Goal: Task Accomplishment & Management: Manage account settings

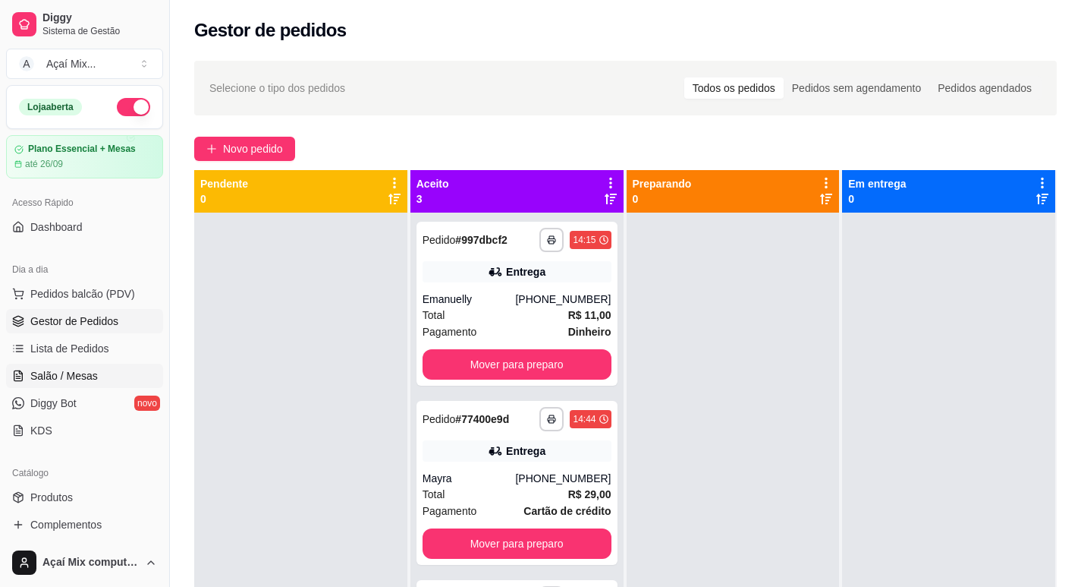
click at [71, 368] on link "Salão / Mesas" at bounding box center [84, 375] width 157 height 24
click at [76, 373] on span "Salão / Mesas" at bounding box center [64, 375] width 68 height 15
click at [64, 373] on span "Salão / Mesas" at bounding box center [64, 375] width 68 height 15
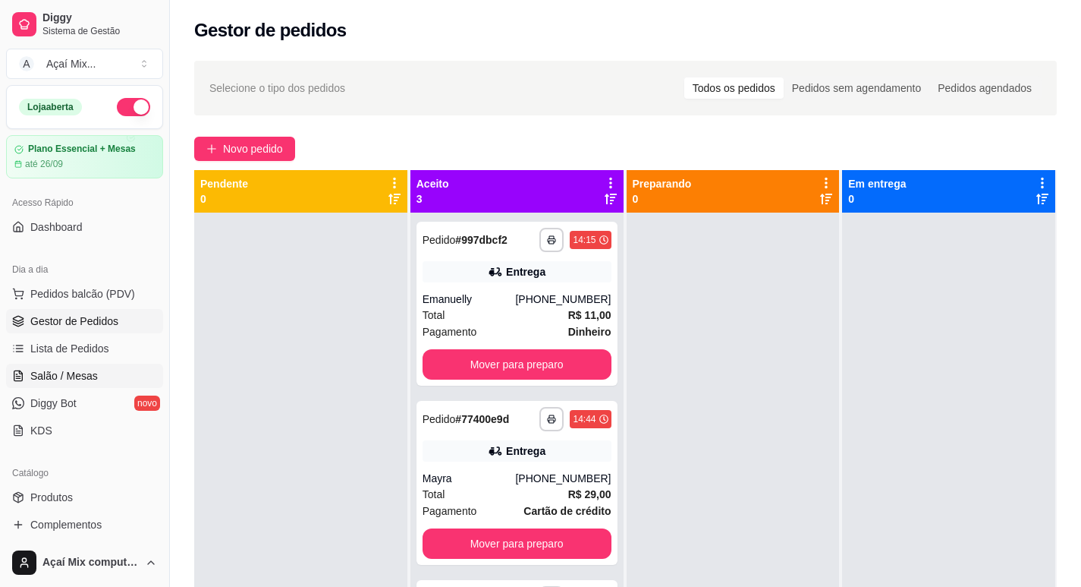
click at [64, 373] on span "Salão / Mesas" at bounding box center [64, 375] width 68 height 15
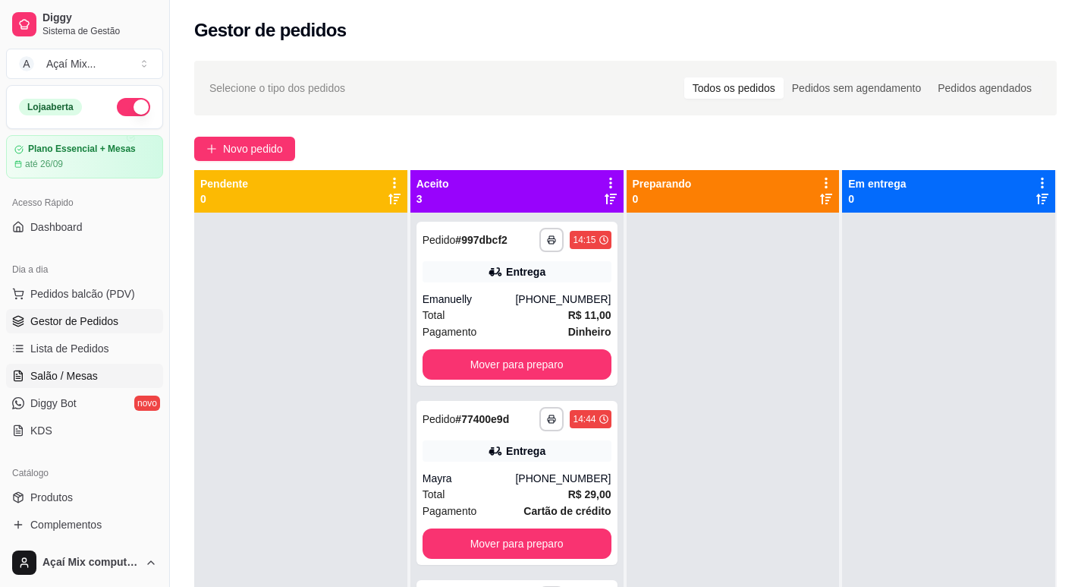
click at [63, 373] on span "Salão / Mesas" at bounding box center [64, 375] width 68 height 15
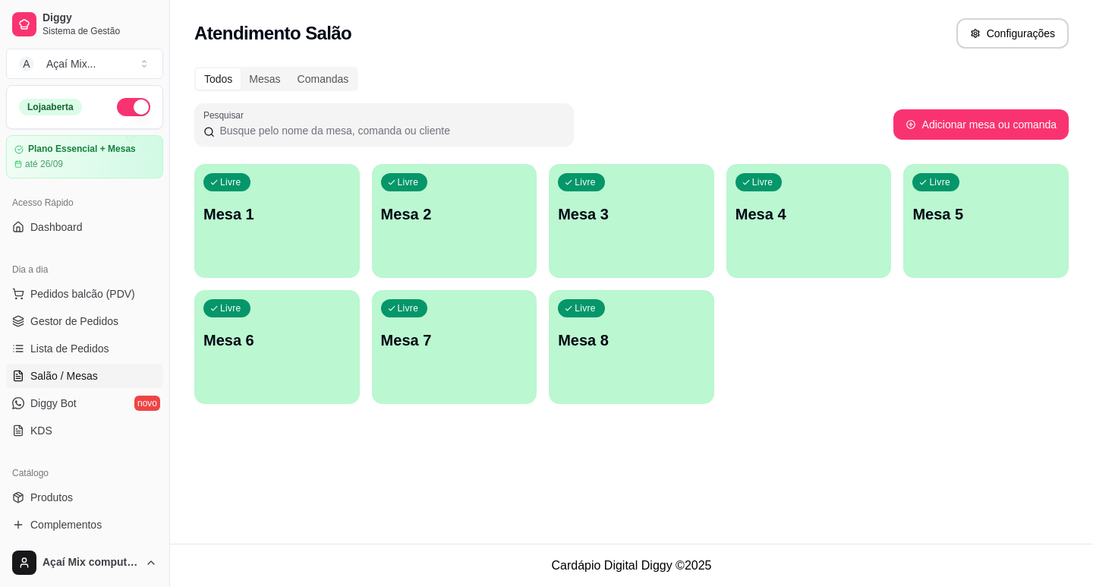
click at [345, 257] on div "Livre Mesa 1" at bounding box center [276, 212] width 165 height 96
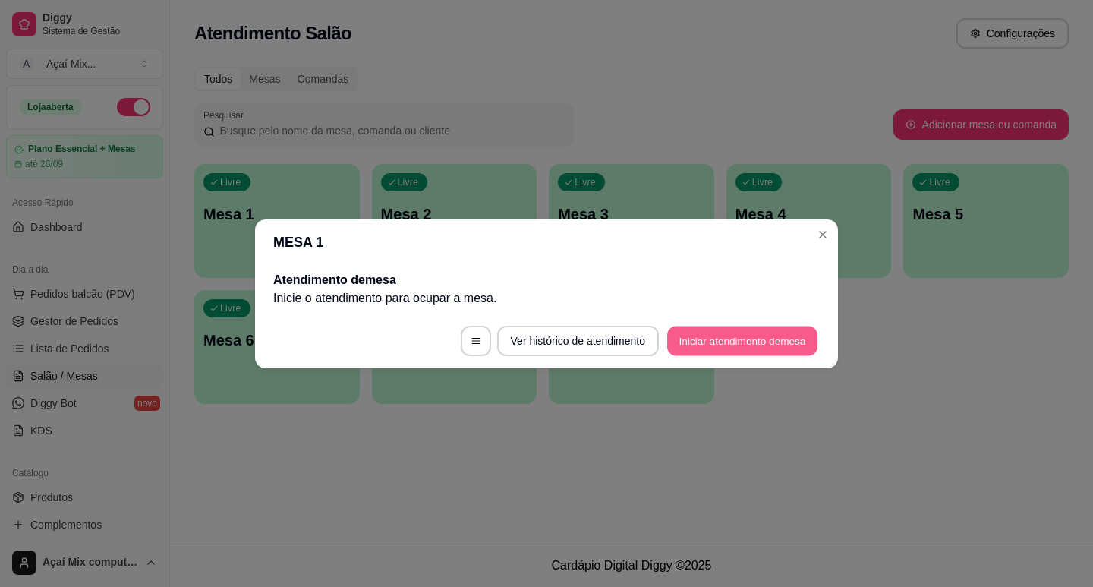
click at [766, 341] on button "Iniciar atendimento de mesa" at bounding box center [742, 340] width 150 height 30
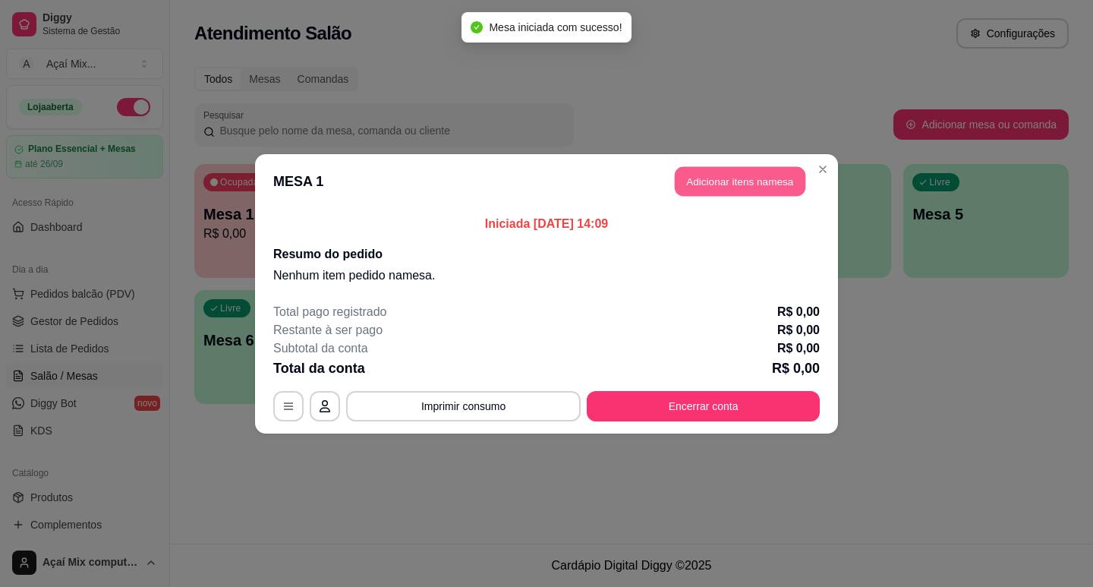
click at [777, 190] on button "Adicionar itens na mesa" at bounding box center [740, 181] width 131 height 30
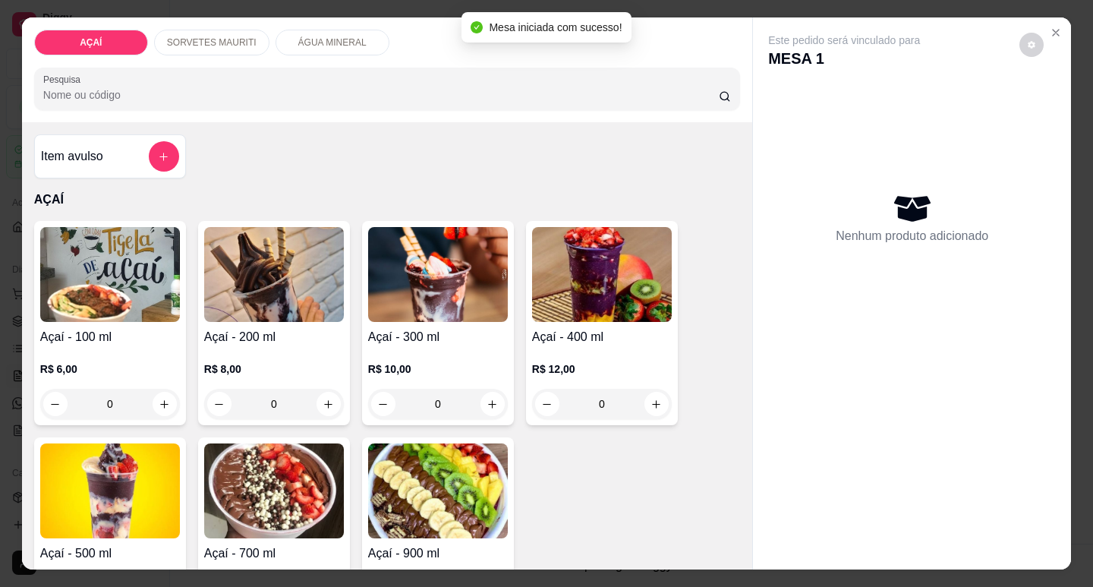
click at [265, 347] on div "R$ 8,00 0" at bounding box center [274, 382] width 140 height 73
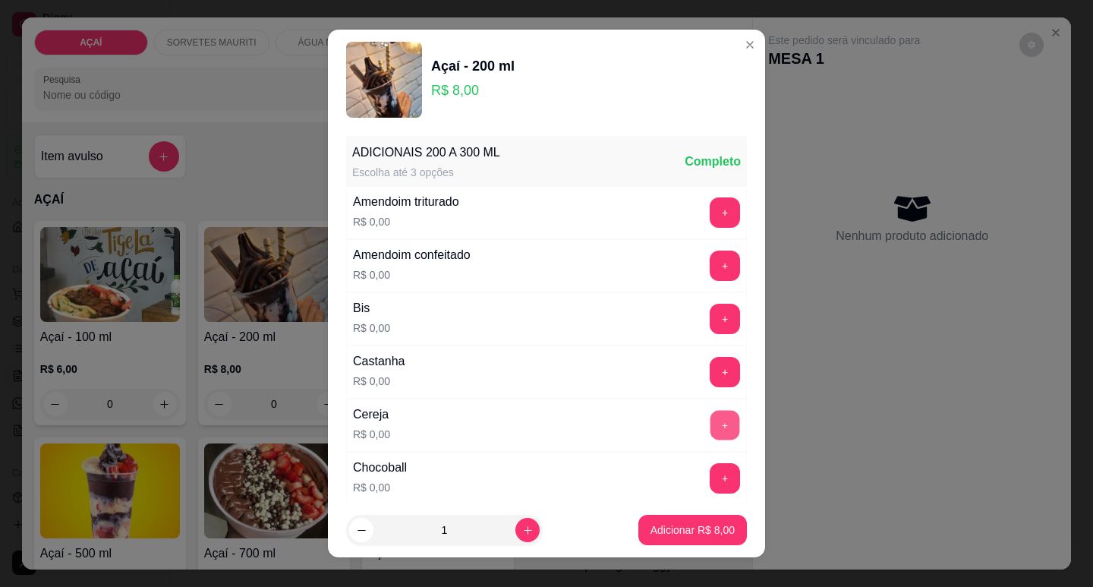
click at [710, 436] on button "+" at bounding box center [725, 425] width 30 height 30
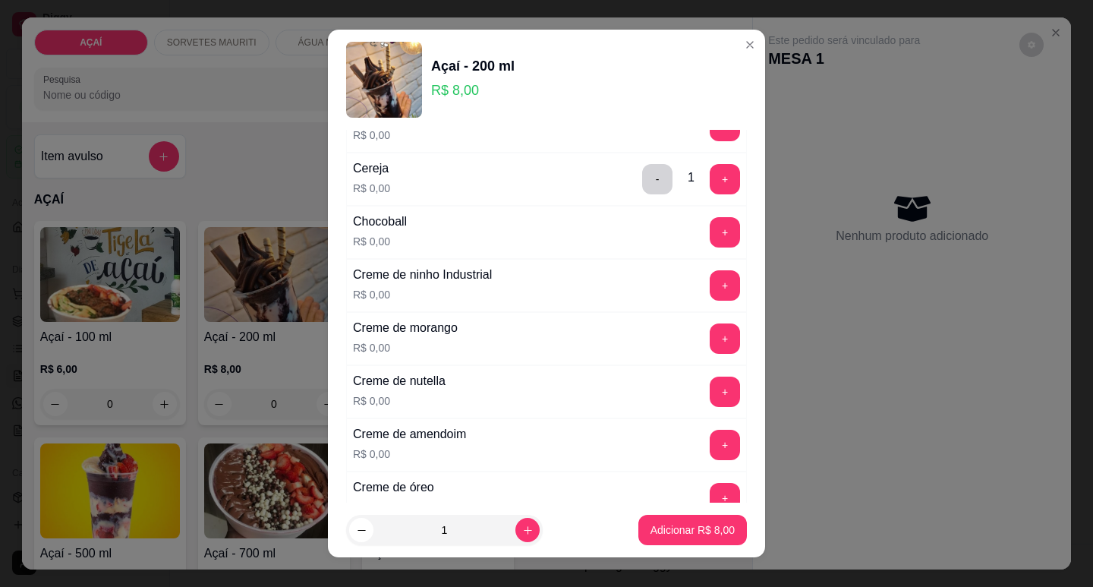
scroll to position [379, 0]
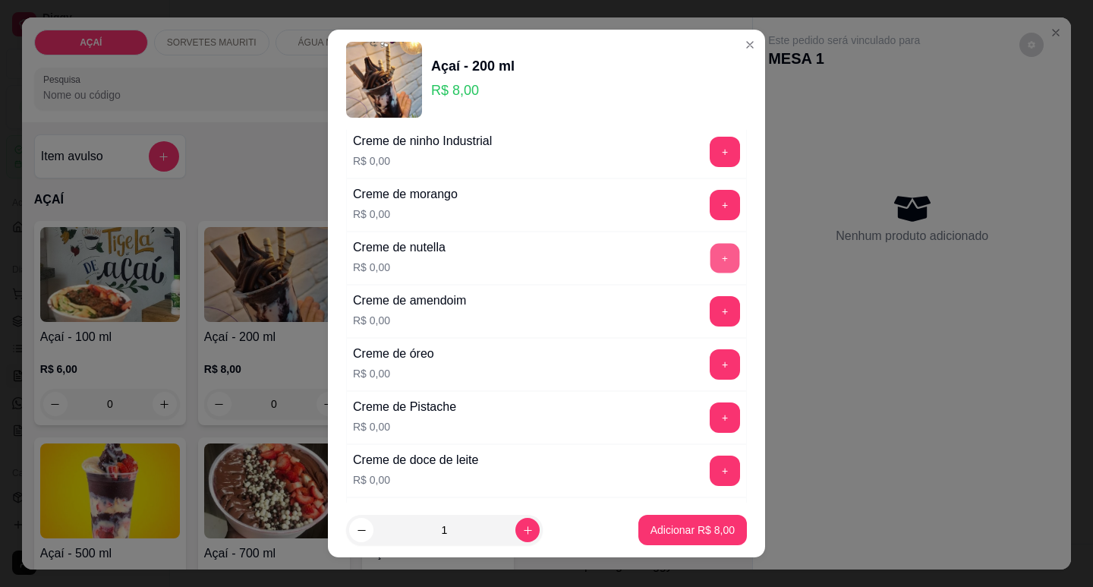
click at [710, 261] on button "+" at bounding box center [725, 258] width 30 height 30
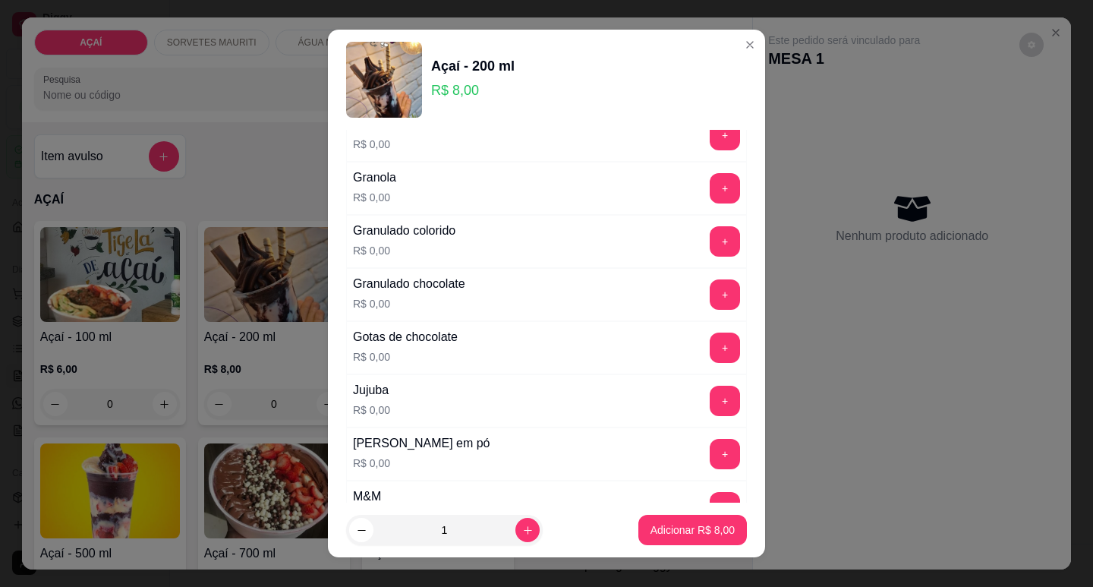
scroll to position [1214, 0]
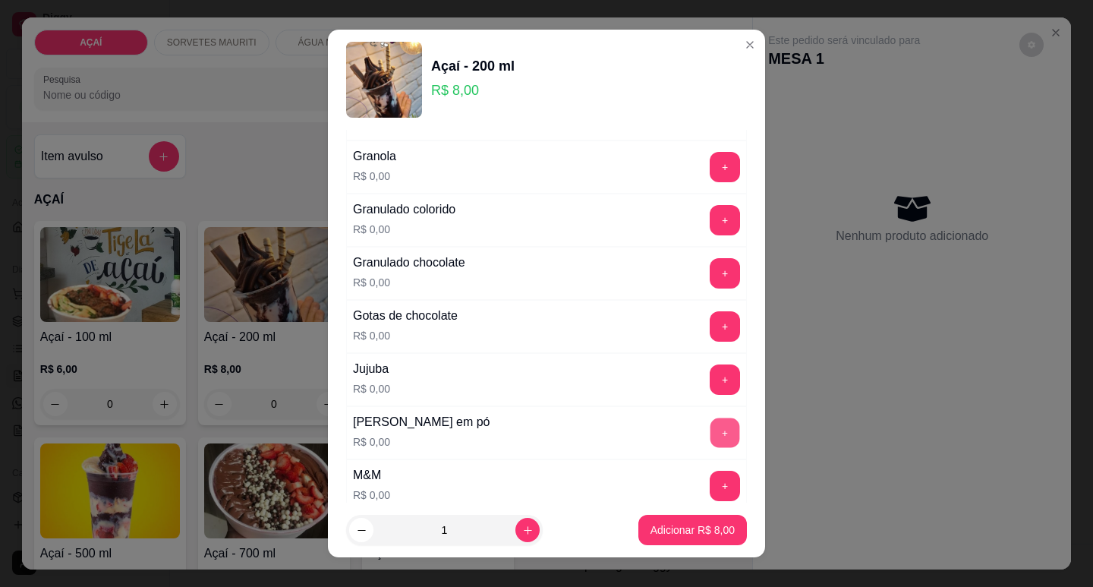
click at [710, 423] on button "+" at bounding box center [725, 432] width 30 height 30
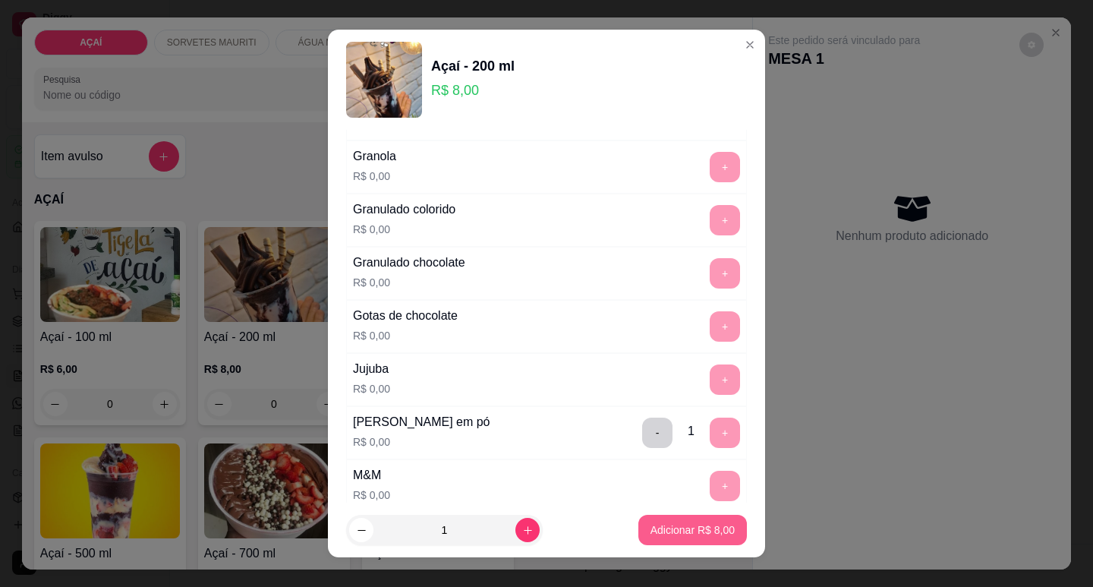
click at [659, 542] on button "Adicionar R$ 8,00" at bounding box center [692, 529] width 108 height 30
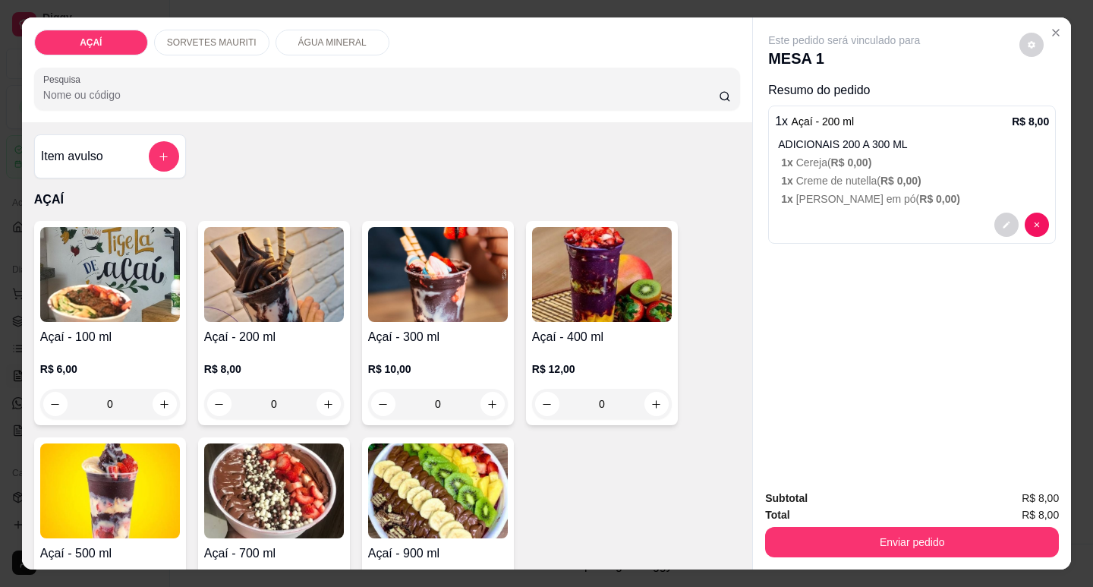
click at [328, 391] on div "0" at bounding box center [274, 403] width 140 height 30
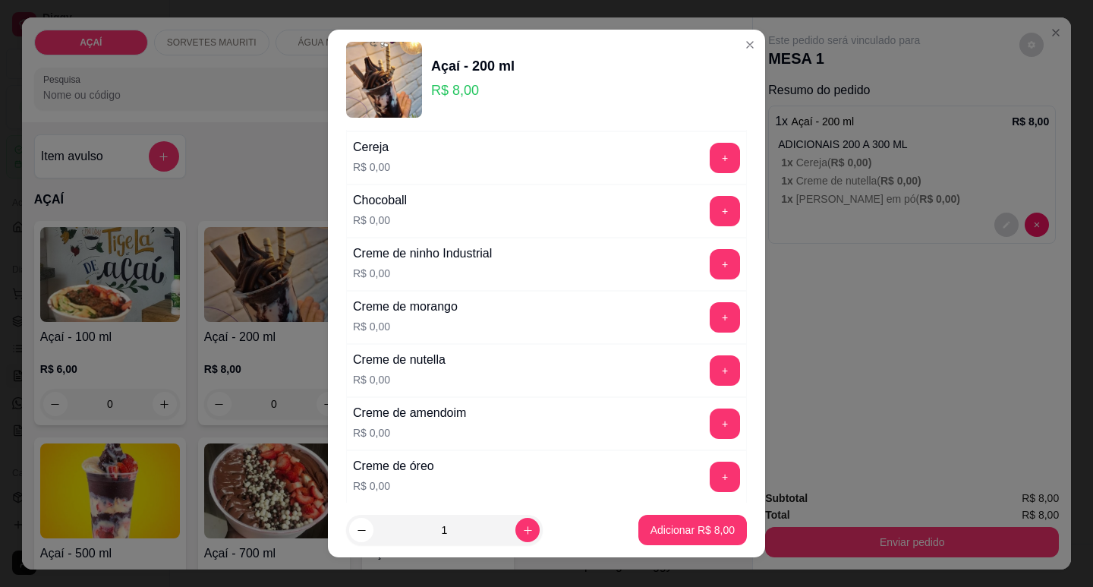
scroll to position [303, 0]
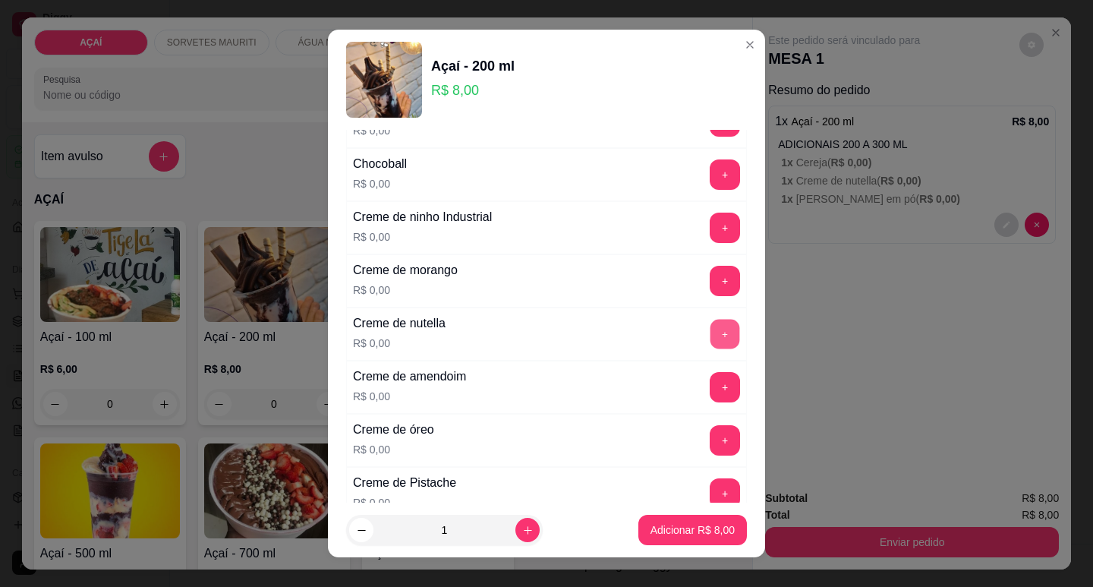
click at [710, 329] on button "+" at bounding box center [725, 334] width 30 height 30
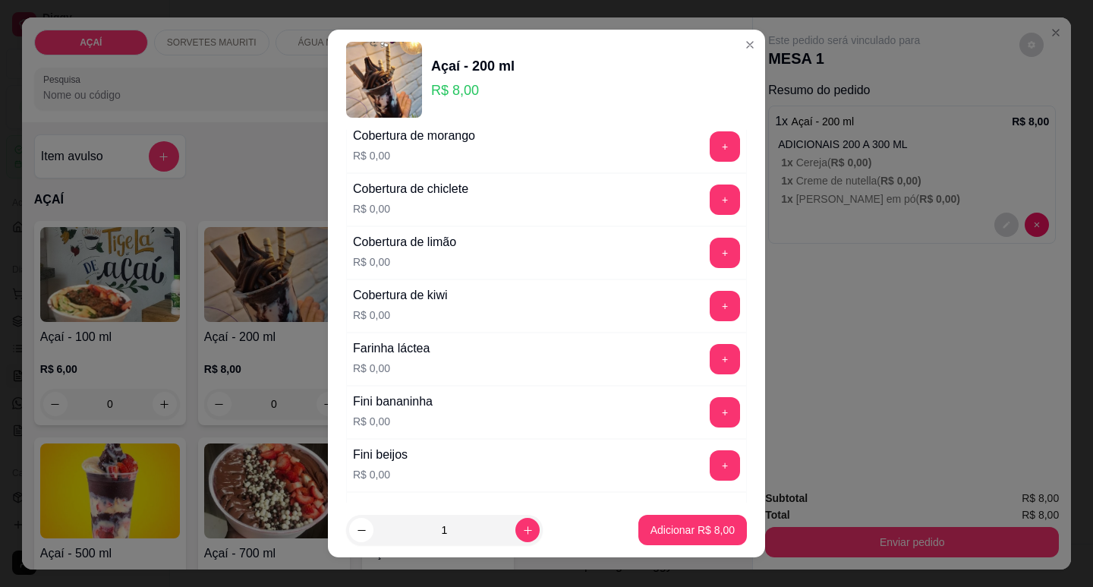
scroll to position [835, 0]
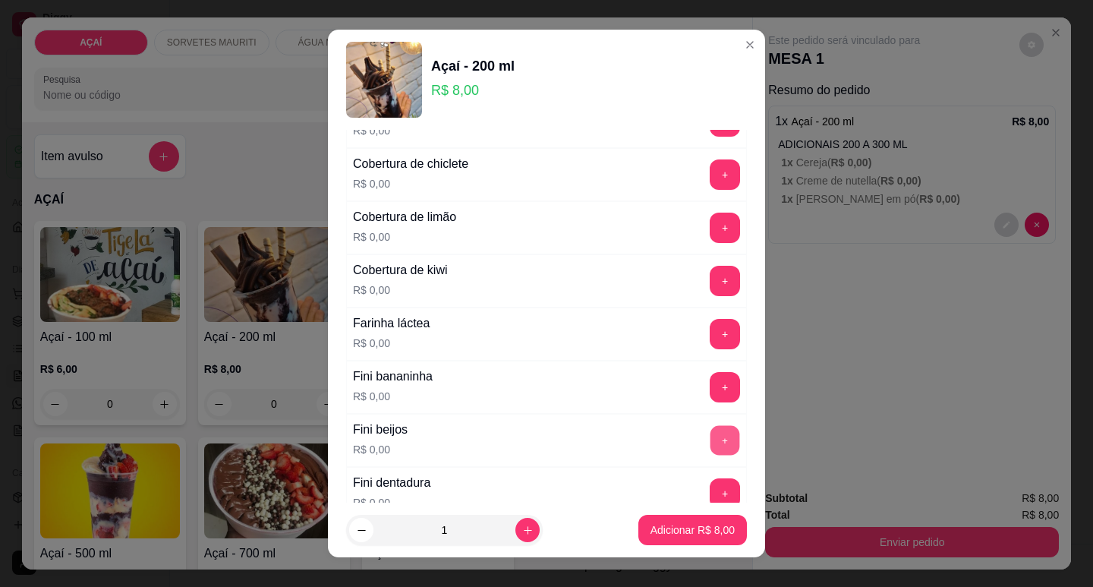
click at [710, 445] on button "+" at bounding box center [725, 440] width 30 height 30
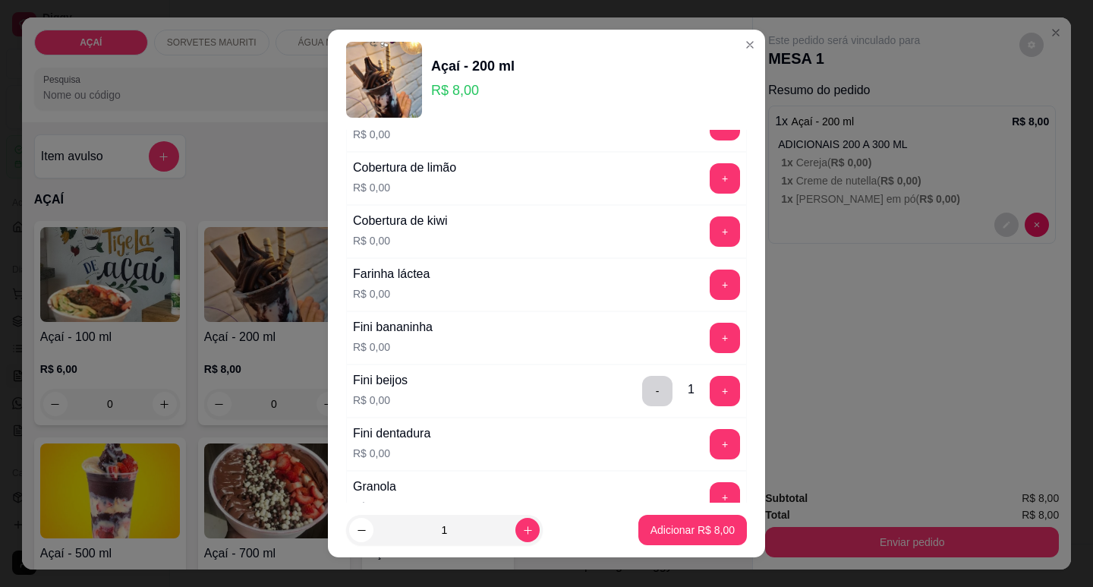
scroll to position [910, 0]
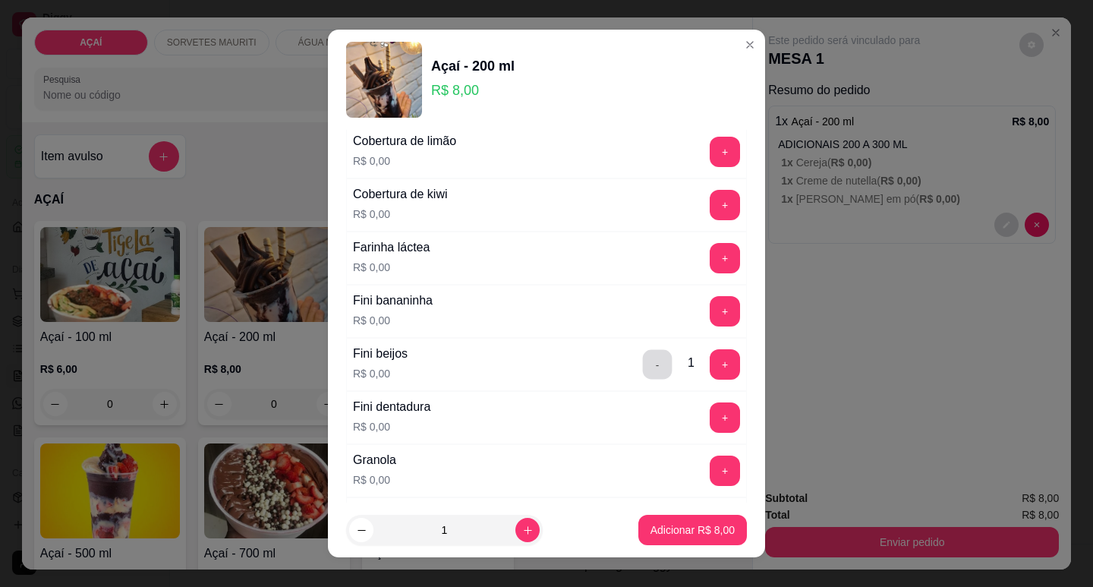
click at [643, 368] on button "-" at bounding box center [658, 364] width 30 height 30
click at [710, 353] on button "+" at bounding box center [725, 364] width 30 height 30
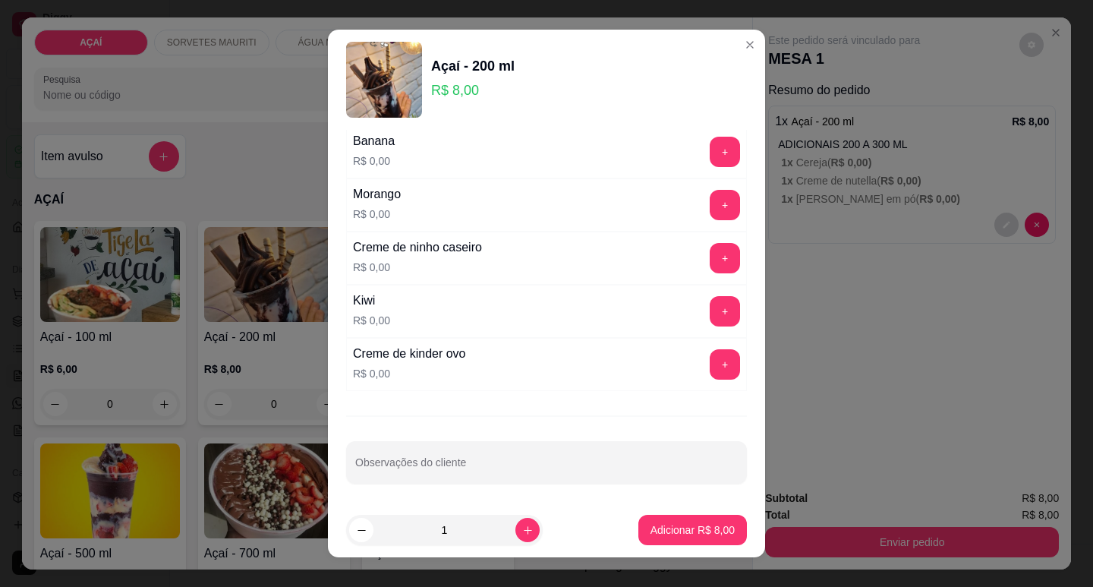
scroll to position [1974, 0]
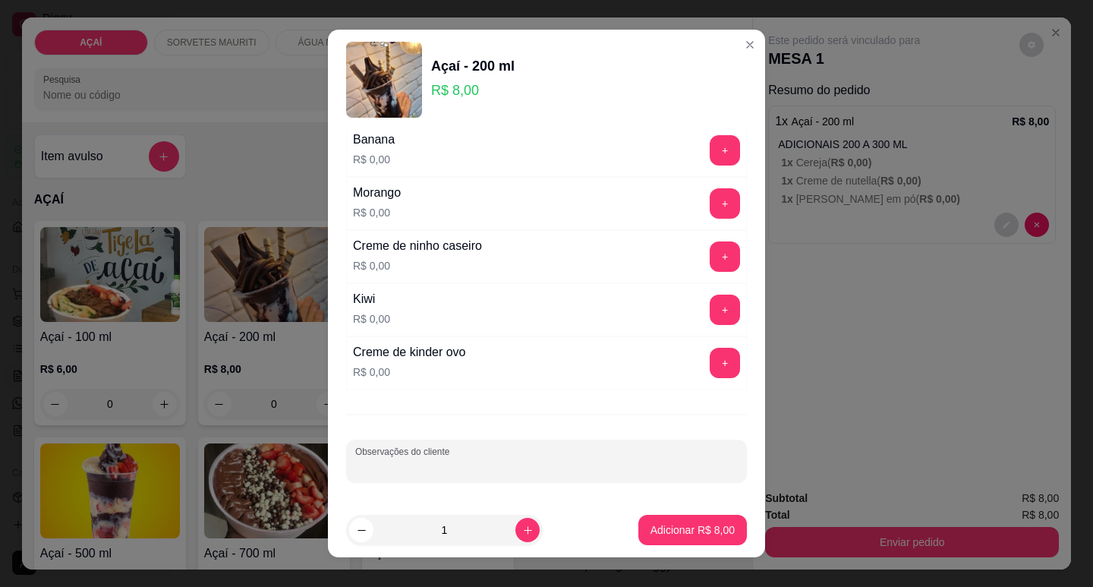
click at [407, 463] on input "Observações do cliente" at bounding box center [546, 466] width 382 height 15
type input "fine amora"
click at [692, 533] on p "Adicionar R$ 8,00" at bounding box center [692, 530] width 82 height 14
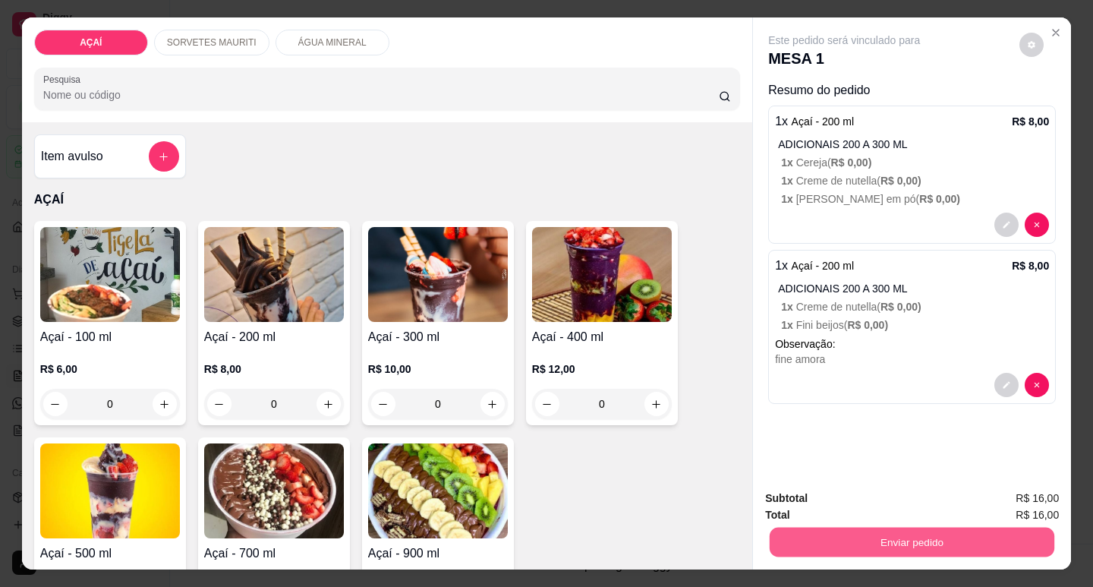
click at [939, 527] on button "Enviar pedido" at bounding box center [911, 542] width 285 height 30
click at [806, 499] on button "Não registrar e enviar pedido" at bounding box center [861, 498] width 153 height 28
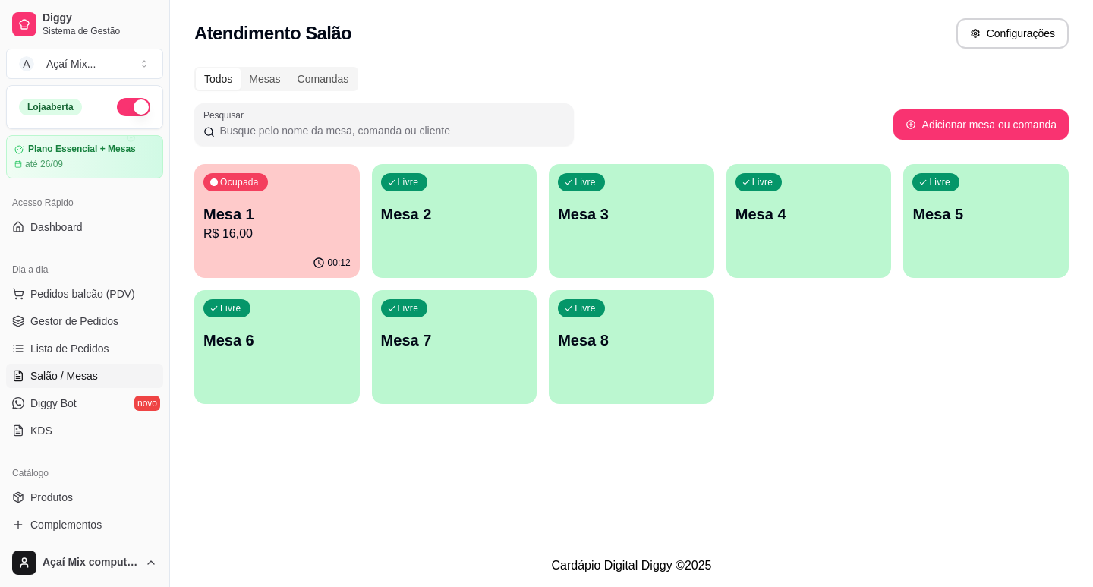
click at [417, 248] on div "Livre Mesa 2" at bounding box center [454, 212] width 165 height 96
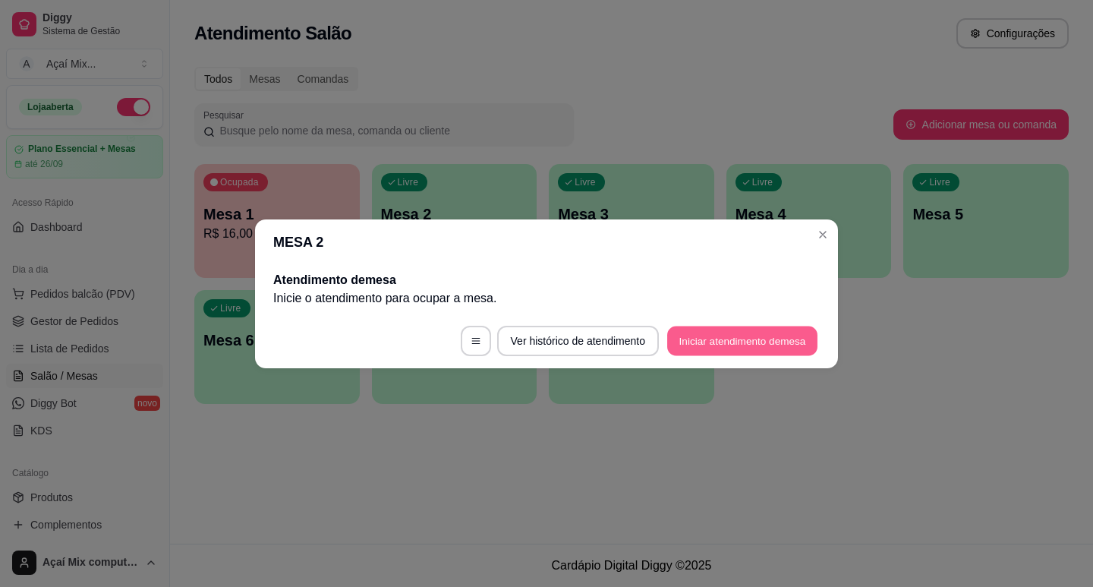
click at [727, 346] on button "Iniciar atendimento de mesa" at bounding box center [742, 340] width 150 height 30
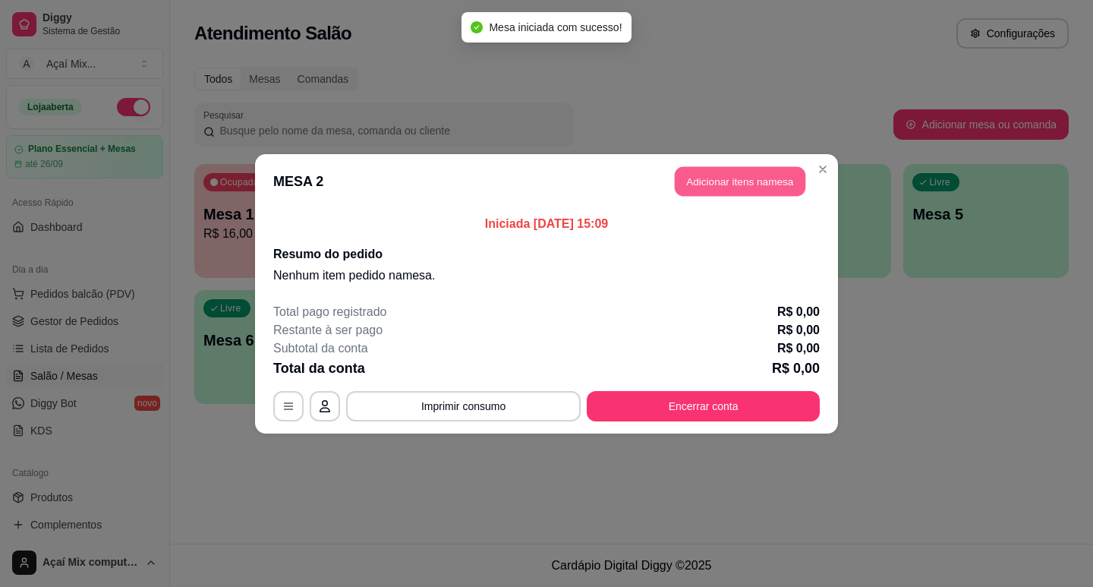
click at [725, 191] on button "Adicionar itens na mesa" at bounding box center [740, 181] width 131 height 30
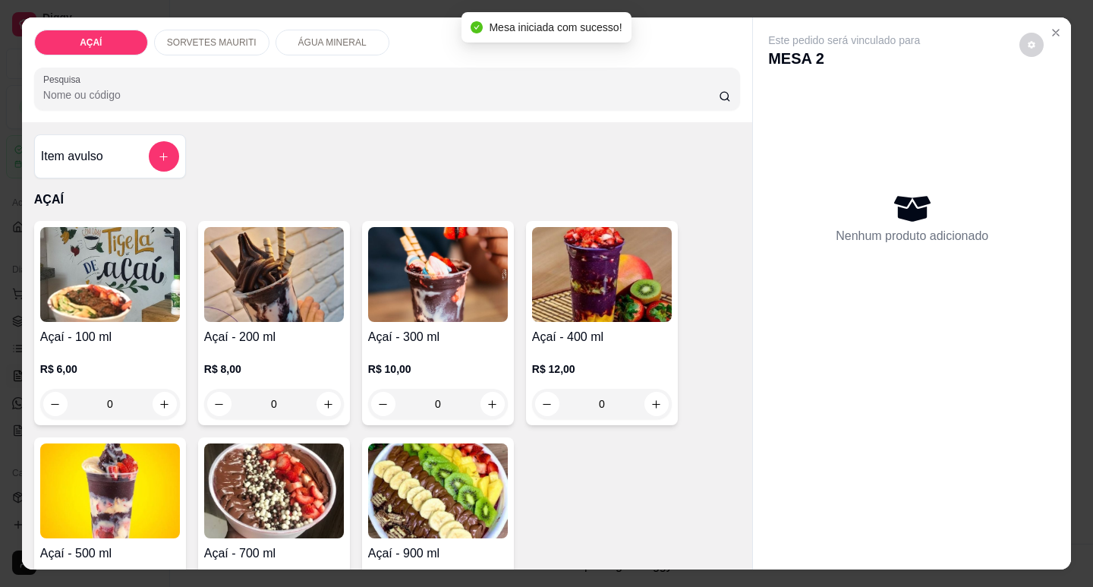
click at [57, 316] on img at bounding box center [110, 274] width 140 height 95
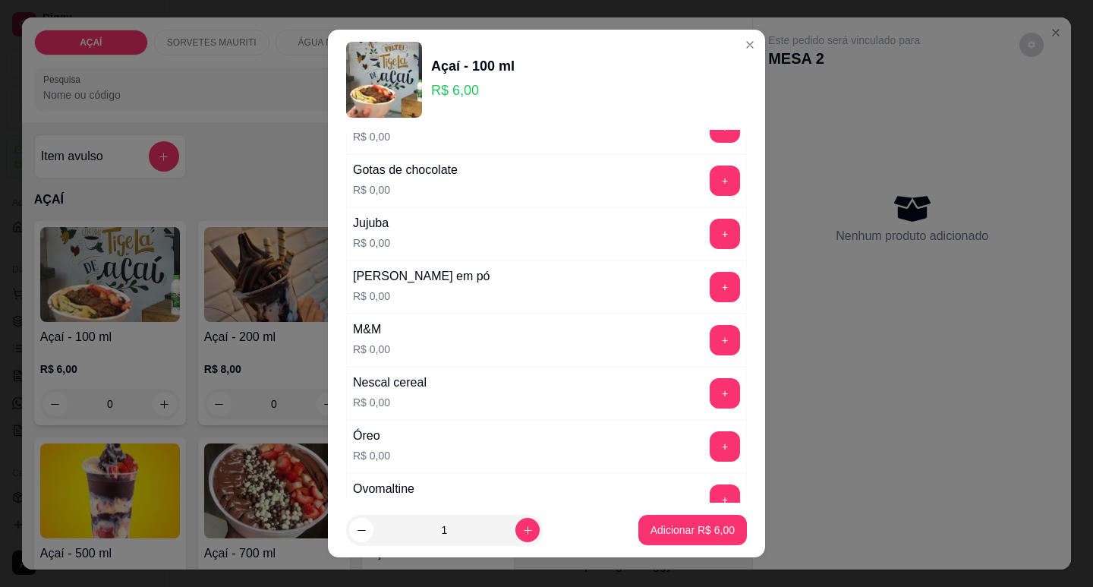
scroll to position [1366, 0]
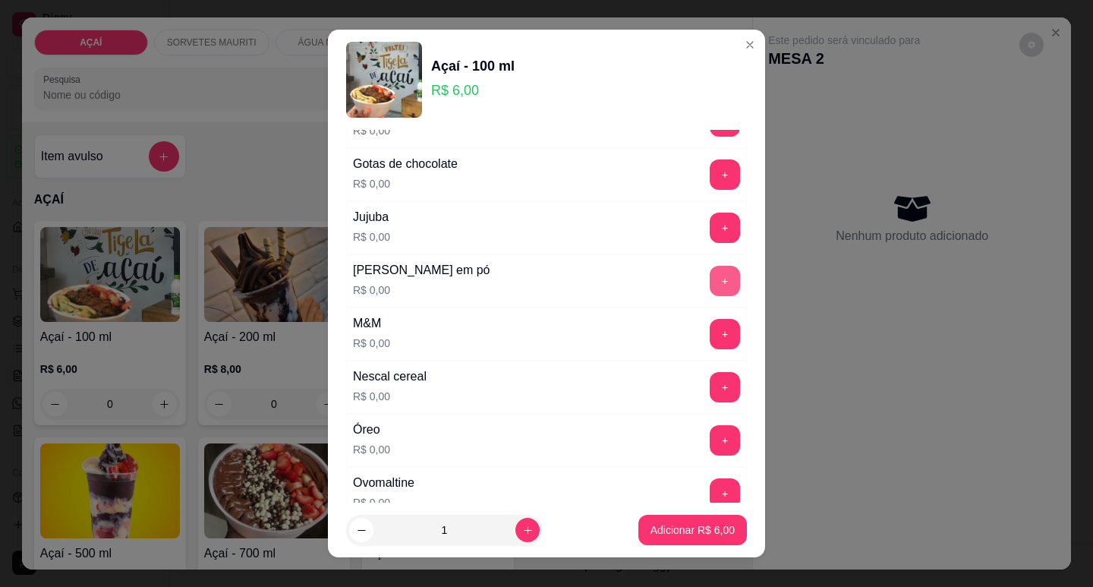
click at [709, 279] on button "+" at bounding box center [724, 281] width 30 height 30
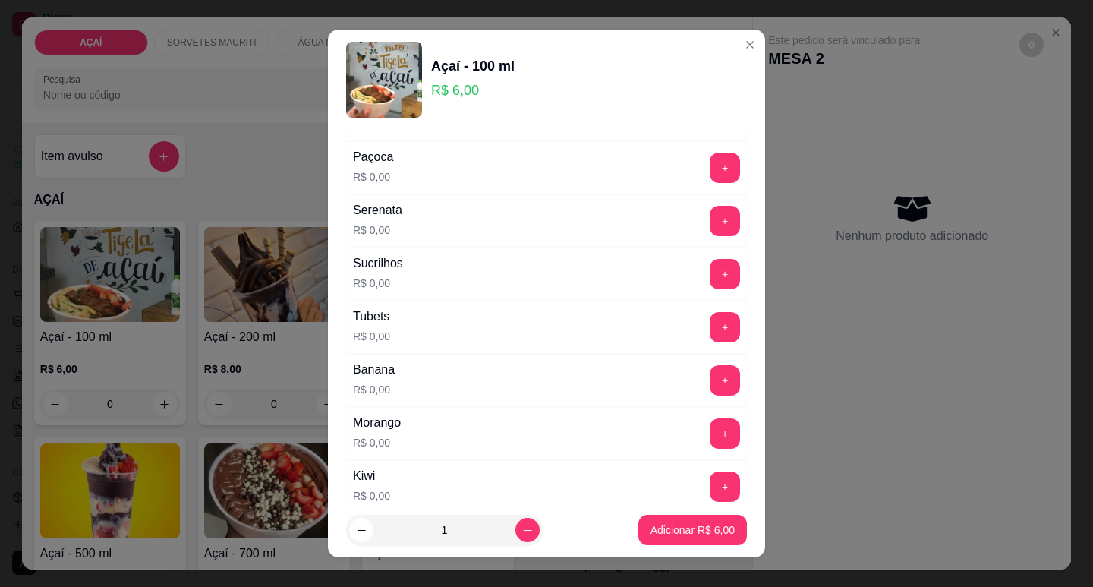
scroll to position [1745, 0]
click at [709, 159] on button "+" at bounding box center [724, 167] width 30 height 30
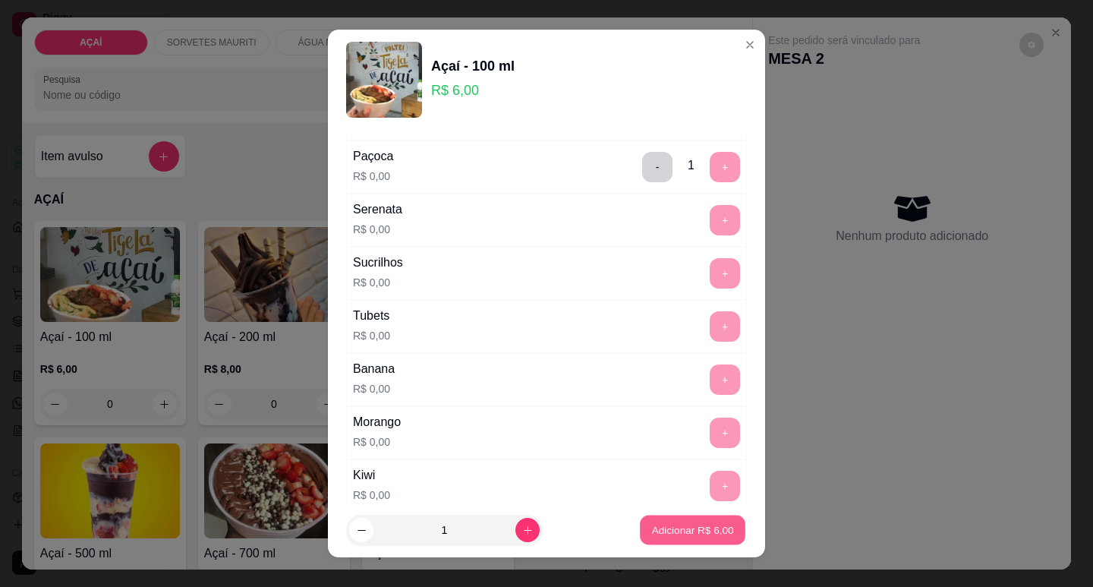
click at [687, 515] on button "Adicionar R$ 6,00" at bounding box center [692, 530] width 105 height 30
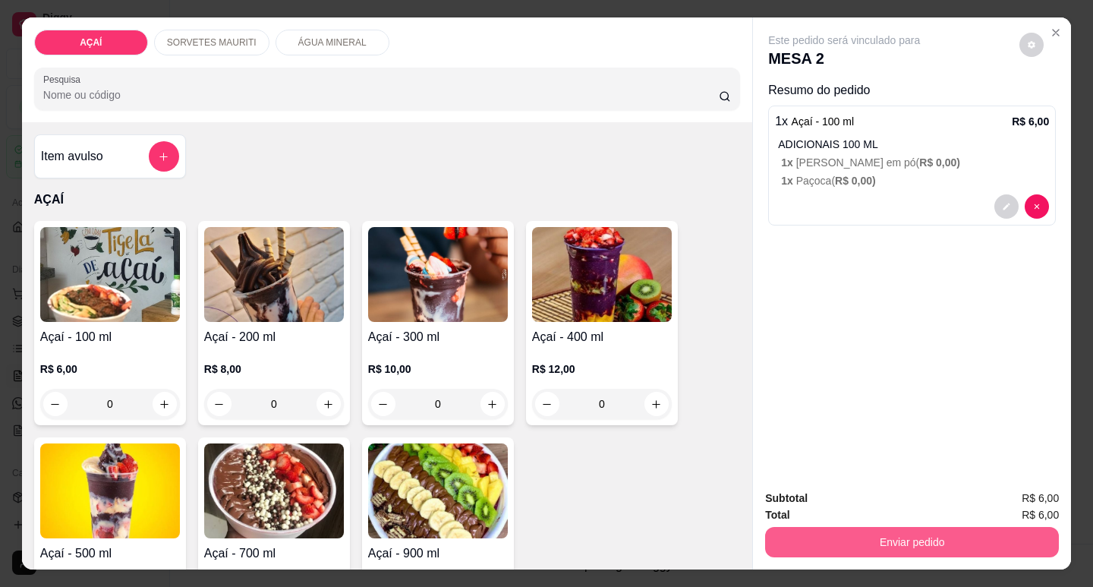
click at [822, 527] on button "Enviar pedido" at bounding box center [912, 542] width 294 height 30
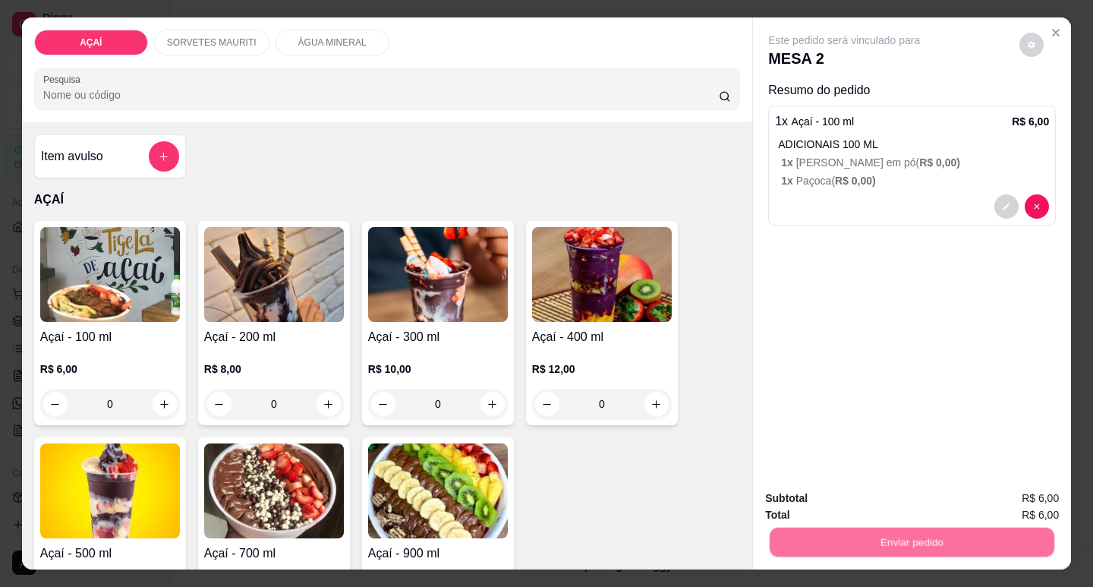
click at [843, 505] on button "Não registrar e enviar pedido" at bounding box center [861, 498] width 153 height 28
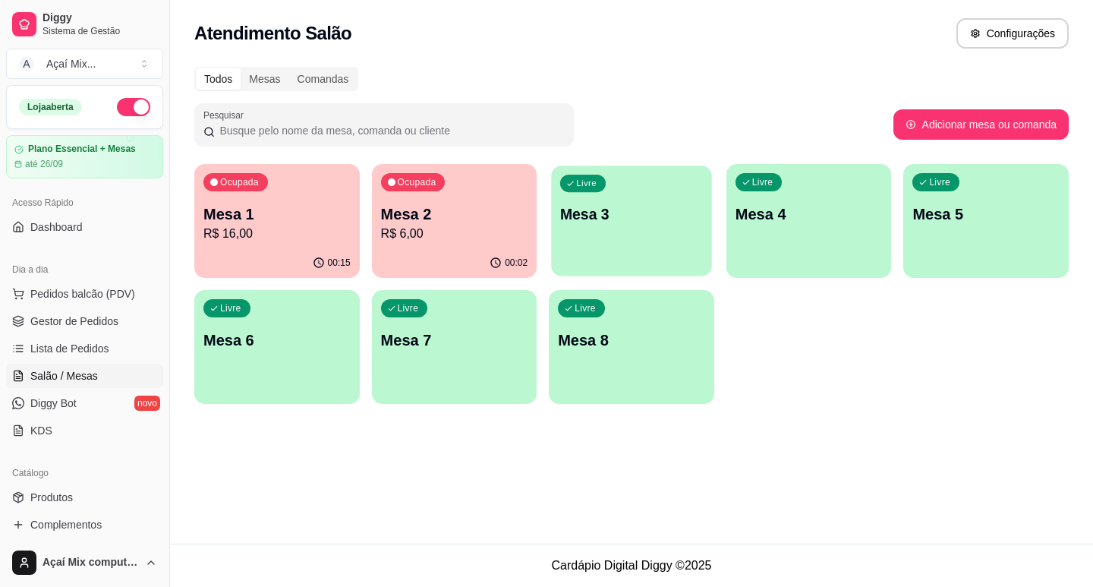
click at [649, 266] on div "button" at bounding box center [631, 266] width 160 height 17
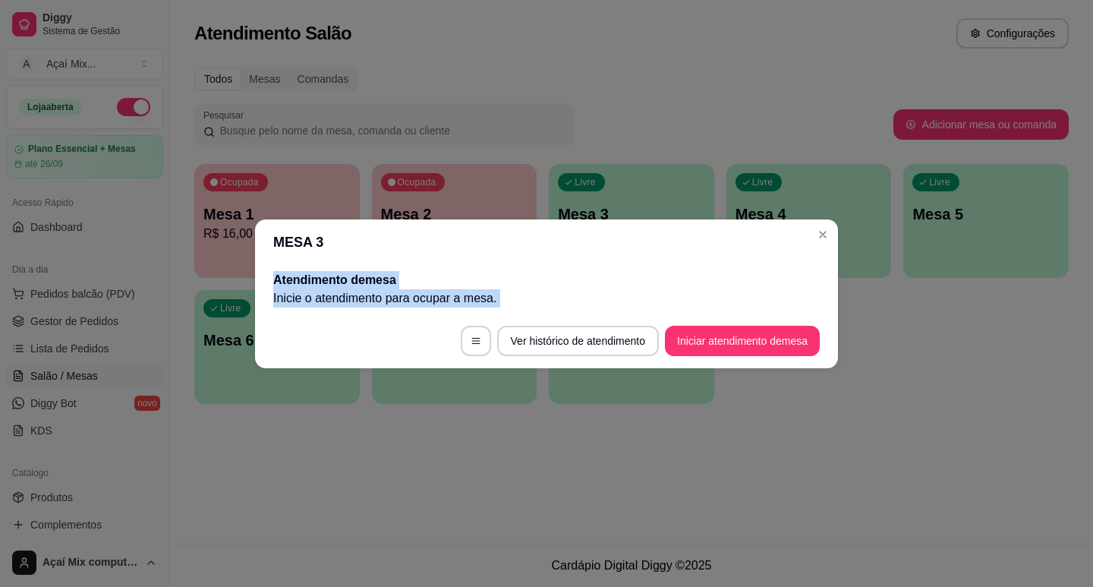
drag, startPoint x: 698, startPoint y: 234, endPoint x: 715, endPoint y: 442, distance: 208.6
click at [715, 432] on div "MESA 3 Atendimento de mesa Inicie o atendimento para ocupar a mesa . Ver histór…" at bounding box center [546, 293] width 1093 height 587
click at [725, 347] on button "Iniciar atendimento de mesa" at bounding box center [742, 340] width 150 height 30
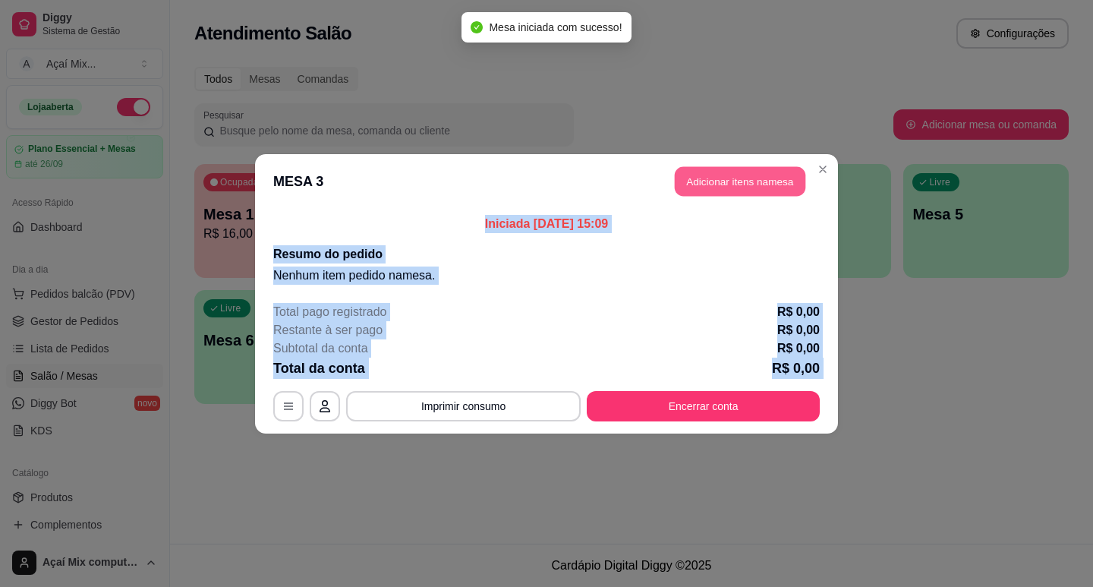
click at [715, 174] on button "Adicionar itens na mesa" at bounding box center [740, 181] width 131 height 30
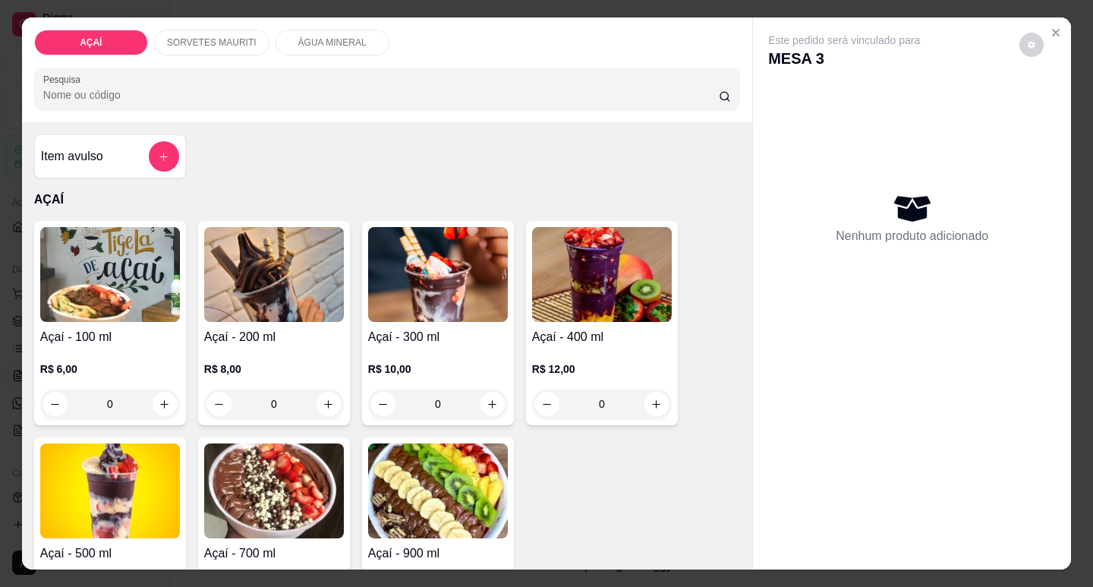
click at [323, 388] on div "0" at bounding box center [274, 403] width 140 height 30
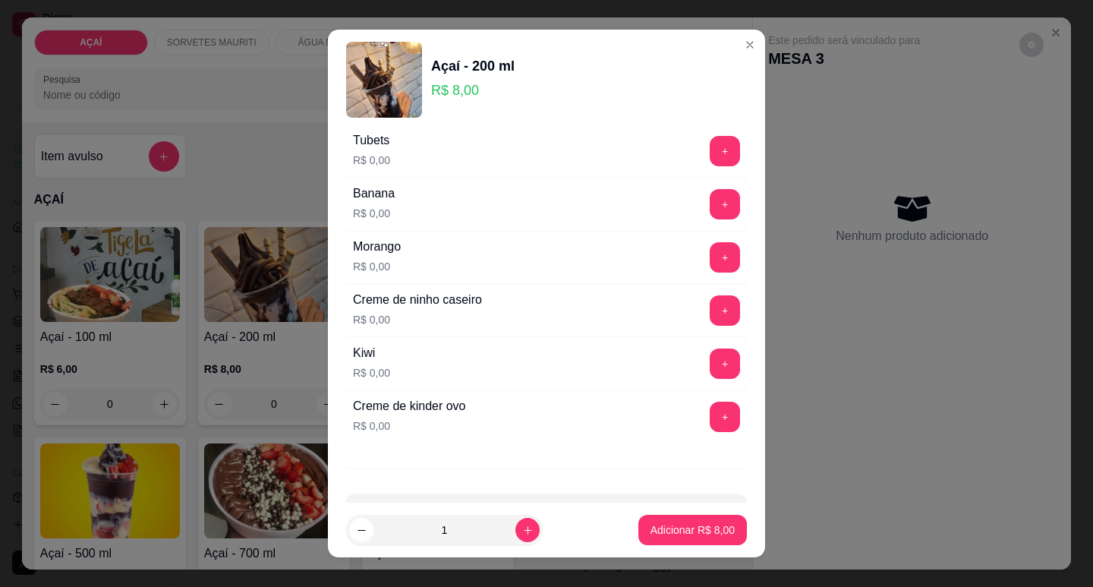
scroll to position [1974, 0]
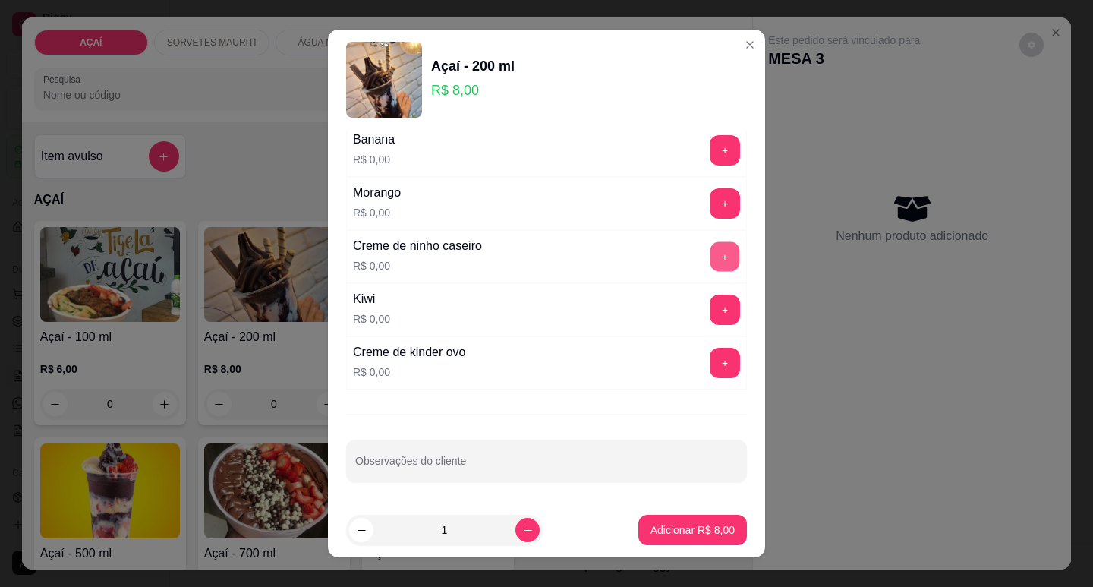
click at [710, 265] on button "+" at bounding box center [725, 256] width 30 height 30
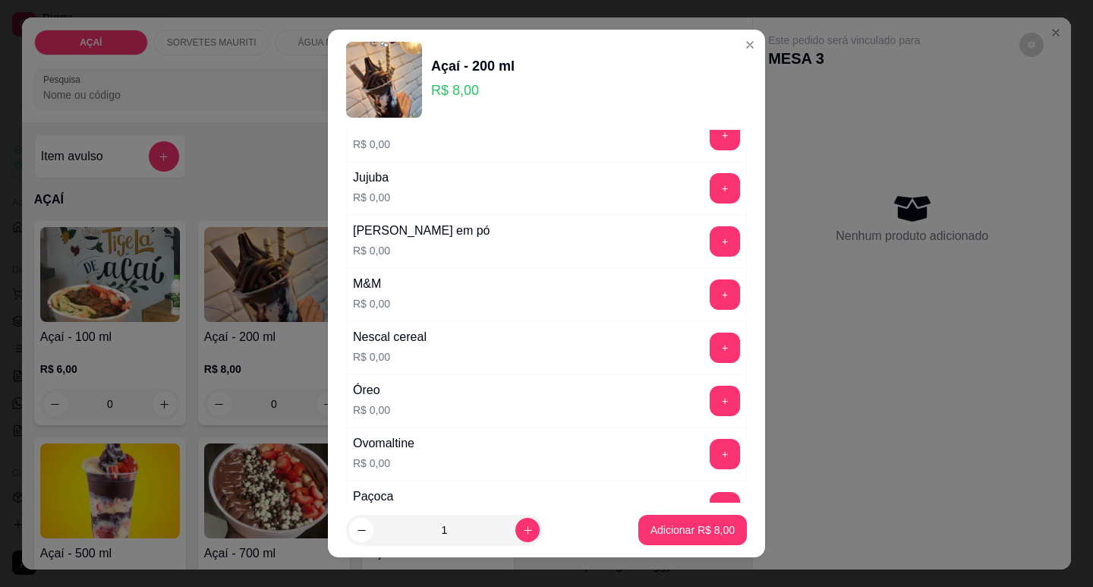
scroll to position [1367, 0]
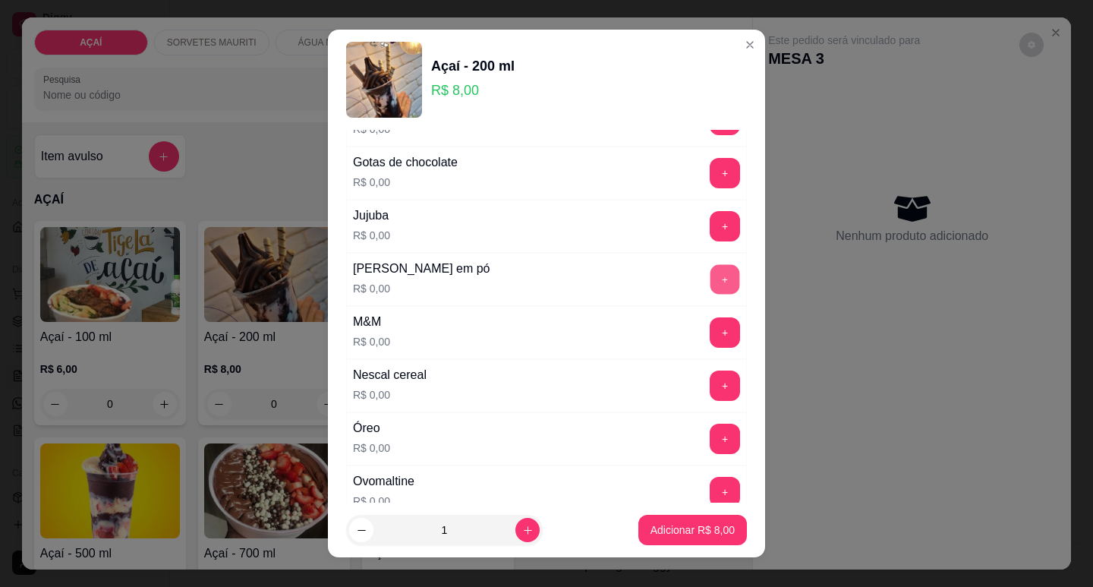
click at [710, 274] on button "+" at bounding box center [725, 279] width 30 height 30
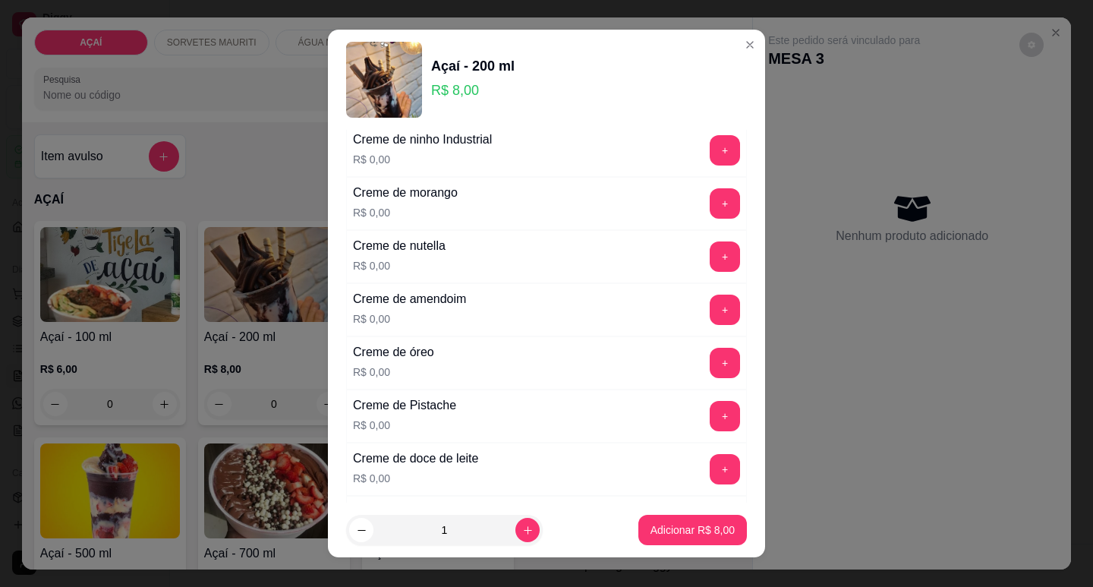
scroll to position [305, 0]
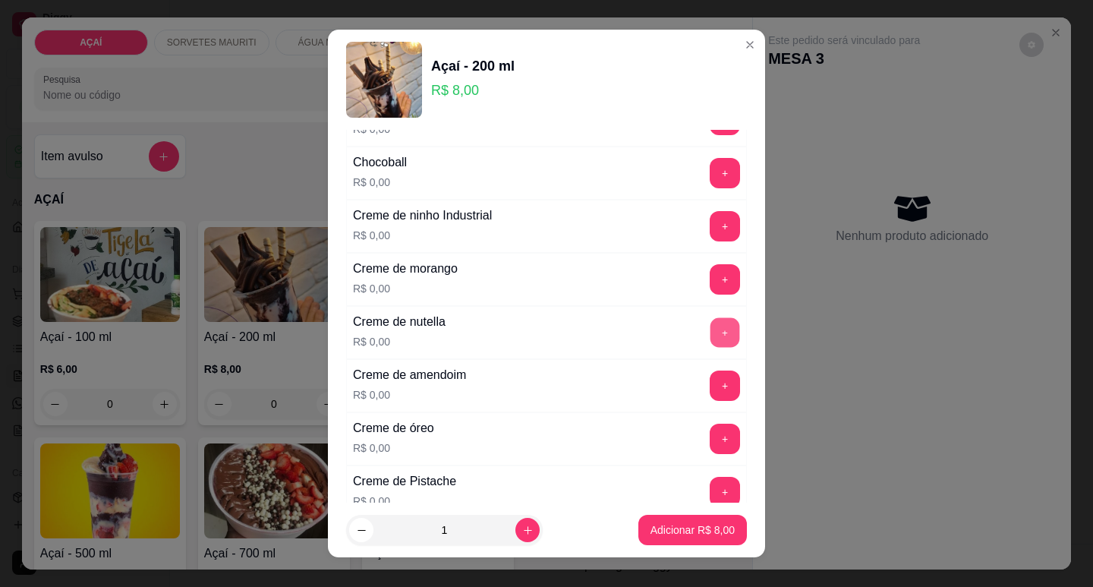
click at [710, 344] on button "+" at bounding box center [725, 332] width 30 height 30
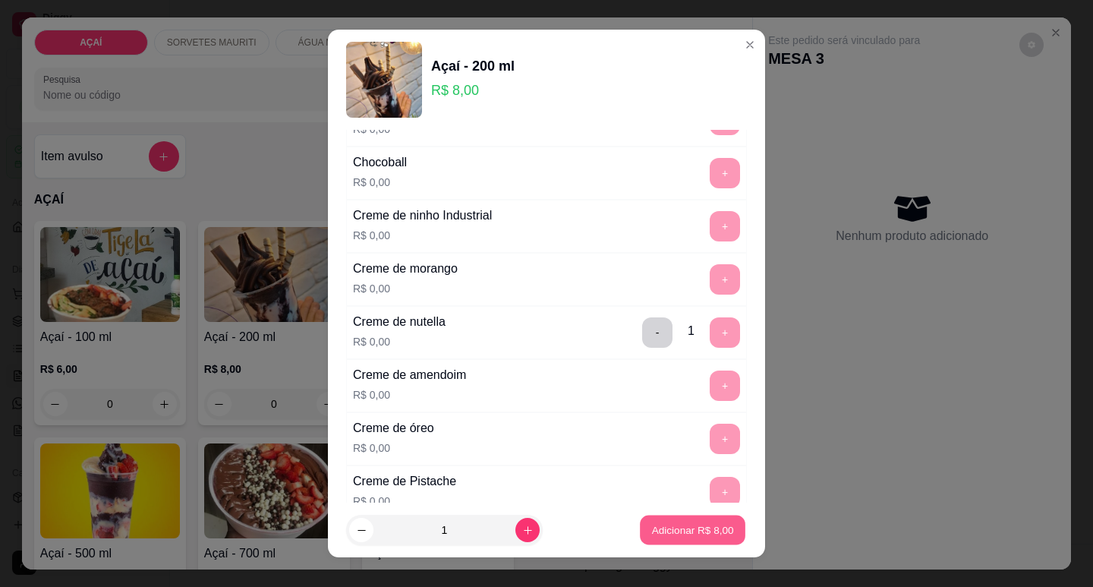
click at [699, 519] on button "Adicionar R$ 8,00" at bounding box center [692, 530] width 105 height 30
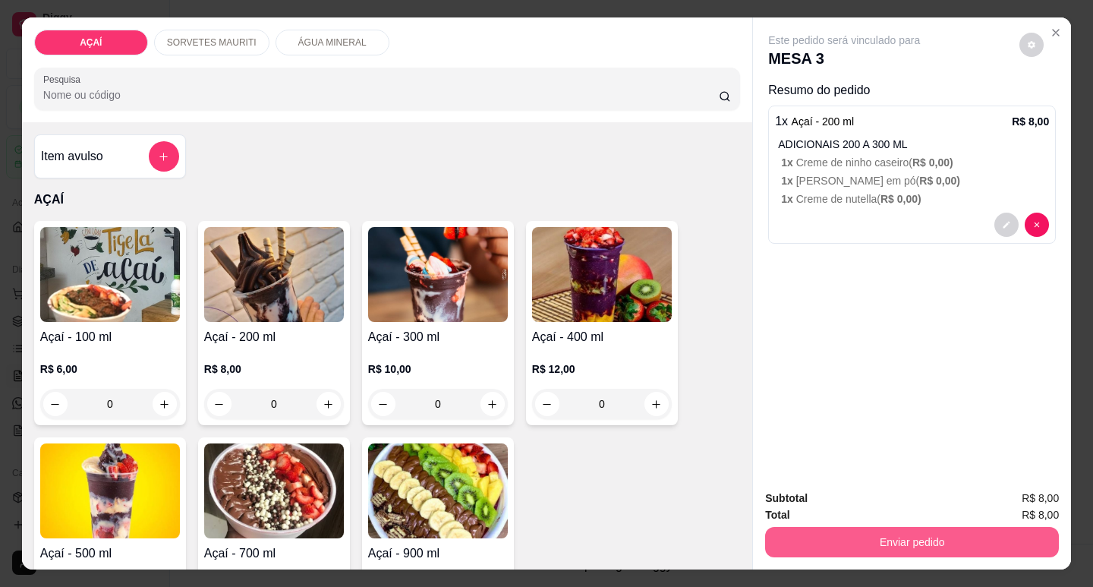
click at [864, 536] on button "Enviar pedido" at bounding box center [912, 542] width 294 height 30
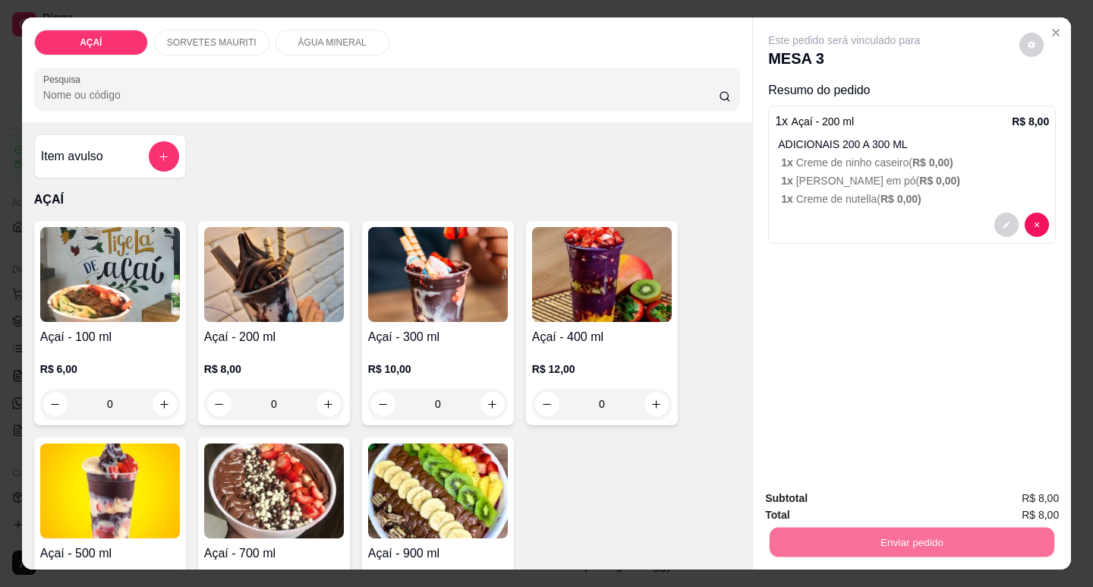
click at [869, 508] on button "Não registrar e enviar pedido" at bounding box center [861, 498] width 158 height 29
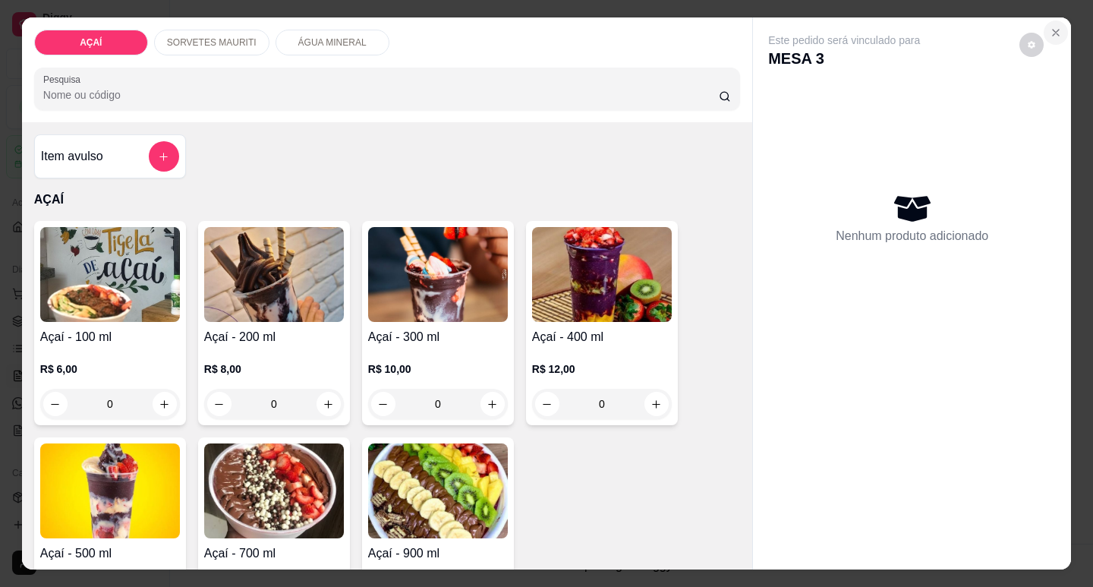
click at [1052, 28] on icon "Close" at bounding box center [1055, 33] width 12 height 12
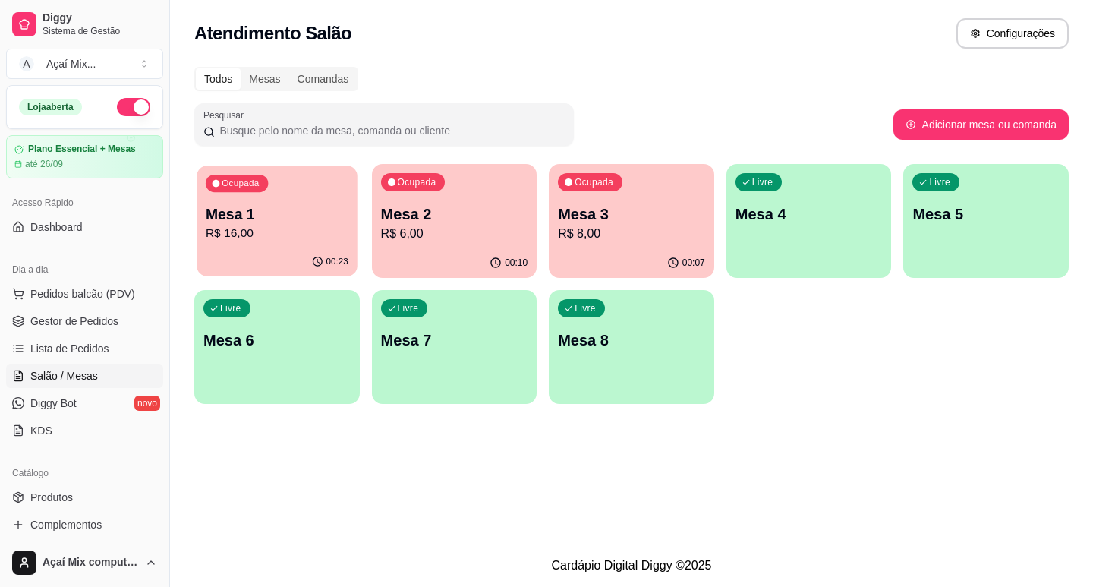
click at [261, 240] on p "R$ 16,00" at bounding box center [277, 233] width 143 height 17
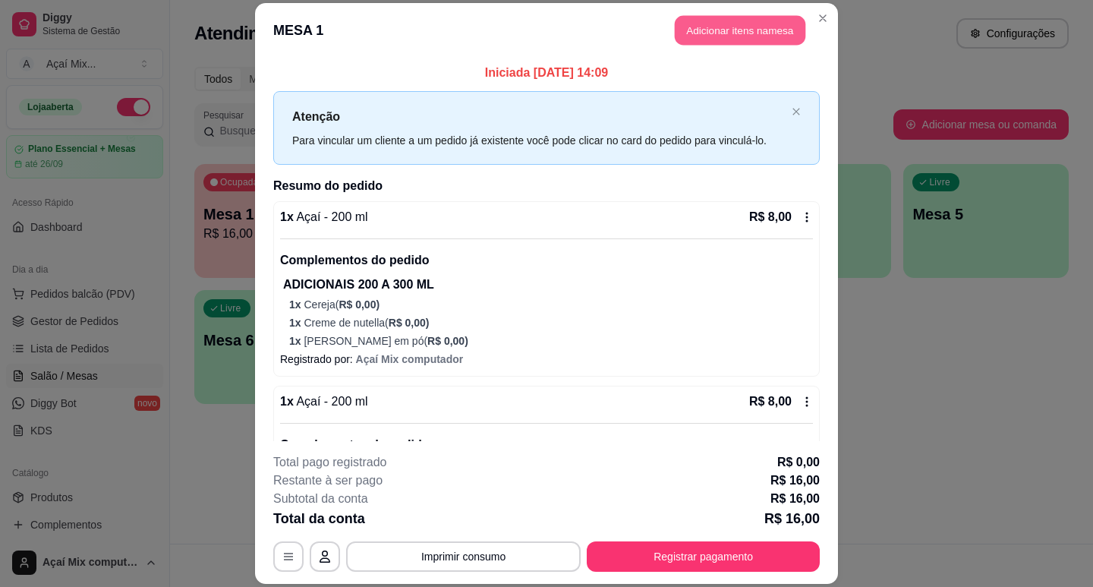
click at [769, 27] on button "Adicionar itens na mesa" at bounding box center [740, 30] width 131 height 30
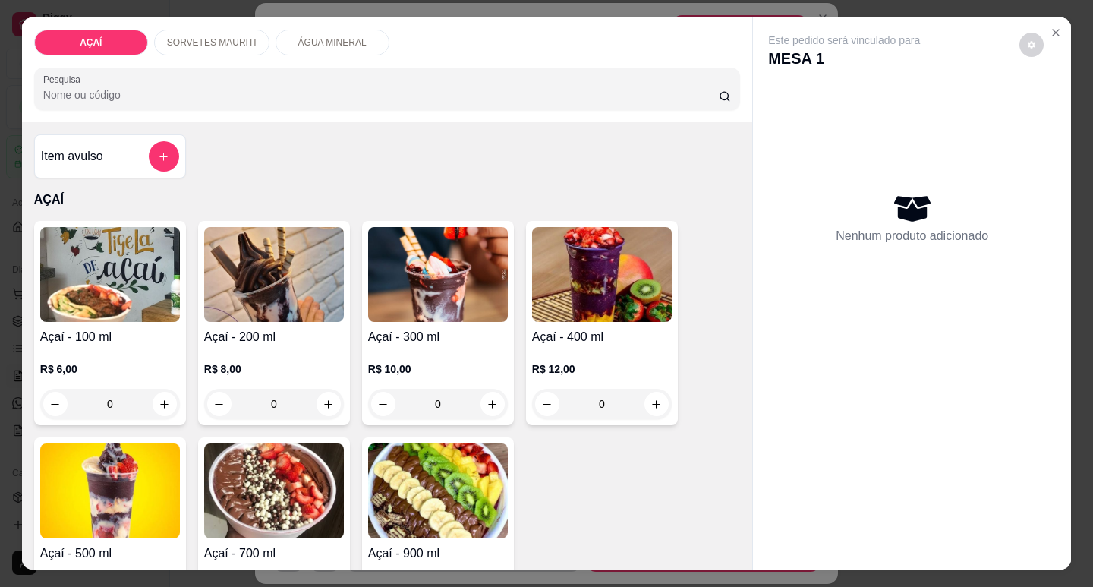
click at [73, 332] on div "Açaí - 100 ml R$ 6,00 0" at bounding box center [110, 323] width 152 height 204
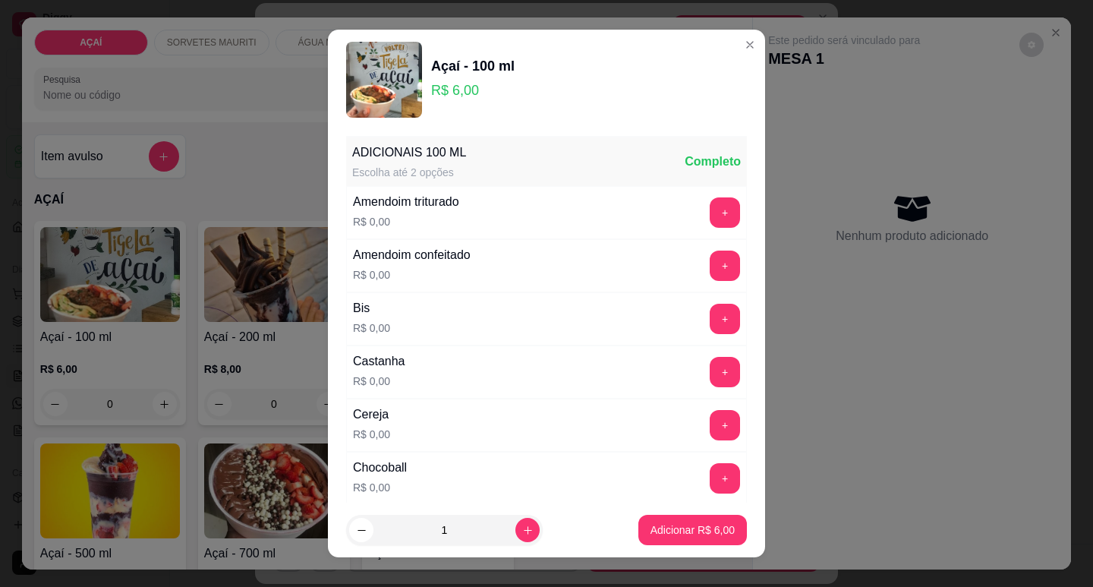
click at [609, 532] on footer "1 Adicionar R$ 6,00" at bounding box center [546, 529] width 437 height 55
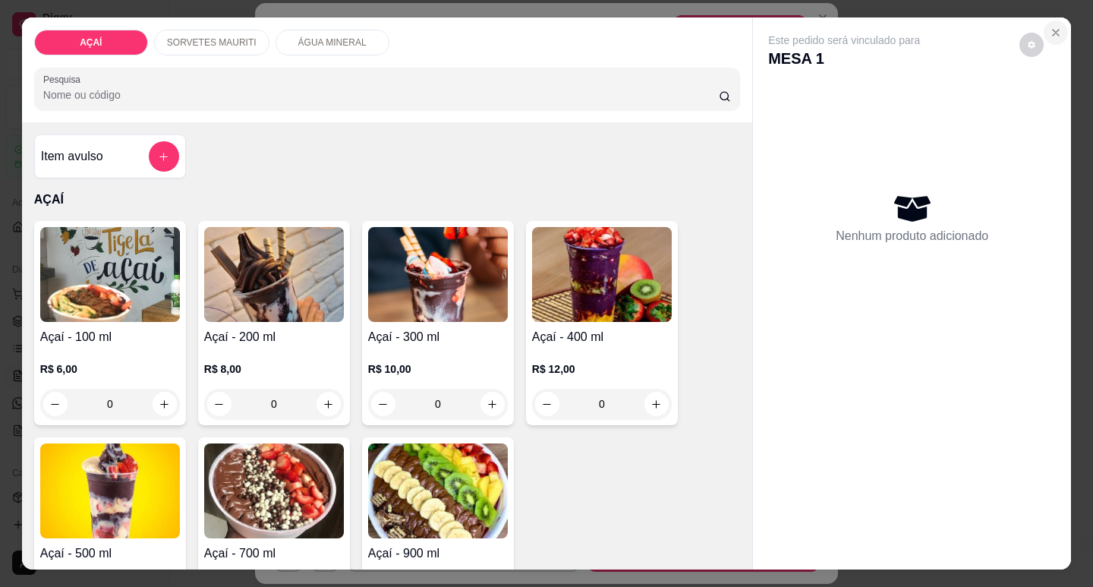
click at [1053, 31] on icon "Close" at bounding box center [1055, 33] width 12 height 12
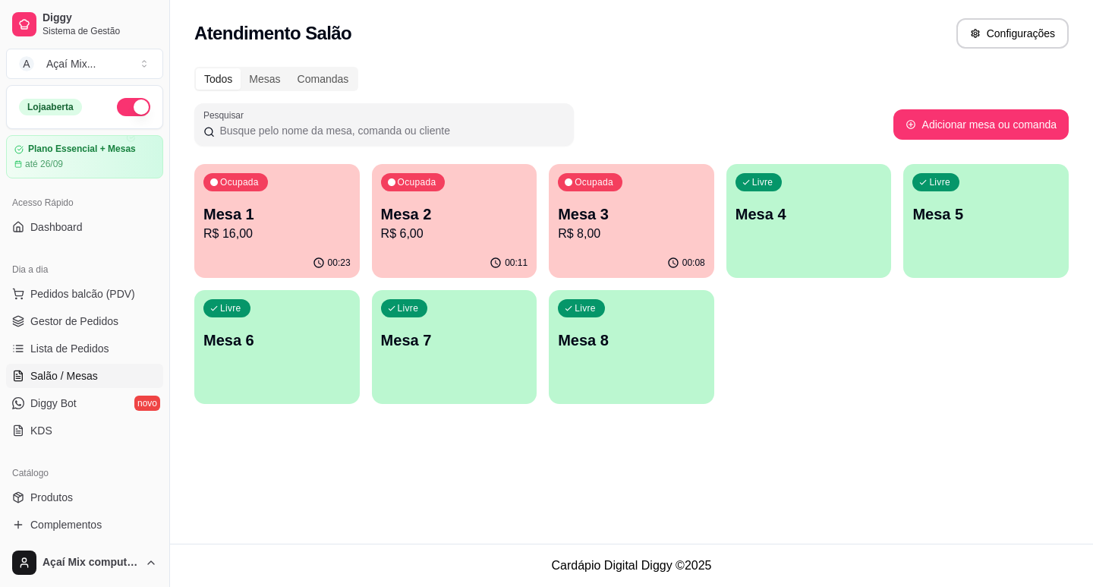
click at [467, 246] on div "Ocupada Mesa 2 R$ 6,00" at bounding box center [454, 206] width 165 height 84
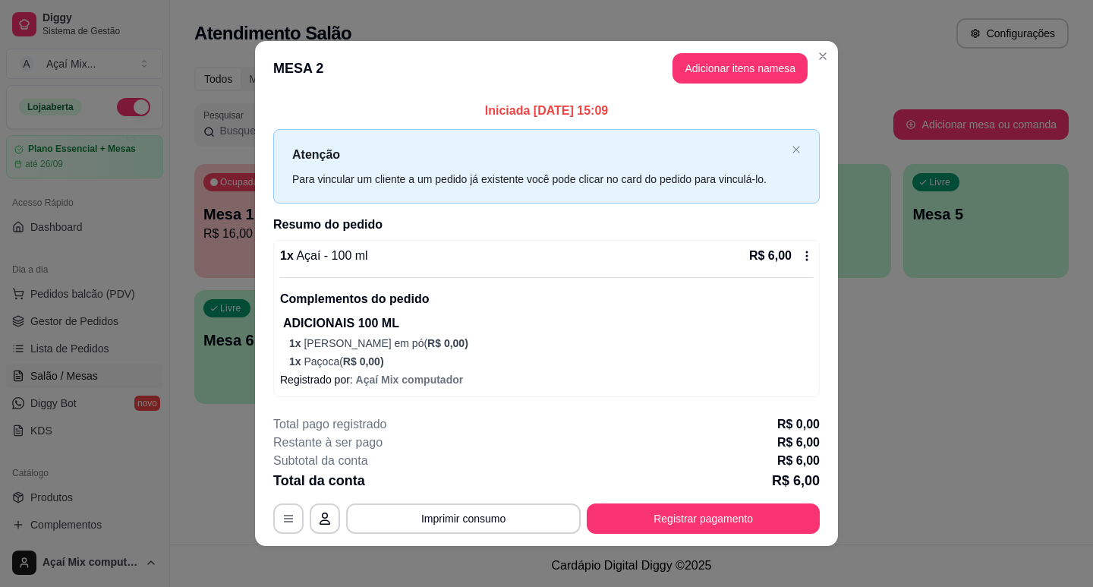
click at [800, 250] on icon at bounding box center [806, 256] width 12 height 12
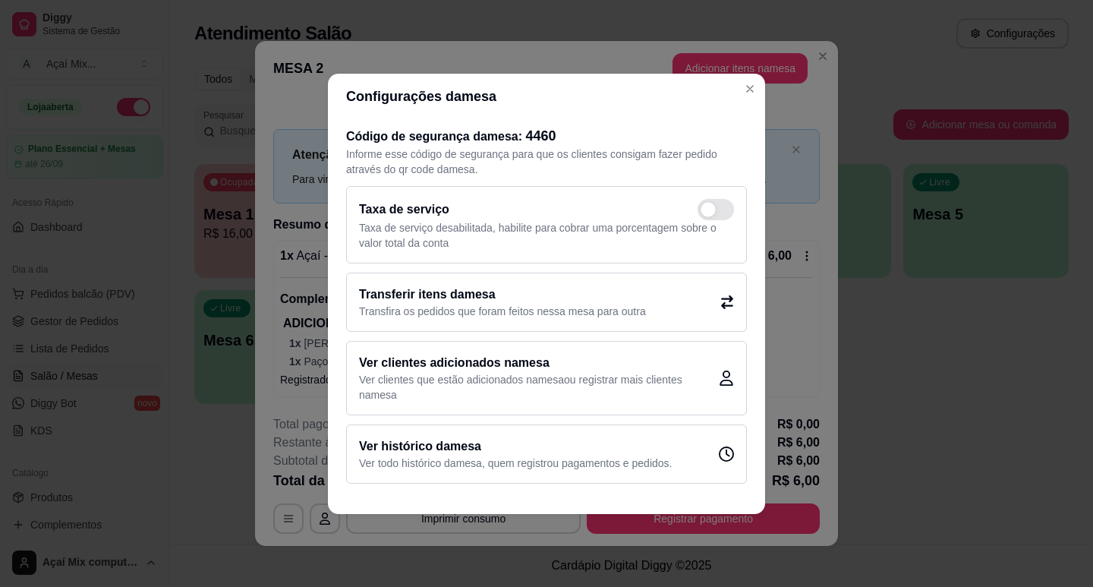
click at [700, 299] on div "Transferir itens da mesa Transfira os pedidos que foram feitos nessa mesa para …" at bounding box center [546, 301] width 401 height 59
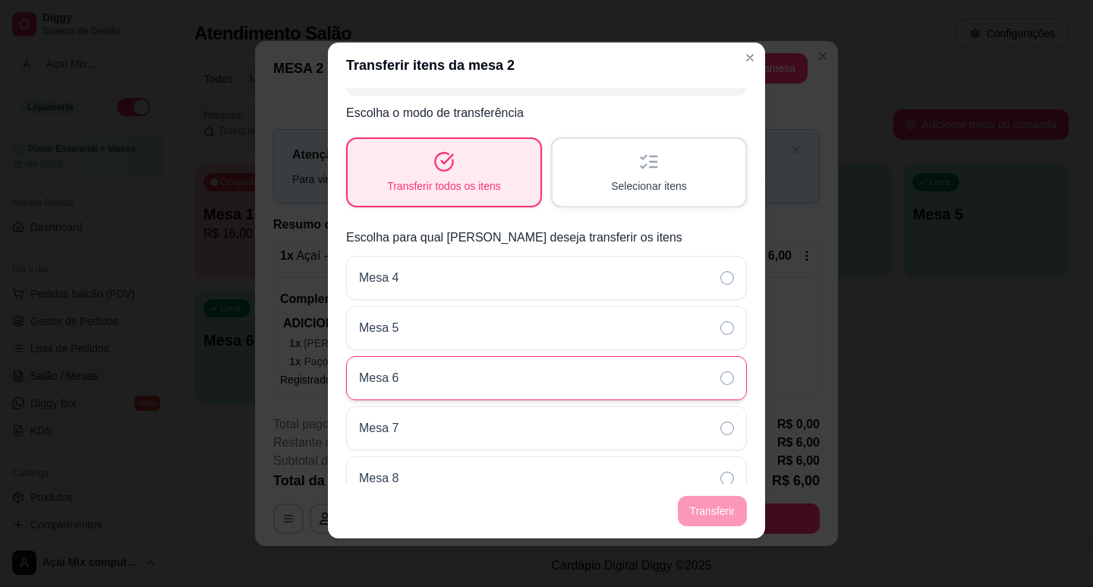
scroll to position [64, 0]
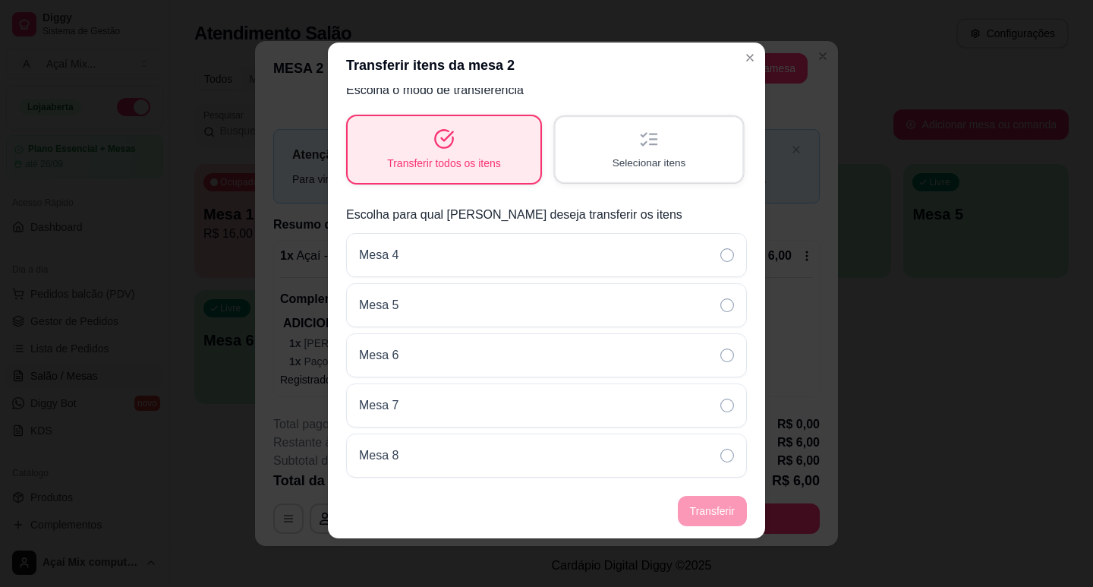
click at [604, 143] on div "Selecionar itens" at bounding box center [648, 149] width 187 height 64
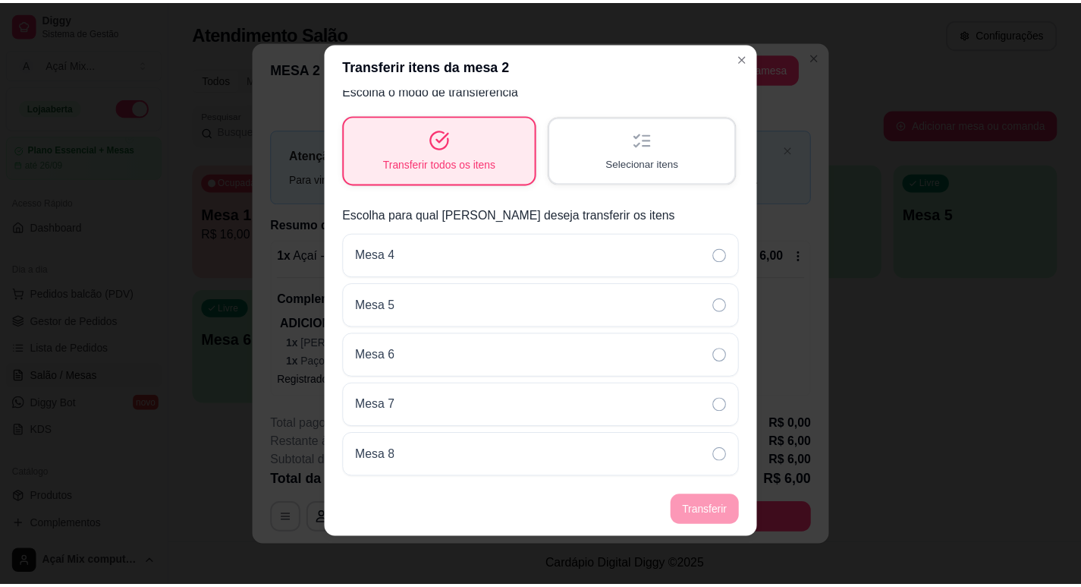
scroll to position [7, 0]
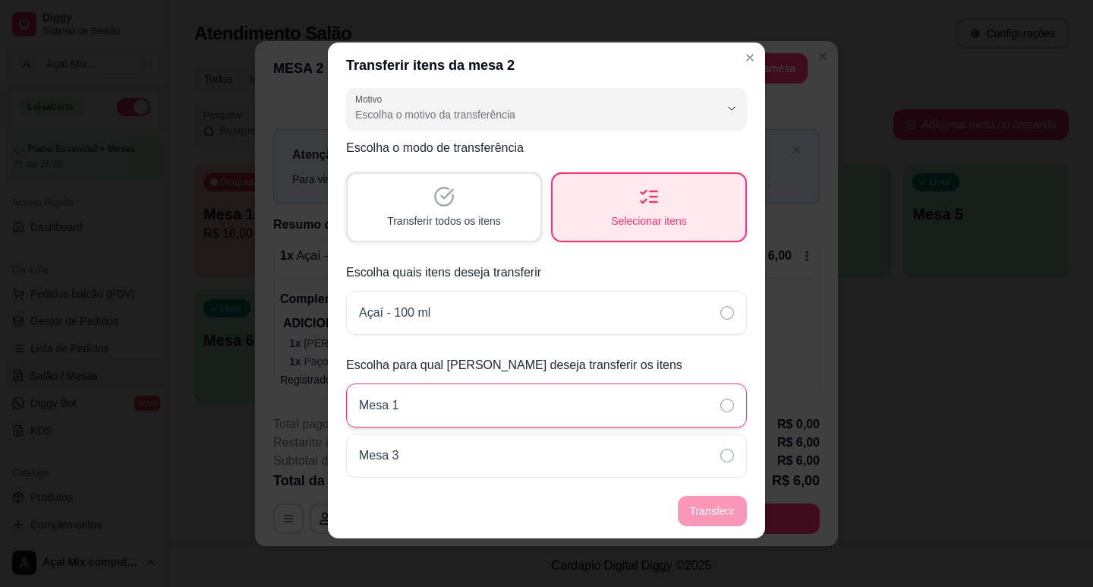
click at [617, 404] on div "Mesa 1" at bounding box center [546, 405] width 401 height 44
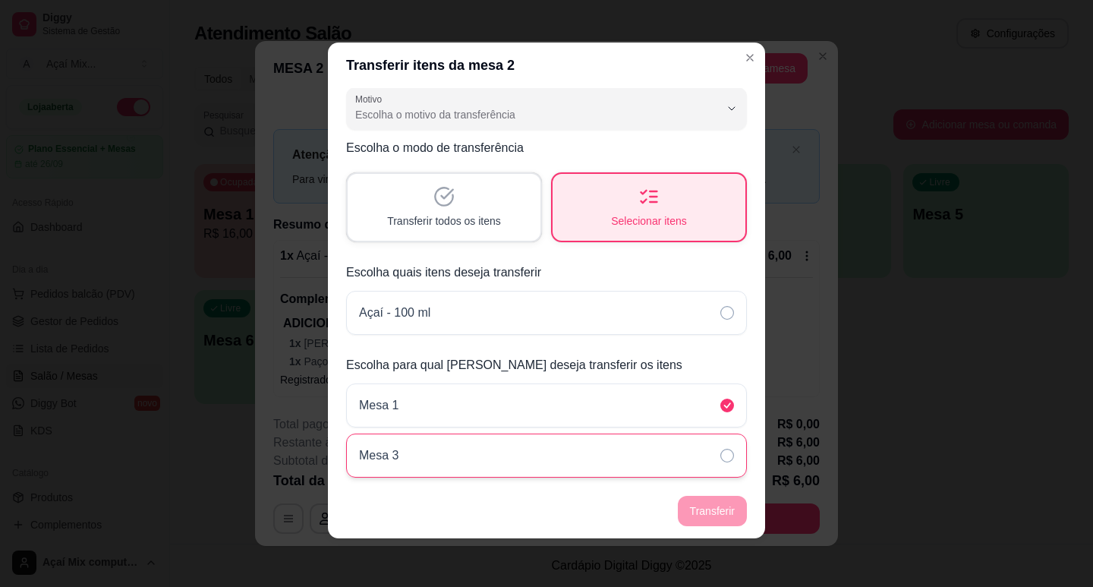
click at [646, 457] on div "Mesa 3" at bounding box center [546, 455] width 401 height 44
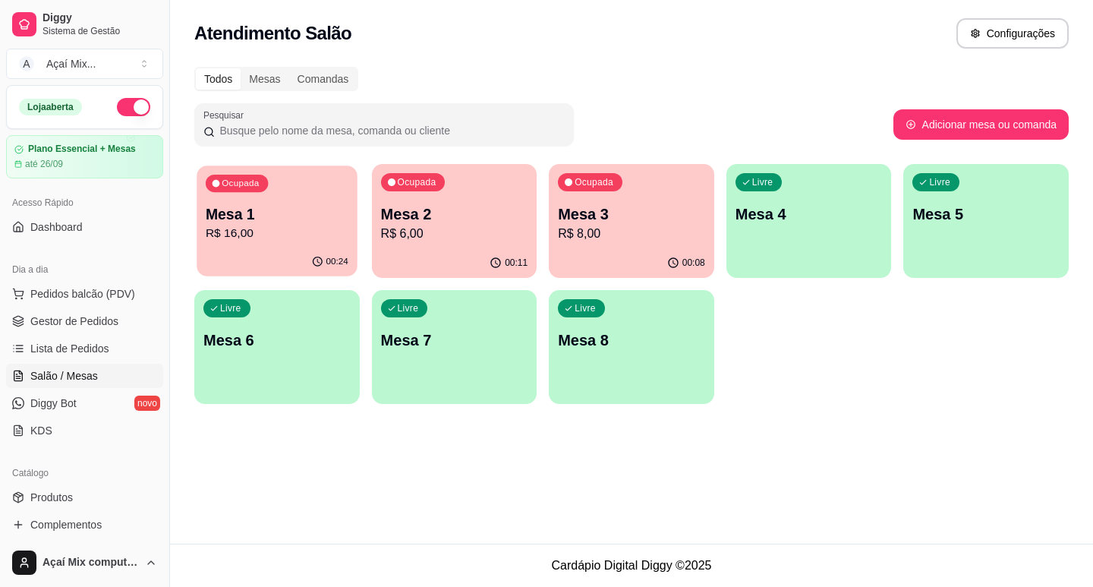
click at [239, 239] on p "R$ 16,00" at bounding box center [277, 233] width 143 height 17
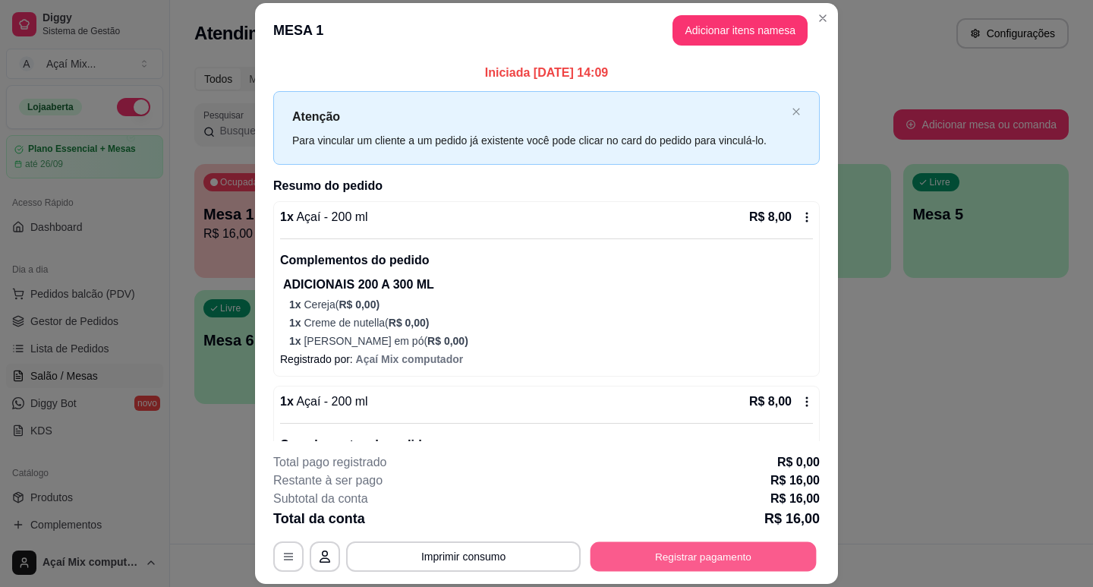
click at [626, 549] on button "Registrar pagamento" at bounding box center [703, 557] width 226 height 30
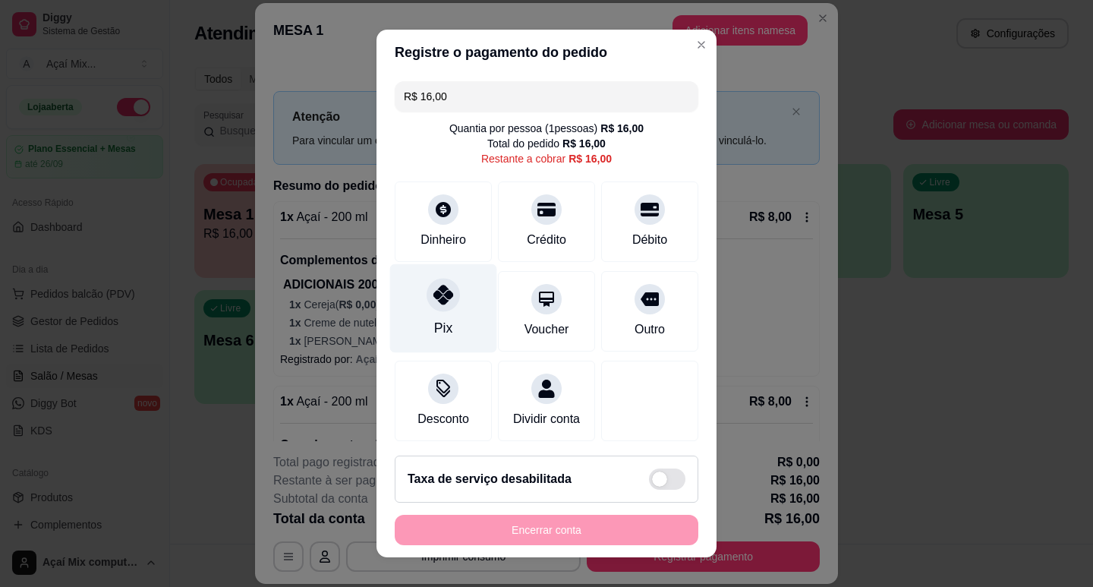
click at [395, 319] on div "Pix" at bounding box center [443, 307] width 107 height 89
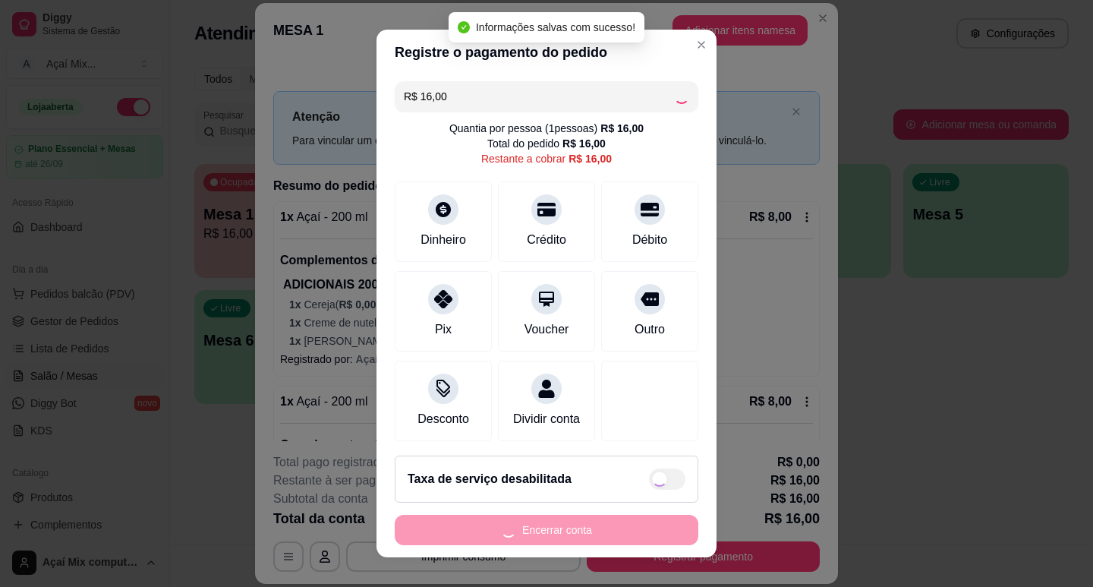
type input "R$ 0,00"
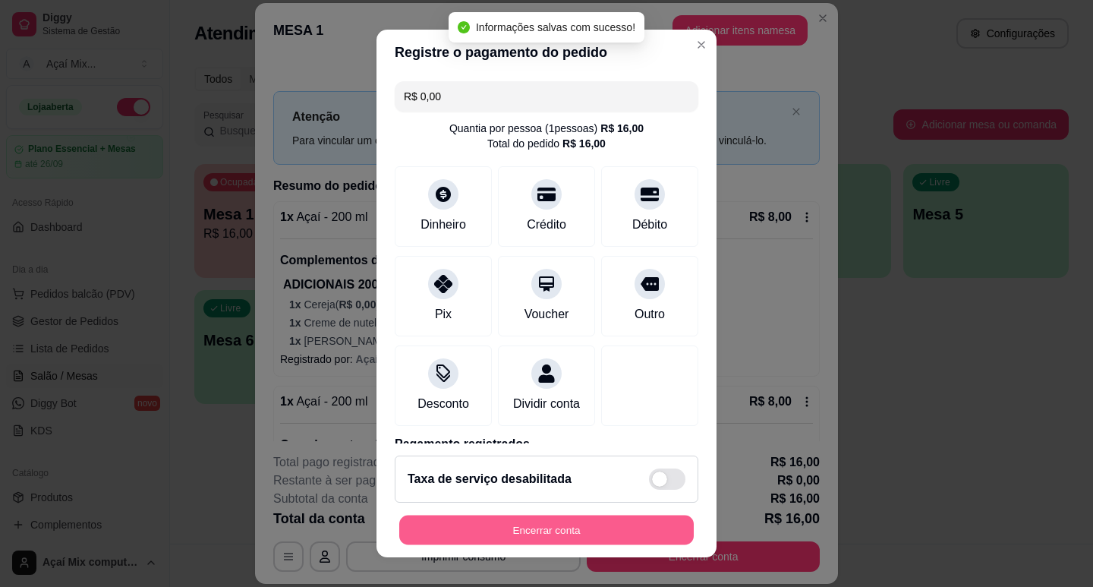
click at [605, 534] on button "Encerrar conta" at bounding box center [546, 530] width 294 height 30
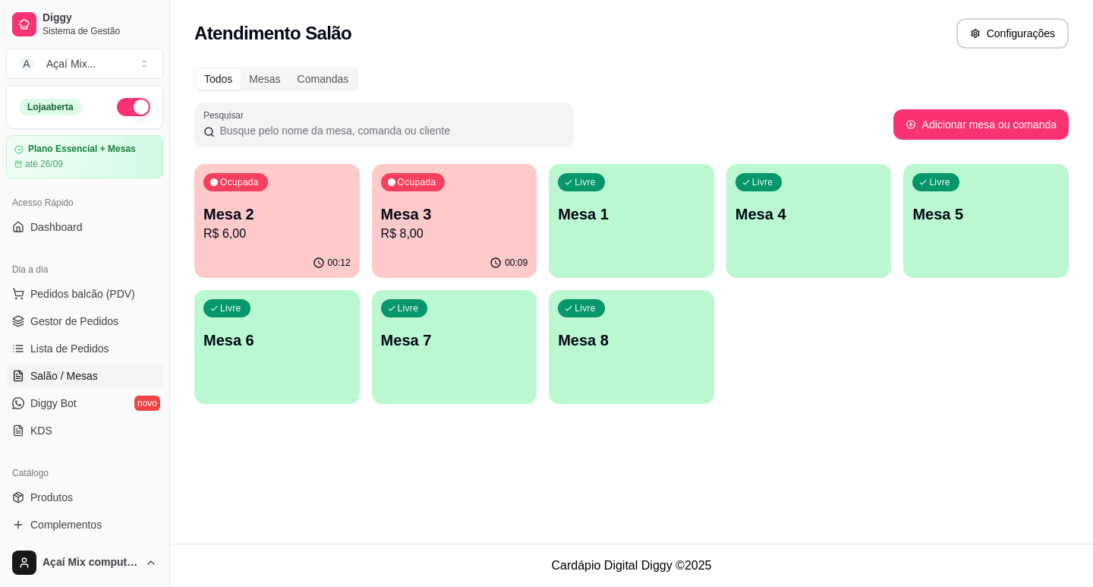
click at [344, 260] on p "00:12" at bounding box center [339, 262] width 23 height 12
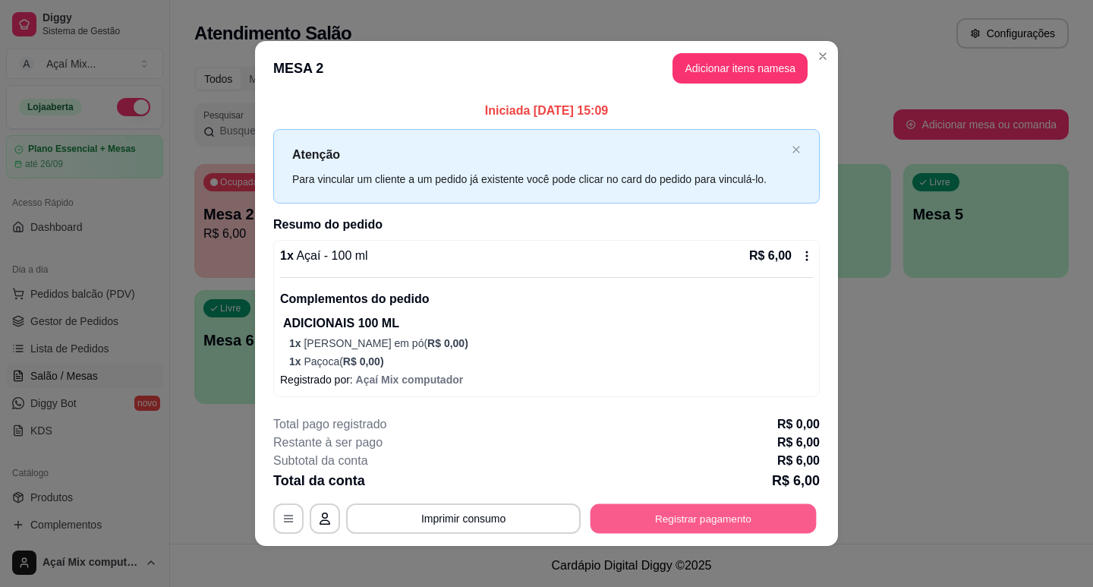
click at [637, 506] on button "Registrar pagamento" at bounding box center [703, 518] width 226 height 30
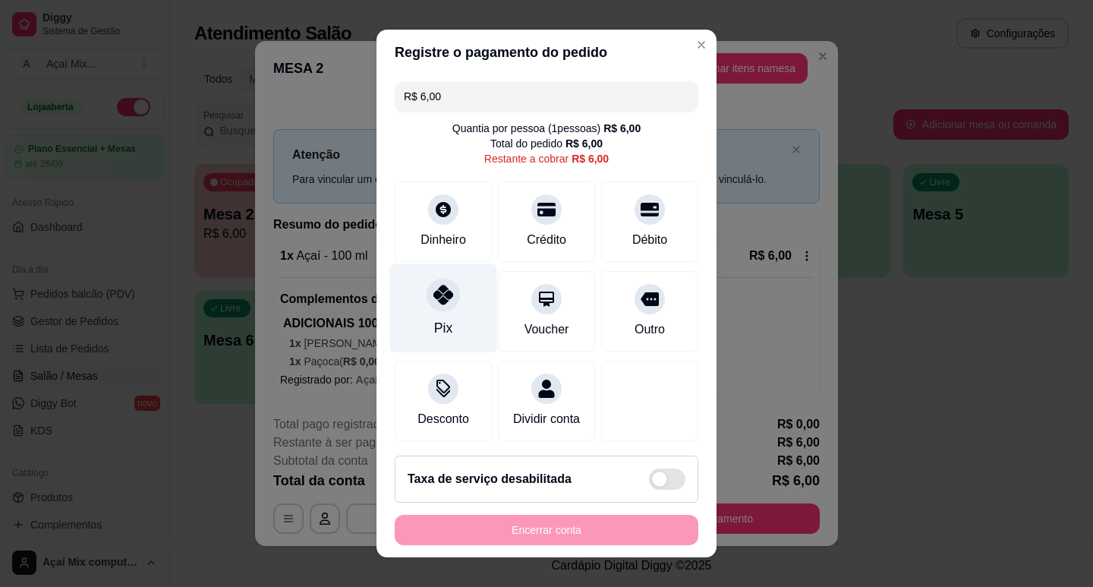
click at [433, 295] on icon at bounding box center [443, 295] width 20 height 20
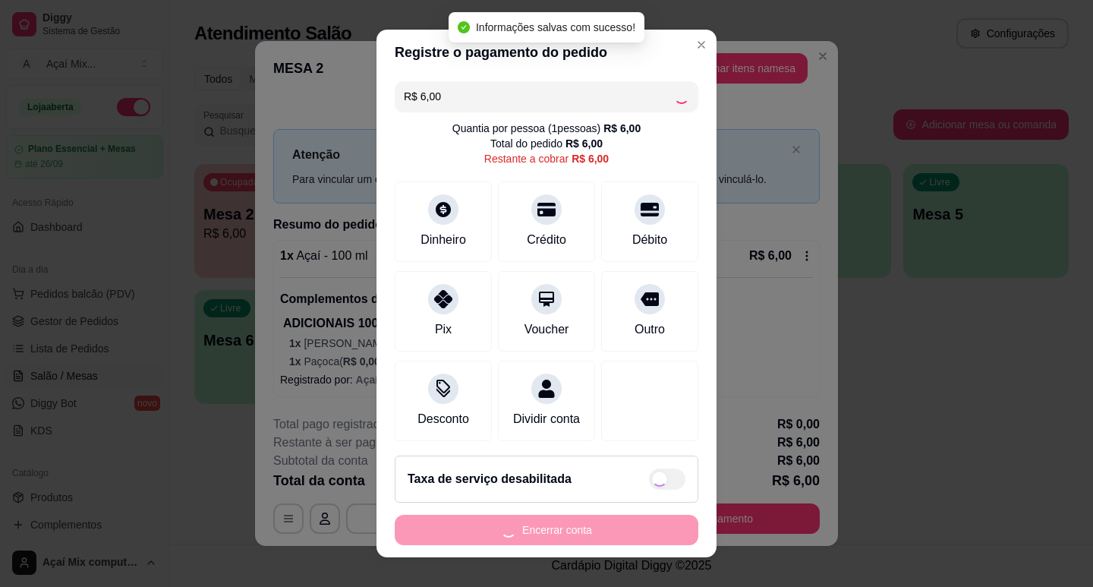
type input "R$ 0,00"
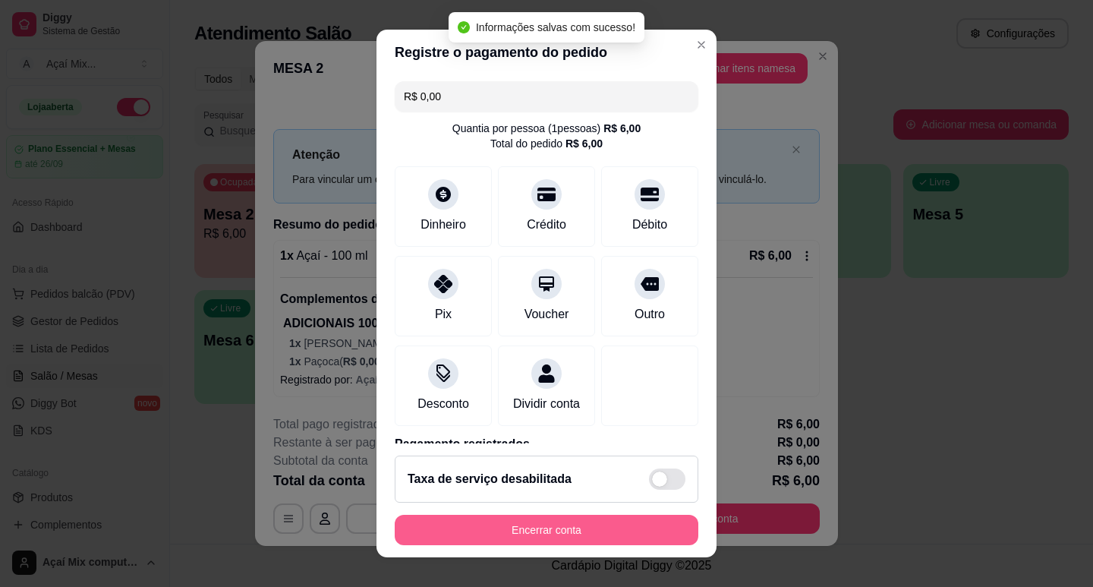
drag, startPoint x: 593, startPoint y: 549, endPoint x: 590, endPoint y: 539, distance: 10.9
click at [590, 539] on footer "Taxa de serviço desabilitada Encerrar conta" at bounding box center [546, 500] width 340 height 114
click at [590, 539] on button "Encerrar conta" at bounding box center [546, 529] width 303 height 30
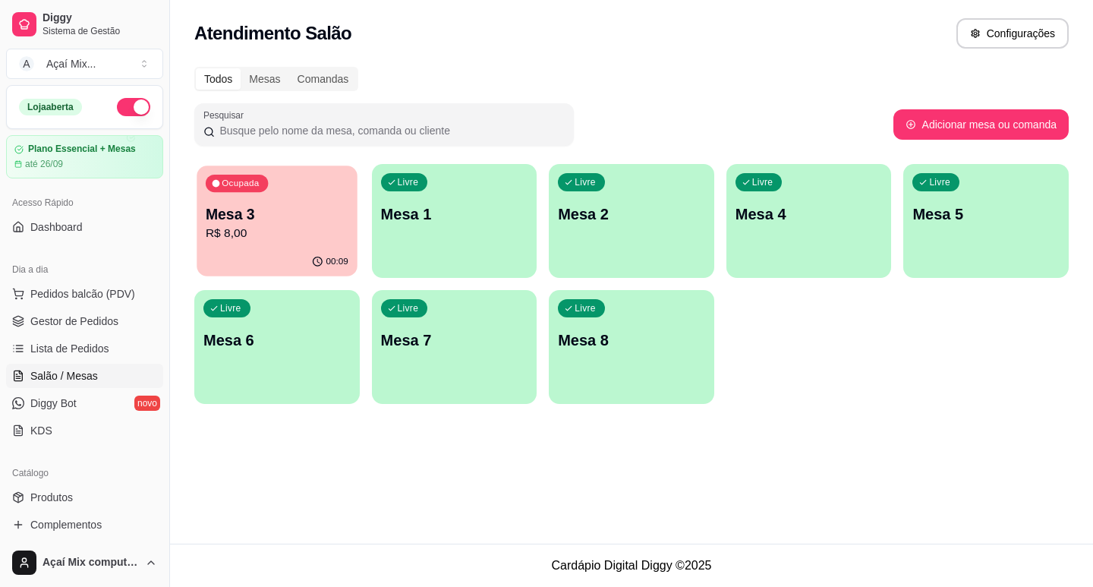
click at [237, 165] on div "Ocupada Mesa 3 R$ 8,00" at bounding box center [277, 206] width 160 height 82
click at [303, 247] on div "Ocupada Mesa 3 R$ 8,00" at bounding box center [276, 206] width 165 height 84
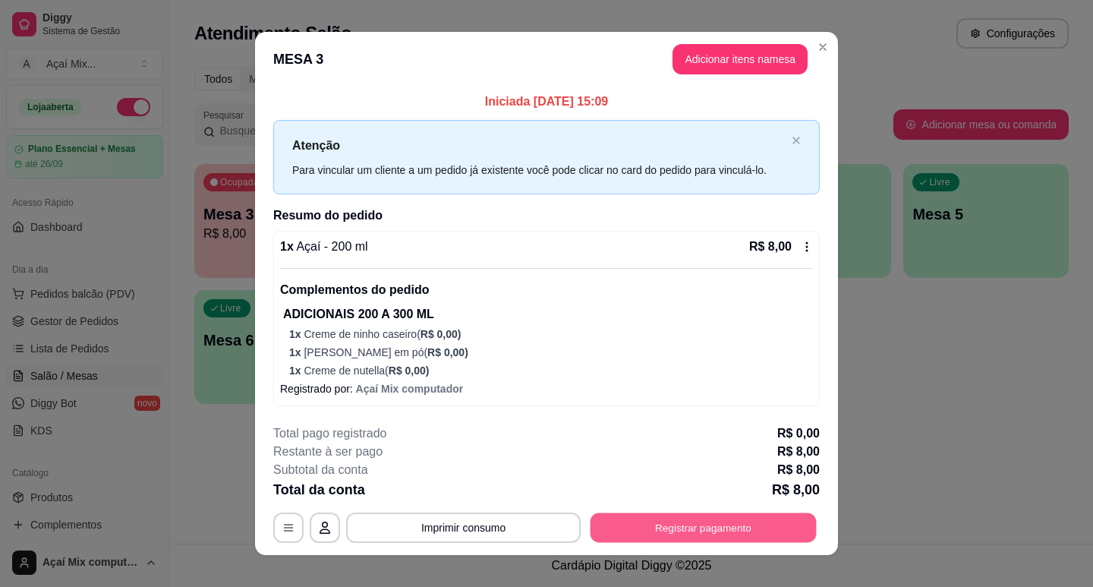
click at [604, 517] on button "Registrar pagamento" at bounding box center [703, 527] width 226 height 30
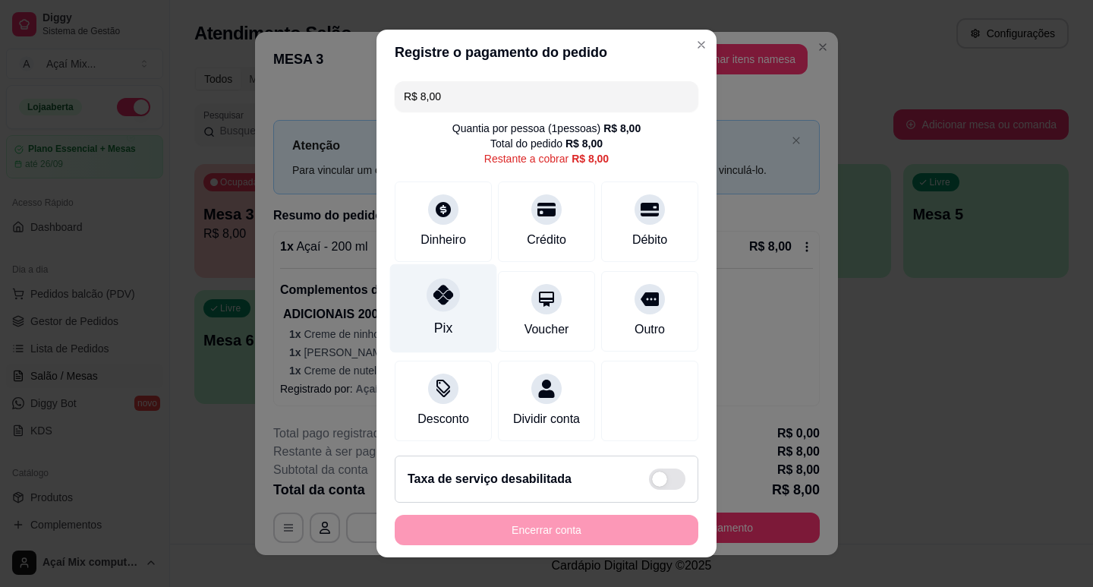
click at [472, 330] on div "Pix" at bounding box center [443, 307] width 107 height 89
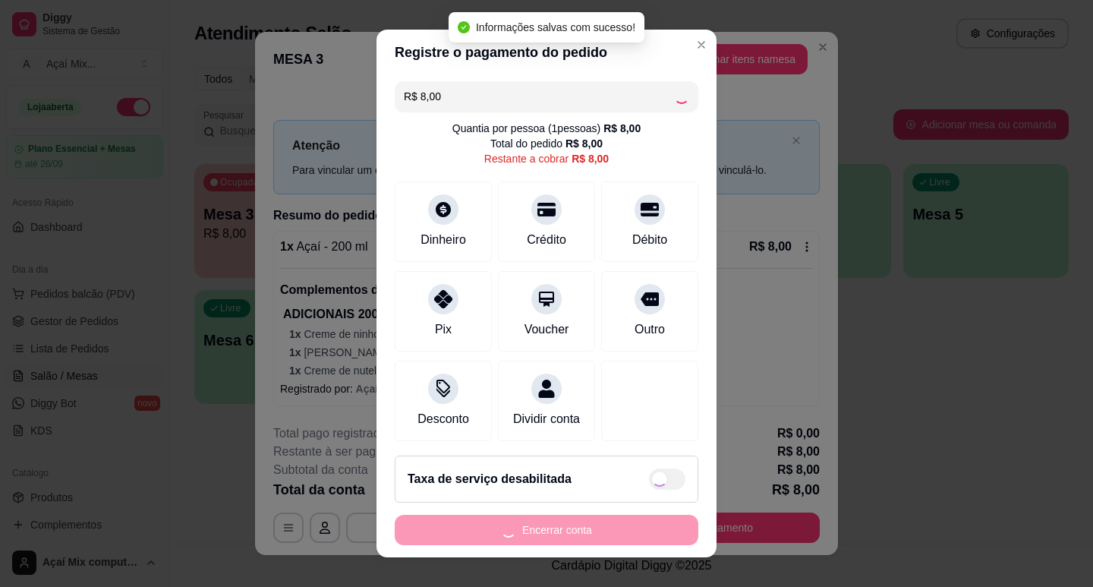
type input "R$ 0,00"
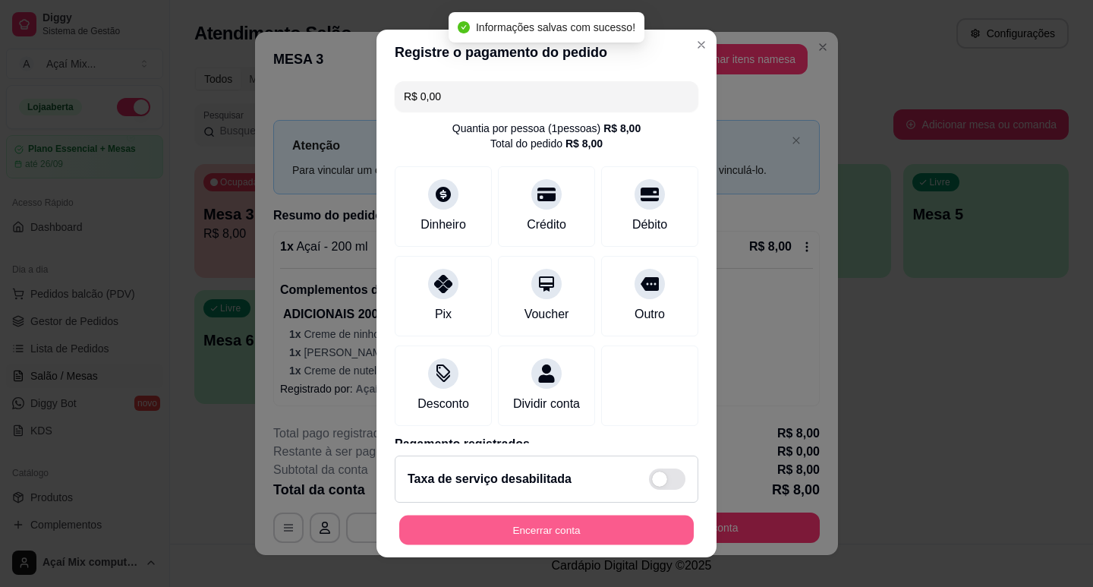
click at [557, 536] on button "Encerrar conta" at bounding box center [546, 530] width 294 height 30
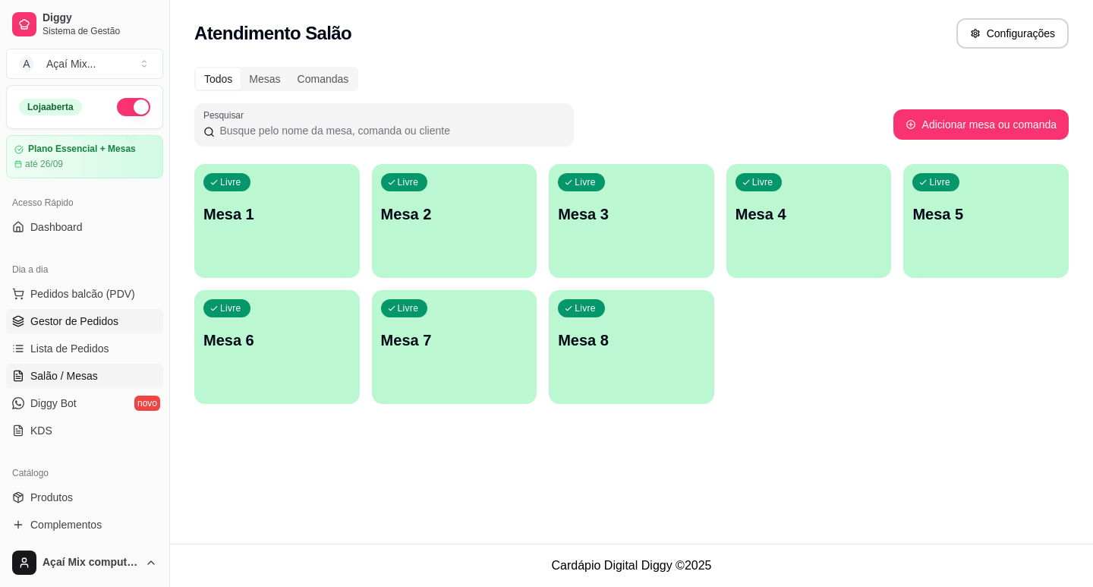
click at [33, 318] on span "Gestor de Pedidos" at bounding box center [74, 320] width 88 height 15
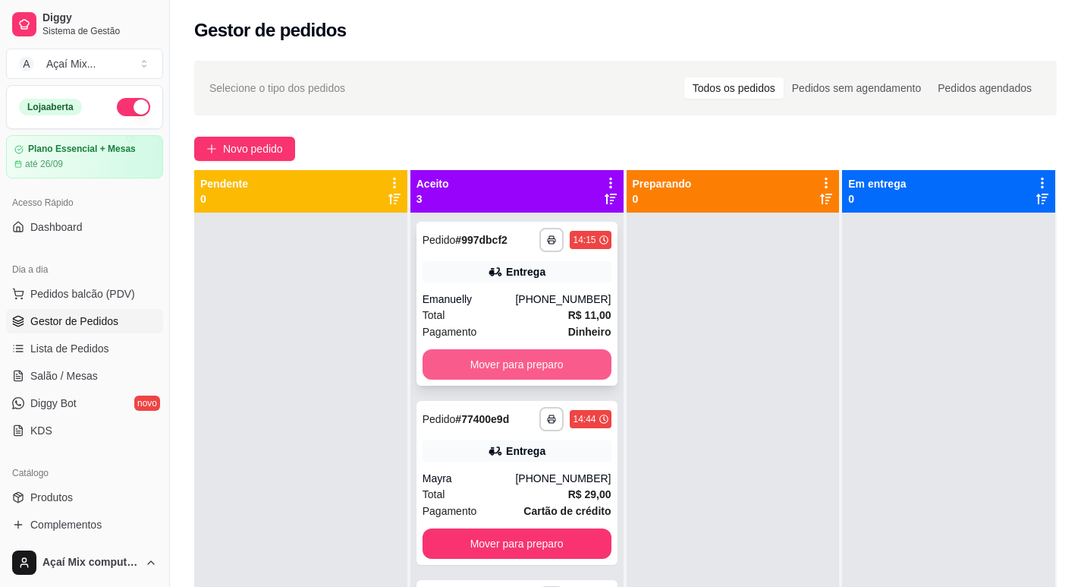
click at [581, 362] on button "Mover para preparo" at bounding box center [517, 364] width 189 height 30
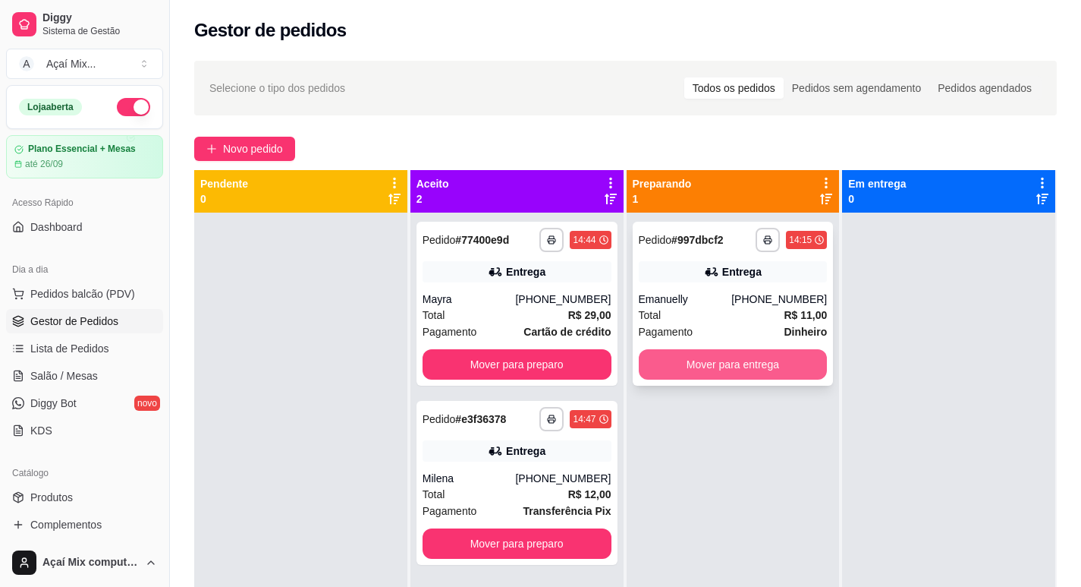
click at [682, 360] on button "Mover para entrega" at bounding box center [733, 364] width 189 height 30
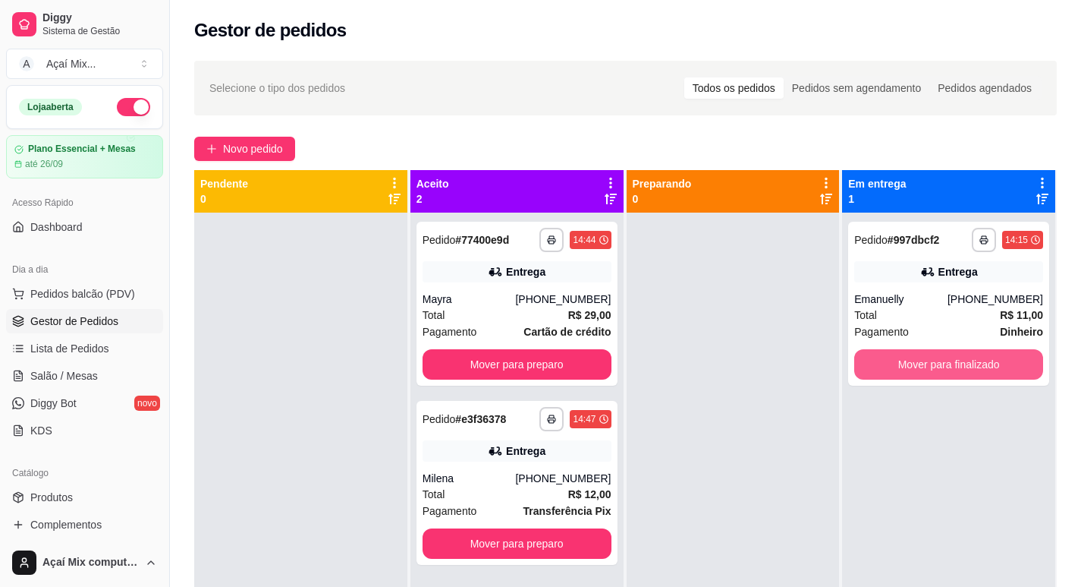
click at [900, 360] on button "Mover para finalizado" at bounding box center [948, 364] width 189 height 30
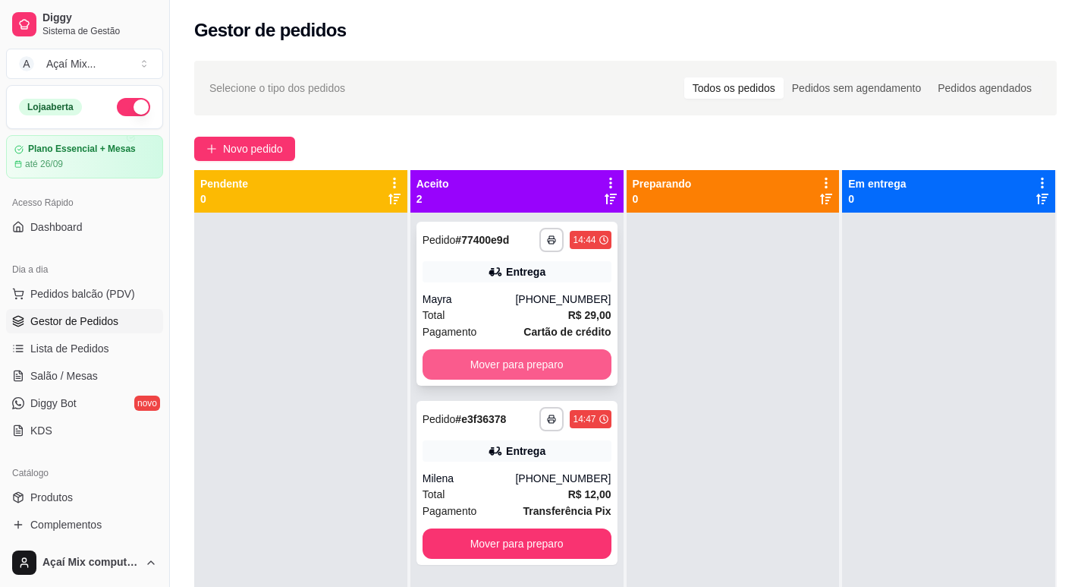
click at [583, 357] on button "Mover para preparo" at bounding box center [517, 364] width 189 height 30
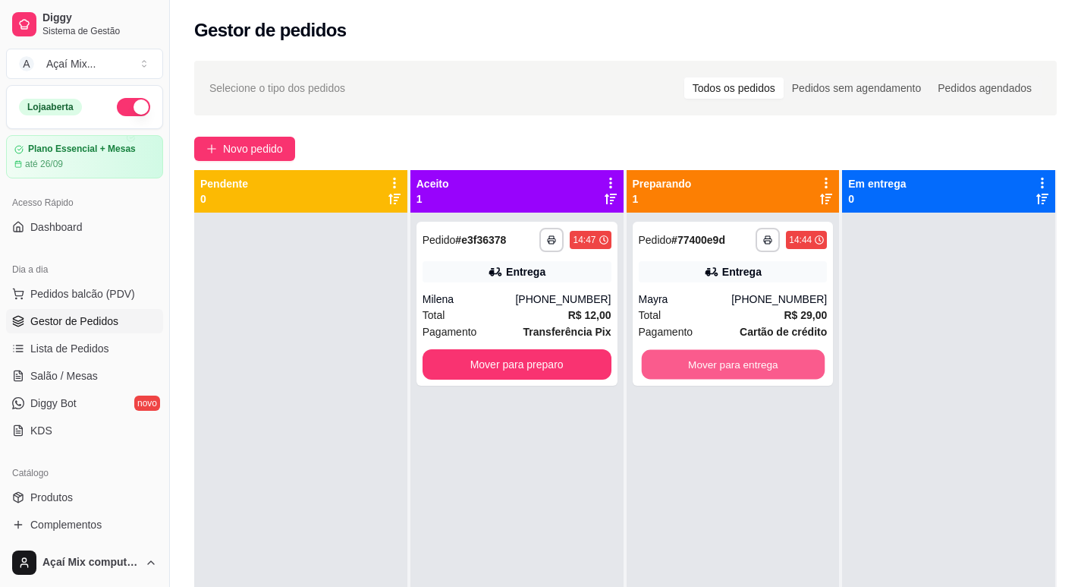
click at [701, 355] on button "Mover para entrega" at bounding box center [732, 365] width 183 height 30
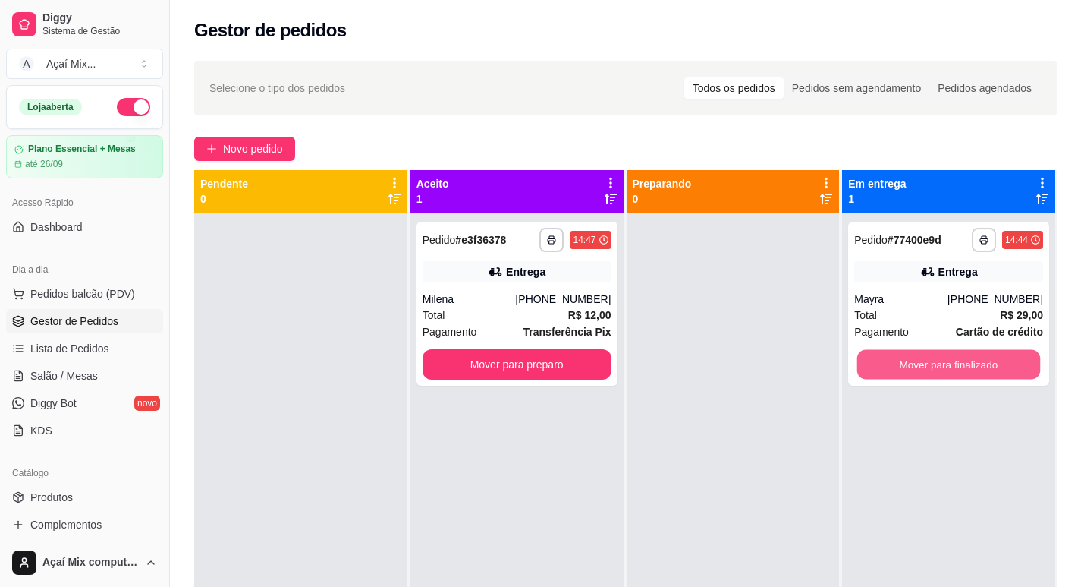
click at [904, 361] on button "Mover para finalizado" at bounding box center [948, 365] width 183 height 30
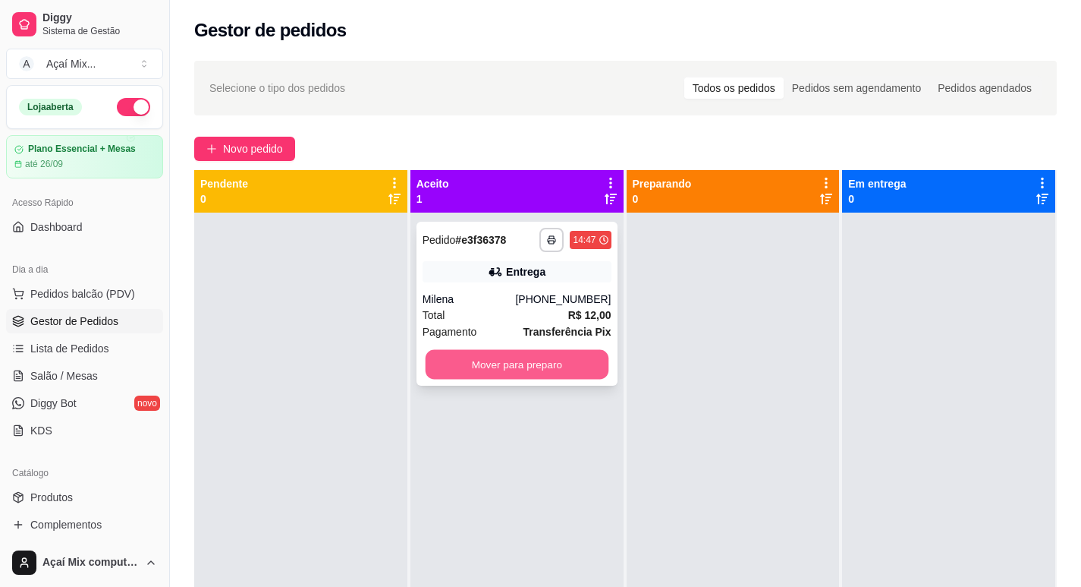
click at [482, 377] on button "Mover para preparo" at bounding box center [516, 365] width 183 height 30
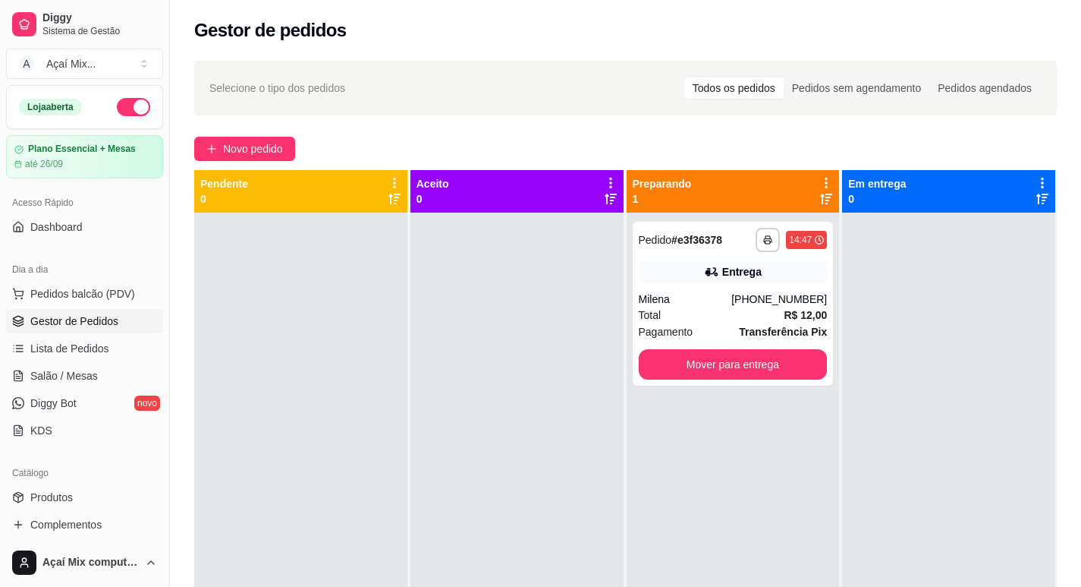
click at [618, 370] on div "Aceito 0" at bounding box center [517, 484] width 215 height 629
click at [676, 370] on button "Mover para entrega" at bounding box center [733, 364] width 189 height 30
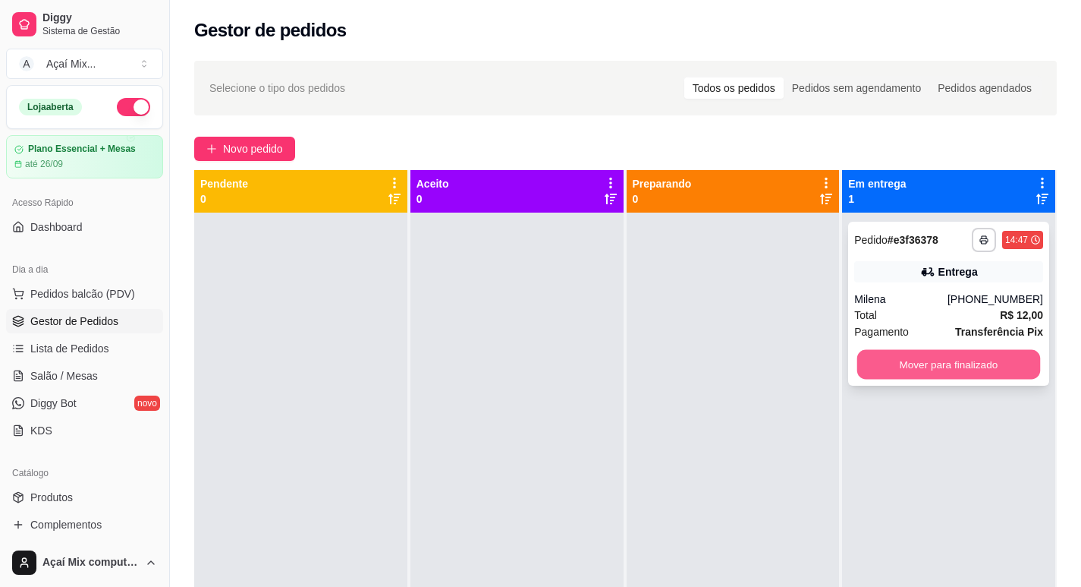
click at [935, 351] on button "Mover para finalizado" at bounding box center [948, 365] width 183 height 30
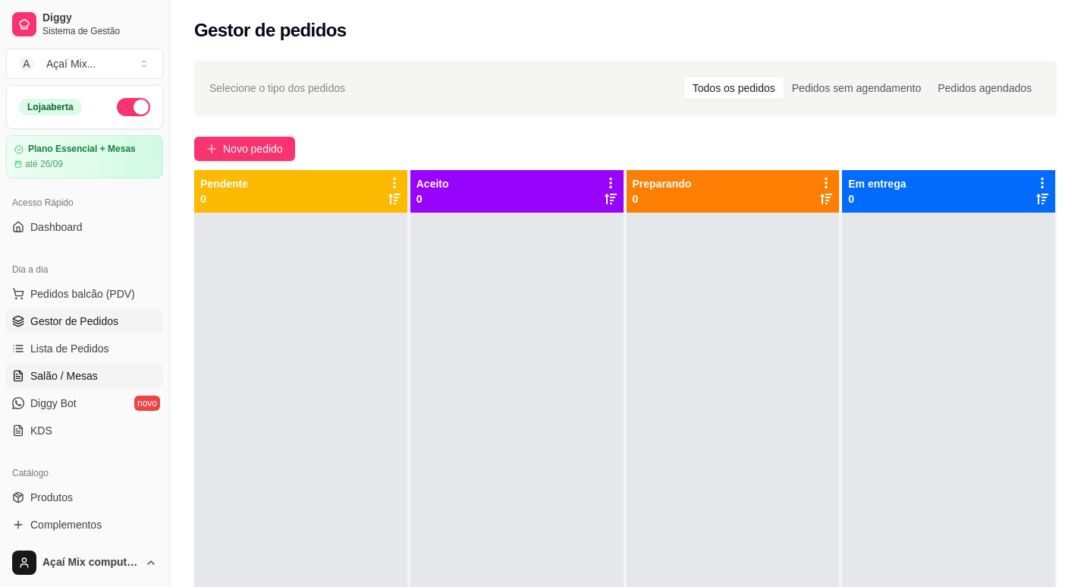
click at [43, 376] on span "Salão / Mesas" at bounding box center [64, 375] width 68 height 15
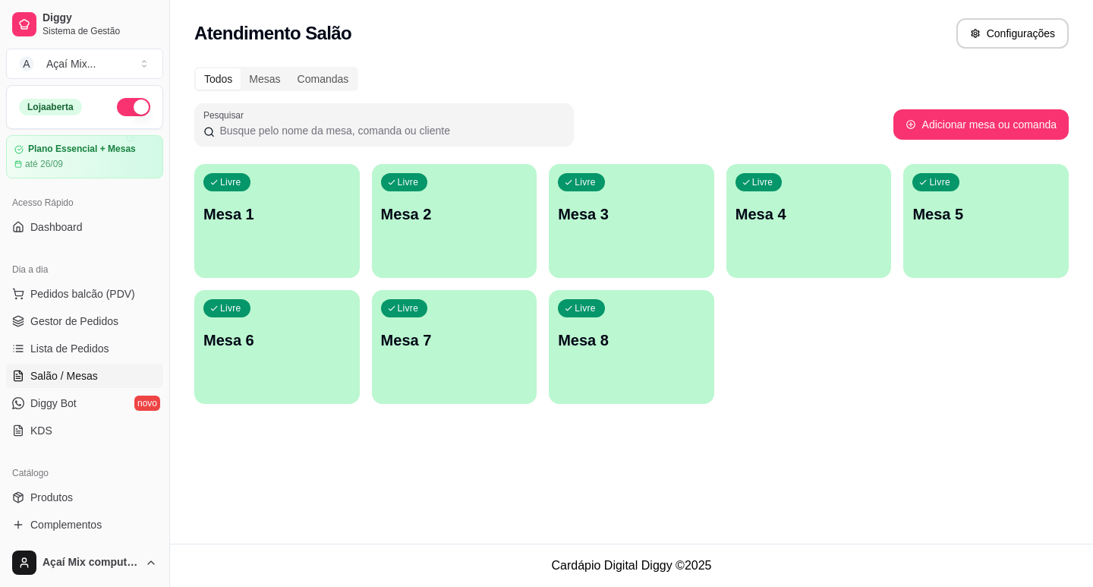
click at [286, 231] on div "Livre Mesa 1" at bounding box center [276, 212] width 165 height 96
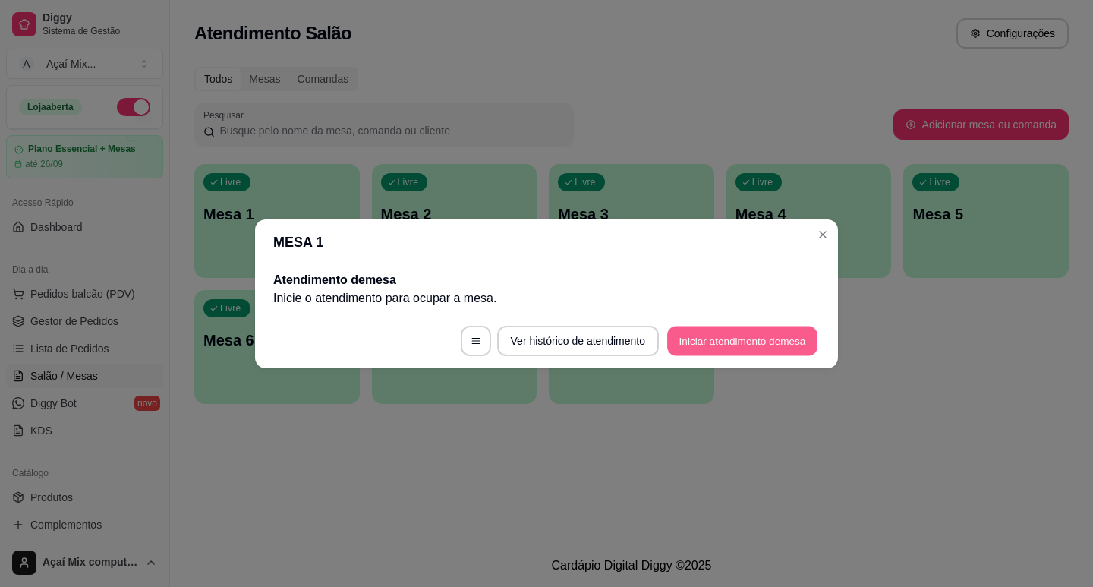
click at [675, 344] on button "Iniciar atendimento de mesa" at bounding box center [742, 340] width 150 height 30
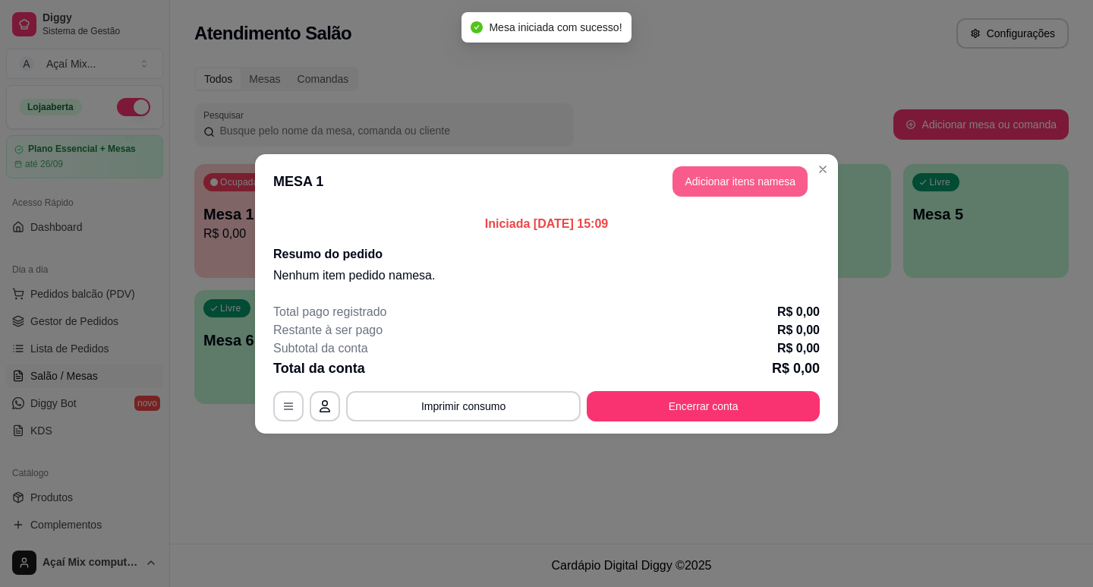
click at [700, 190] on button "Adicionar itens na mesa" at bounding box center [739, 181] width 135 height 30
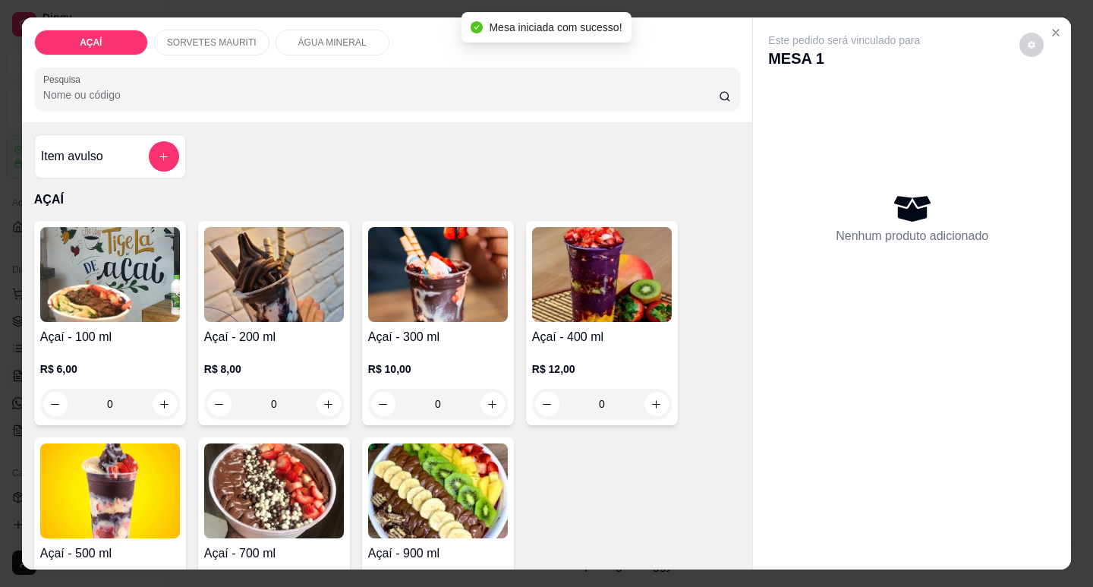
click at [278, 333] on h4 "Açaí - 200 ml" at bounding box center [274, 337] width 140 height 18
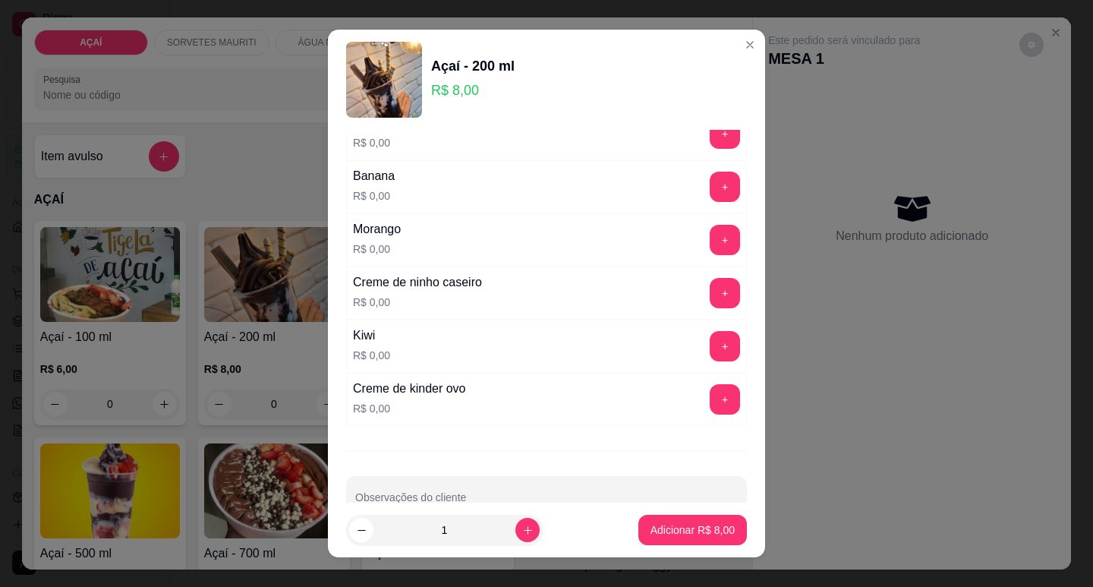
scroll to position [1974, 0]
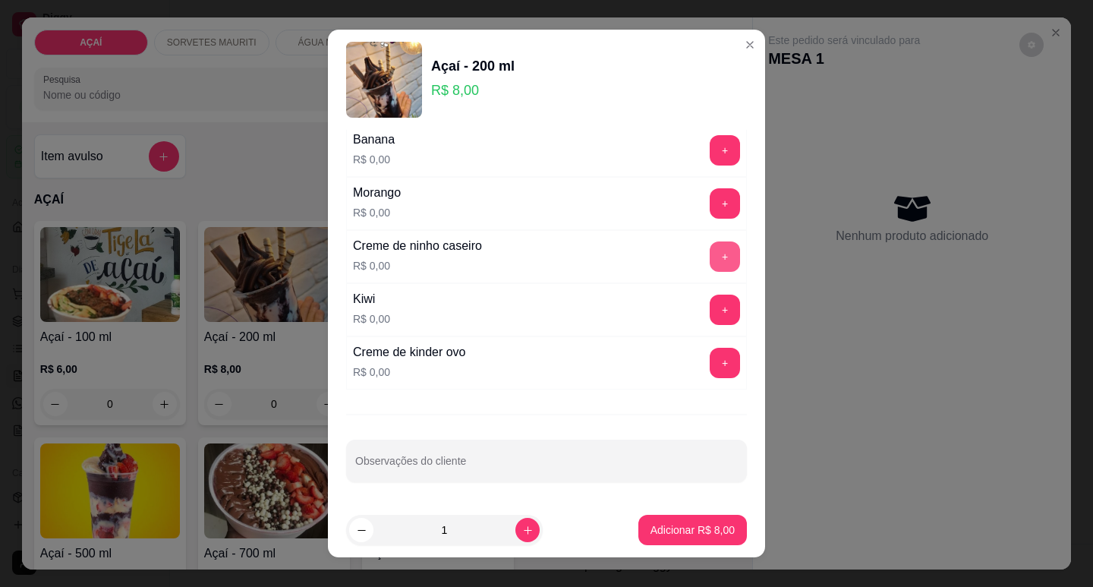
click at [709, 255] on button "+" at bounding box center [724, 256] width 30 height 30
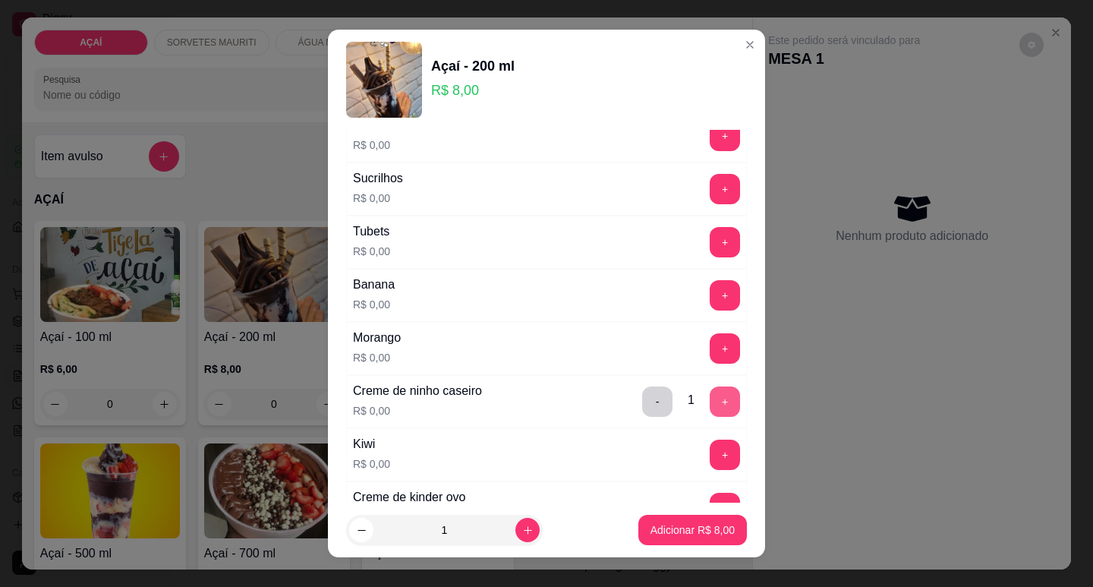
scroll to position [1822, 0]
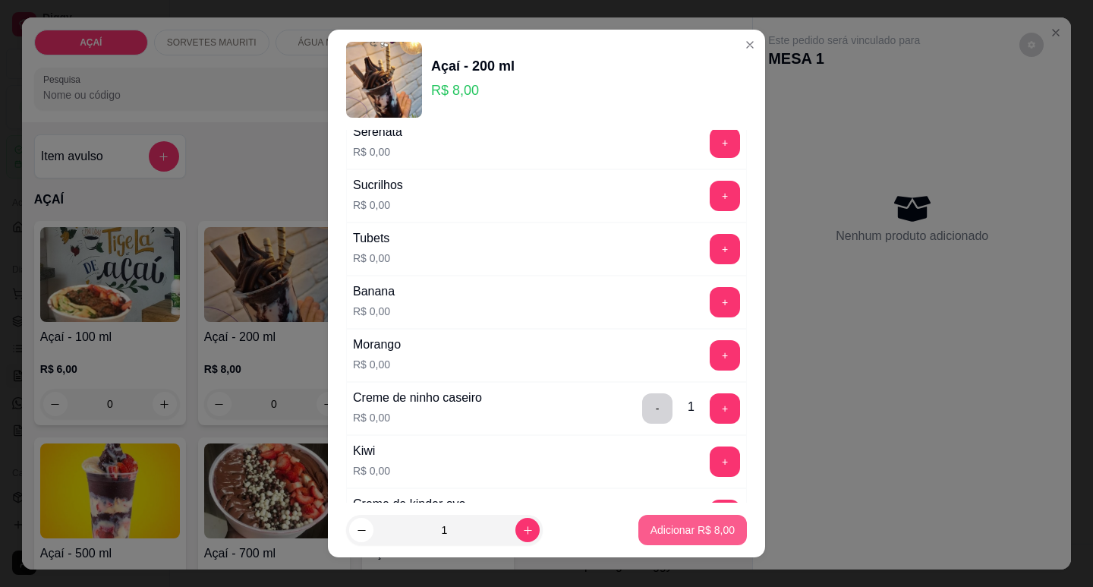
click at [675, 532] on p "Adicionar R$ 8,00" at bounding box center [692, 529] width 84 height 15
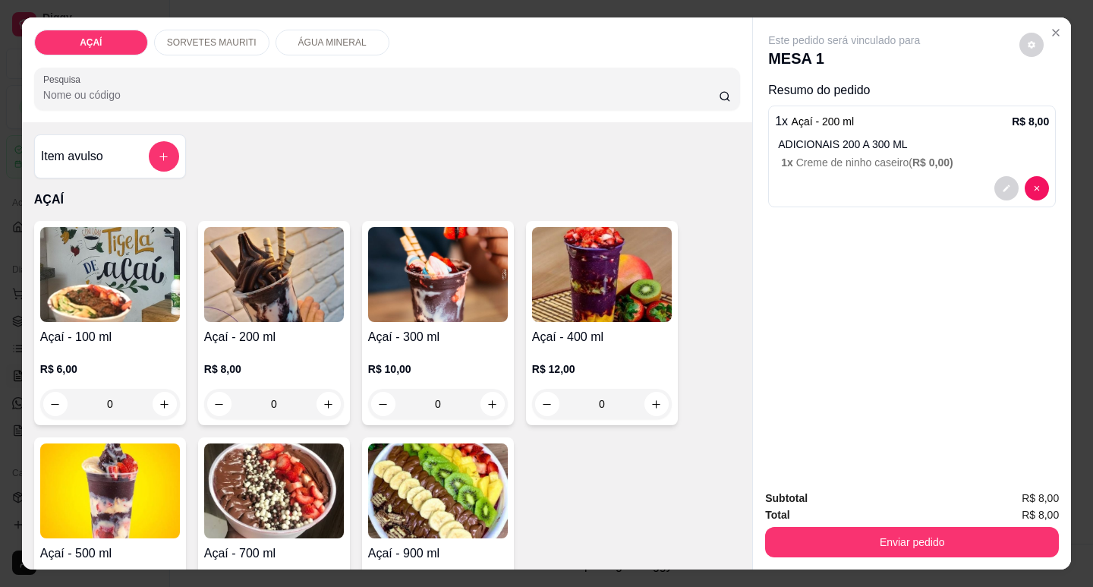
click at [862, 137] on p "ADICIONAIS 200 A 300 ML" at bounding box center [913, 144] width 271 height 15
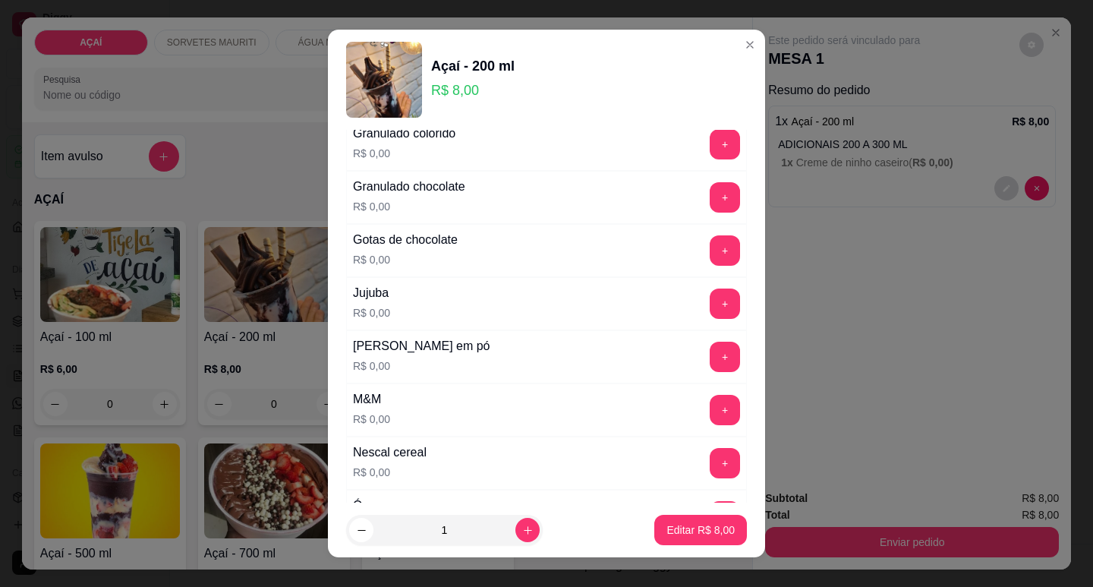
scroll to position [1442, 0]
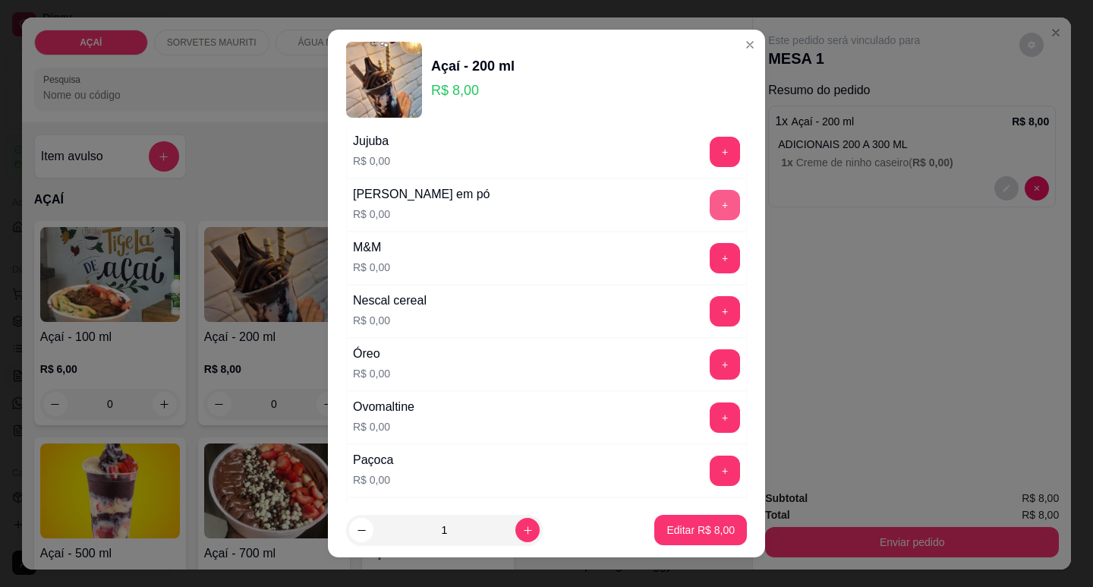
click at [709, 214] on button "+" at bounding box center [724, 205] width 30 height 30
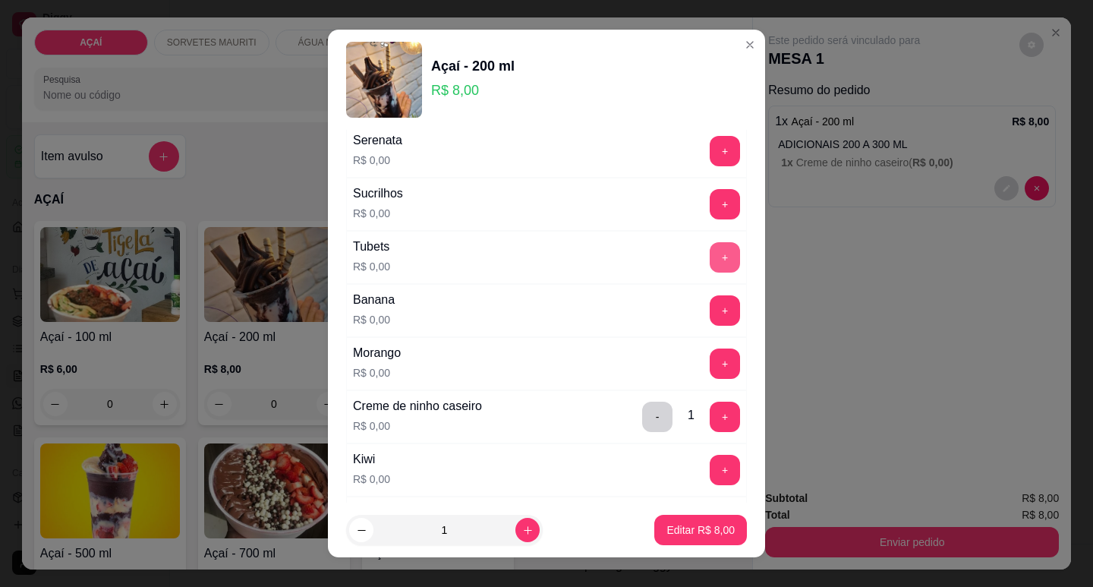
scroll to position [1821, 0]
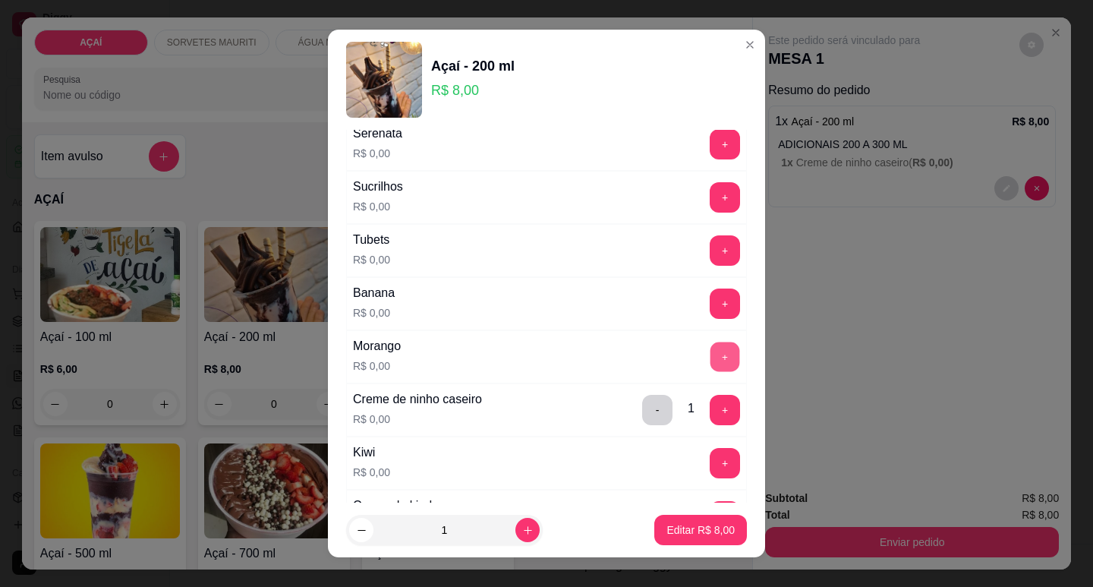
click at [710, 355] on button "+" at bounding box center [725, 356] width 30 height 30
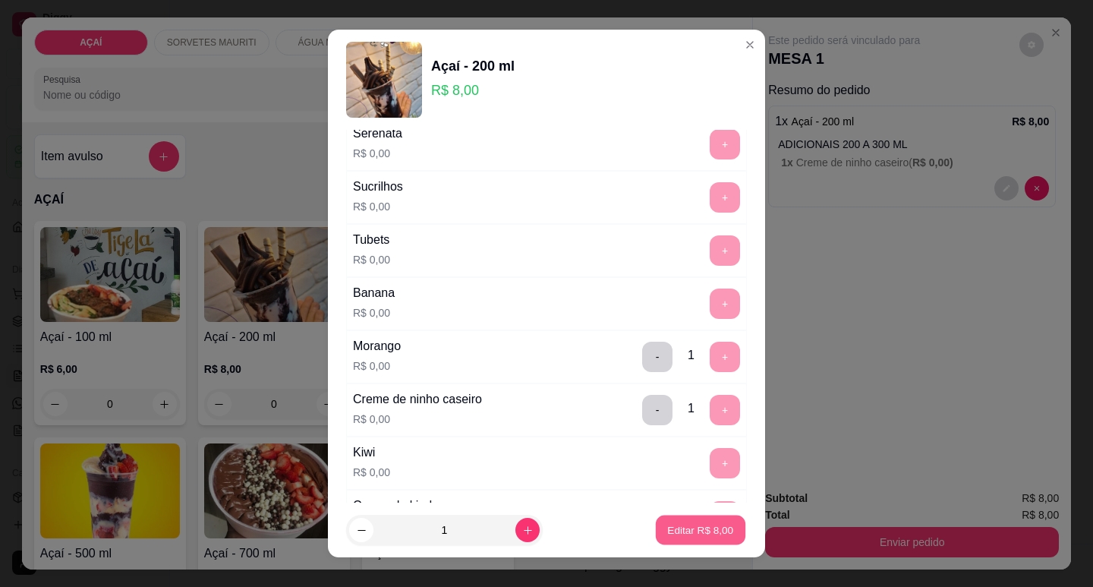
click at [692, 523] on button "Editar R$ 8,00" at bounding box center [701, 530] width 90 height 30
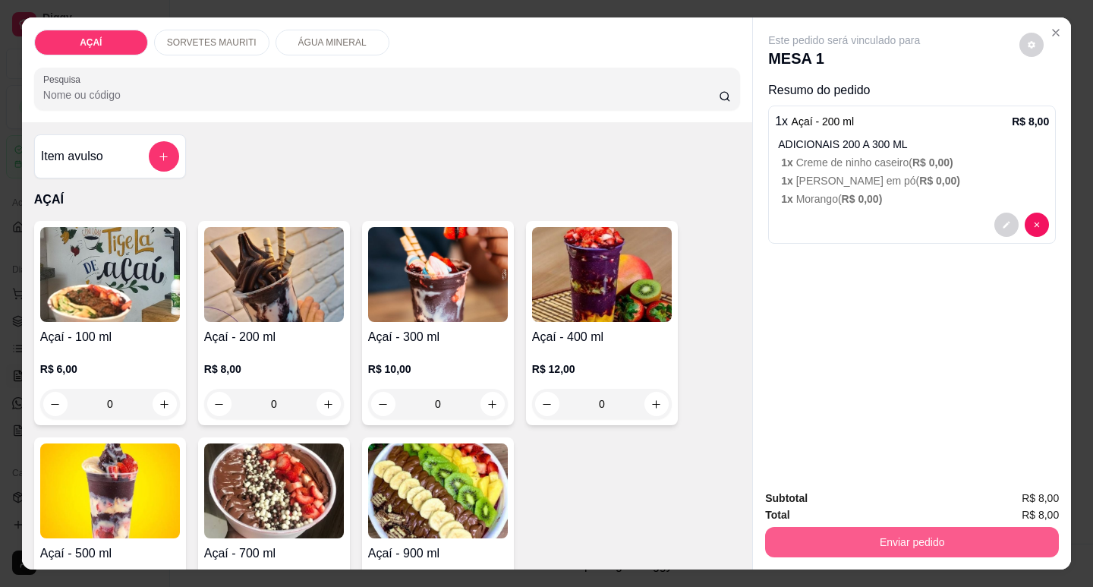
click at [853, 541] on button "Enviar pedido" at bounding box center [912, 542] width 294 height 30
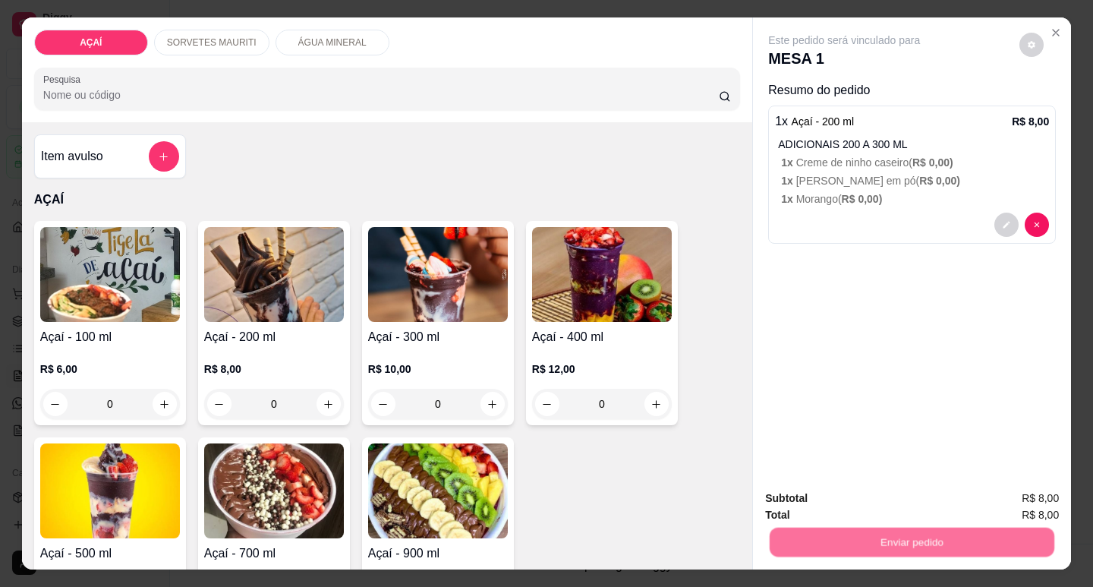
click at [855, 508] on button "Não registrar e enviar pedido" at bounding box center [861, 498] width 153 height 28
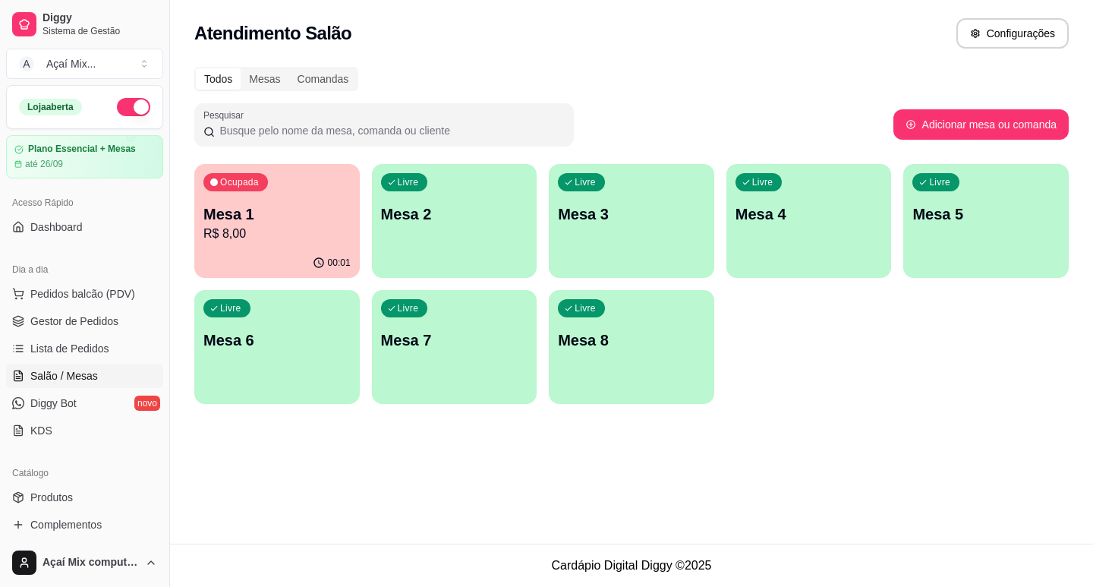
click at [467, 216] on p "Mesa 2" at bounding box center [454, 213] width 147 height 21
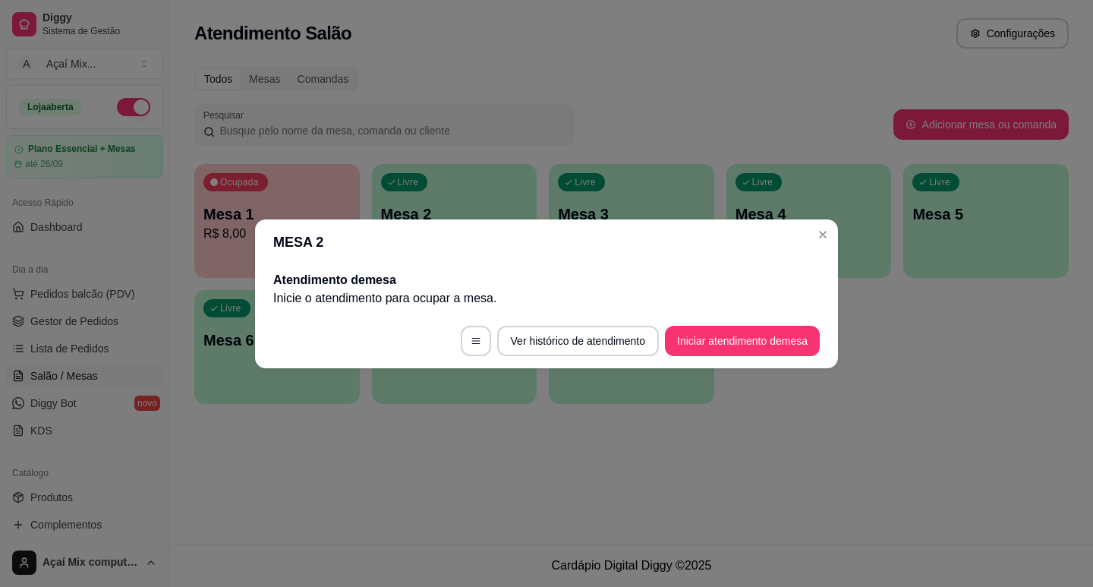
click at [720, 358] on footer "Ver histórico de atendimento Iniciar atendimento de mesa" at bounding box center [546, 340] width 583 height 55
click at [722, 347] on button "Iniciar atendimento de mesa" at bounding box center [742, 340] width 155 height 30
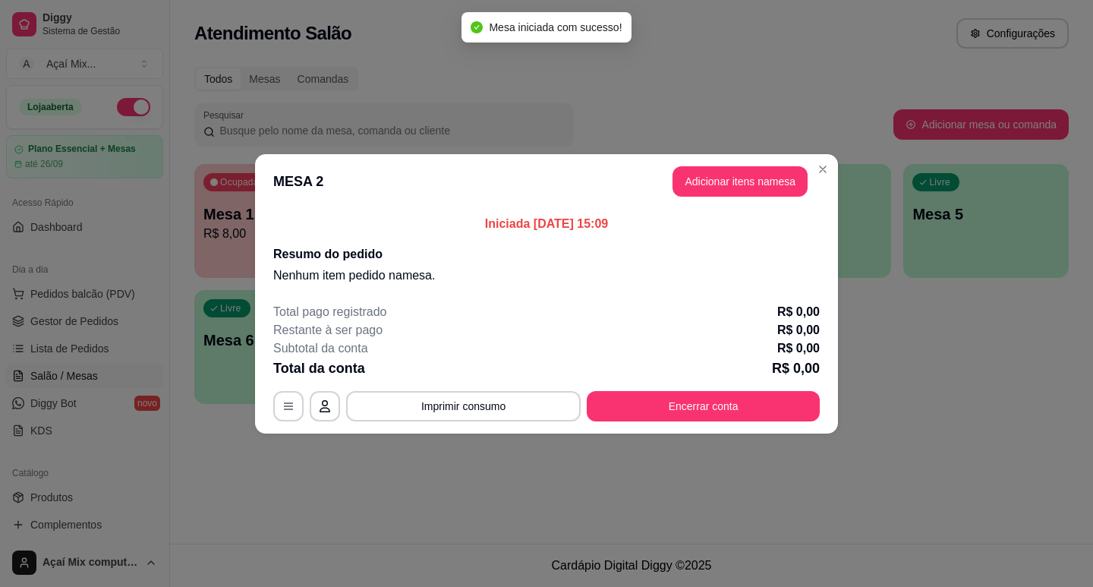
drag, startPoint x: 712, startPoint y: 197, endPoint x: 718, endPoint y: 188, distance: 10.5
click at [716, 190] on header "MESA 2 Adicionar itens na mesa" at bounding box center [546, 181] width 583 height 55
click at [718, 185] on button "Adicionar itens na mesa" at bounding box center [740, 181] width 131 height 30
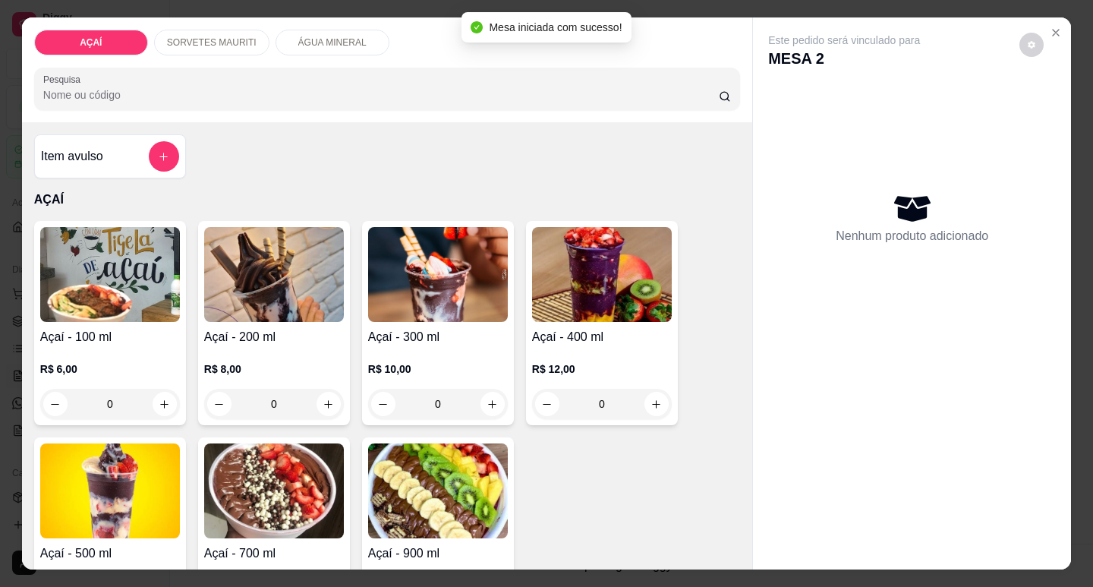
click at [618, 346] on div "R$ 12,00 0" at bounding box center [602, 382] width 140 height 73
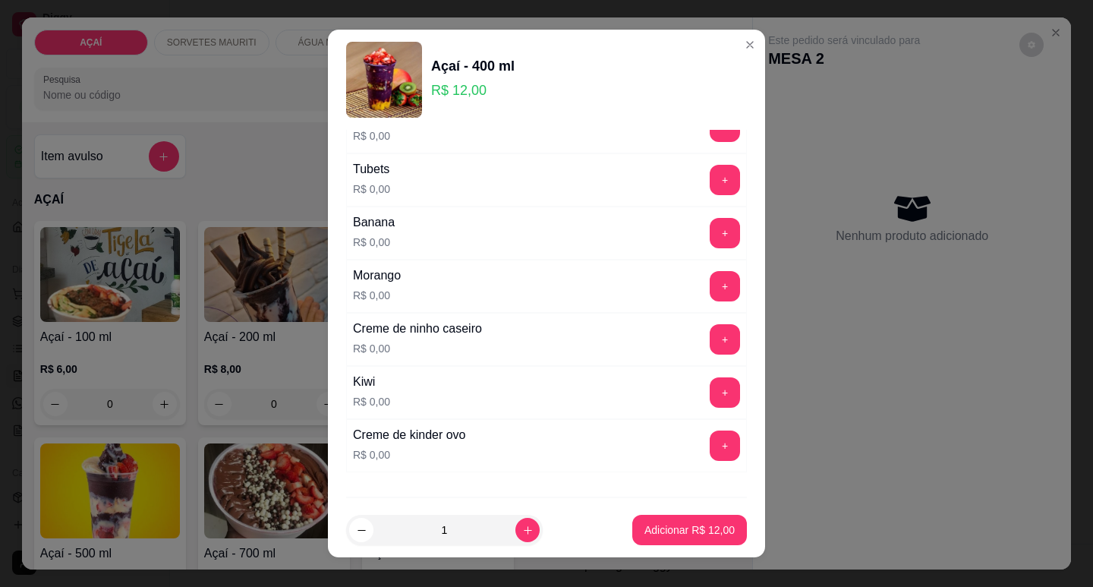
scroll to position [1974, 0]
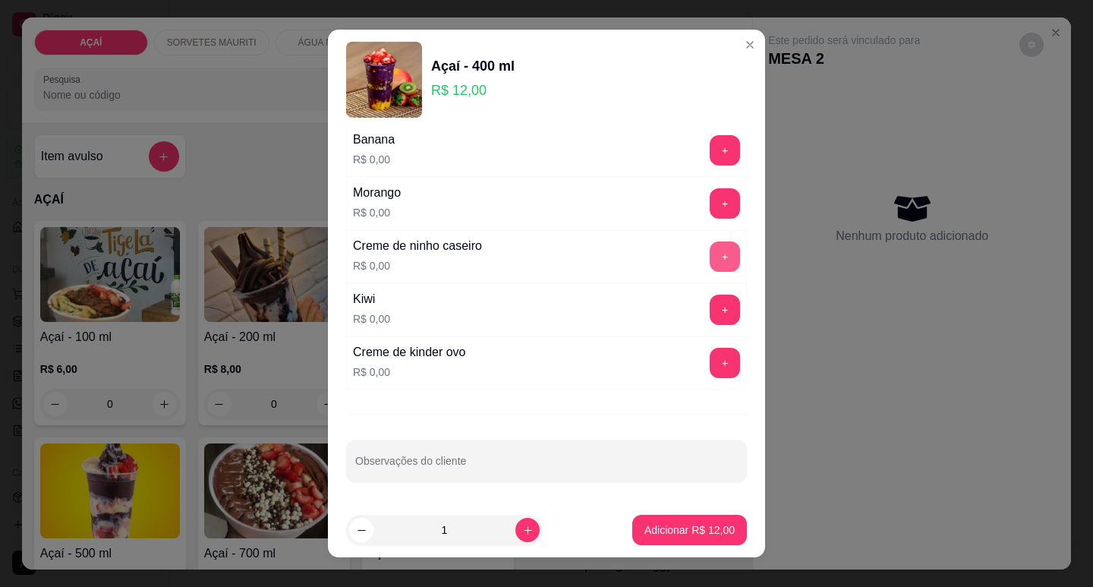
click at [709, 259] on button "+" at bounding box center [724, 256] width 30 height 30
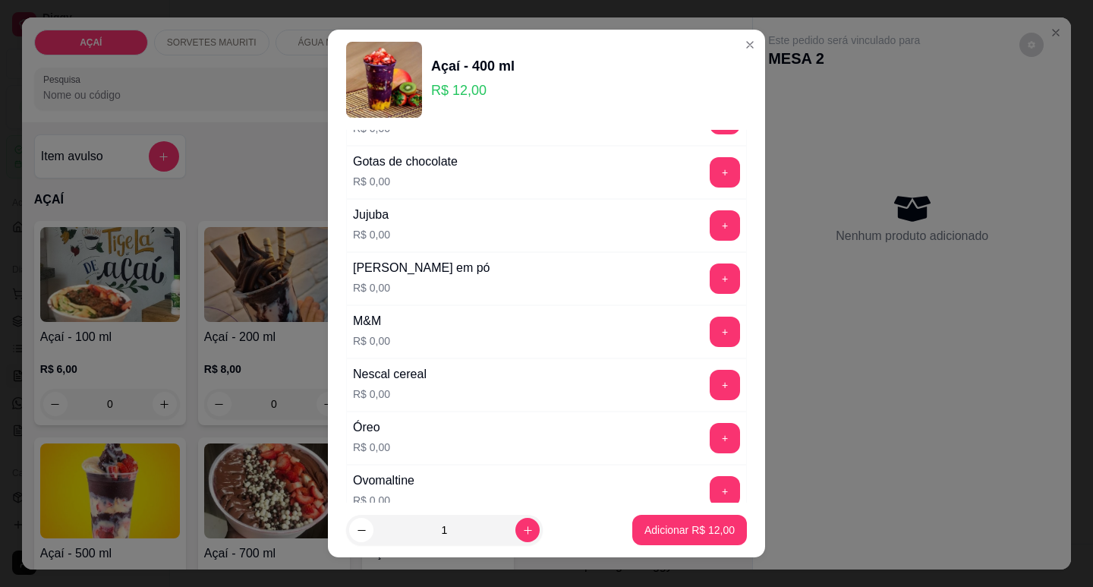
scroll to position [1367, 0]
click at [709, 281] on button "+" at bounding box center [724, 279] width 30 height 30
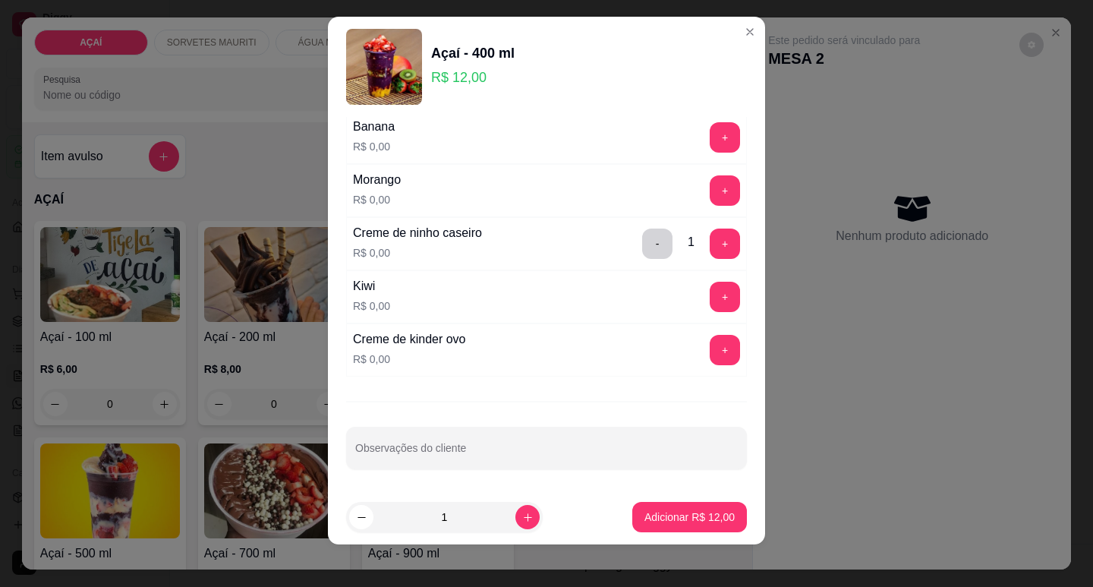
scroll to position [19, 0]
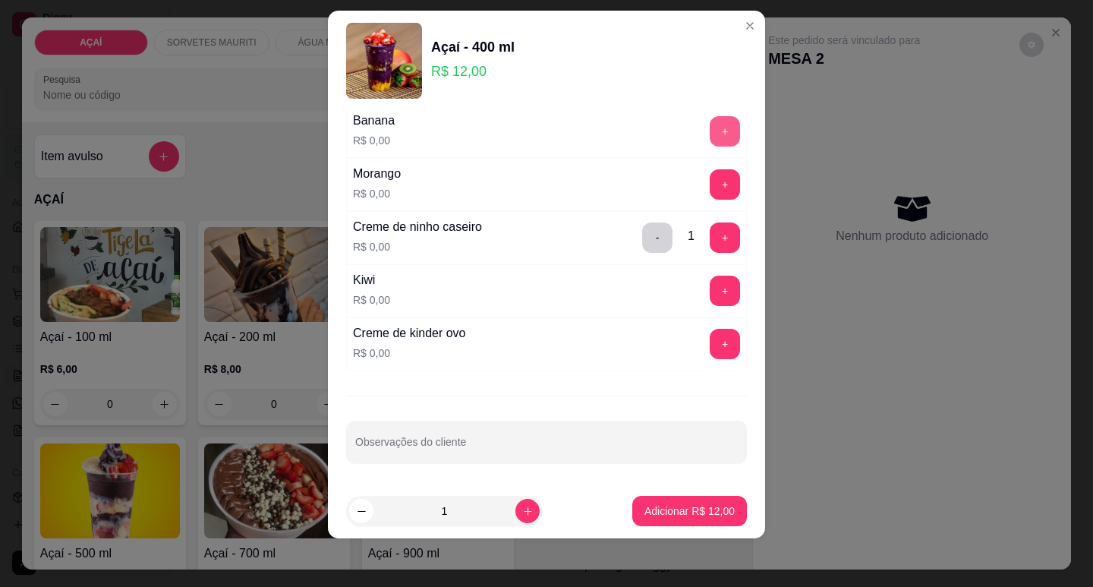
click at [709, 133] on button "+" at bounding box center [724, 131] width 30 height 30
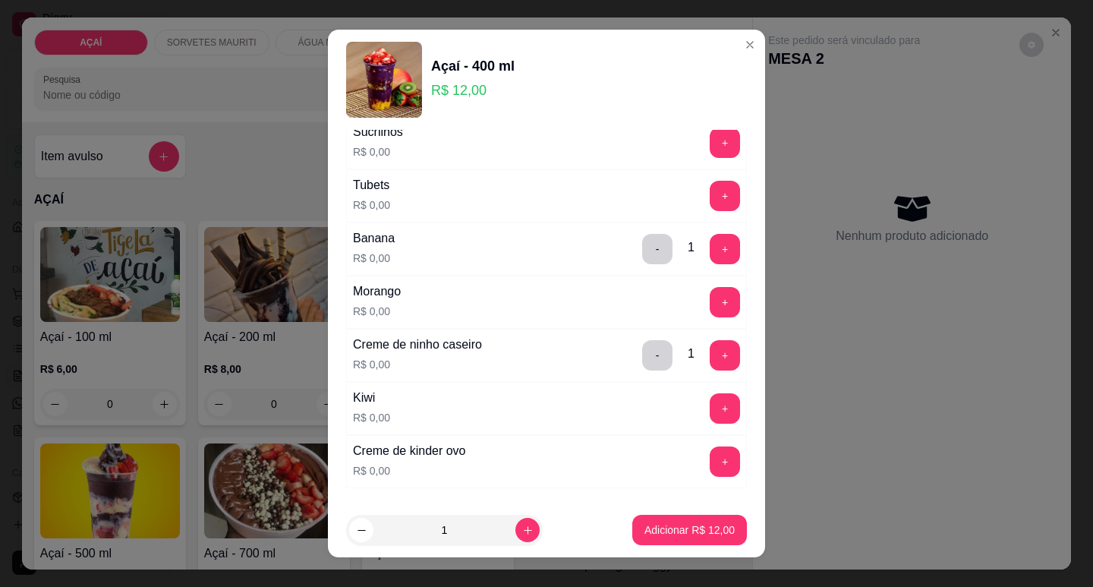
scroll to position [1898, 0]
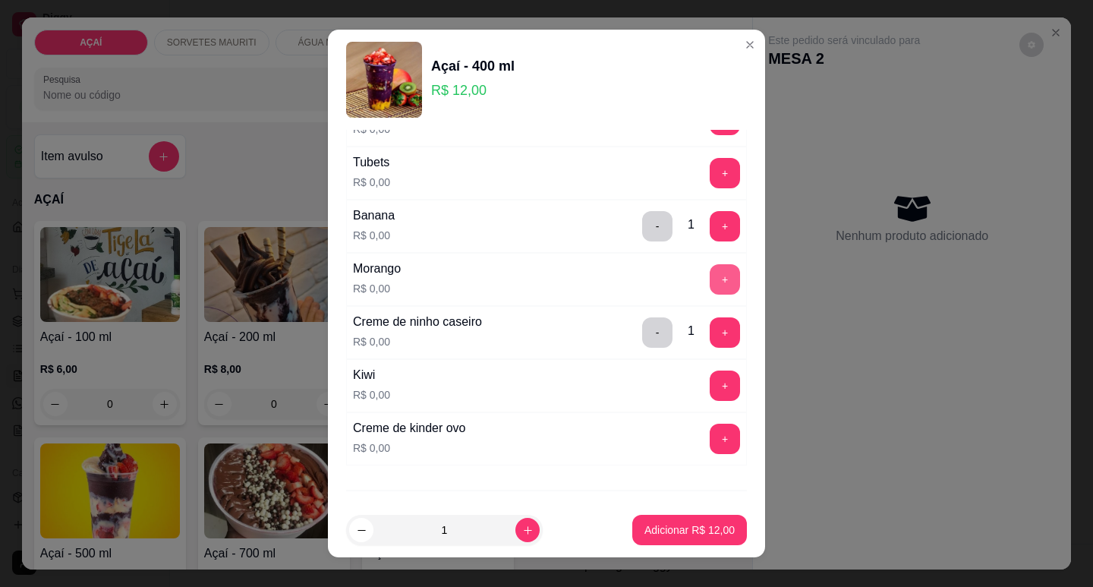
click at [709, 278] on button "+" at bounding box center [724, 279] width 30 height 30
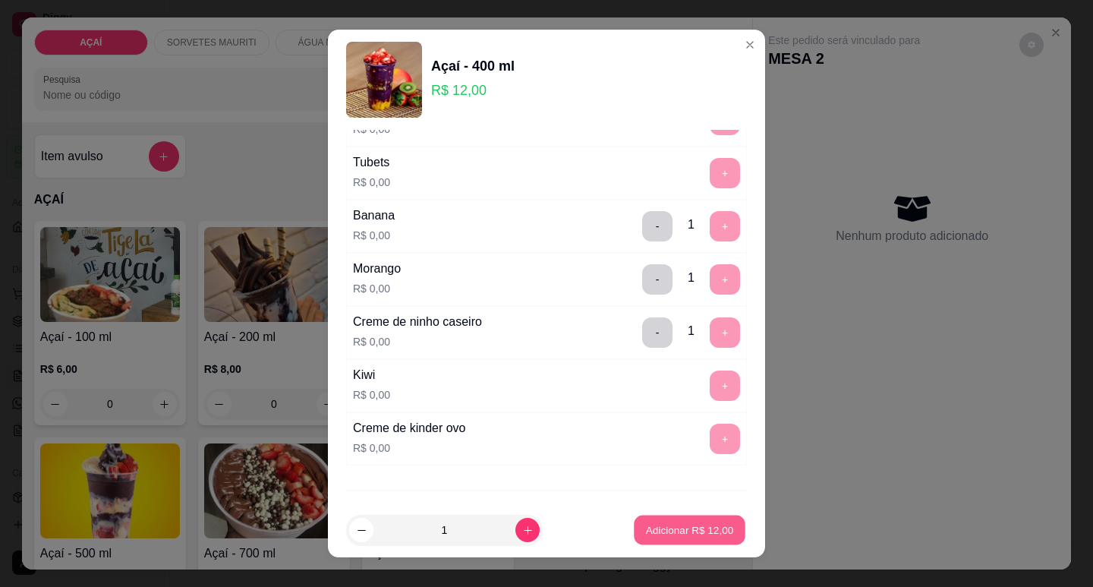
click at [669, 518] on button "Adicionar R$ 12,00" at bounding box center [690, 530] width 112 height 30
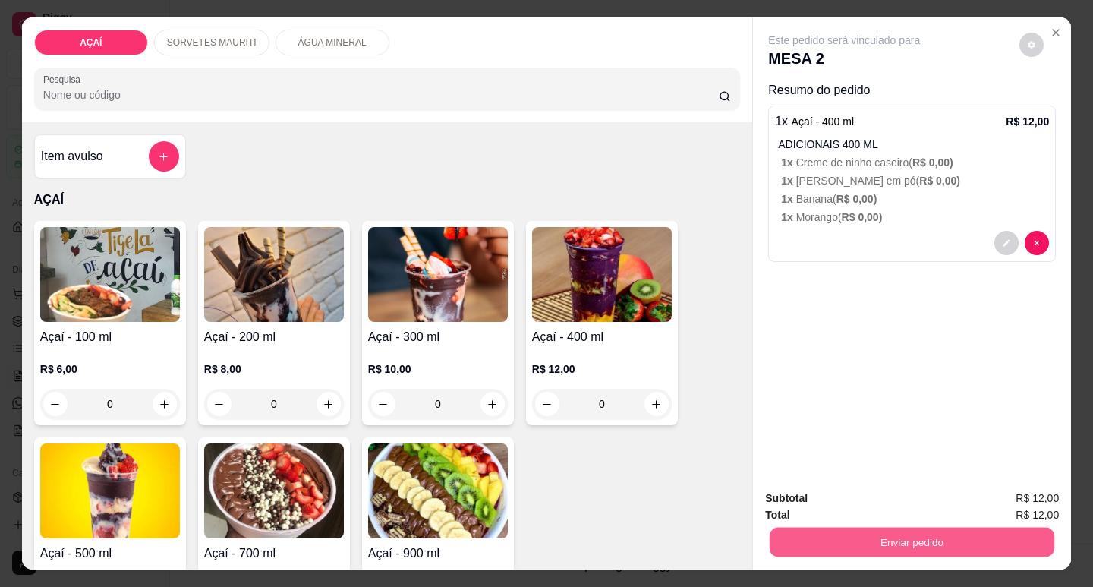
click at [939, 540] on button "Enviar pedido" at bounding box center [911, 542] width 285 height 30
click at [858, 496] on button "Não registrar e enviar pedido" at bounding box center [861, 498] width 158 height 29
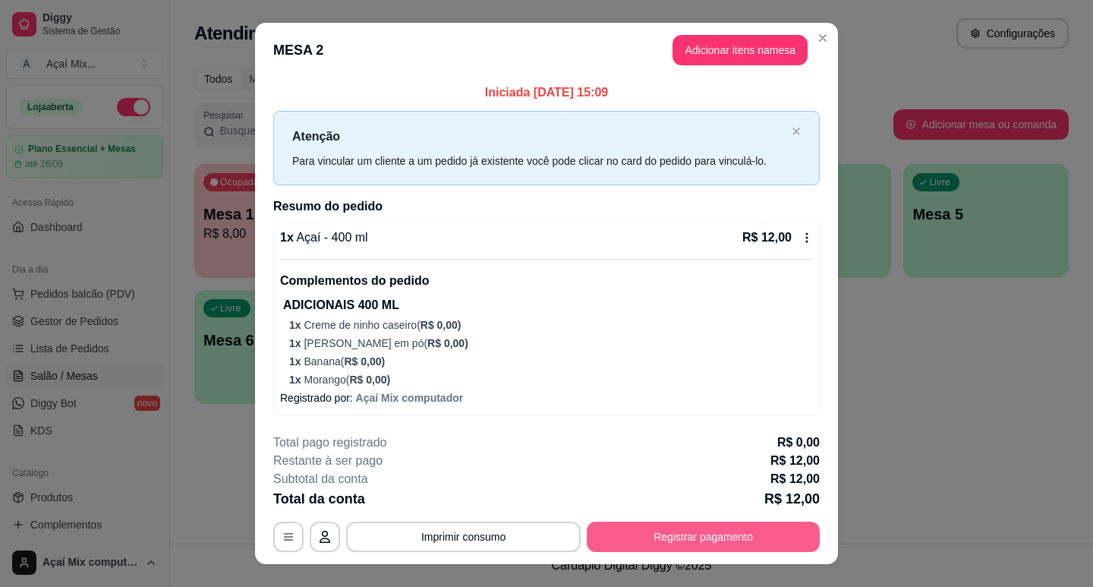
click at [661, 523] on button "Registrar pagamento" at bounding box center [703, 536] width 233 height 30
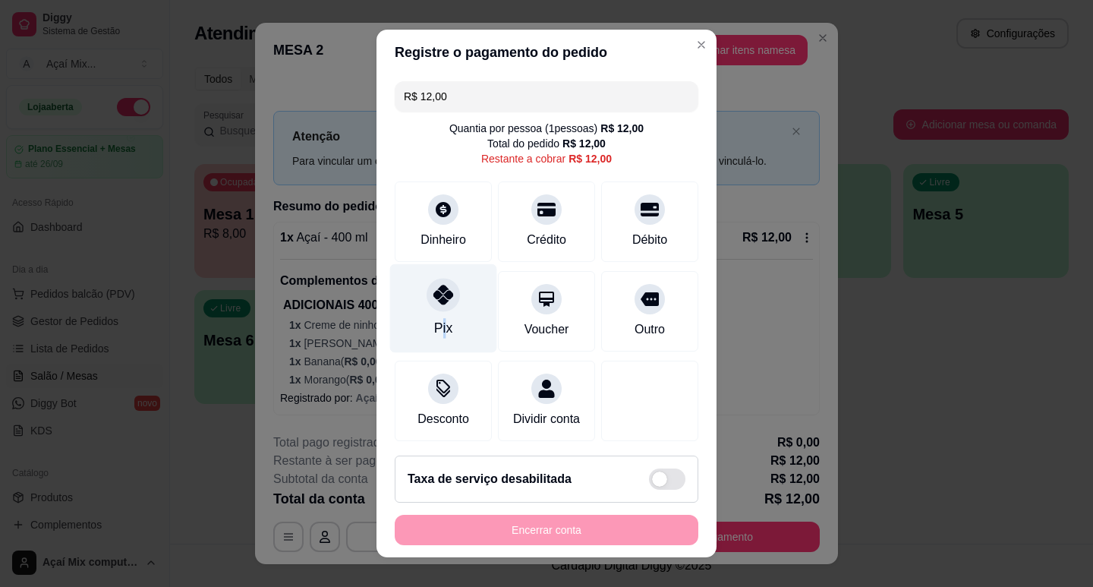
drag, startPoint x: 431, startPoint y: 316, endPoint x: 440, endPoint y: 325, distance: 12.9
click at [439, 320] on div "Pix" at bounding box center [443, 307] width 107 height 89
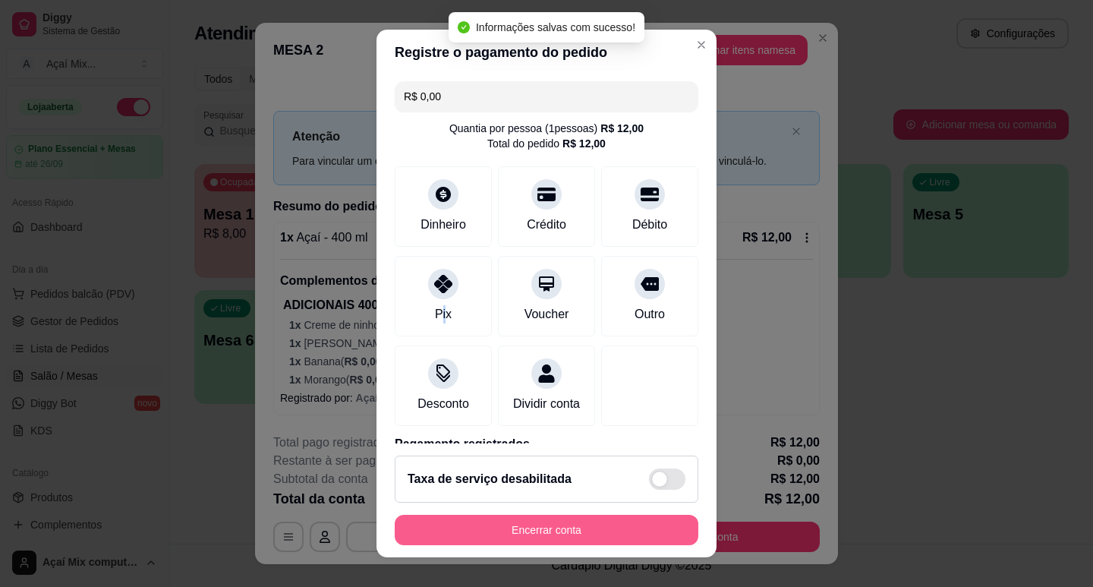
type input "R$ 0,00"
click at [515, 533] on button "Encerrar conta" at bounding box center [546, 529] width 303 height 30
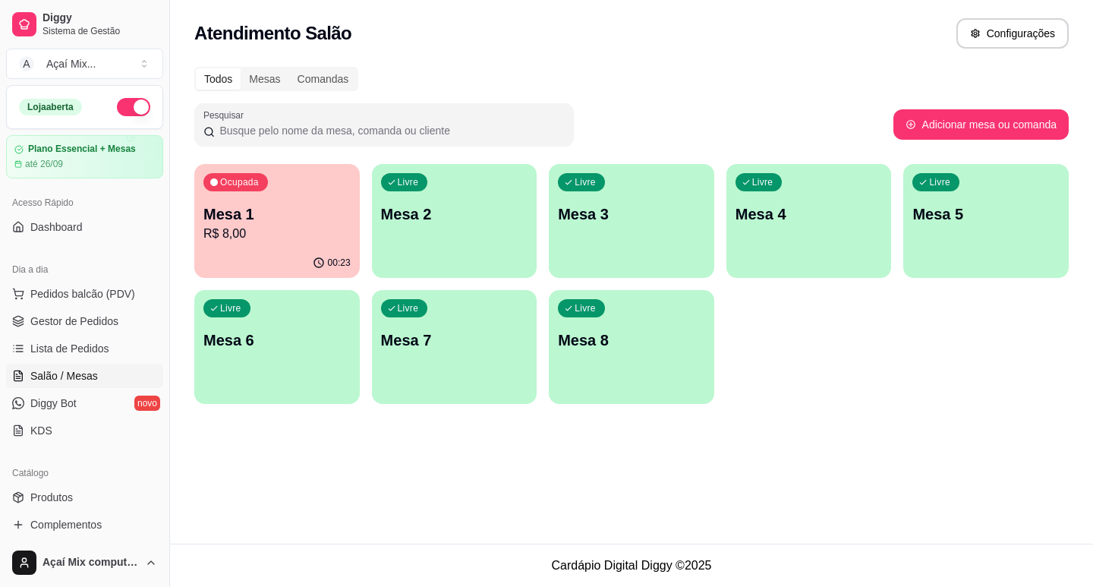
click at [279, 247] on div "Ocupada Mesa 1 R$ 8,00" at bounding box center [276, 206] width 165 height 84
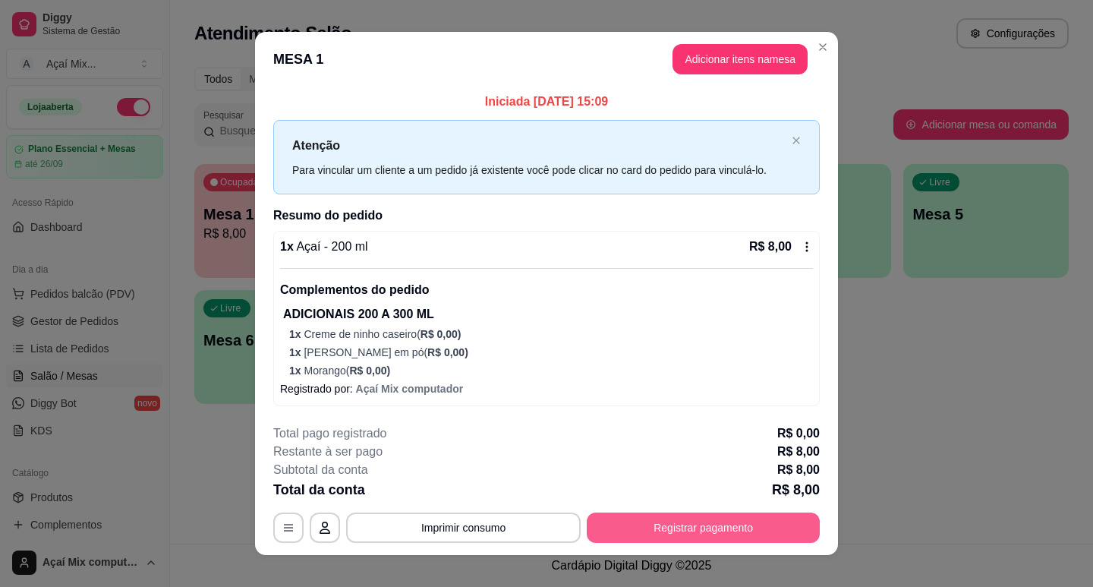
click at [719, 531] on button "Registrar pagamento" at bounding box center [703, 527] width 233 height 30
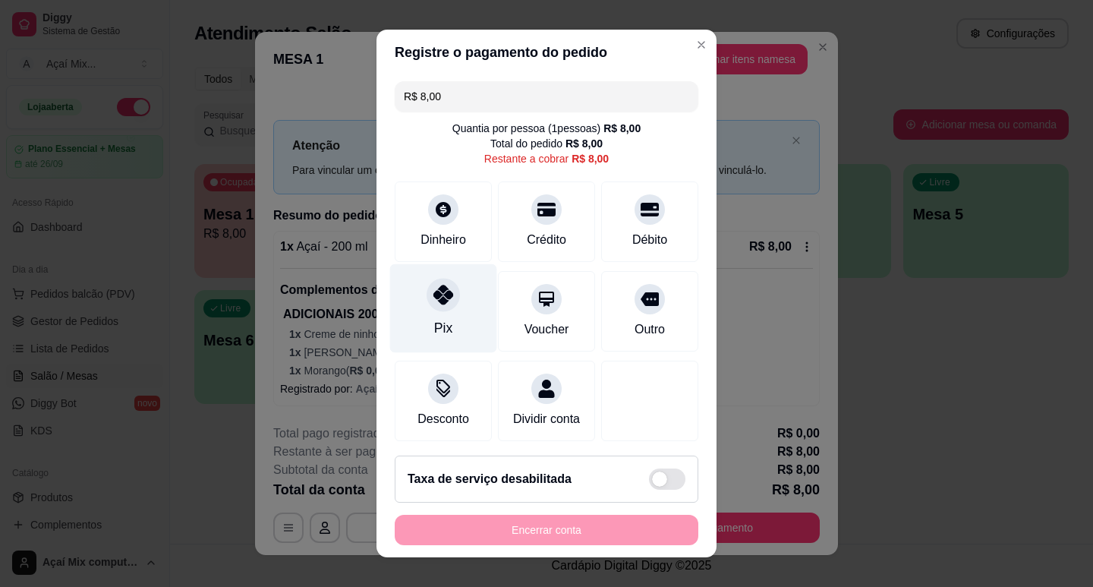
click at [412, 310] on div "Pix" at bounding box center [443, 307] width 107 height 89
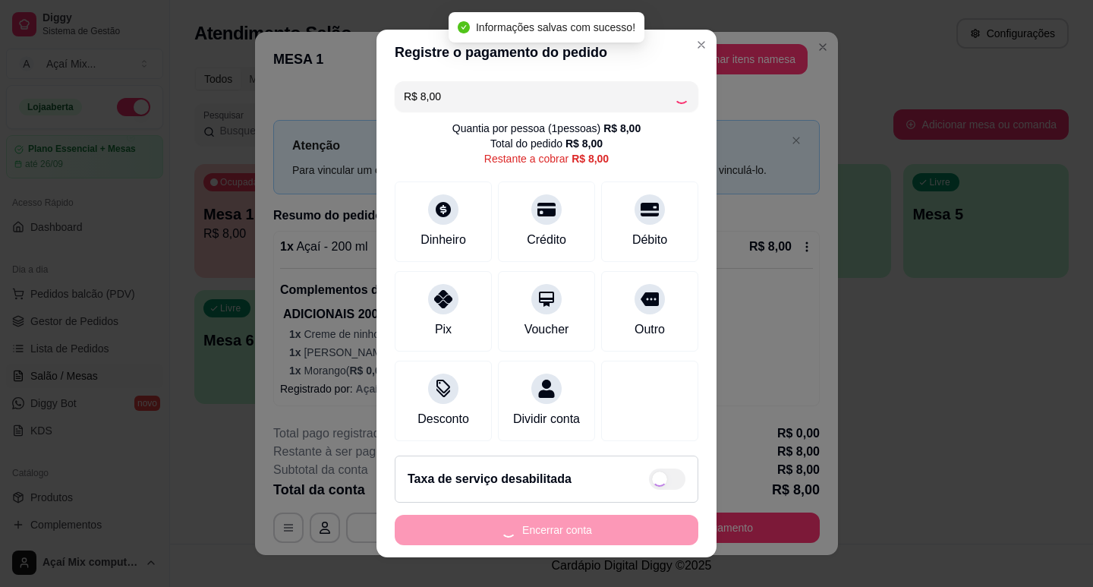
type input "R$ 0,00"
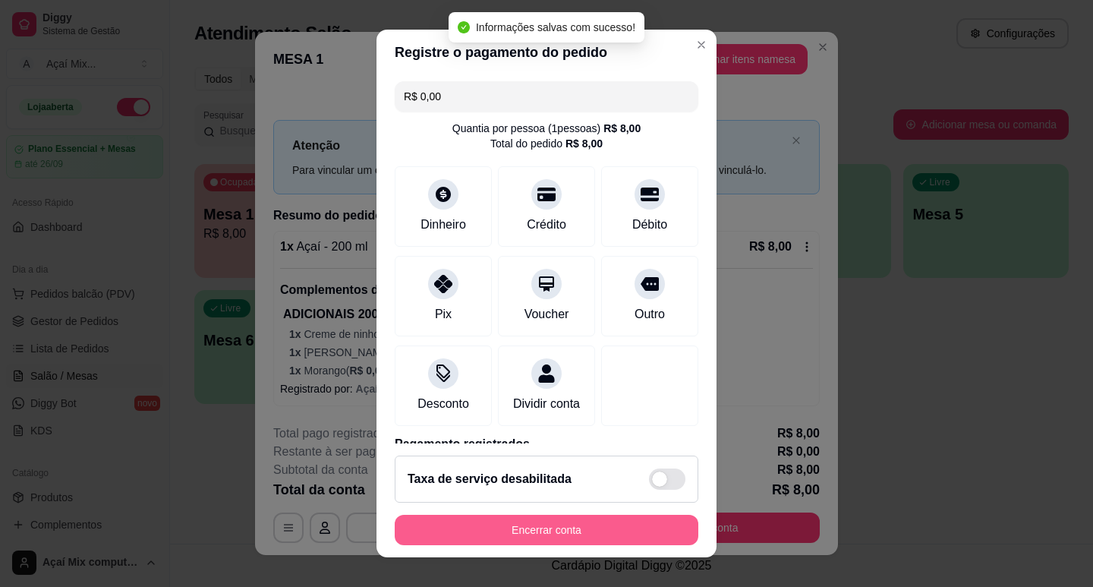
click at [561, 527] on button "Encerrar conta" at bounding box center [546, 529] width 303 height 30
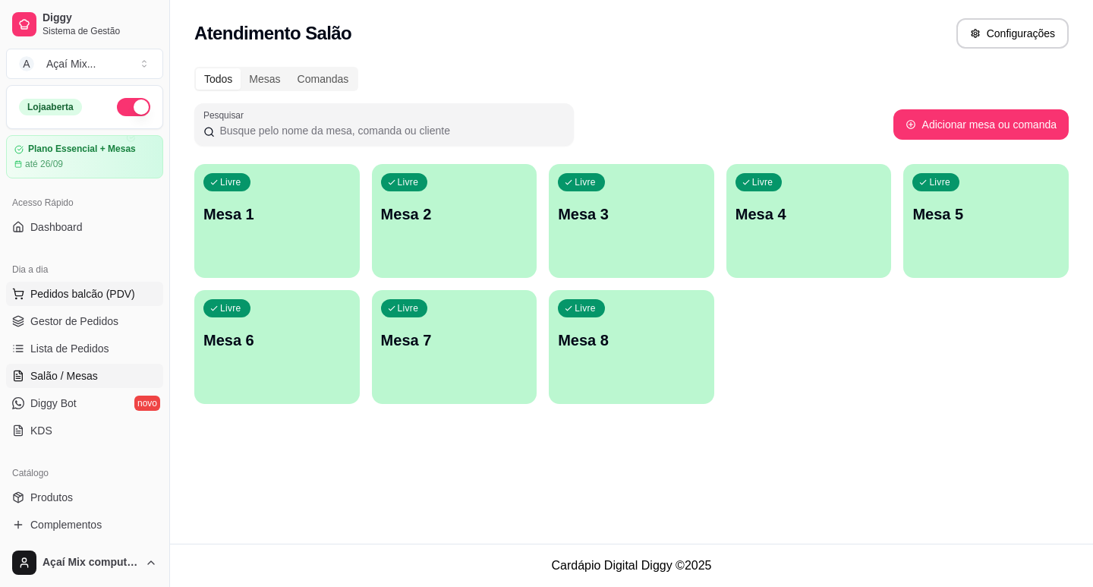
click at [72, 296] on span "Pedidos balcão (PDV)" at bounding box center [82, 293] width 105 height 15
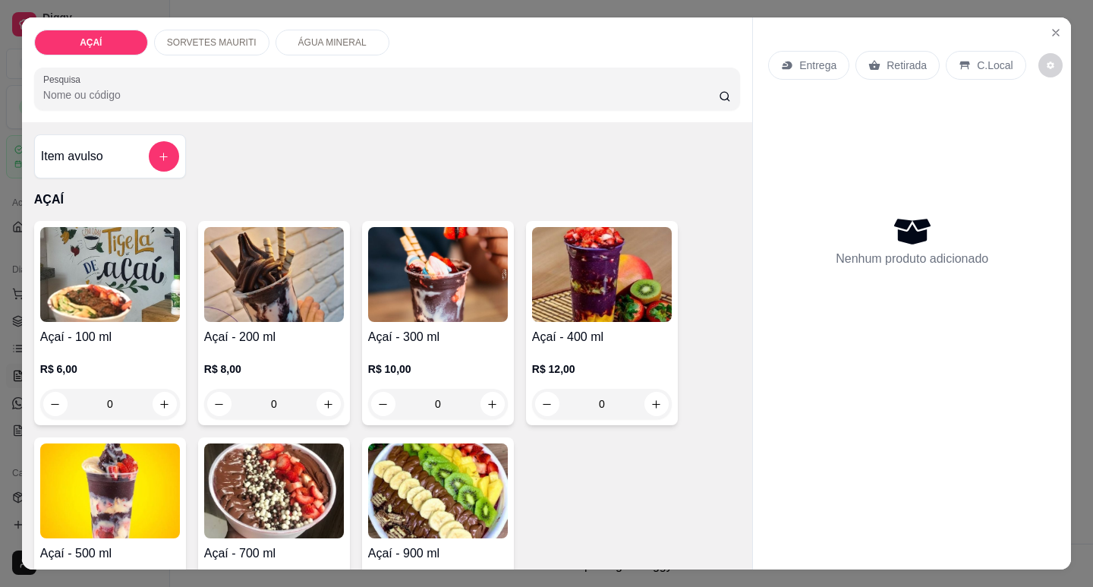
click at [294, 319] on div "Açaí - 200 ml R$ 8,00 0" at bounding box center [274, 323] width 152 height 204
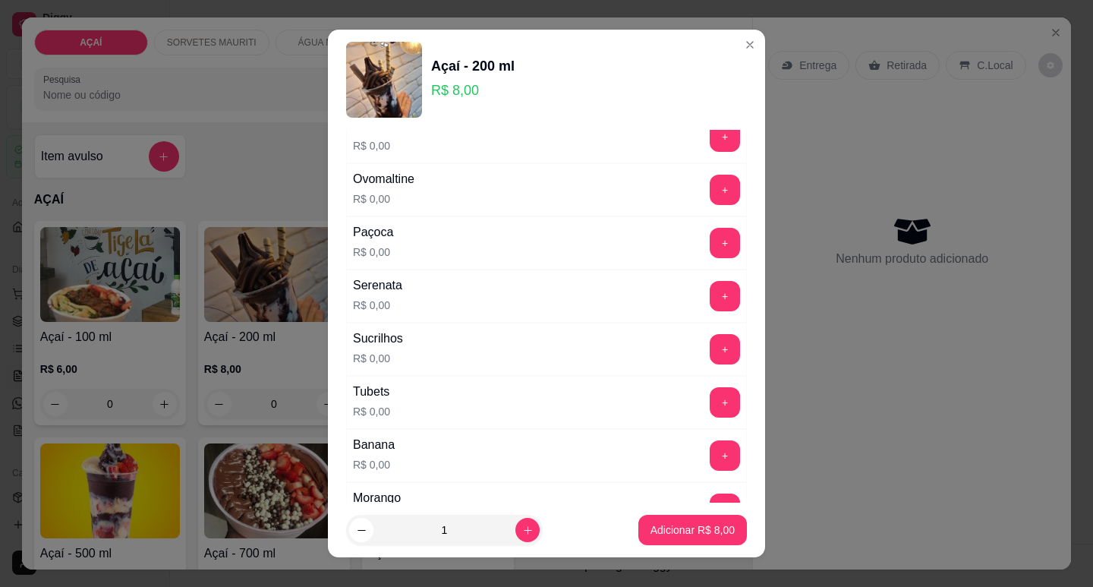
scroll to position [1745, 0]
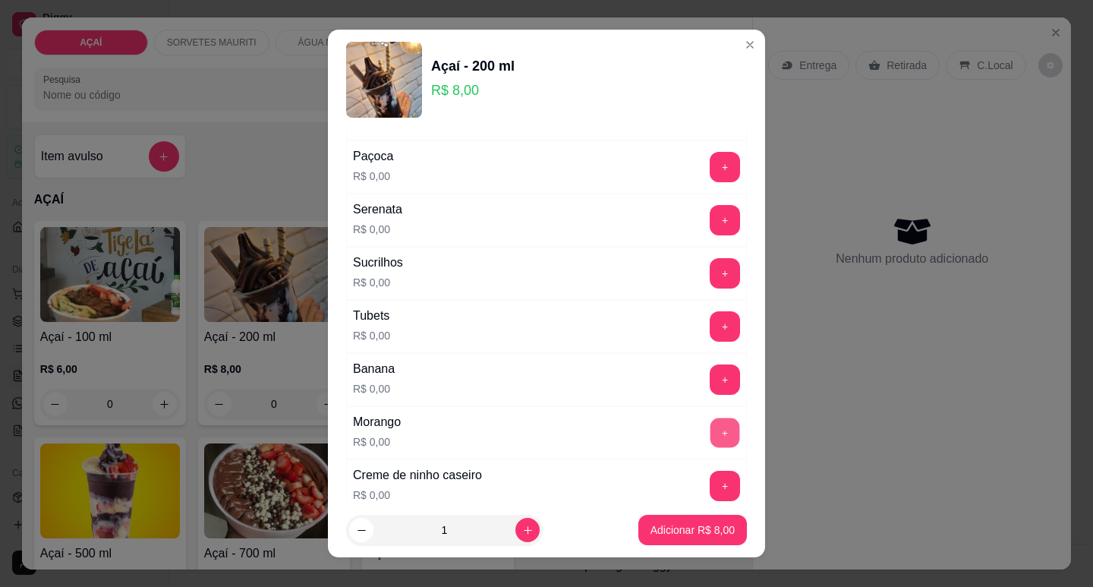
click at [710, 428] on button "+" at bounding box center [725, 432] width 30 height 30
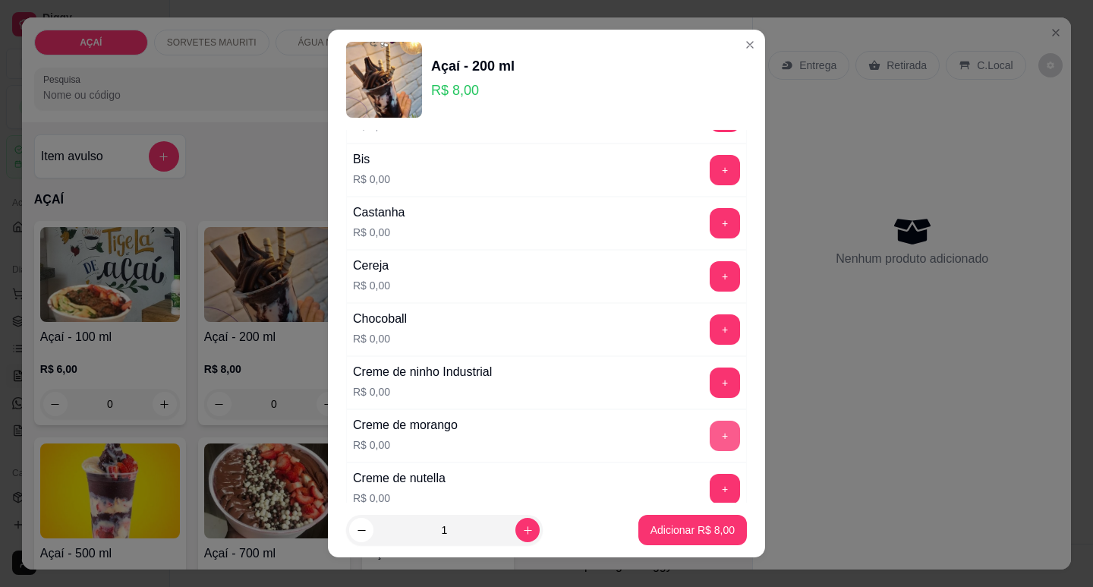
scroll to position [76, 0]
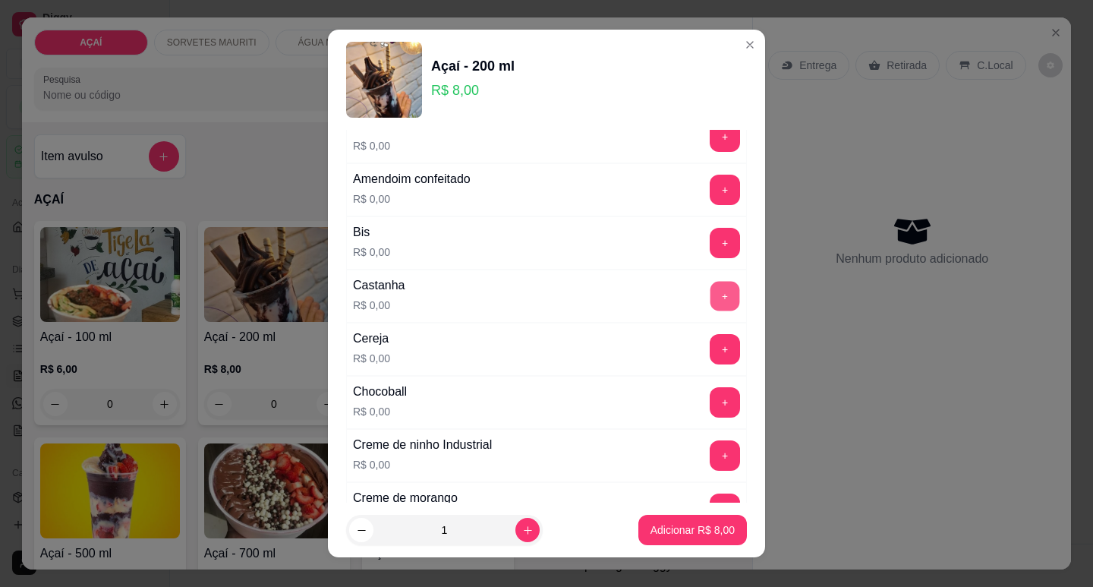
click at [710, 303] on button "+" at bounding box center [725, 296] width 30 height 30
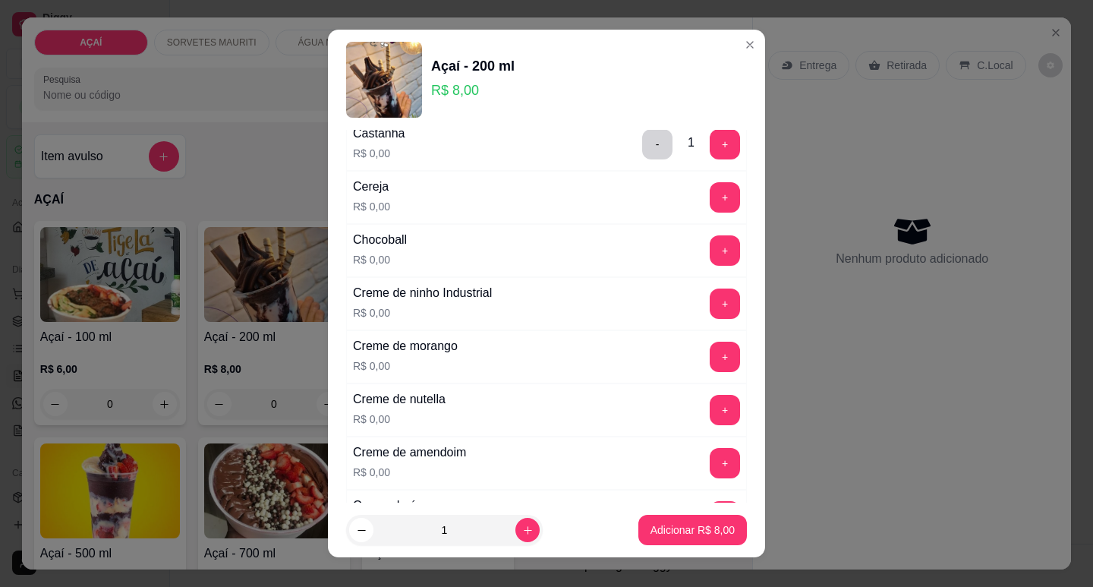
scroll to position [303, 0]
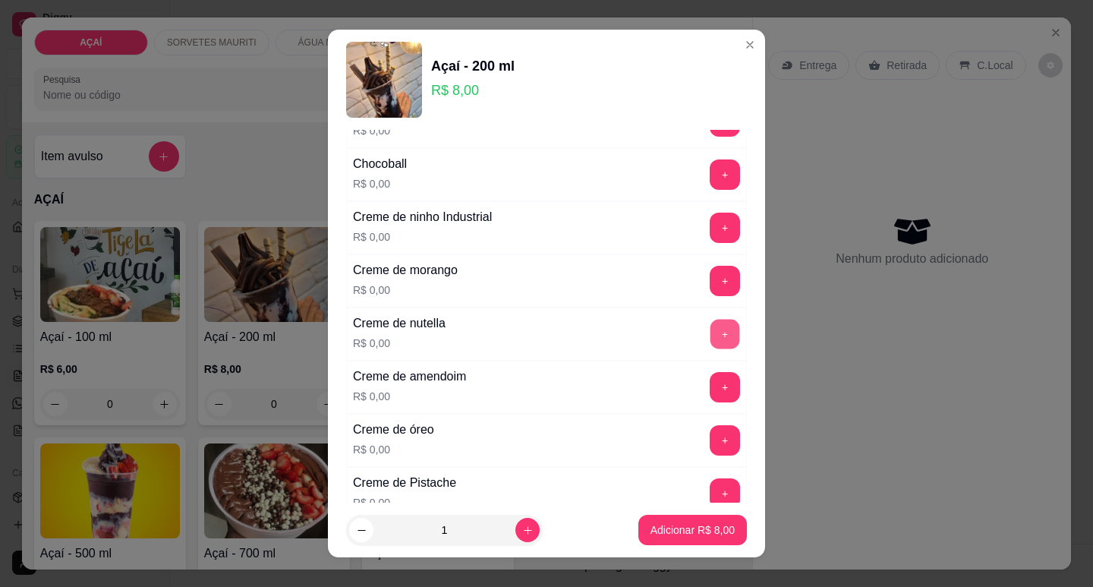
click at [710, 330] on button "+" at bounding box center [725, 334] width 30 height 30
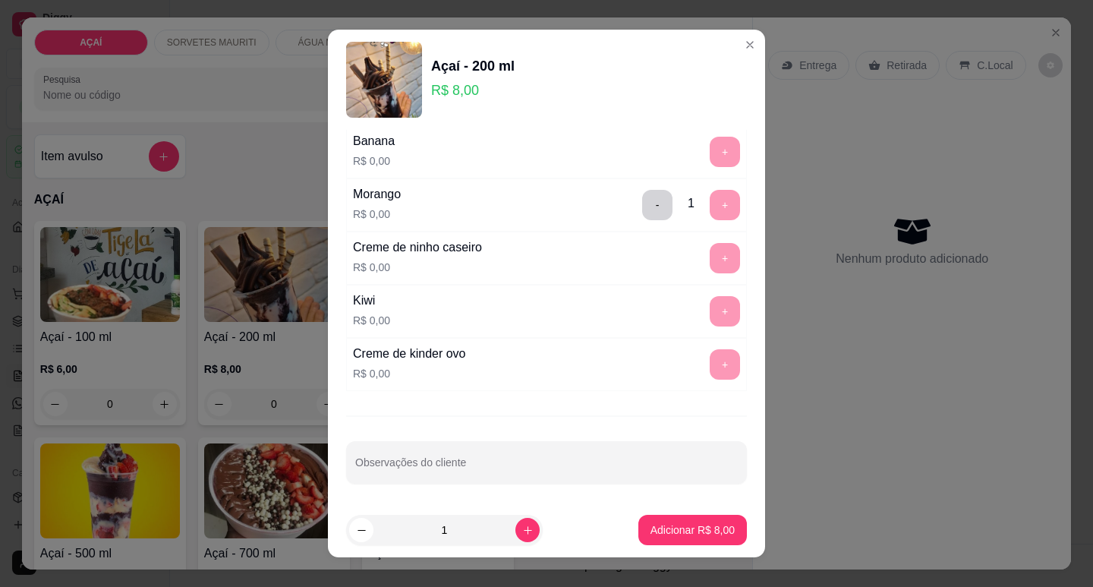
scroll to position [1974, 0]
click at [516, 523] on button "increase-product-quantity" at bounding box center [527, 530] width 24 height 24
type input "2"
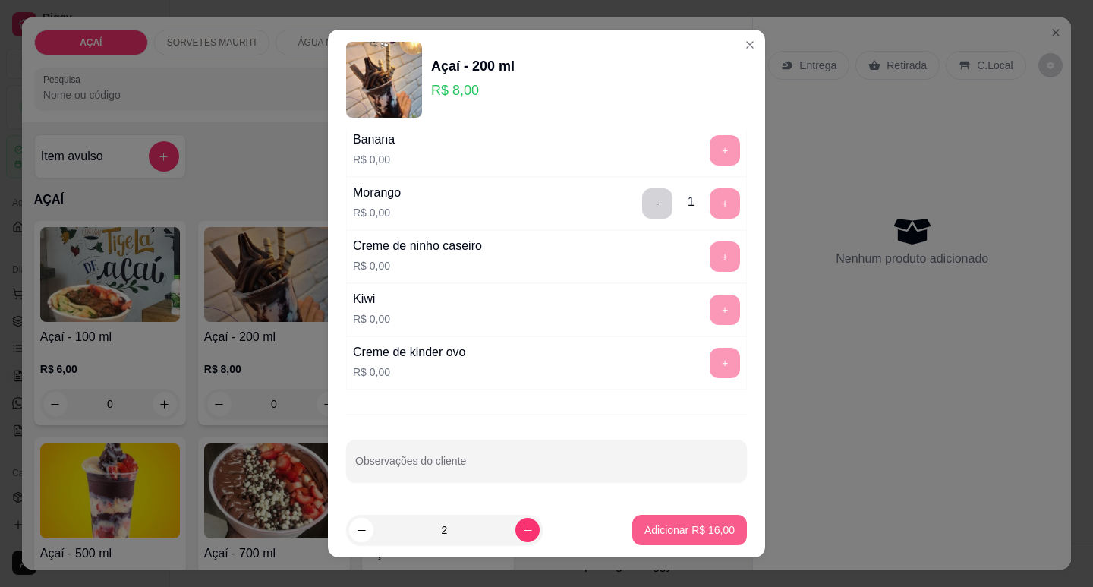
click at [659, 524] on p "Adicionar R$ 16,00" at bounding box center [689, 529] width 90 height 15
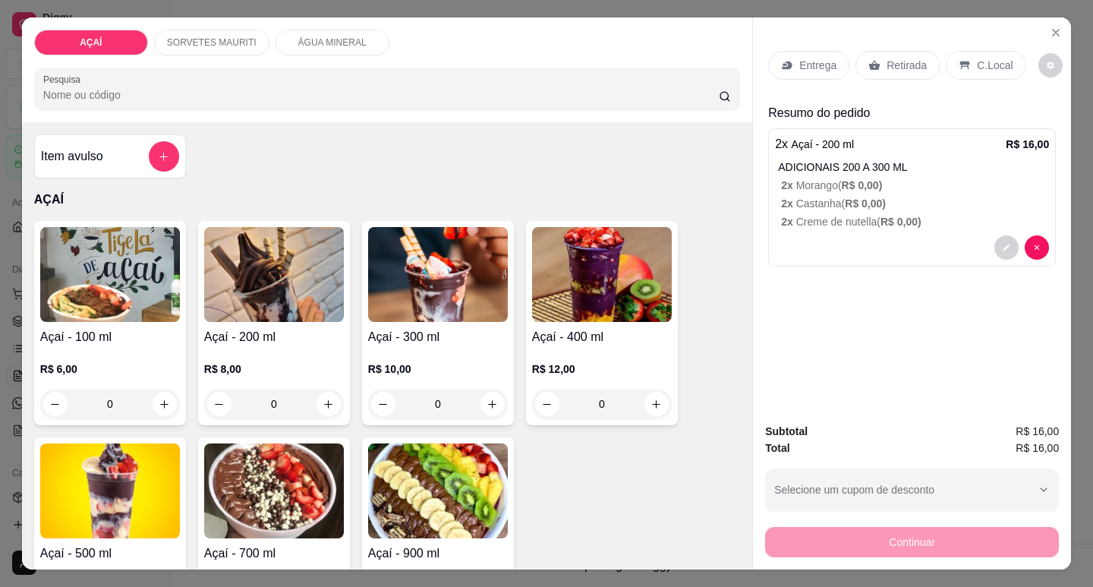
click at [810, 59] on p "Entrega" at bounding box center [817, 65] width 37 height 15
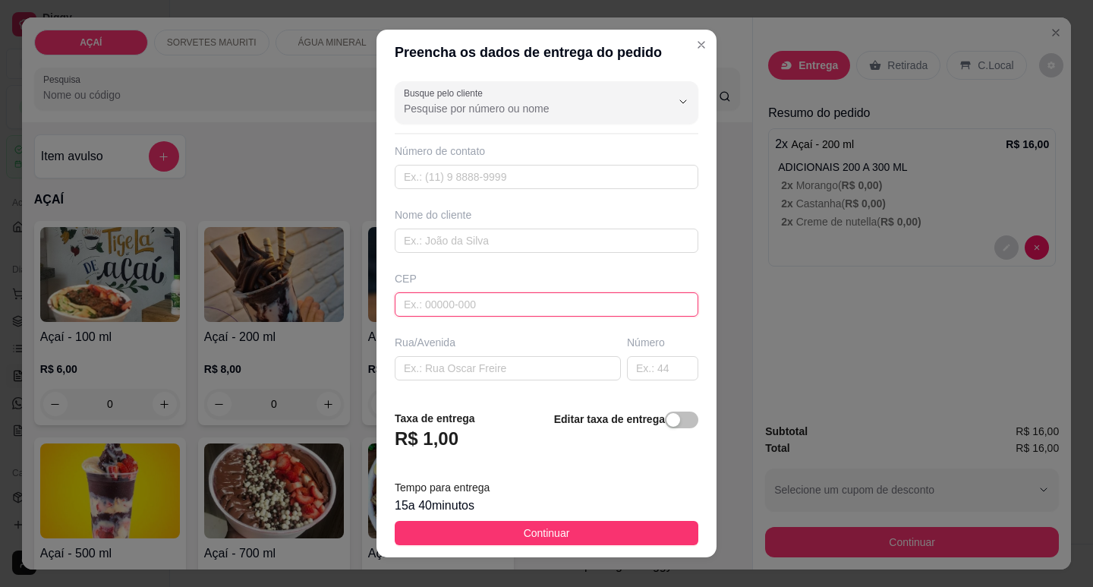
click at [490, 308] on input "text" at bounding box center [546, 304] width 303 height 24
type input "57520000"
type input "Maravilha"
type input "575200000000"
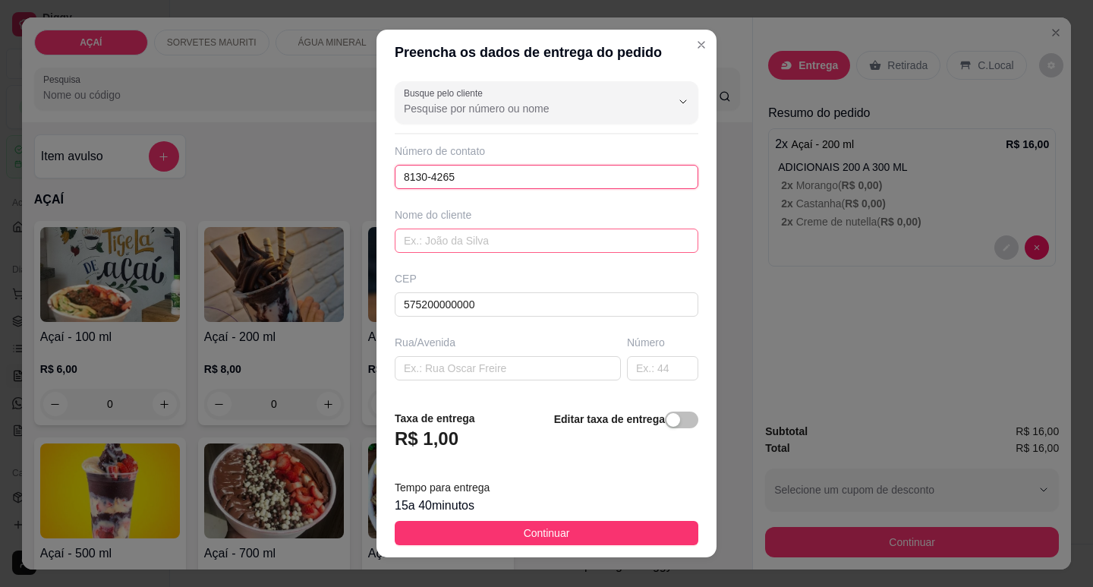
type input "8130-4265"
click at [530, 250] on input "text" at bounding box center [546, 240] width 303 height 24
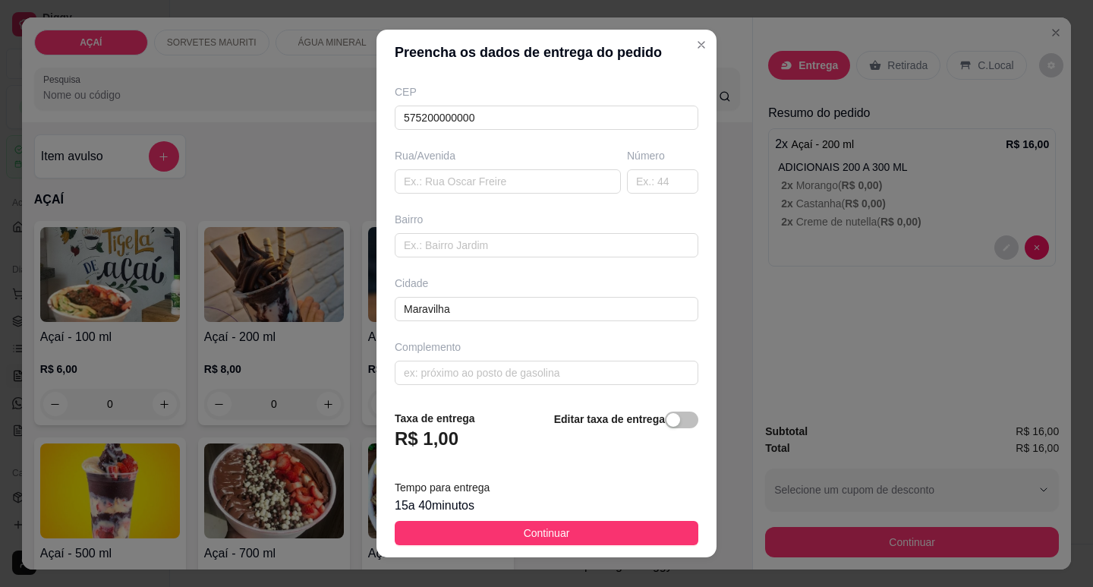
scroll to position [188, 0]
type input "Ana Vilela"
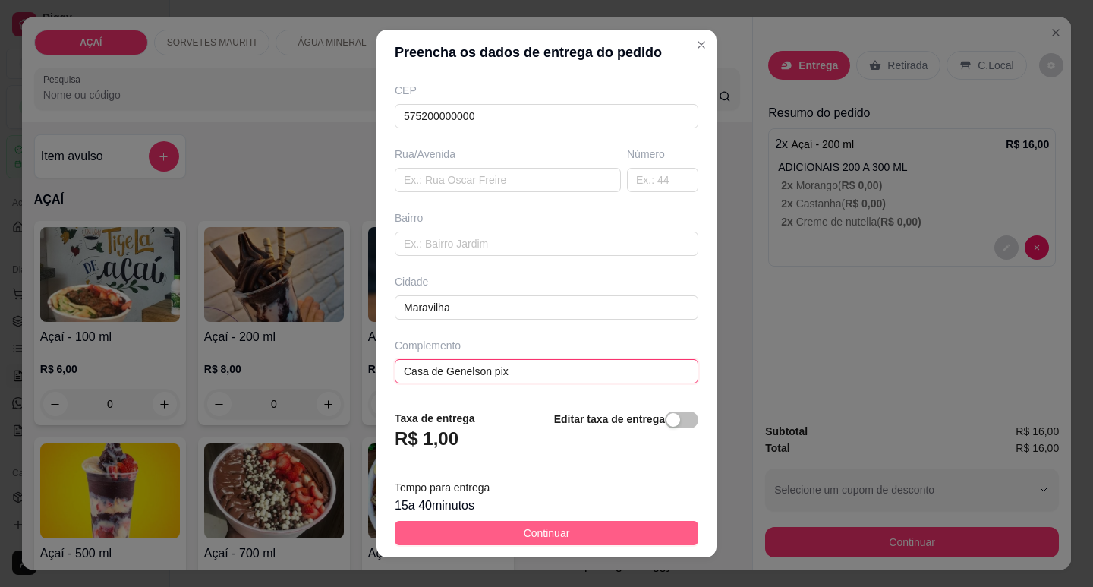
type input "Casa de Genelson pix"
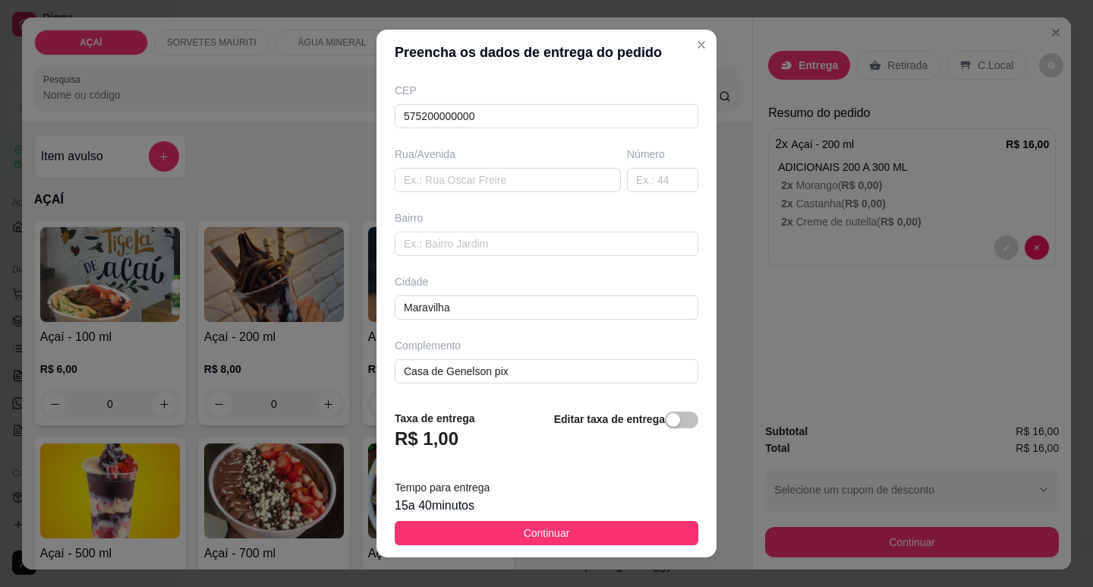
drag, startPoint x: 550, startPoint y: 531, endPoint x: 675, endPoint y: 534, distance: 124.5
click at [566, 533] on button "Continuar" at bounding box center [546, 532] width 303 height 24
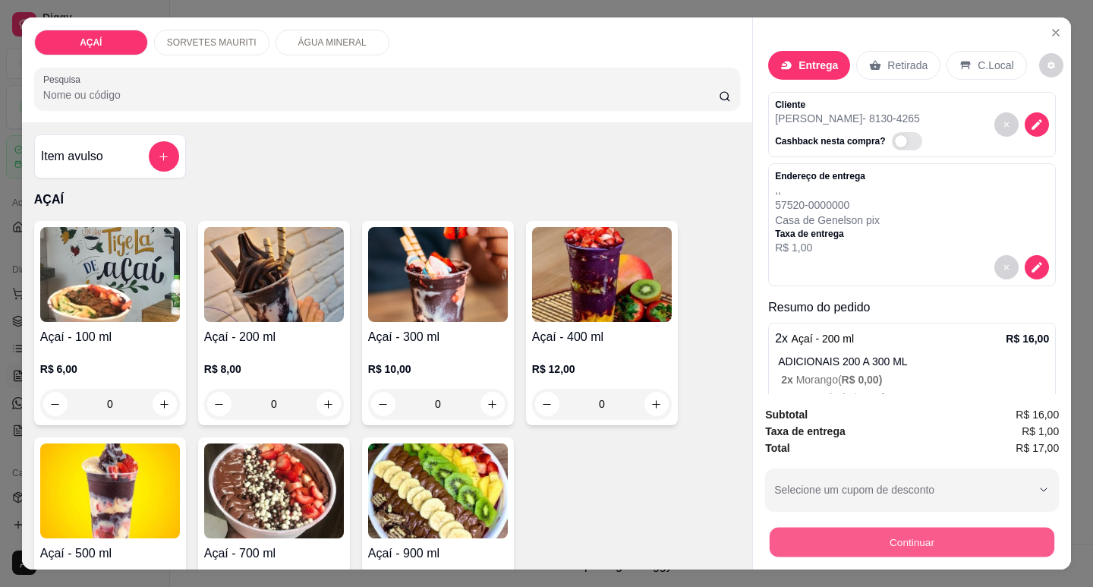
click at [808, 536] on button "Continuar" at bounding box center [911, 542] width 285 height 30
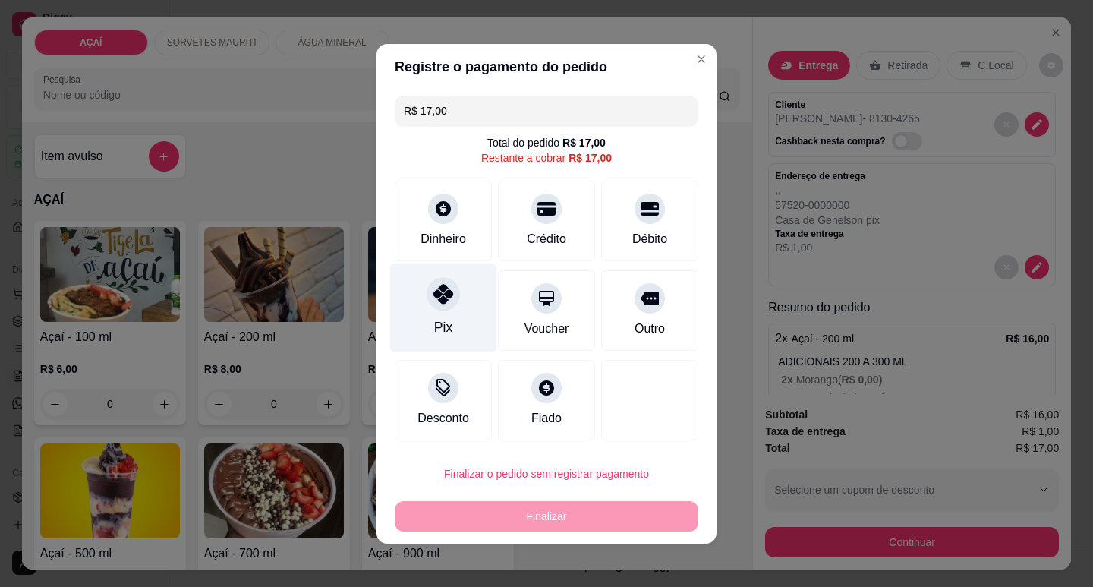
click at [421, 313] on div "Pix" at bounding box center [443, 307] width 107 height 89
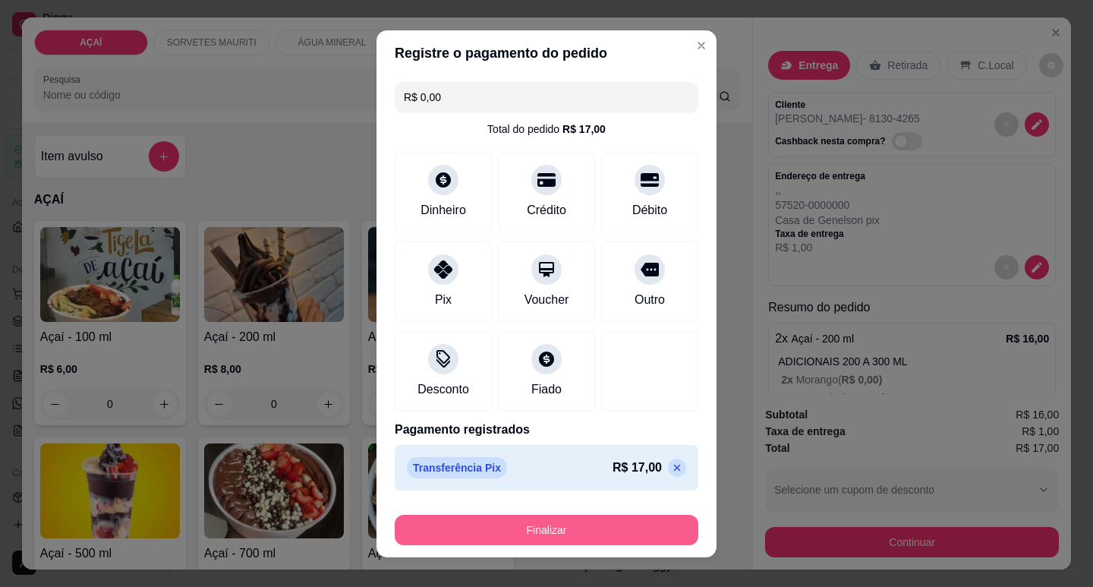
click at [577, 543] on button "Finalizar" at bounding box center [546, 529] width 303 height 30
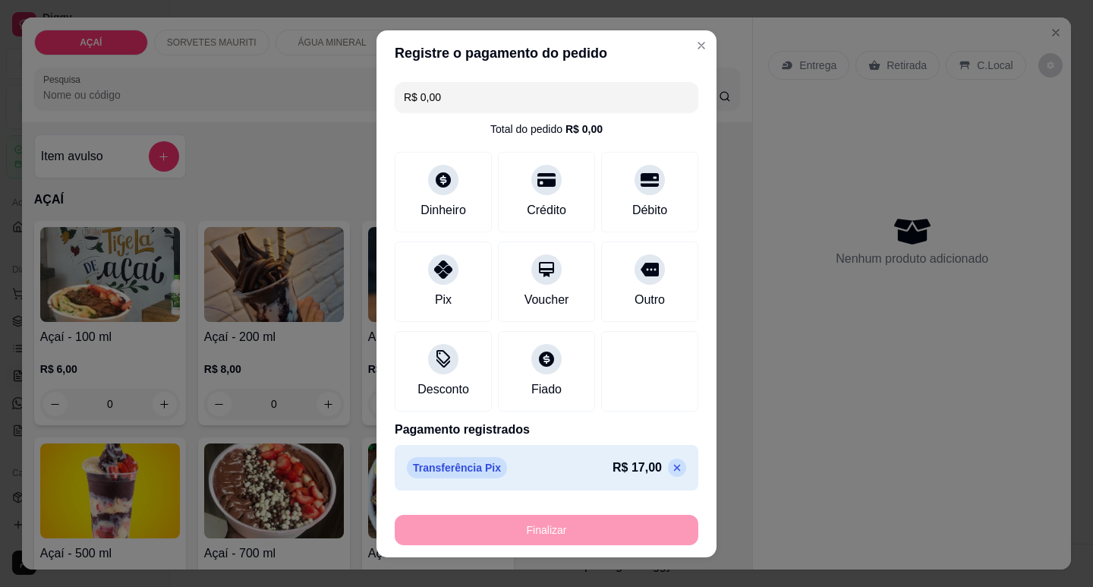
type input "-R$ 17,00"
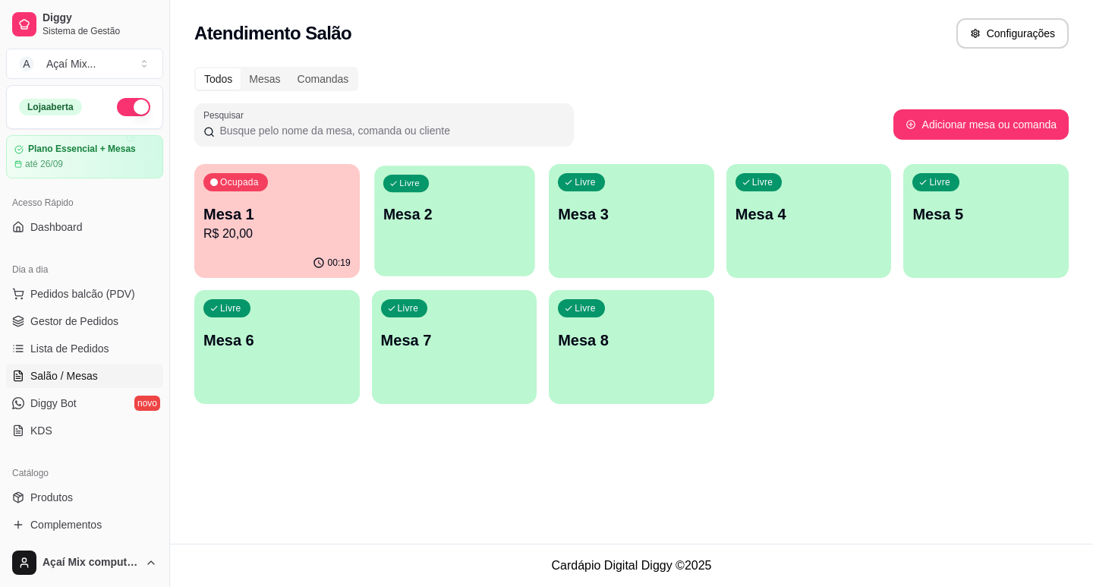
click at [486, 275] on div "button" at bounding box center [454, 266] width 160 height 17
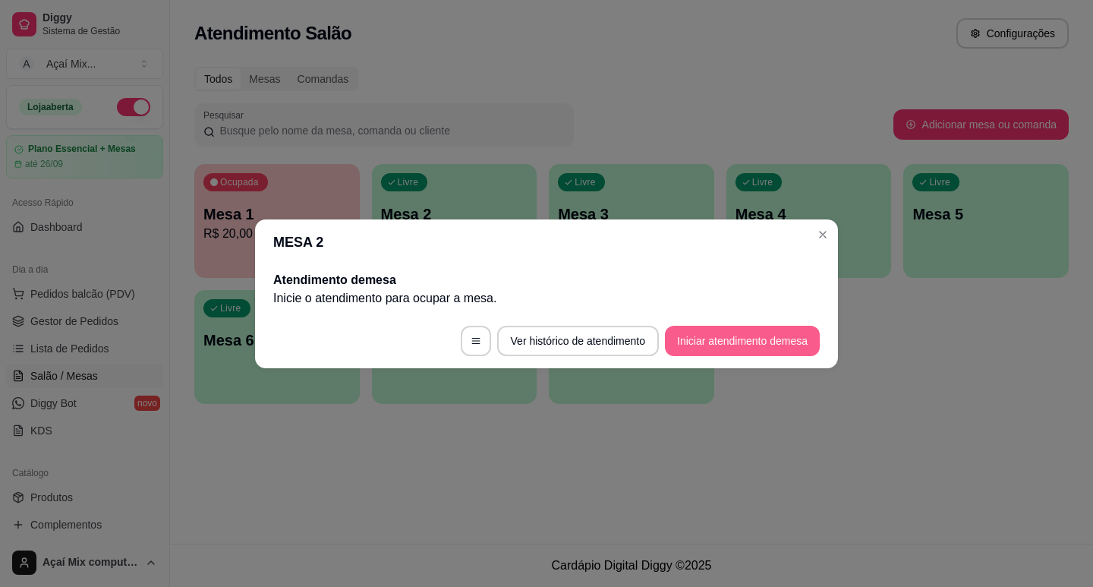
click at [708, 344] on button "Iniciar atendimento de mesa" at bounding box center [742, 340] width 155 height 30
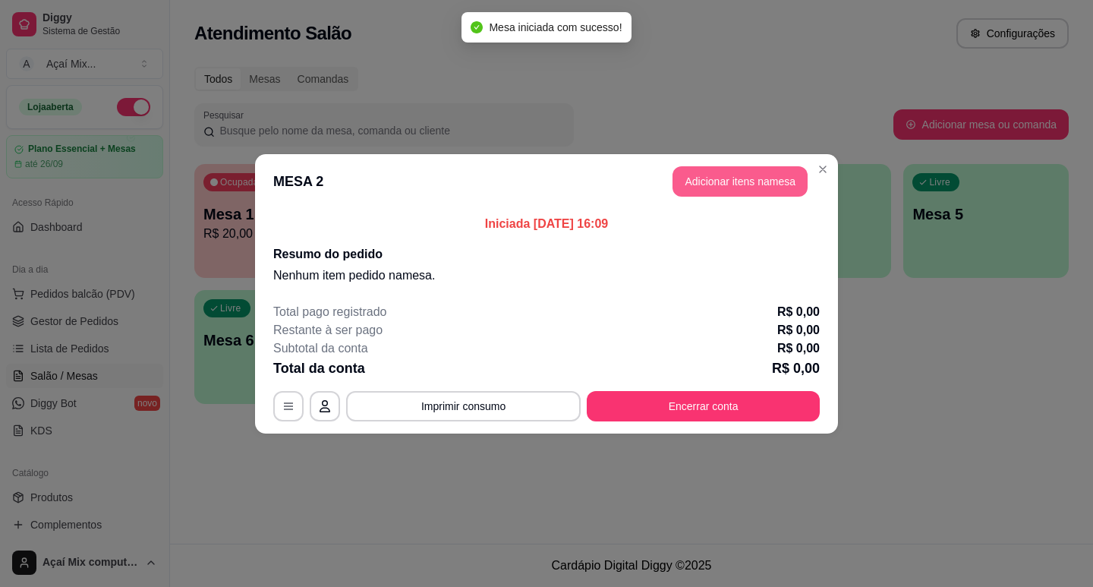
click at [698, 190] on button "Adicionar itens na mesa" at bounding box center [739, 181] width 135 height 30
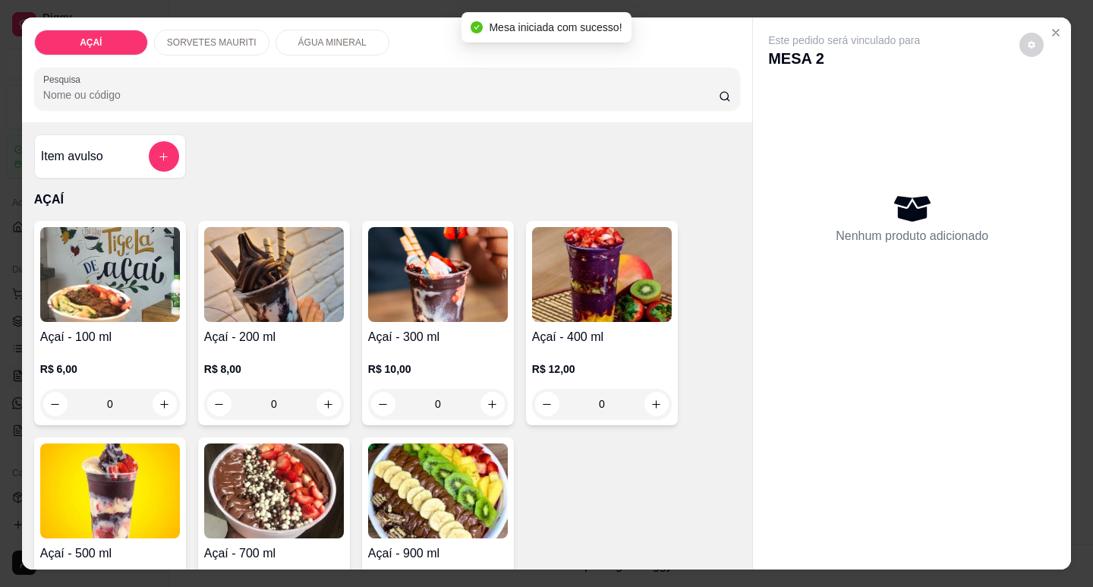
click at [209, 39] on p "SORVETES MAURITI" at bounding box center [212, 42] width 90 height 12
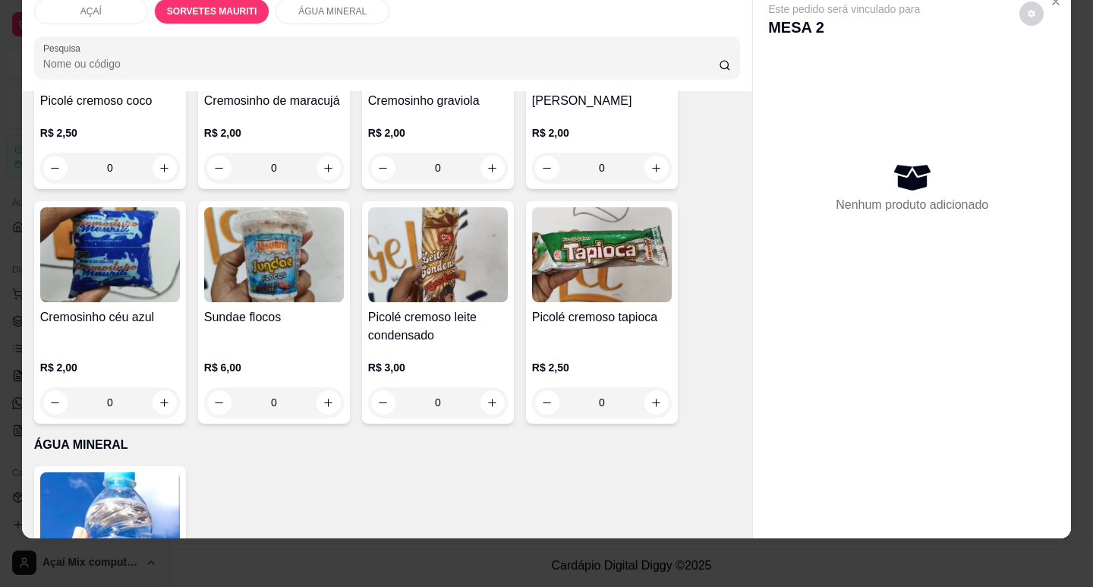
scroll to position [986, 0]
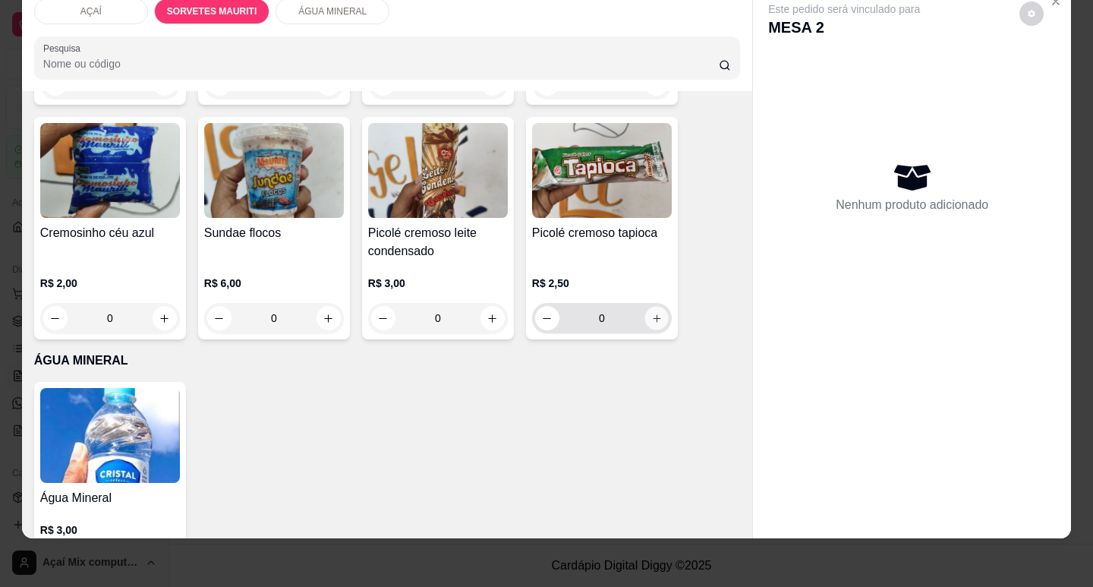
click at [651, 313] on icon "increase-product-quantity" at bounding box center [656, 318] width 11 height 11
type input "1"
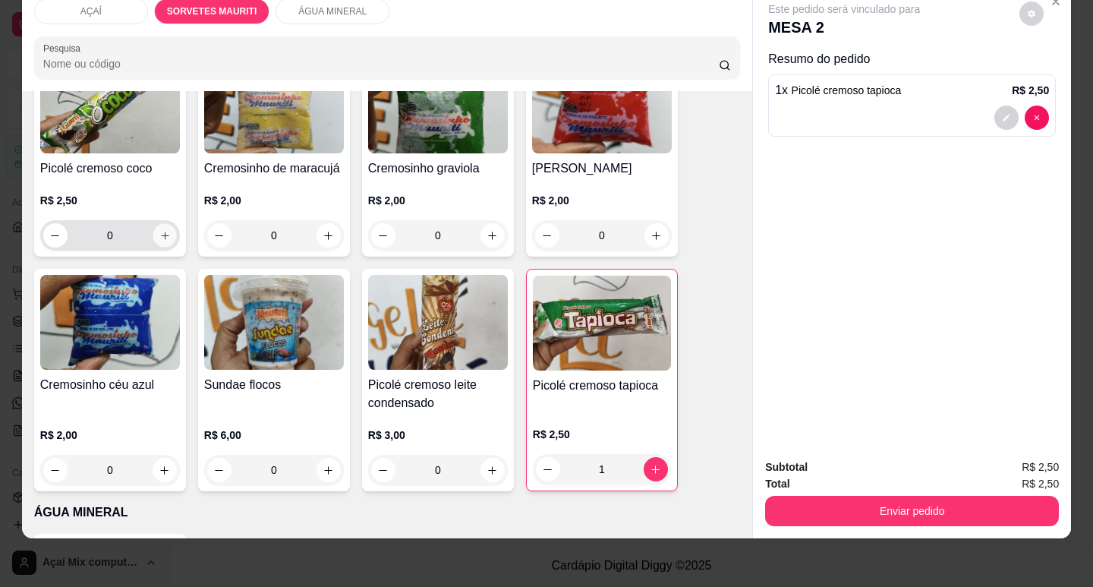
click at [166, 224] on button "increase-product-quantity" at bounding box center [165, 236] width 24 height 24
type input "1"
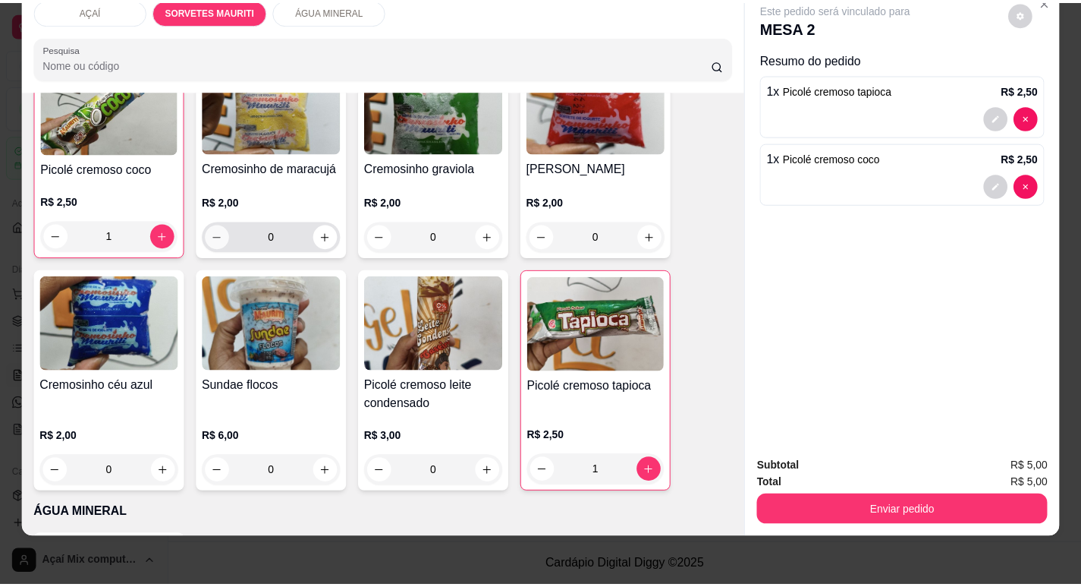
scroll to position [835, 0]
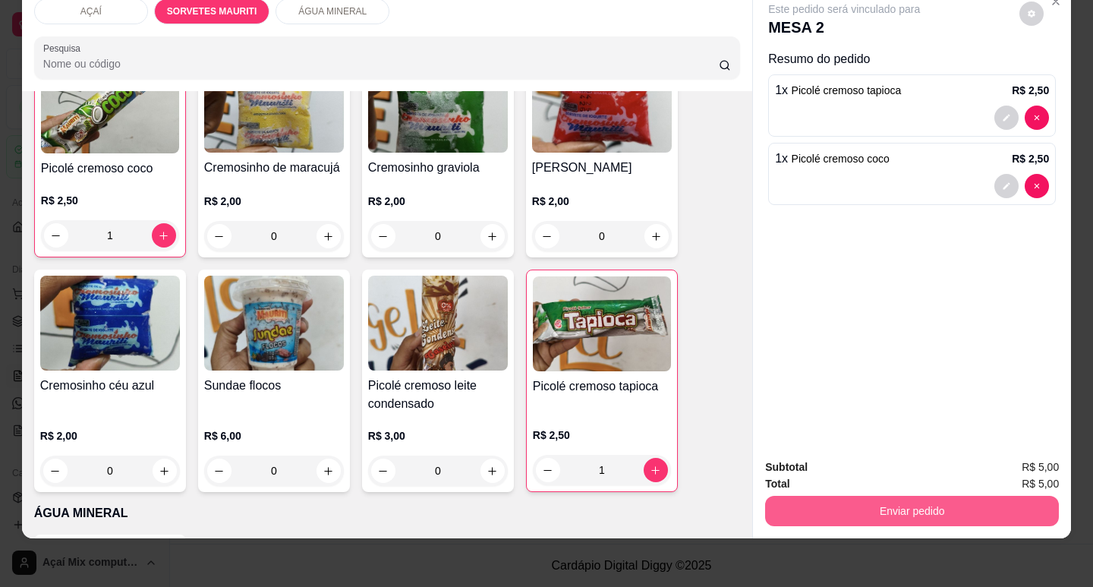
click at [877, 495] on button "Enviar pedido" at bounding box center [912, 510] width 294 height 30
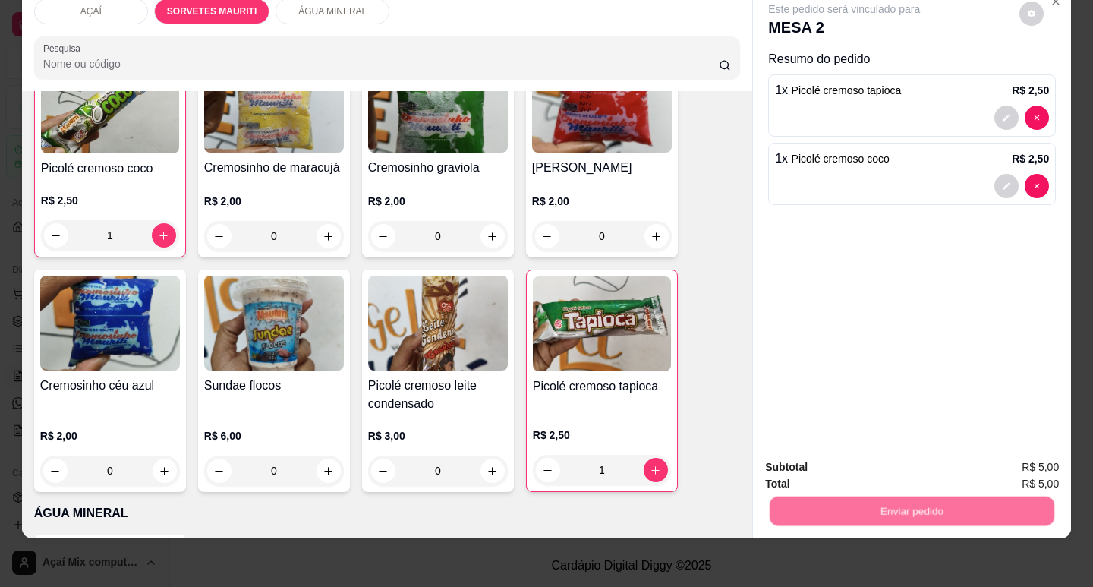
click at [830, 454] on button "Não registrar e enviar pedido" at bounding box center [861, 462] width 158 height 29
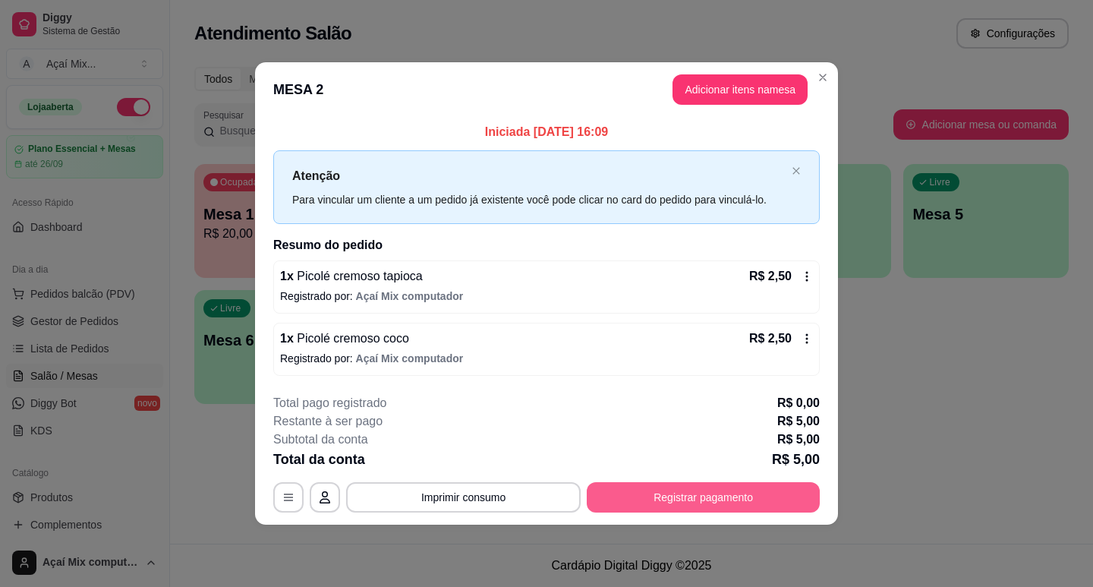
click at [664, 502] on button "Registrar pagamento" at bounding box center [703, 497] width 233 height 30
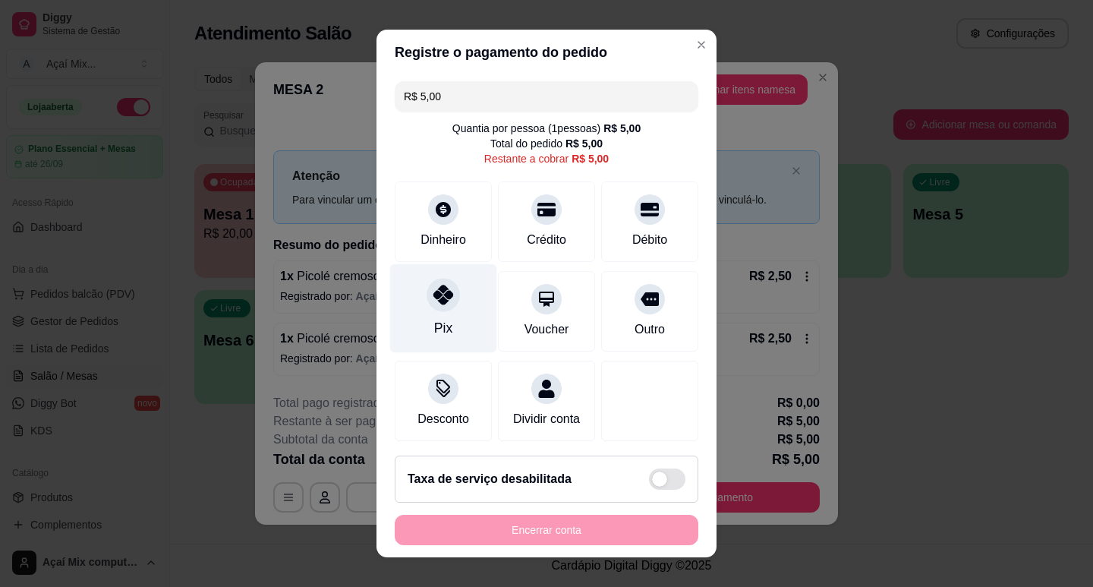
click at [448, 303] on div "Pix" at bounding box center [443, 307] width 107 height 89
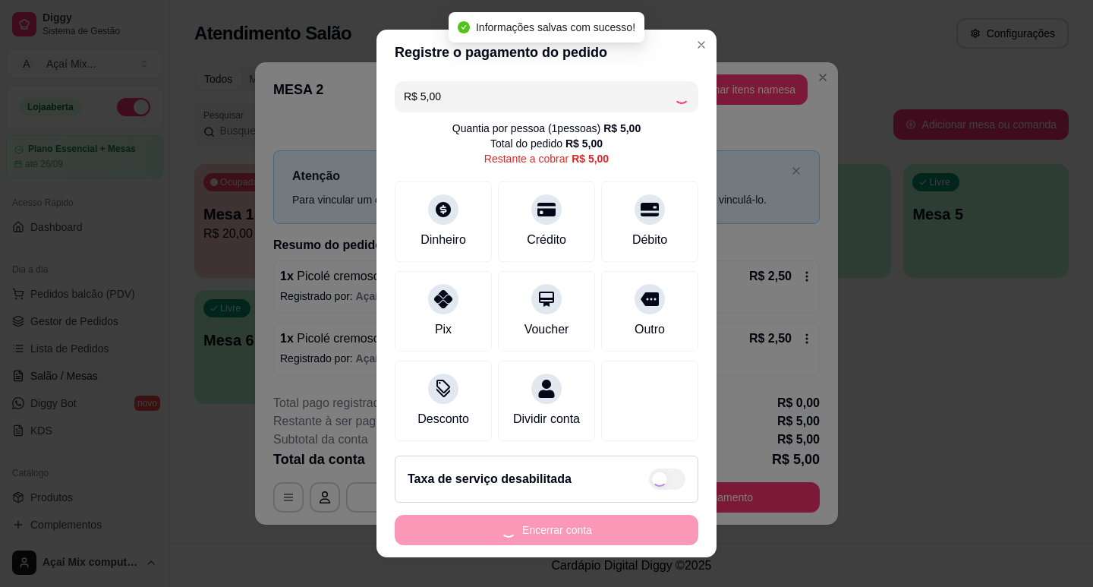
type input "R$ 0,00"
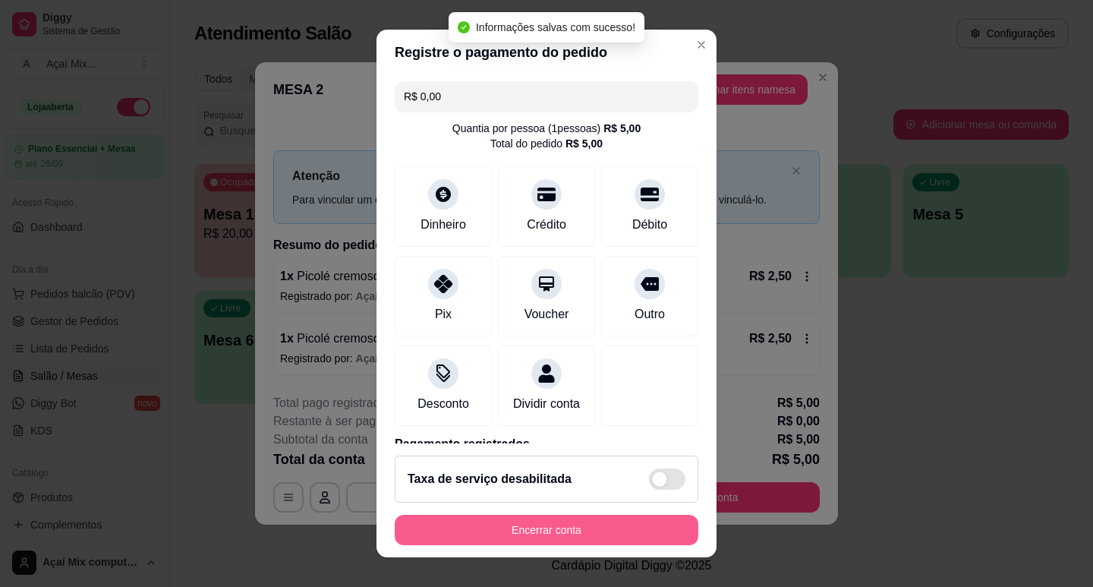
click at [589, 536] on button "Encerrar conta" at bounding box center [546, 529] width 303 height 30
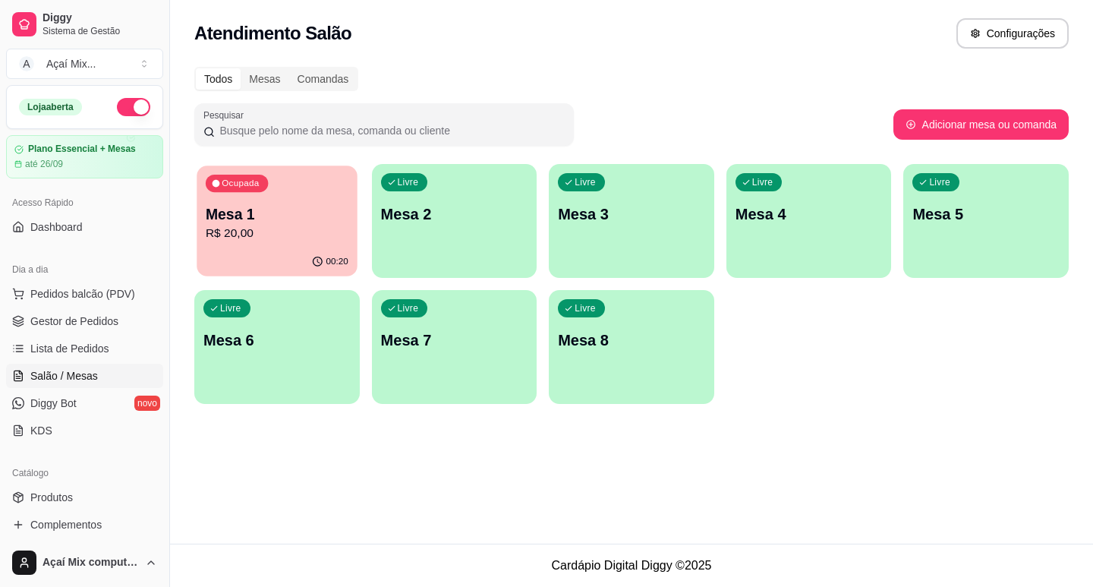
click at [248, 197] on div "Ocupada Mesa 1 R$ 20,00" at bounding box center [277, 206] width 160 height 82
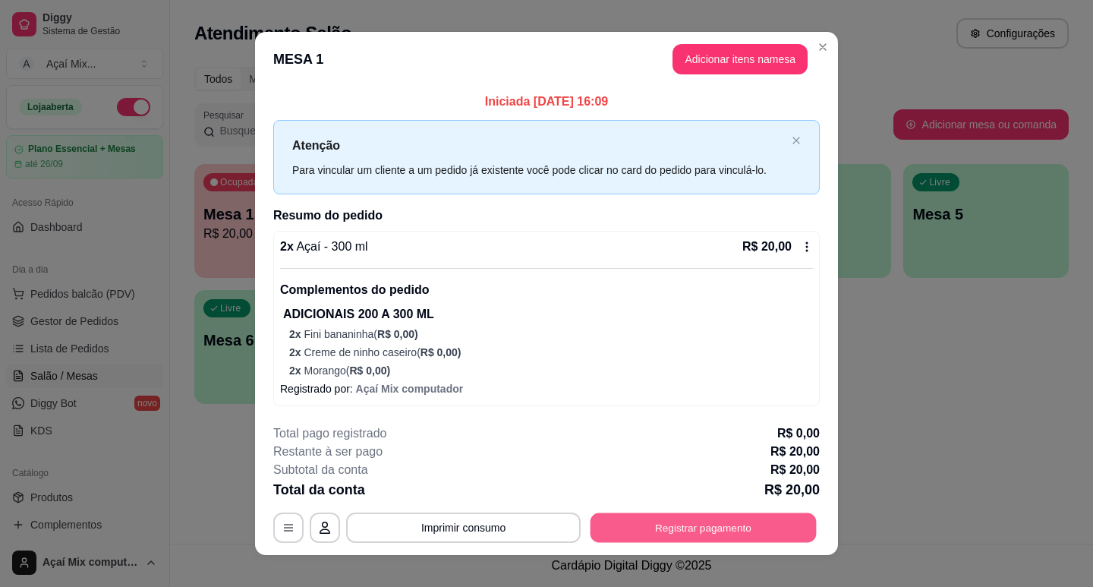
click at [634, 520] on button "Registrar pagamento" at bounding box center [703, 527] width 226 height 30
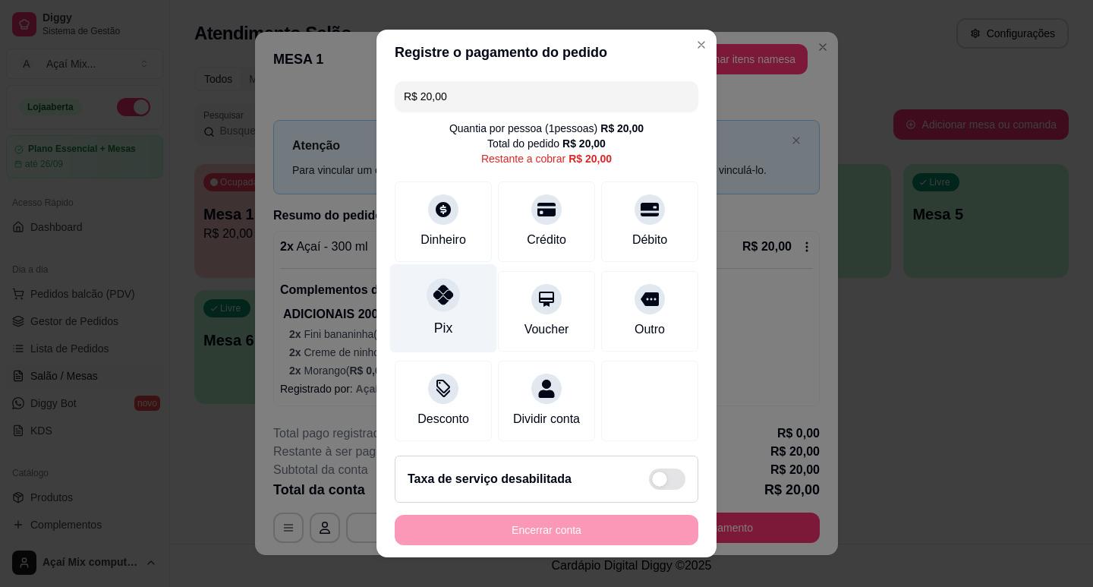
click at [460, 318] on div "Pix" at bounding box center [443, 307] width 107 height 89
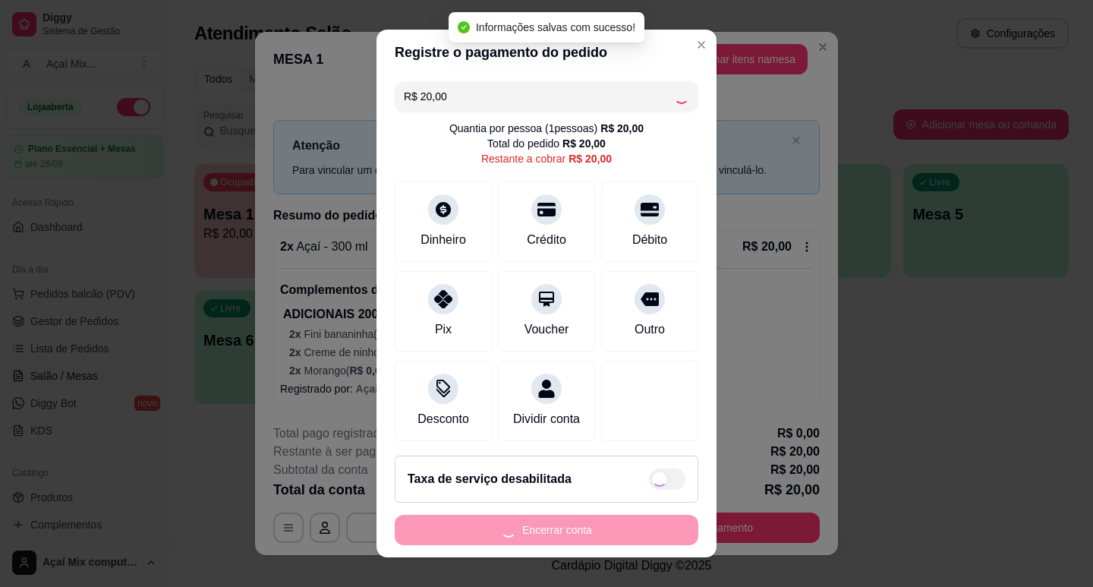
type input "R$ 0,00"
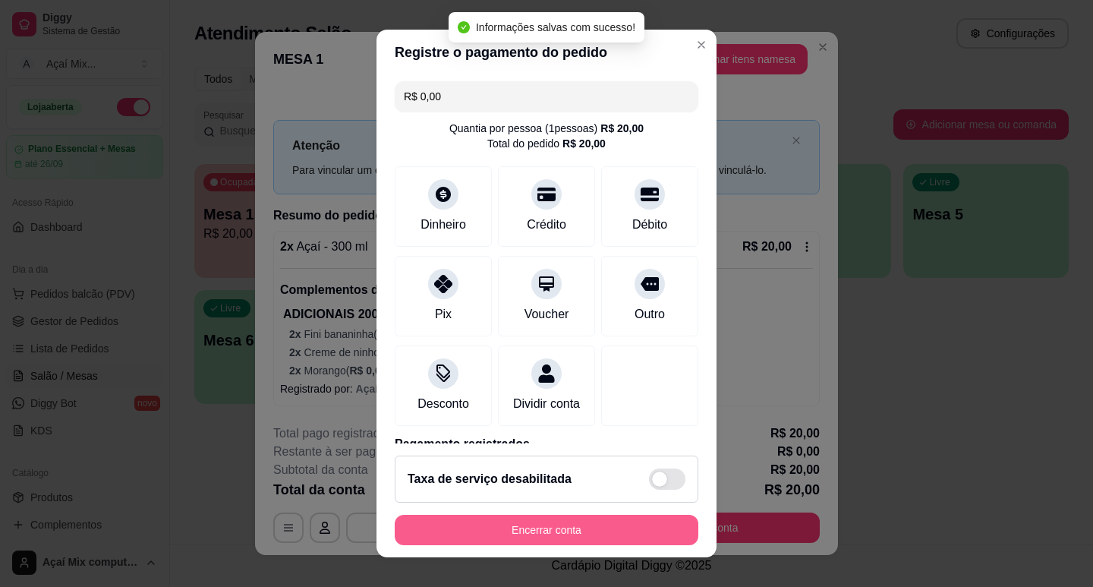
click at [537, 517] on footer "Taxa de serviço desabilitada Encerrar conta" at bounding box center [546, 500] width 340 height 114
click at [532, 519] on button "Encerrar conta" at bounding box center [546, 529] width 303 height 30
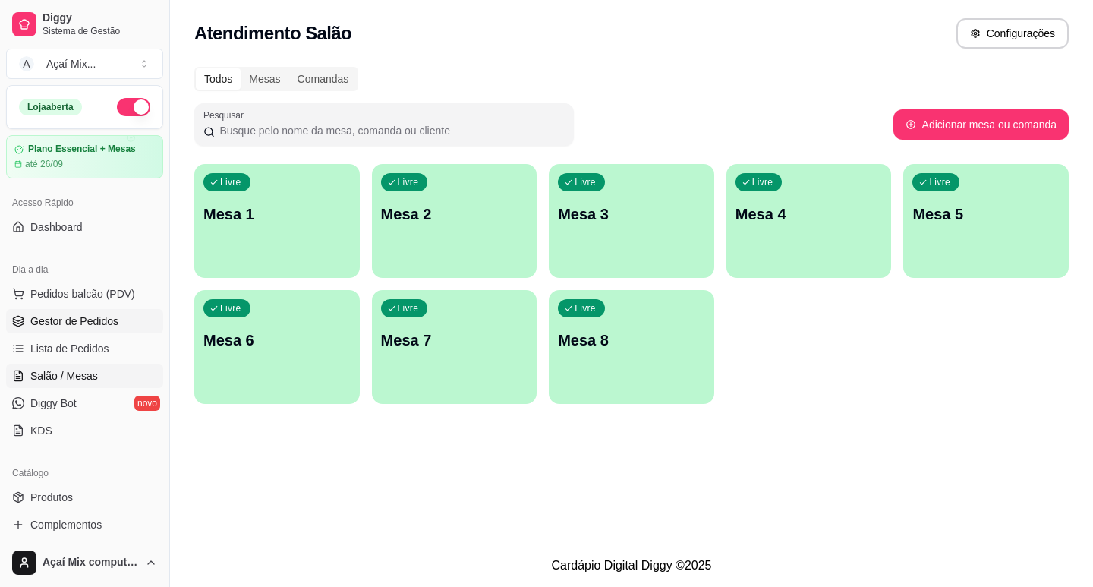
click at [104, 329] on link "Gestor de Pedidos" at bounding box center [84, 321] width 157 height 24
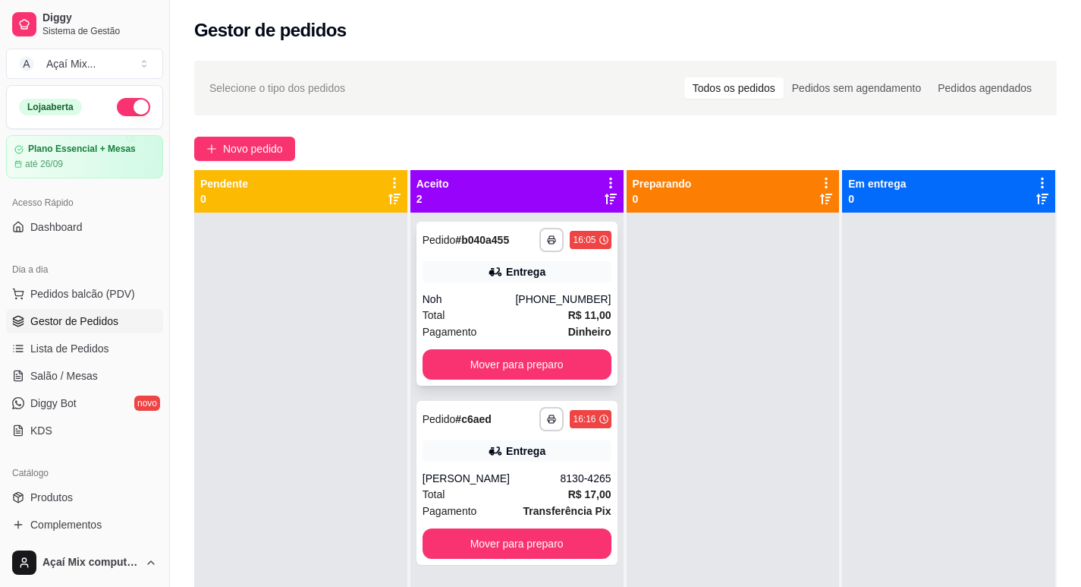
drag, startPoint x: 555, startPoint y: 382, endPoint x: 559, endPoint y: 373, distance: 10.6
click at [559, 373] on div "**********" at bounding box center [517, 304] width 201 height 164
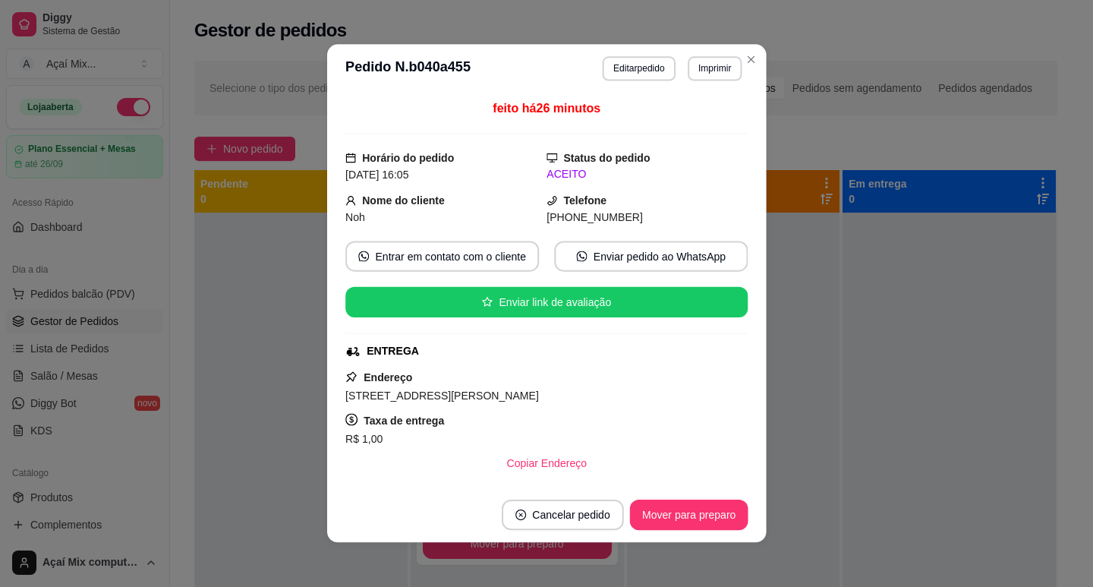
click at [561, 370] on div "Endereço Rua João Batista Alencar , 159 - Na quintada maravilha Taxa de entrega…" at bounding box center [546, 423] width 402 height 110
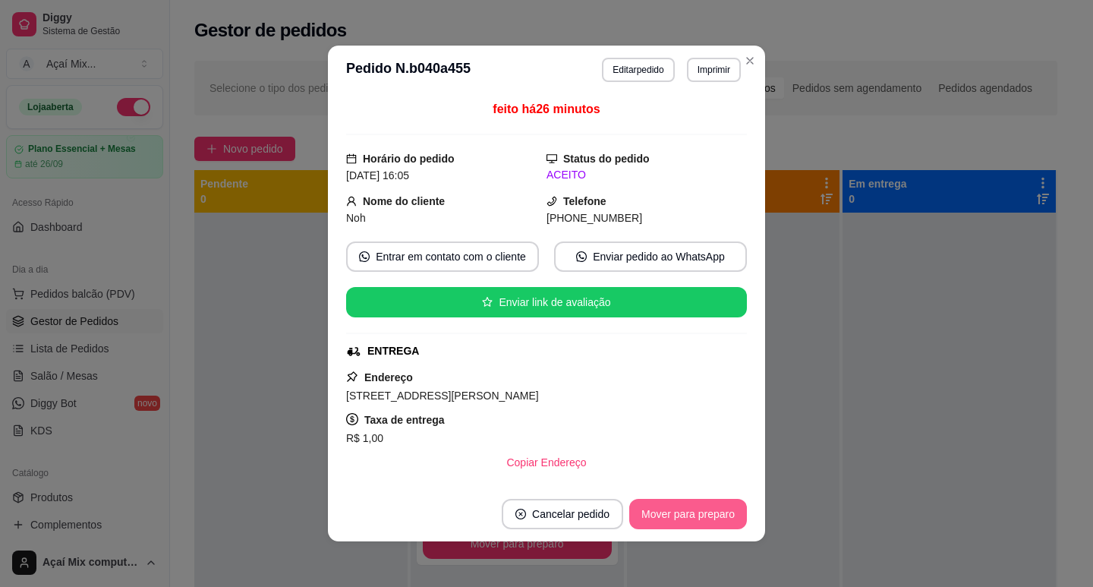
click at [681, 510] on button "Mover para preparo" at bounding box center [688, 513] width 118 height 30
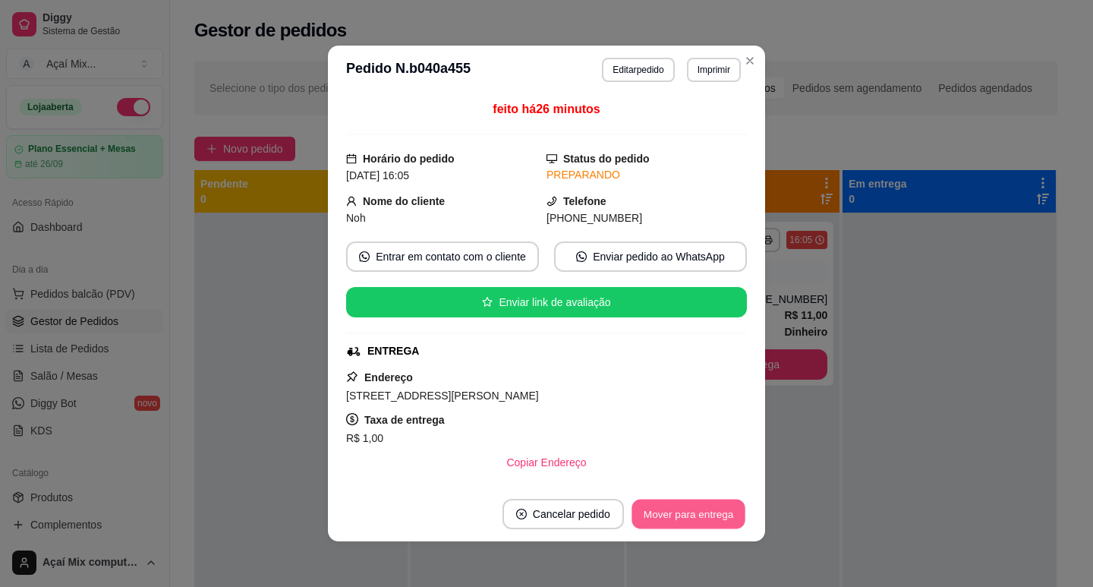
click at [687, 508] on button "Mover para entrega" at bounding box center [688, 514] width 114 height 30
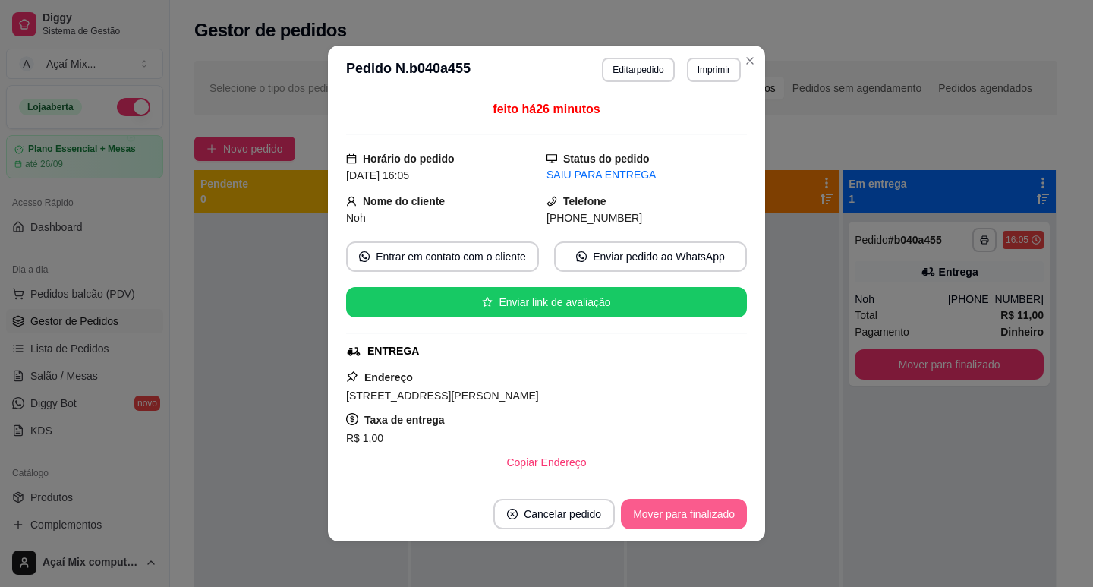
click at [695, 508] on button "Mover para finalizado" at bounding box center [684, 513] width 126 height 30
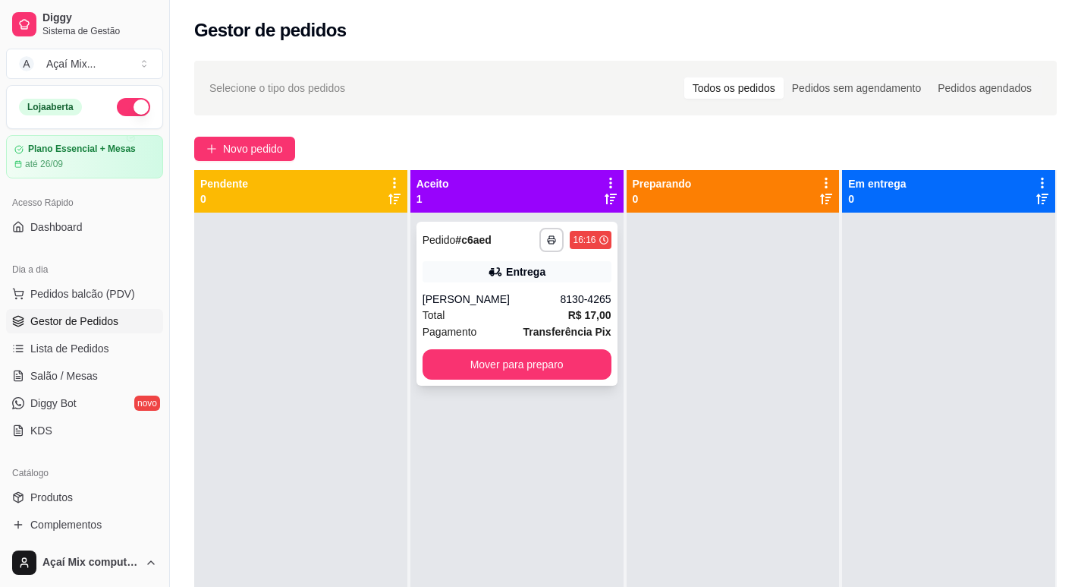
drag, startPoint x: 580, startPoint y: 382, endPoint x: 583, endPoint y: 371, distance: 11.3
click at [583, 371] on div "**********" at bounding box center [517, 304] width 201 height 164
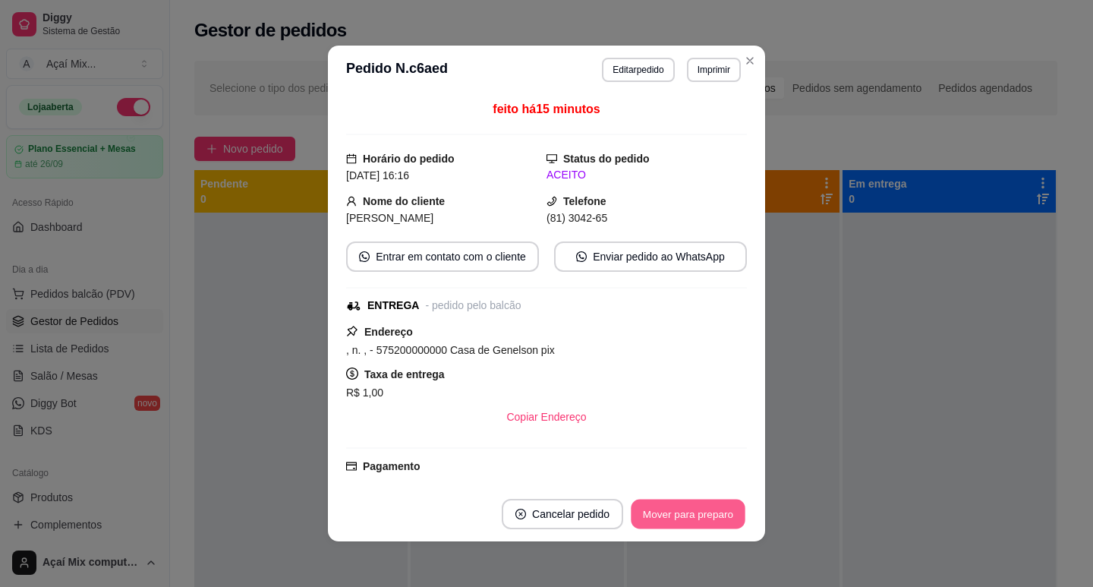
click at [689, 514] on button "Mover para preparo" at bounding box center [688, 514] width 114 height 30
click at [693, 514] on button "Mover para entrega" at bounding box center [688, 514] width 114 height 30
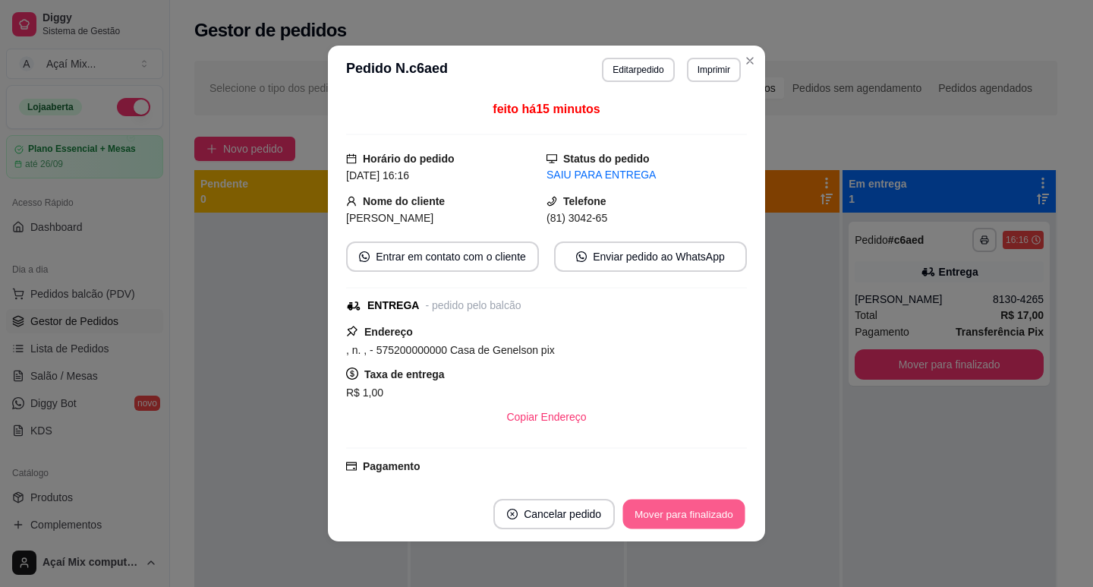
click at [693, 514] on button "Mover para finalizado" at bounding box center [684, 514] width 122 height 30
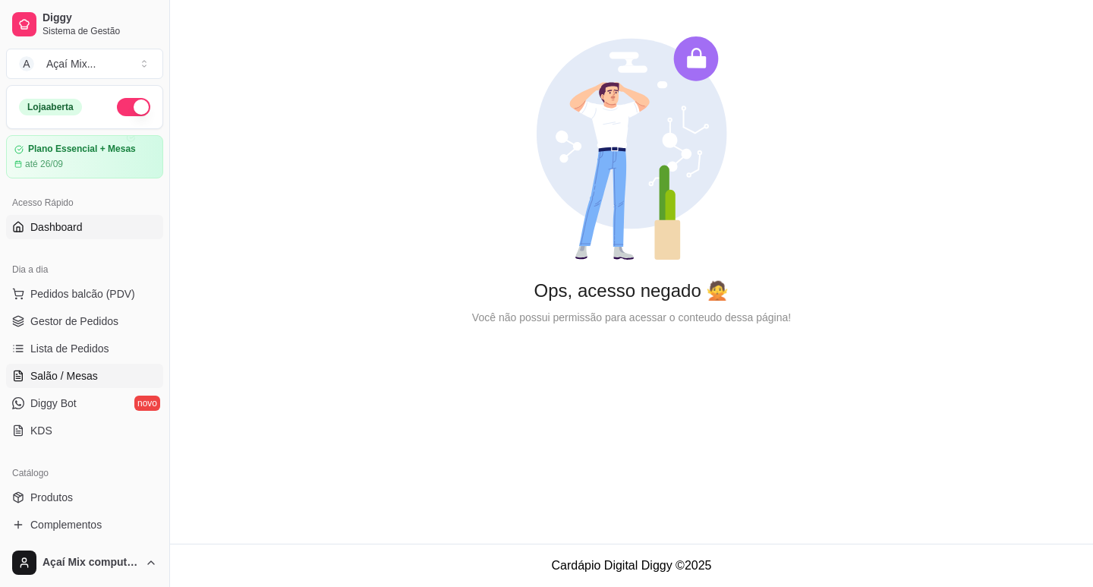
click at [75, 368] on span "Salão / Mesas" at bounding box center [64, 375] width 68 height 15
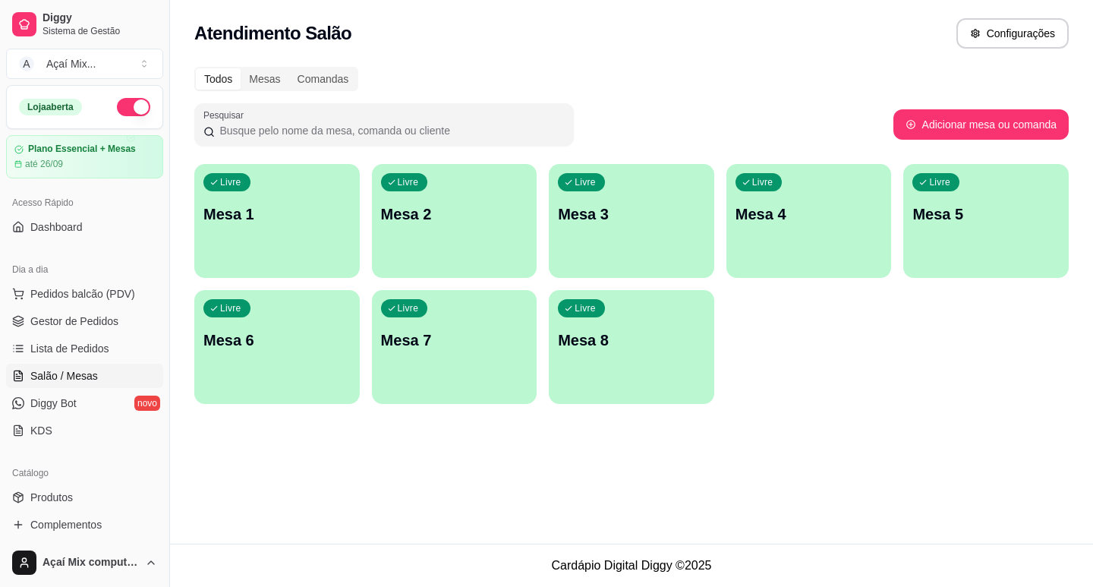
click at [288, 227] on div "Livre Mesa 1" at bounding box center [276, 212] width 165 height 96
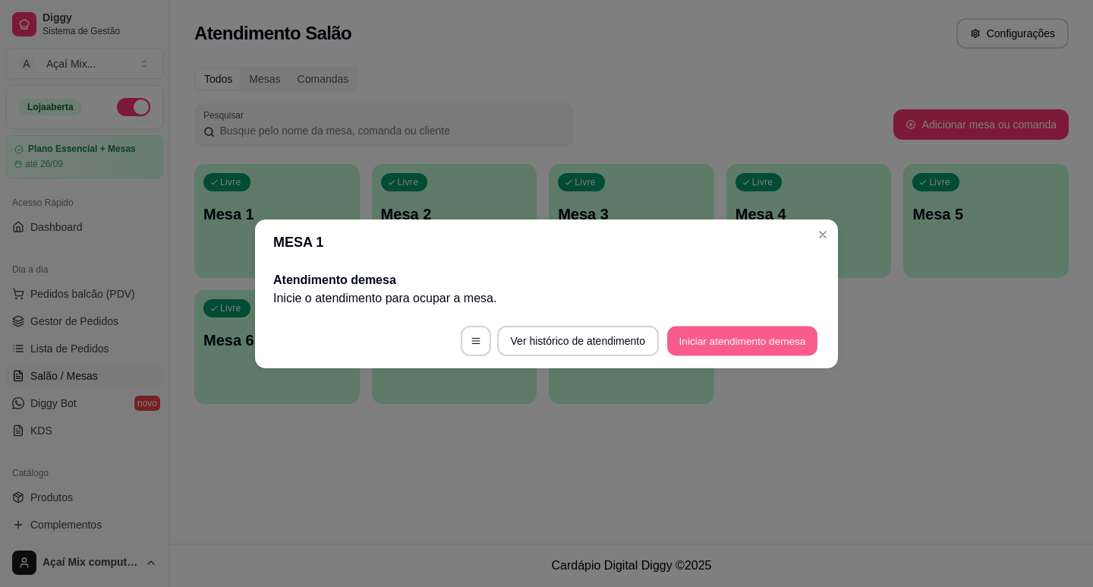
click at [742, 349] on button "Iniciar atendimento de mesa" at bounding box center [742, 340] width 150 height 30
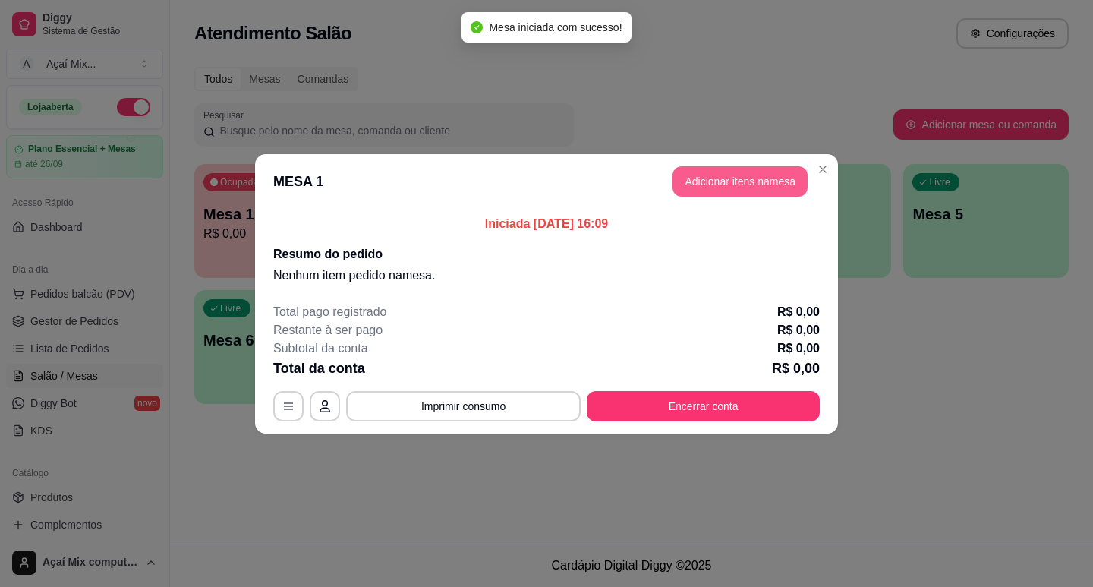
click at [785, 188] on button "Adicionar itens na mesa" at bounding box center [739, 181] width 135 height 30
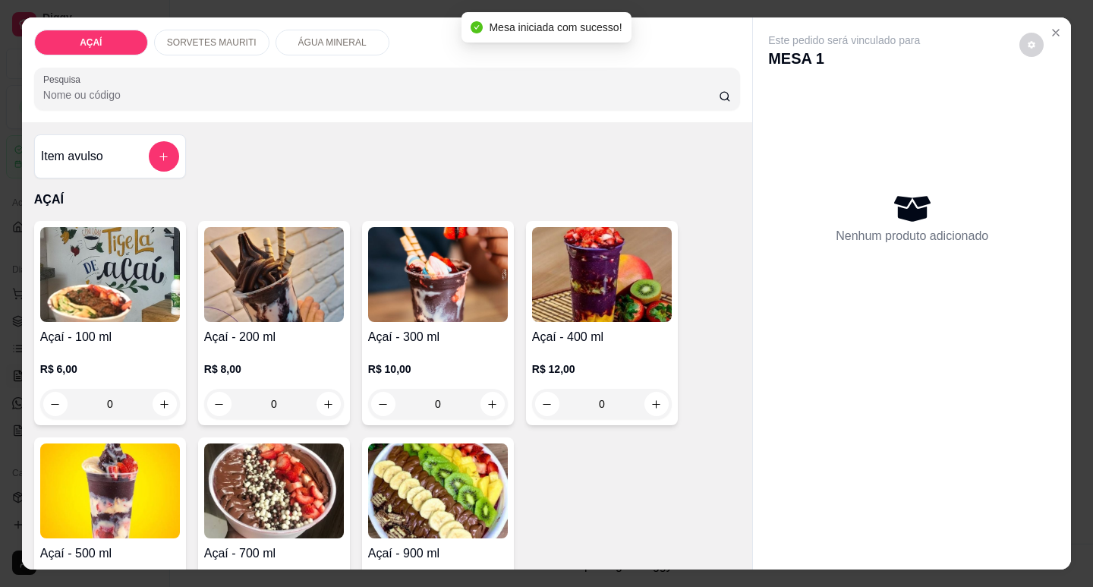
click at [415, 349] on div "R$ 10,00 0" at bounding box center [438, 382] width 140 height 73
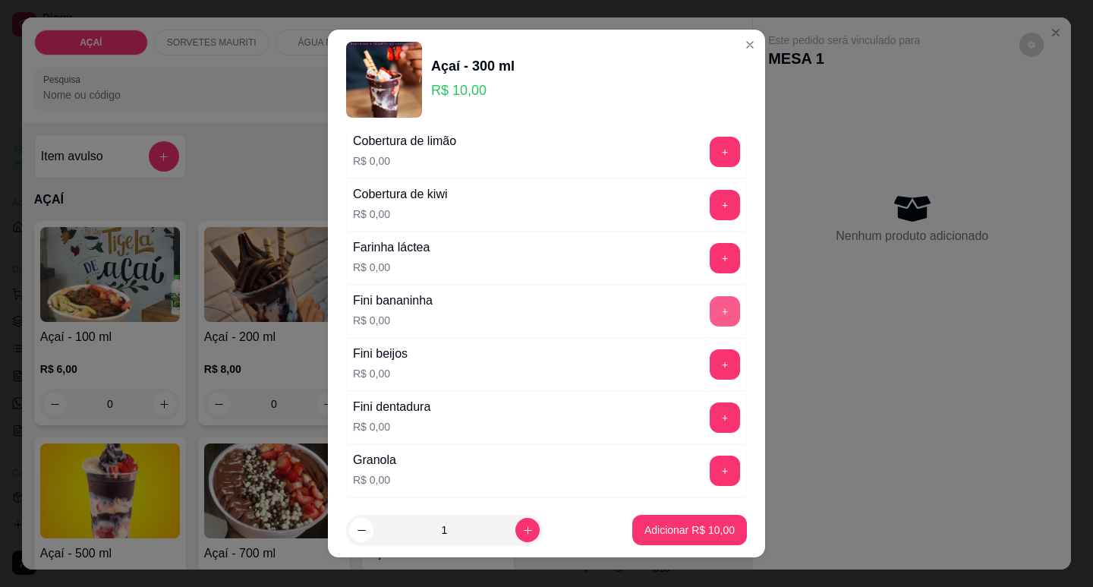
click at [709, 307] on button "+" at bounding box center [724, 311] width 30 height 30
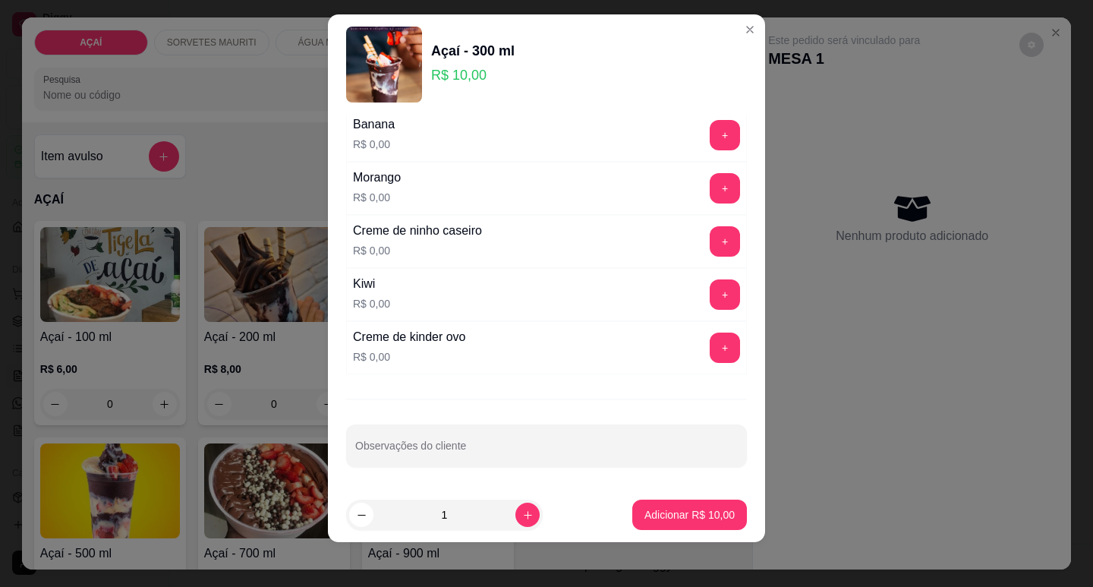
scroll to position [19, 0]
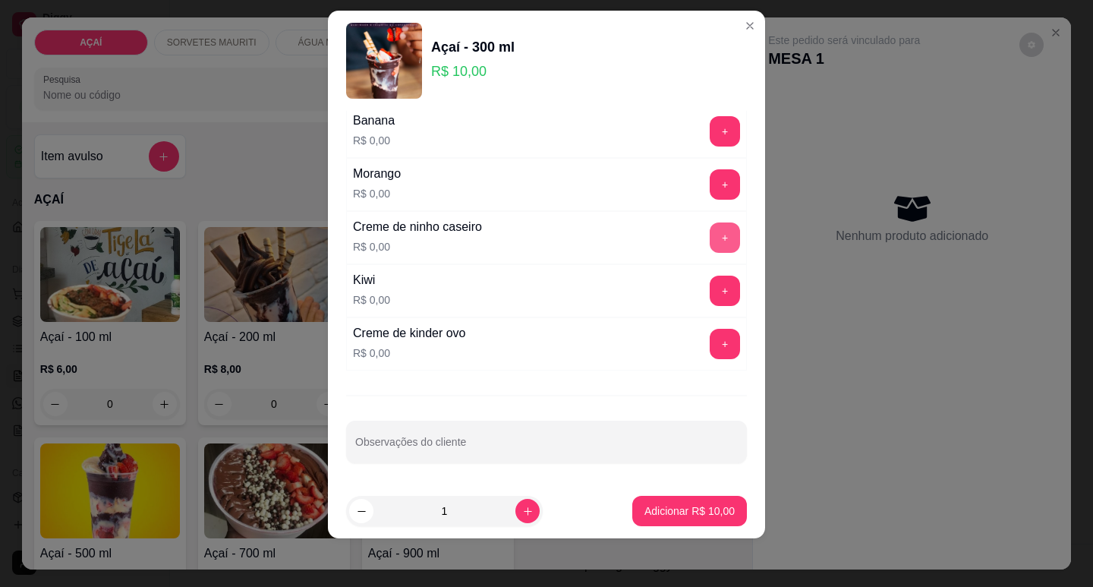
click at [709, 234] on button "+" at bounding box center [724, 237] width 30 height 30
click at [709, 190] on button "+" at bounding box center [724, 184] width 30 height 30
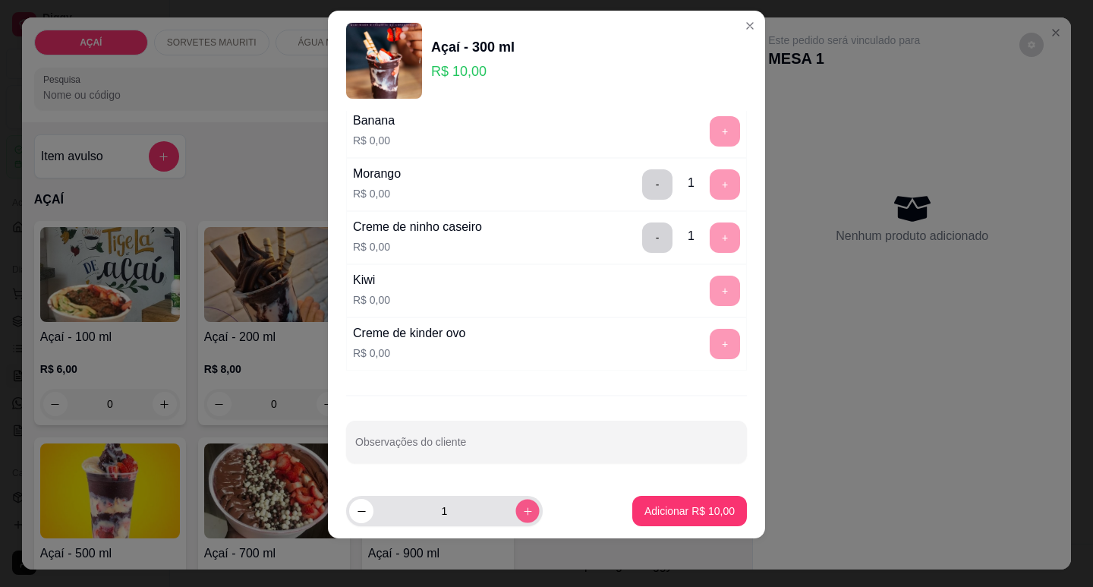
click at [515, 517] on button "increase-product-quantity" at bounding box center [527, 511] width 24 height 24
type input "2"
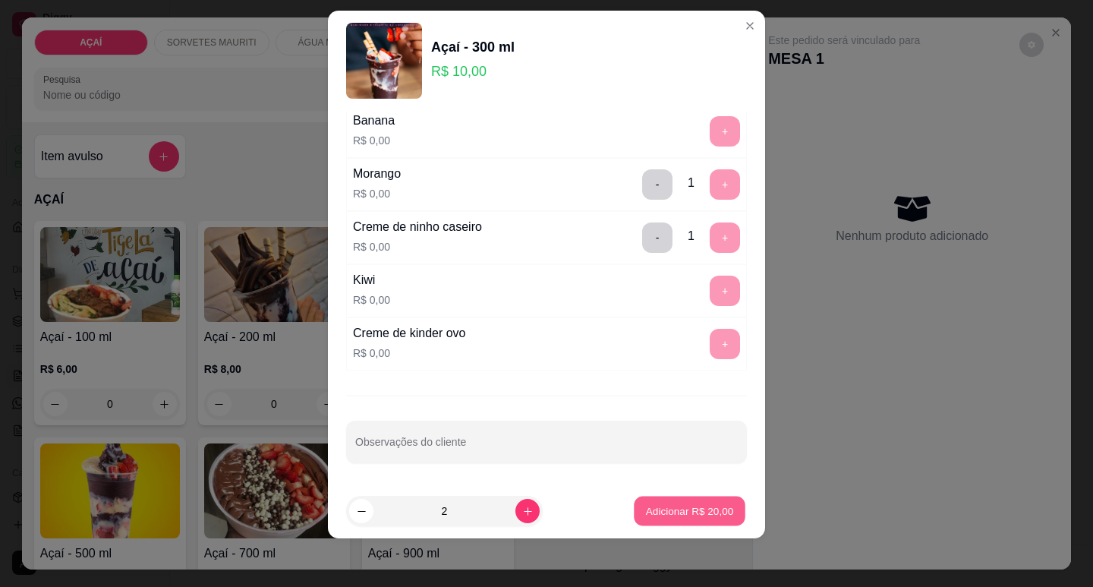
click at [660, 520] on button "Adicionar R$ 20,00" at bounding box center [690, 511] width 112 height 30
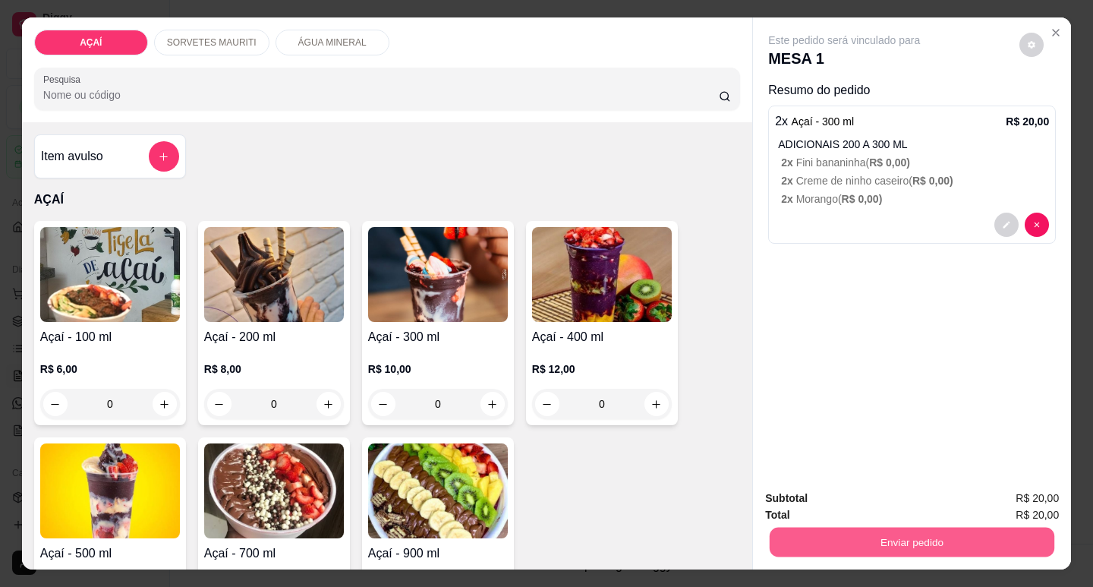
click at [801, 539] on button "Enviar pedido" at bounding box center [911, 542] width 285 height 30
click at [825, 500] on button "Não registrar e enviar pedido" at bounding box center [861, 498] width 158 height 29
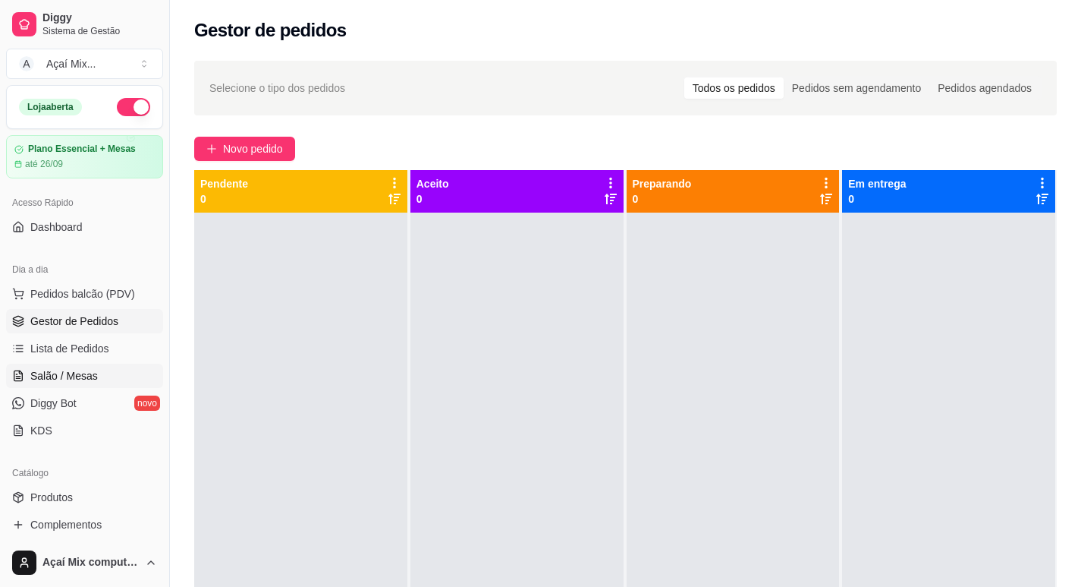
click at [64, 371] on span "Salão / Mesas" at bounding box center [64, 375] width 68 height 15
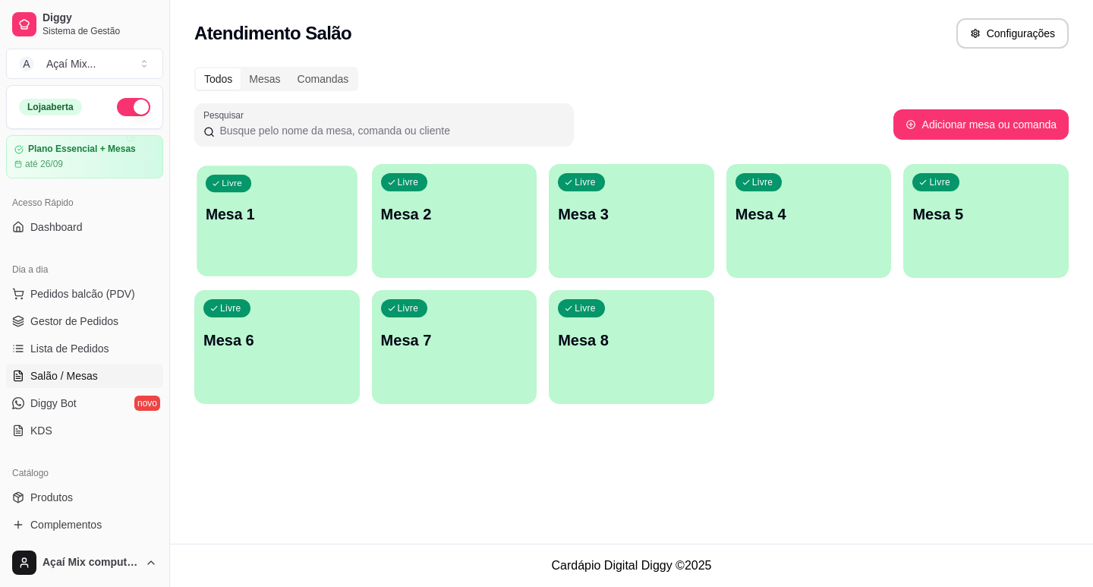
click at [260, 235] on div "Livre Mesa 1" at bounding box center [277, 211] width 160 height 93
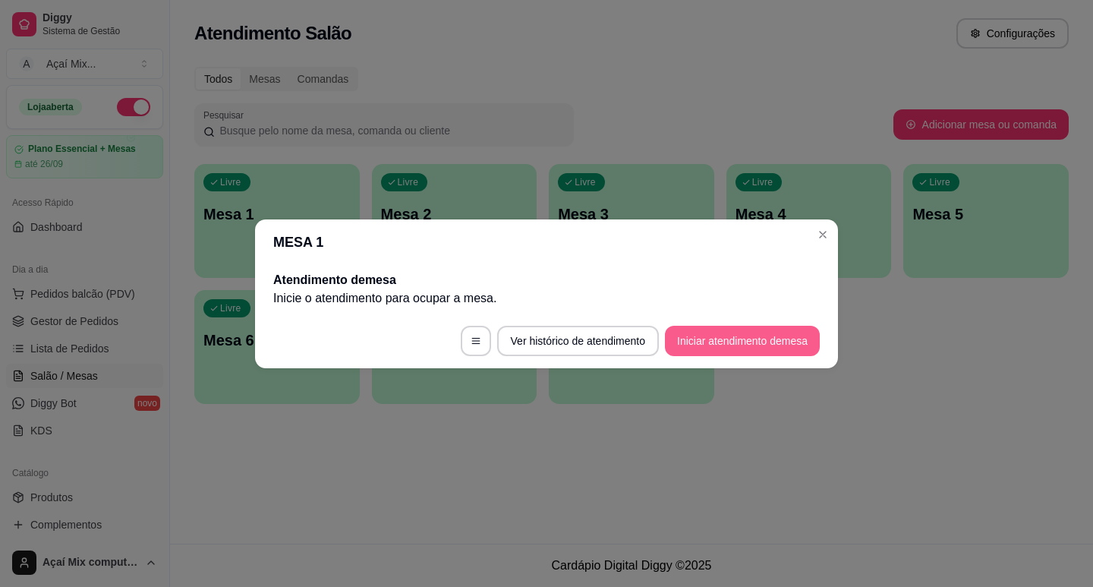
click at [740, 350] on button "Iniciar atendimento de mesa" at bounding box center [742, 340] width 155 height 30
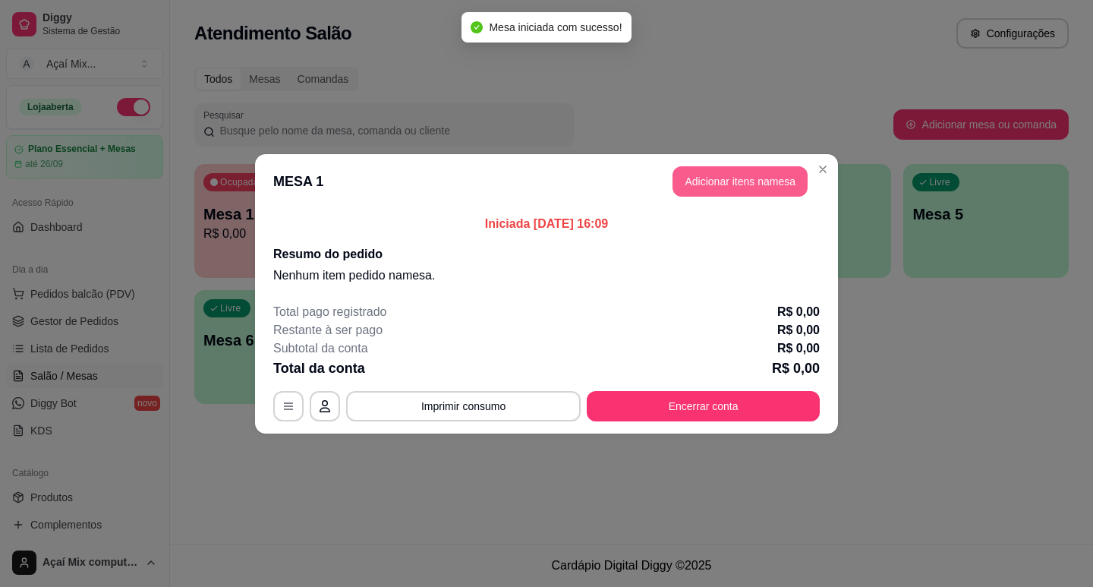
click at [713, 188] on button "Adicionar itens na mesa" at bounding box center [739, 181] width 135 height 30
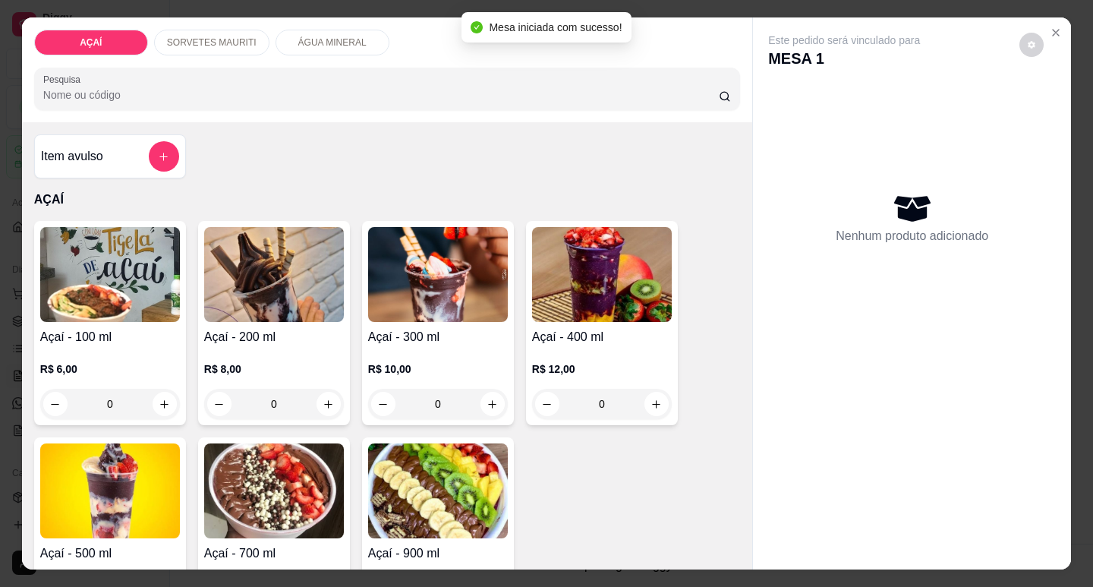
click at [180, 42] on p "SORVETES MAURITI" at bounding box center [212, 42] width 90 height 12
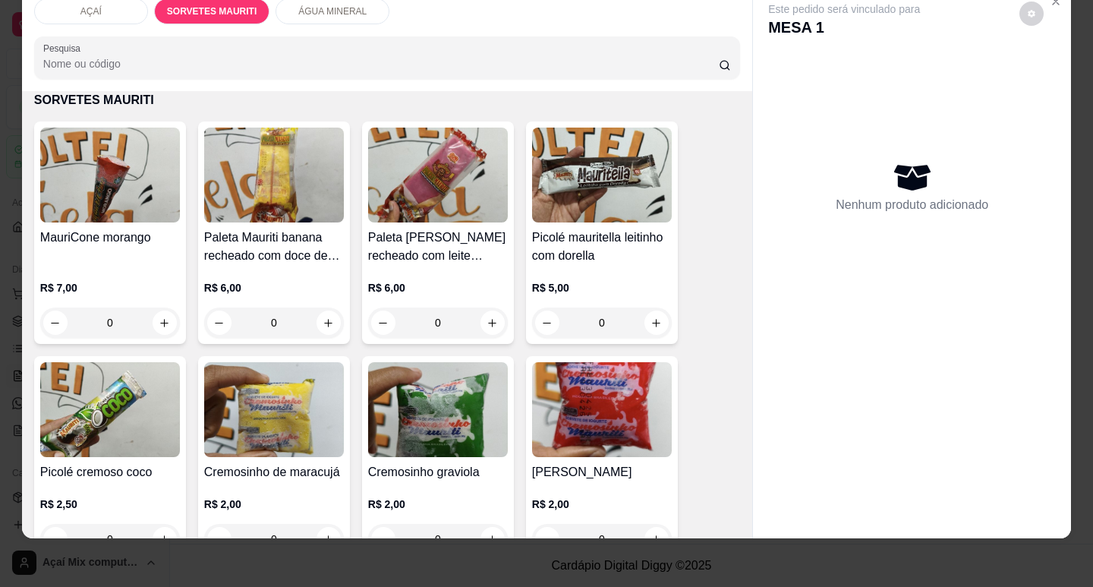
click at [432, 146] on img at bounding box center [438, 174] width 140 height 95
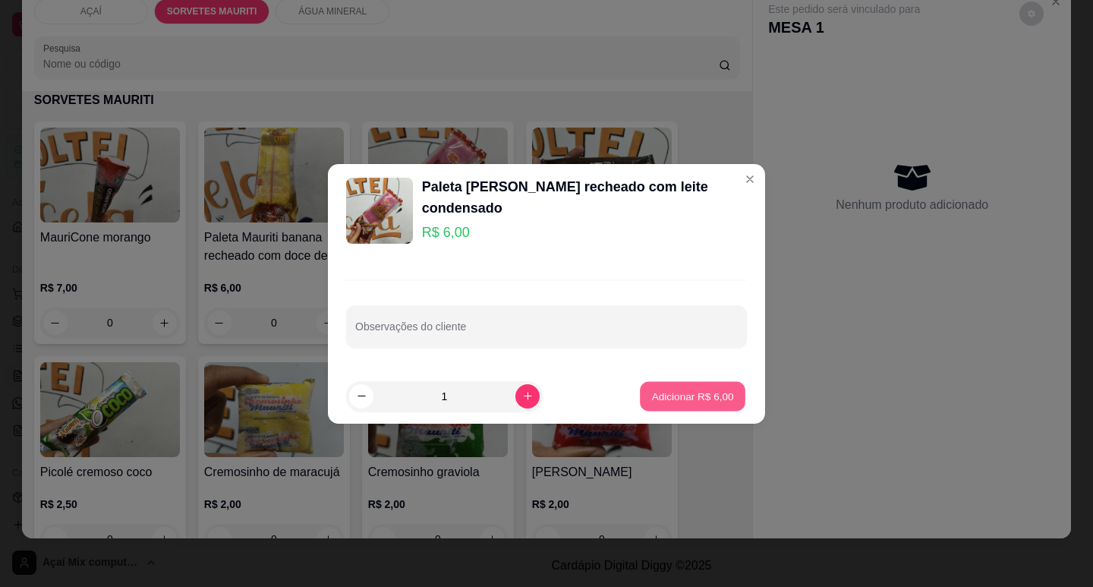
click at [681, 394] on p "Adicionar R$ 6,00" at bounding box center [692, 395] width 82 height 14
type input "1"
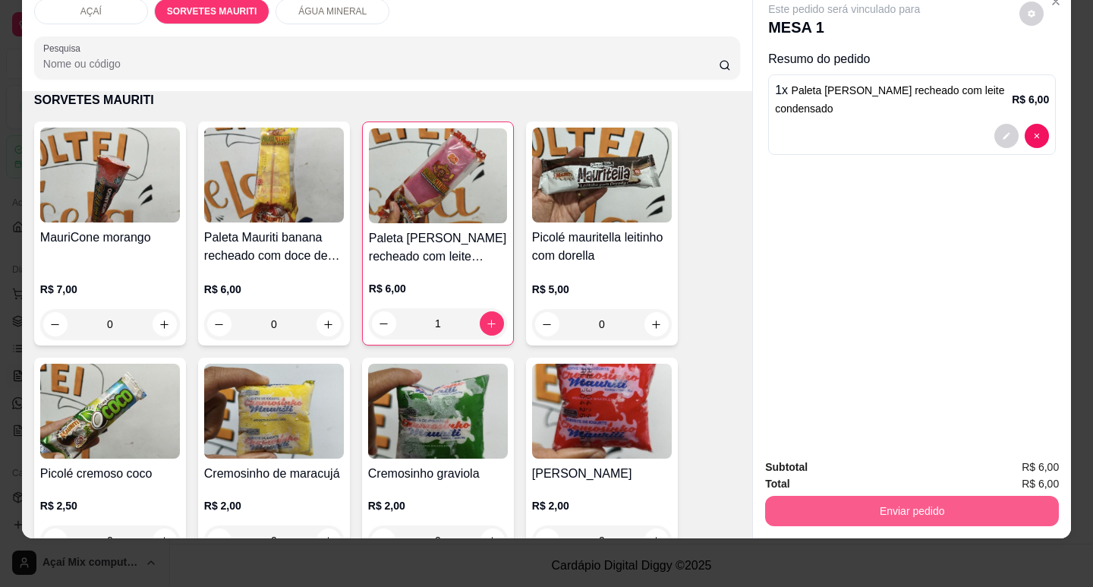
click at [807, 498] on button "Enviar pedido" at bounding box center [912, 510] width 294 height 30
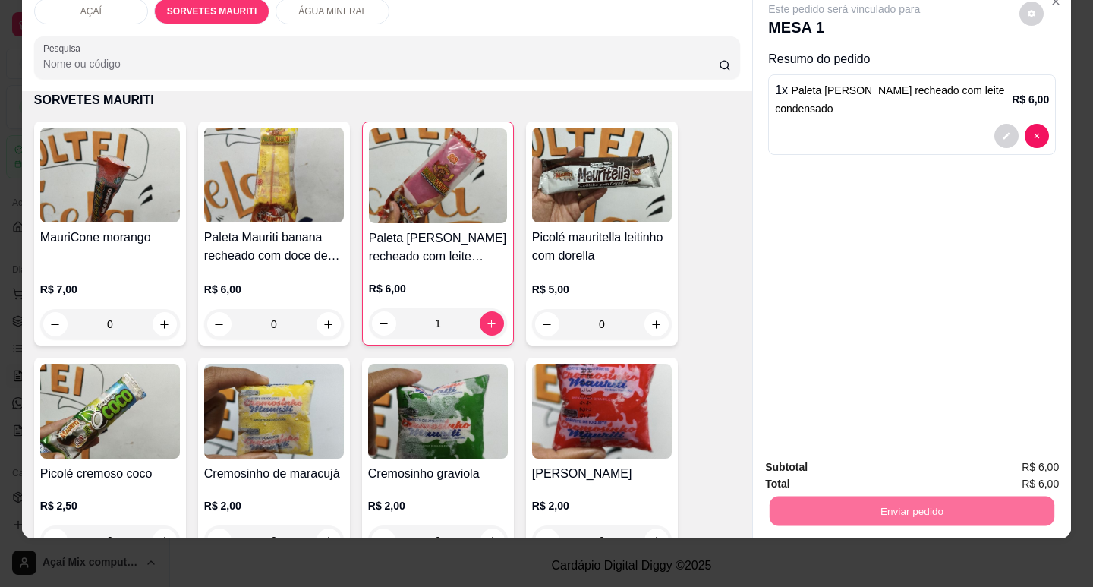
click at [841, 465] on button "Não registrar e enviar pedido" at bounding box center [861, 462] width 158 height 29
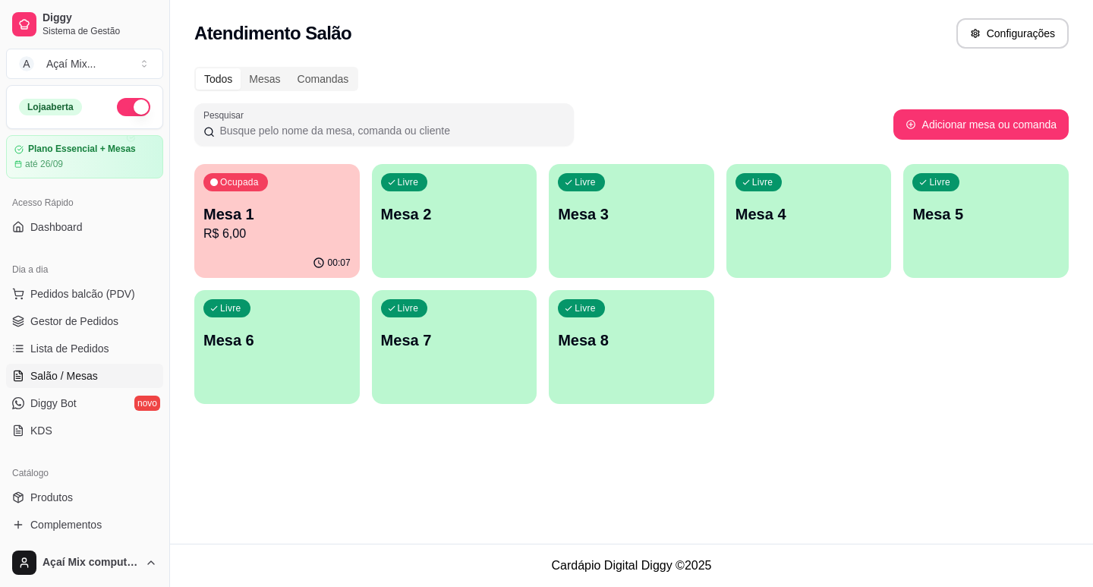
click at [240, 233] on p "R$ 6,00" at bounding box center [276, 234] width 147 height 18
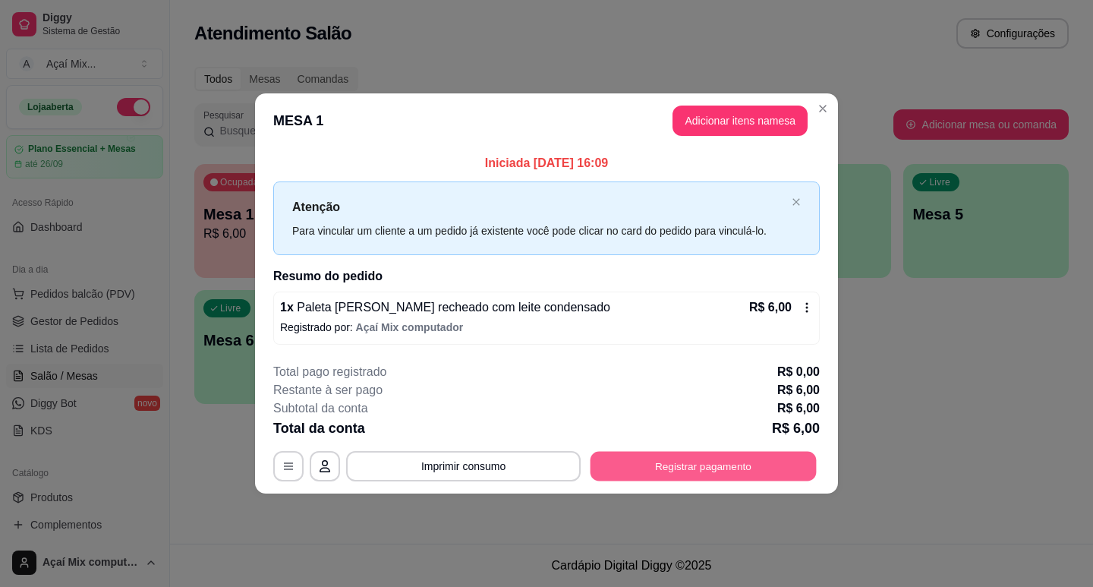
click at [691, 472] on button "Registrar pagamento" at bounding box center [703, 466] width 226 height 30
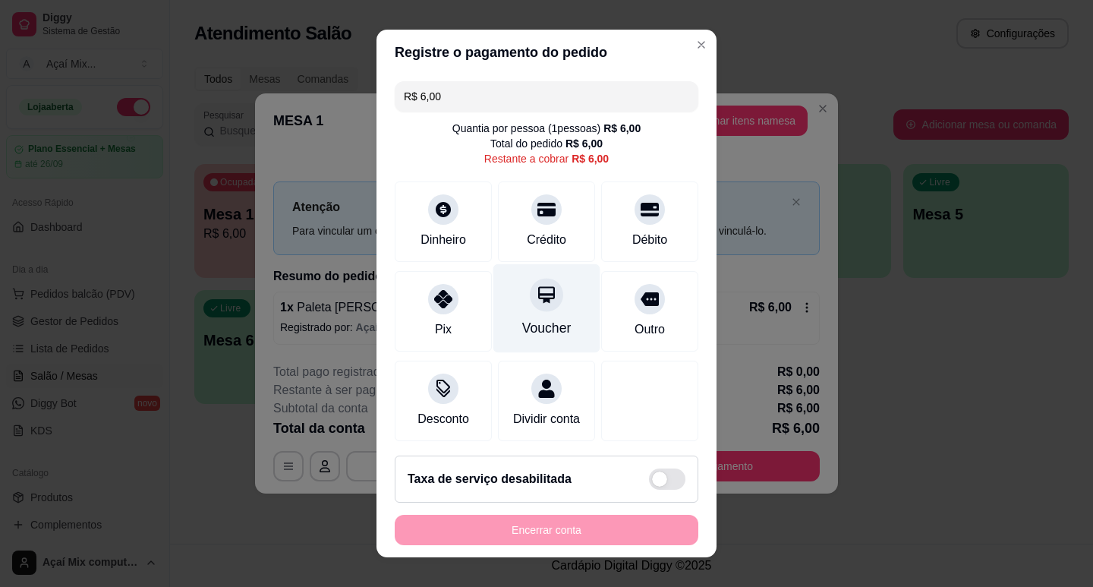
click at [536, 332] on div "Voucher" at bounding box center [546, 328] width 49 height 20
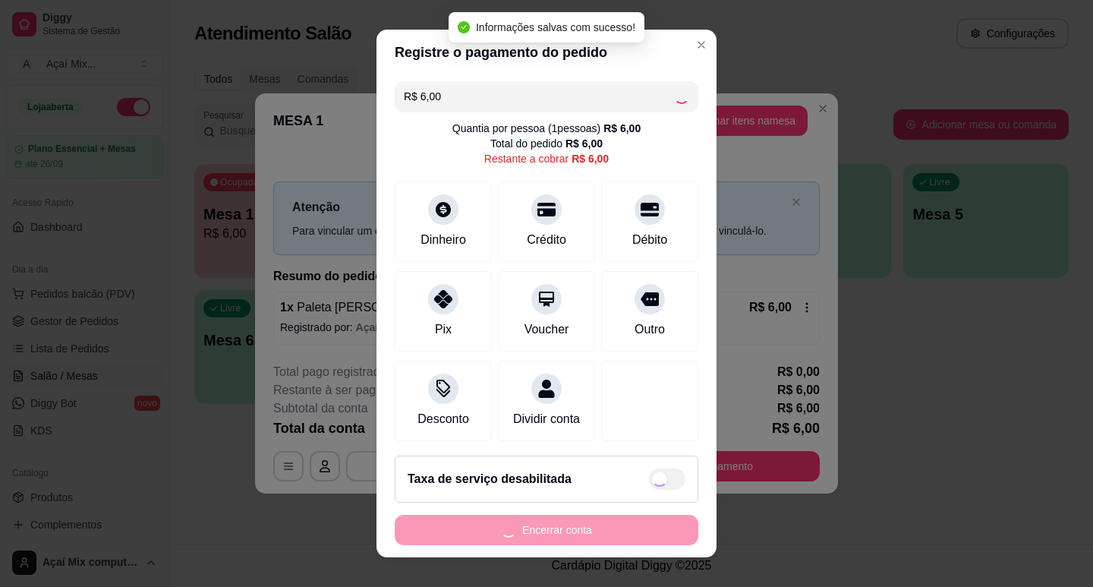
type input "R$ 0,00"
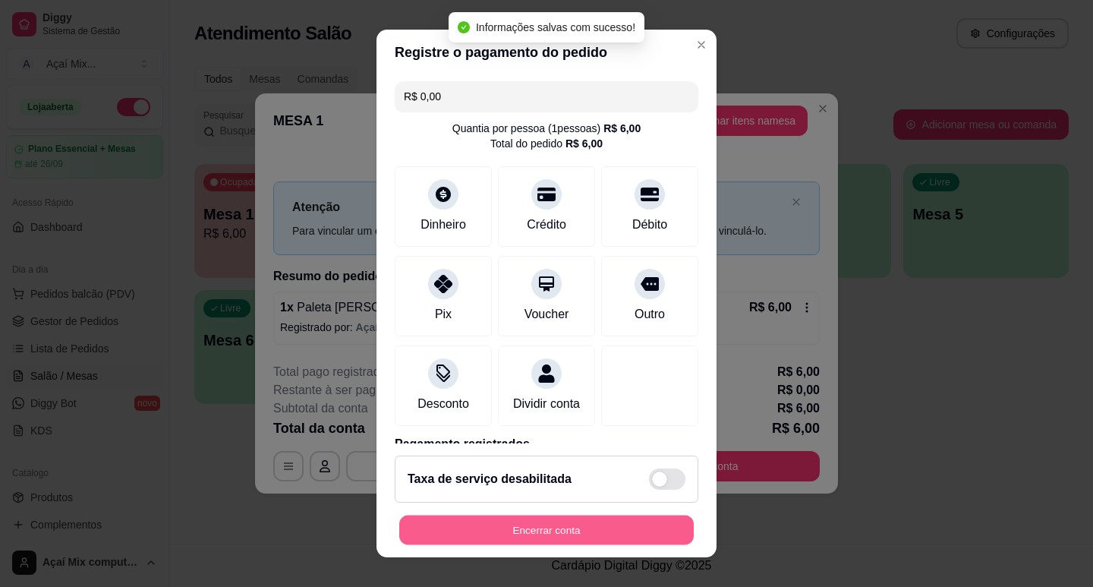
click at [561, 533] on button "Encerrar conta" at bounding box center [546, 530] width 294 height 30
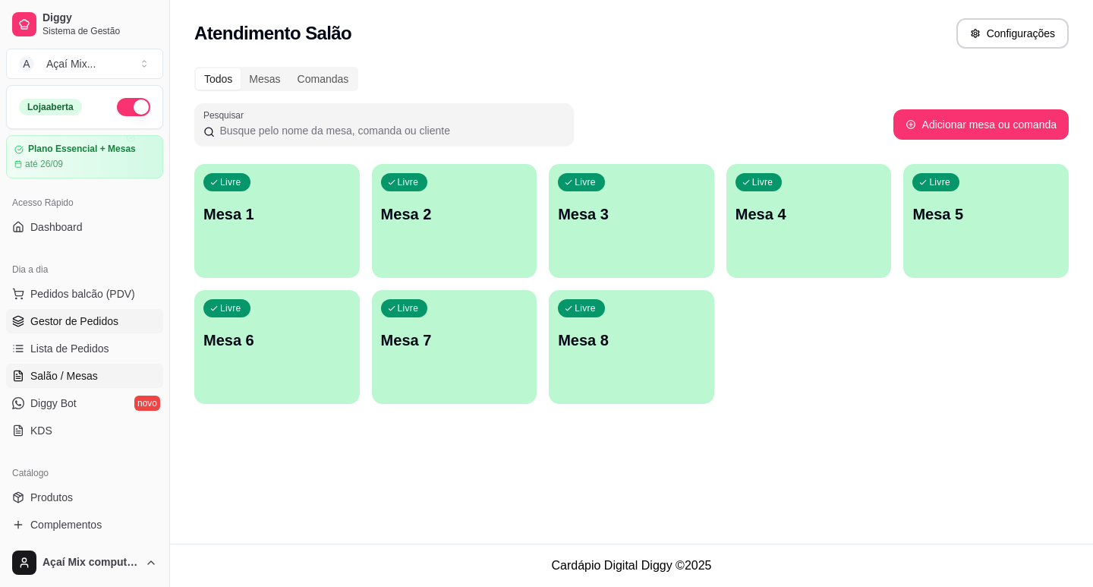
click at [93, 327] on span "Gestor de Pedidos" at bounding box center [74, 320] width 88 height 15
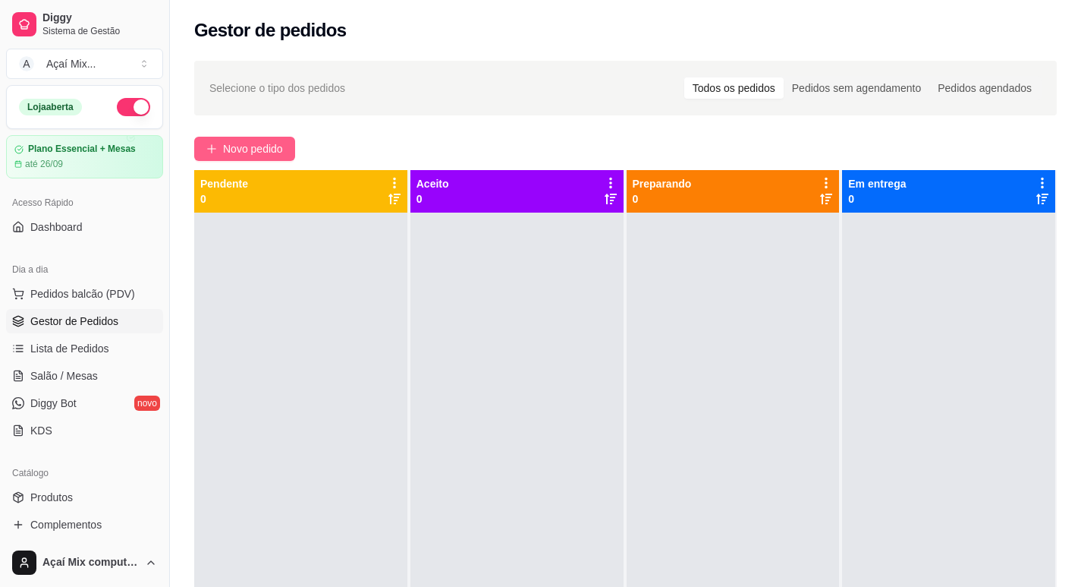
click at [289, 146] on button "Novo pedido" at bounding box center [244, 149] width 101 height 24
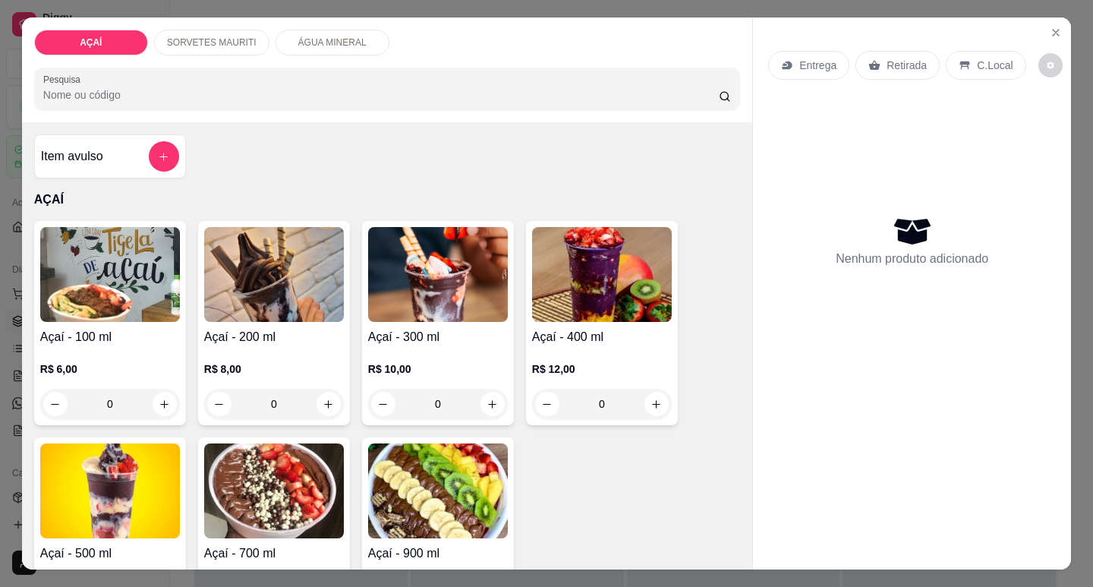
click at [536, 347] on div "R$ 12,00 0" at bounding box center [602, 382] width 140 height 73
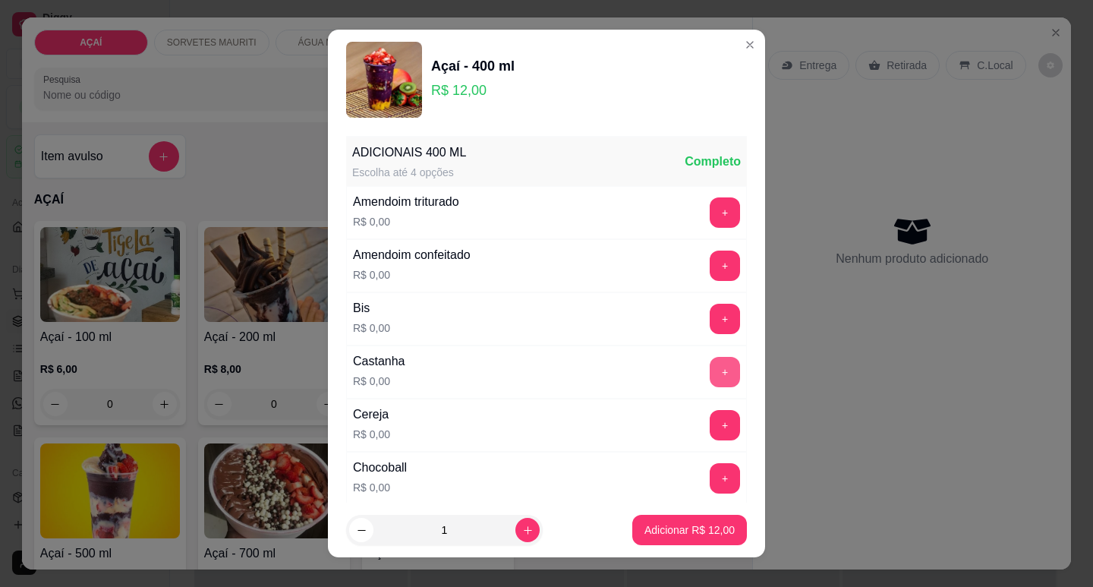
click at [709, 368] on button "+" at bounding box center [724, 372] width 30 height 30
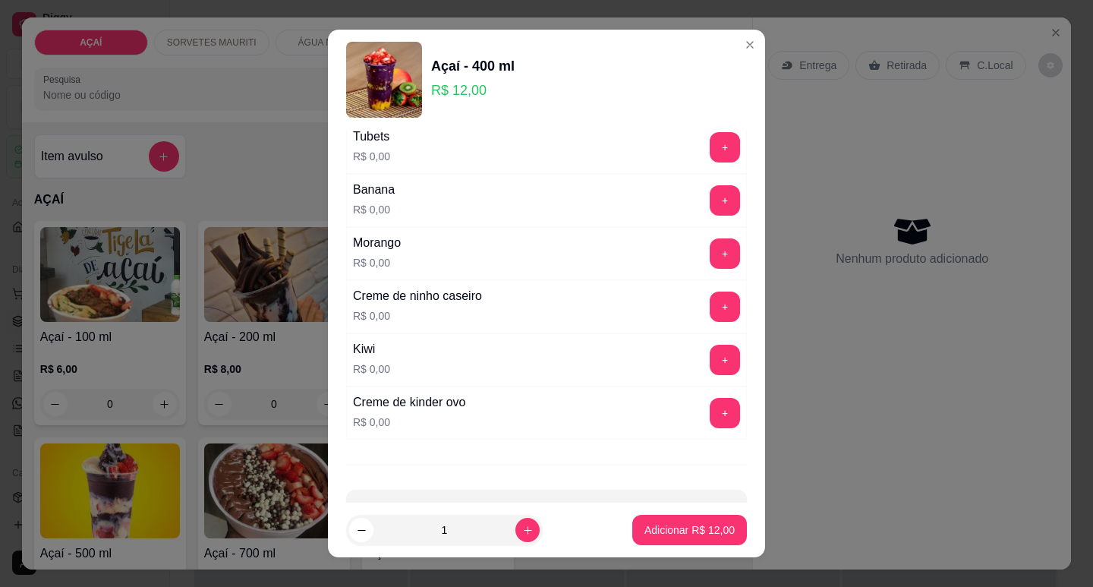
scroll to position [1973, 0]
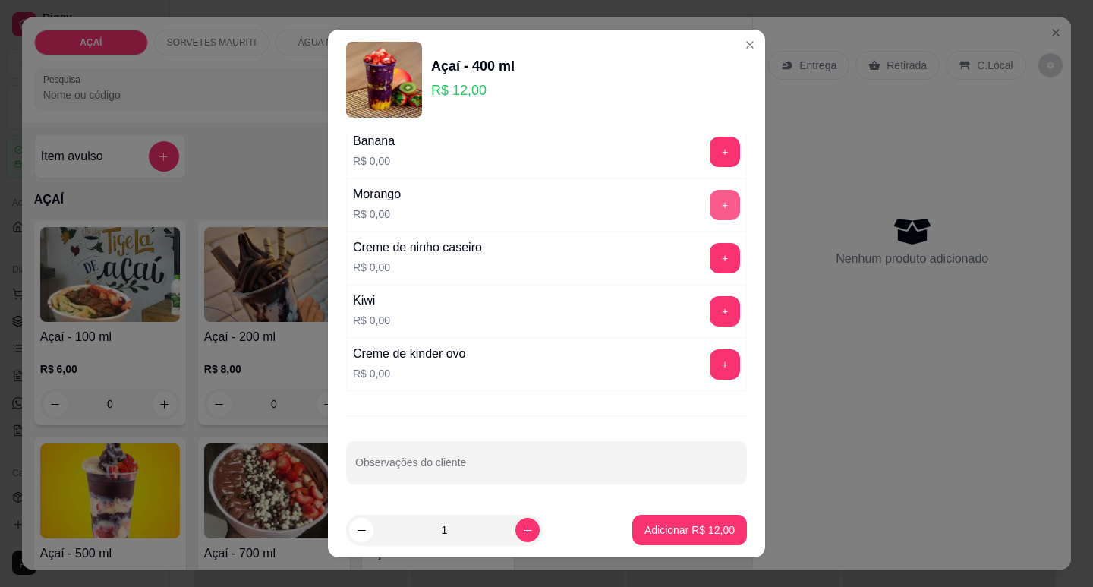
click at [709, 204] on button "+" at bounding box center [724, 205] width 30 height 30
click at [710, 163] on button "+" at bounding box center [725, 152] width 30 height 30
click at [709, 253] on button "+" at bounding box center [724, 258] width 30 height 30
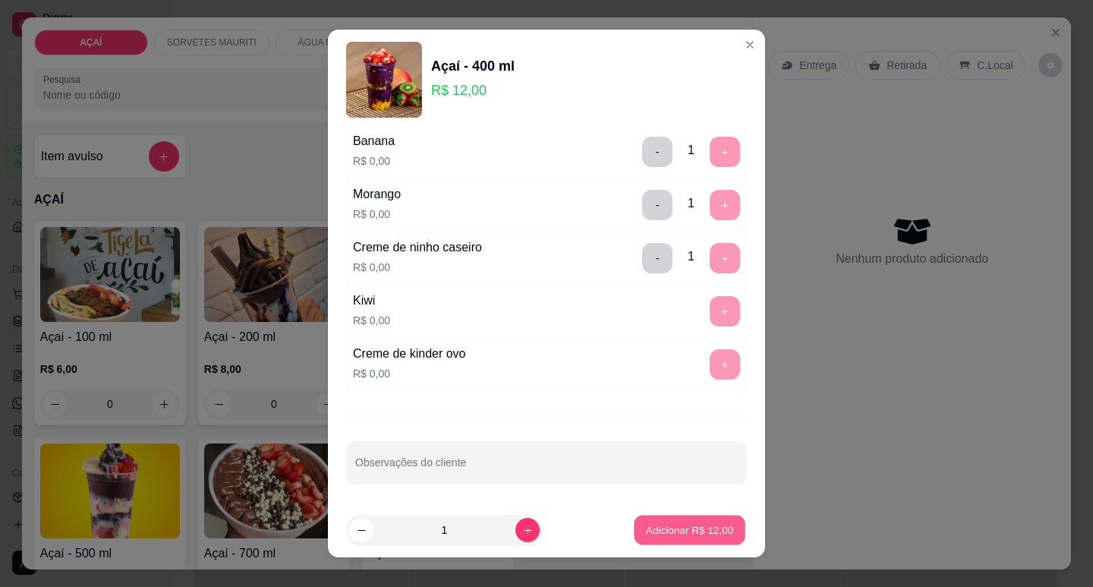
click at [691, 521] on button "Adicionar R$ 12,00" at bounding box center [690, 530] width 112 height 30
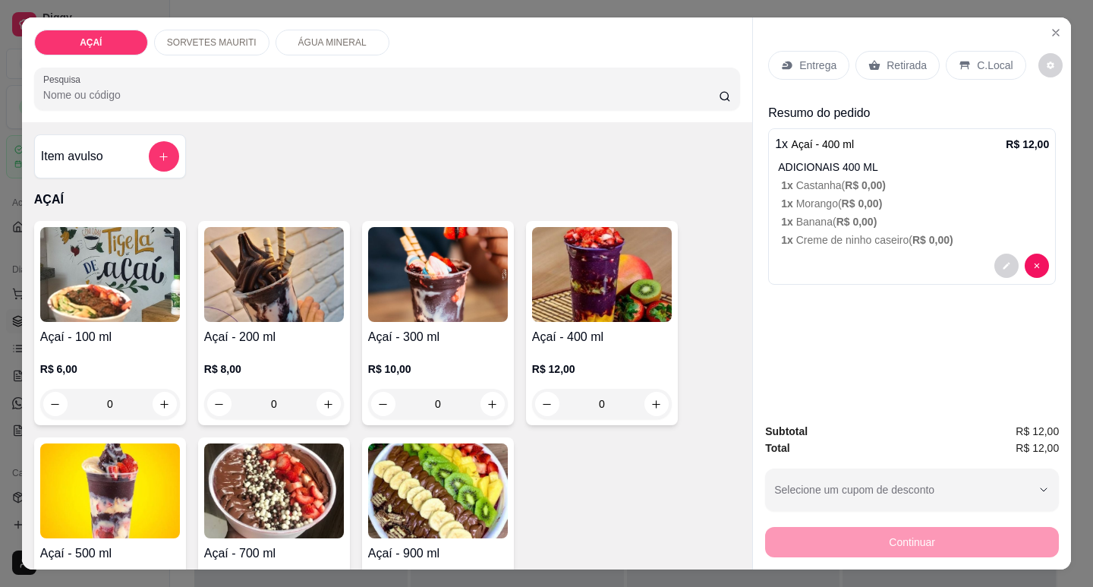
click at [822, 58] on p "Entrega" at bounding box center [817, 65] width 37 height 15
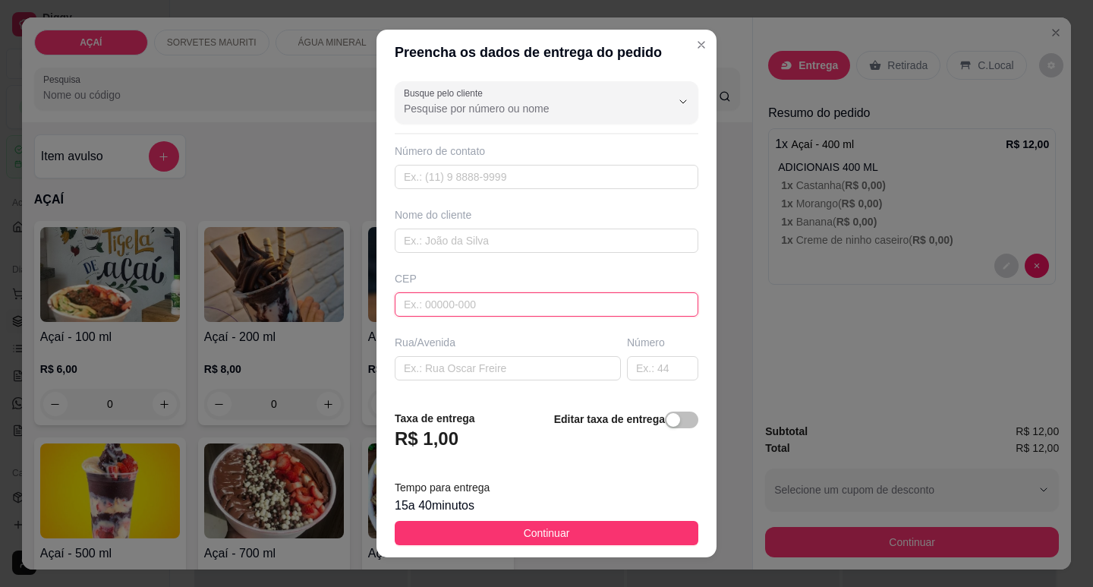
click at [618, 300] on input "text" at bounding box center [546, 304] width 303 height 24
type input "575200000"
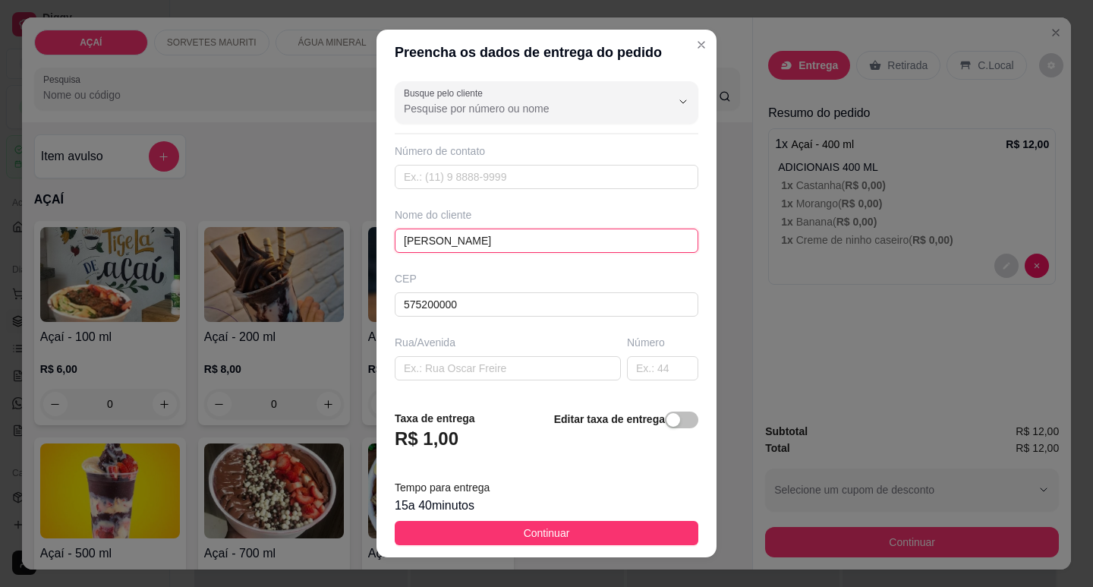
type input "Isabel Alves"
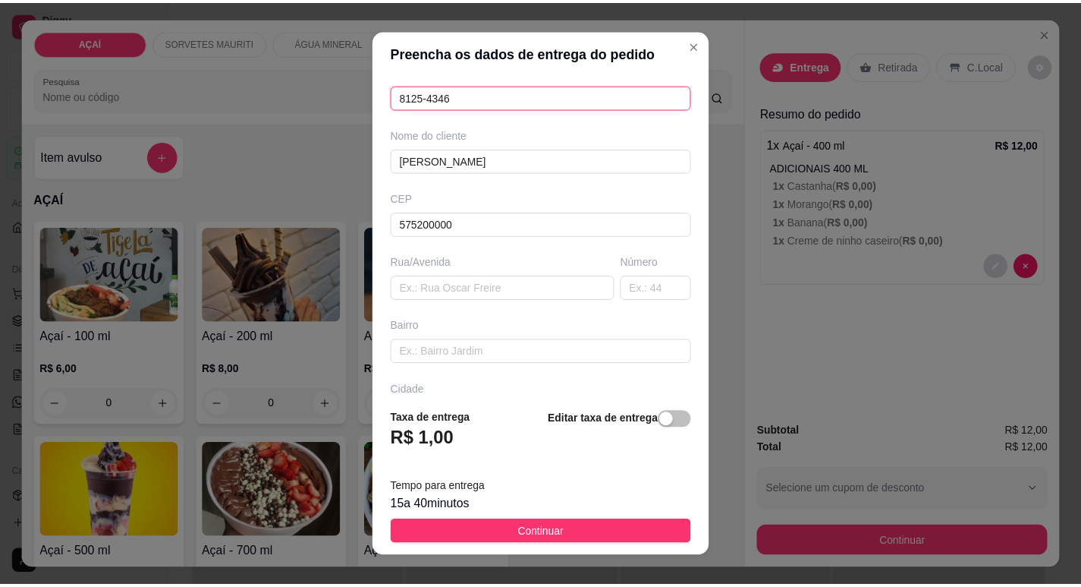
scroll to position [188, 0]
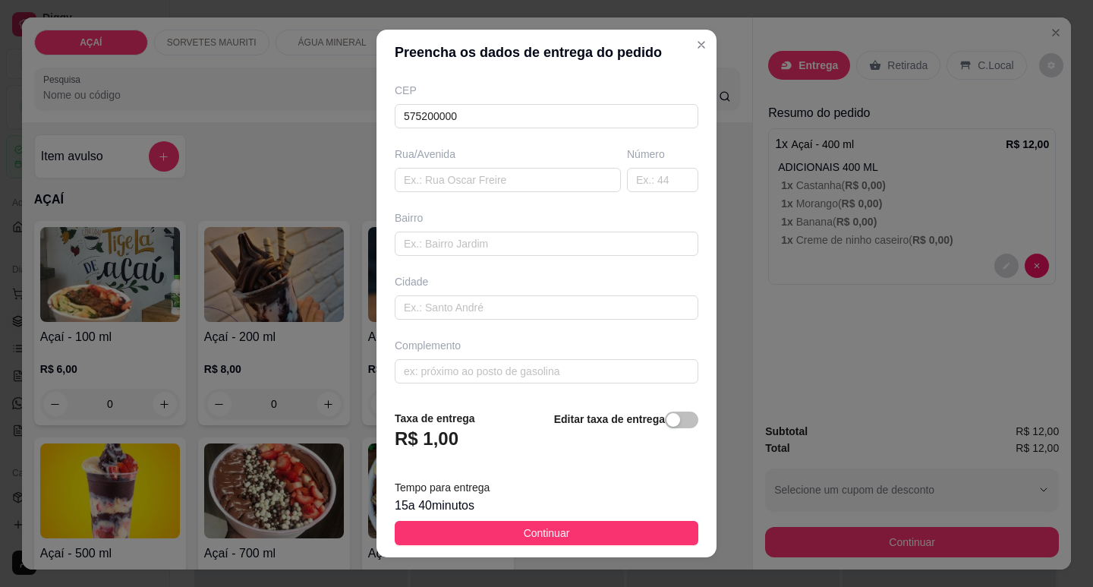
type input "8125-4346"
click at [456, 250] on input "text" at bounding box center [546, 243] width 303 height 24
type input "rua do campo"
click at [506, 316] on input "text" at bounding box center [546, 307] width 303 height 24
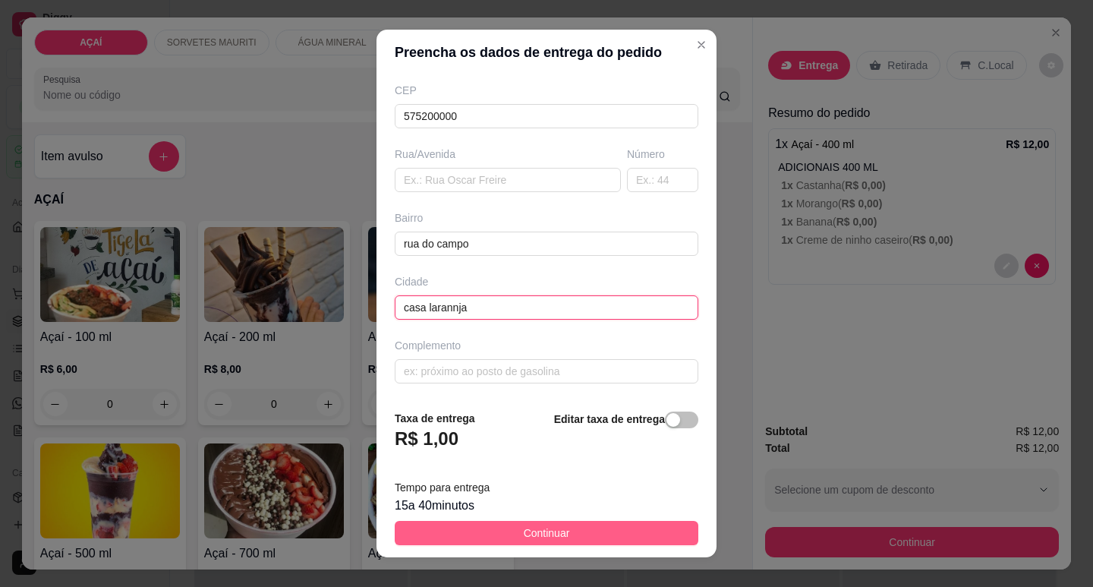
type input "casa larannja"
drag, startPoint x: 615, startPoint y: 533, endPoint x: 720, endPoint y: 547, distance: 106.3
click at [617, 533] on button "Continuar" at bounding box center [546, 532] width 303 height 24
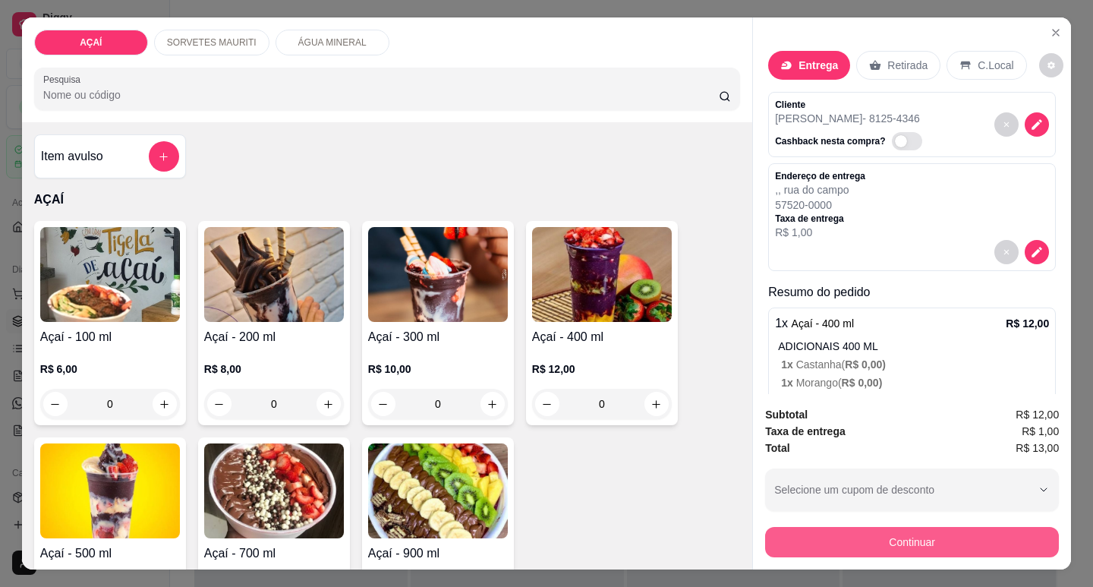
click at [812, 536] on button "Continuar" at bounding box center [912, 542] width 294 height 30
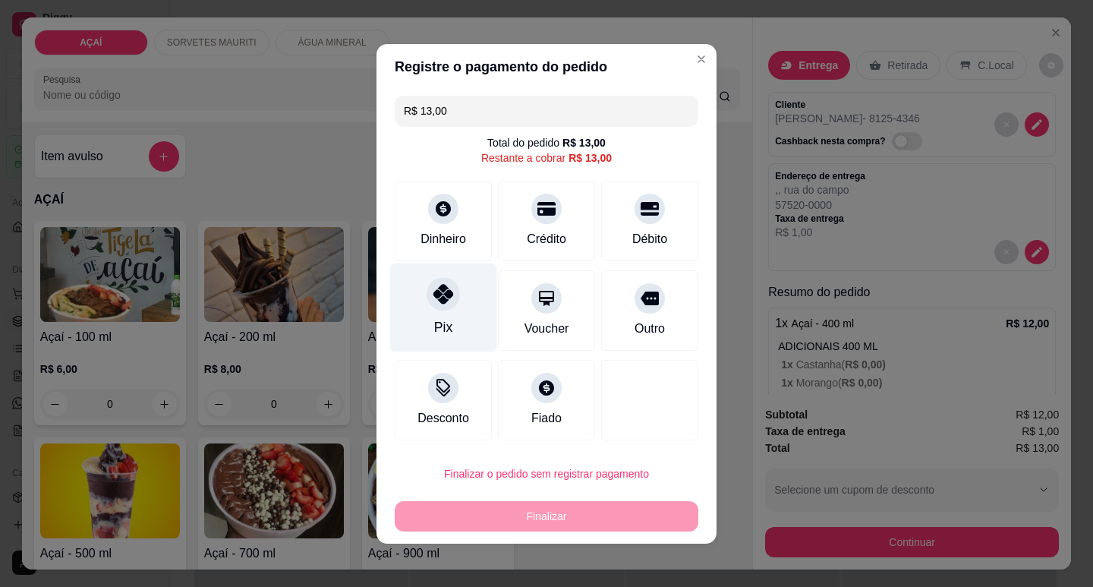
click at [461, 314] on div "Pix" at bounding box center [443, 307] width 107 height 89
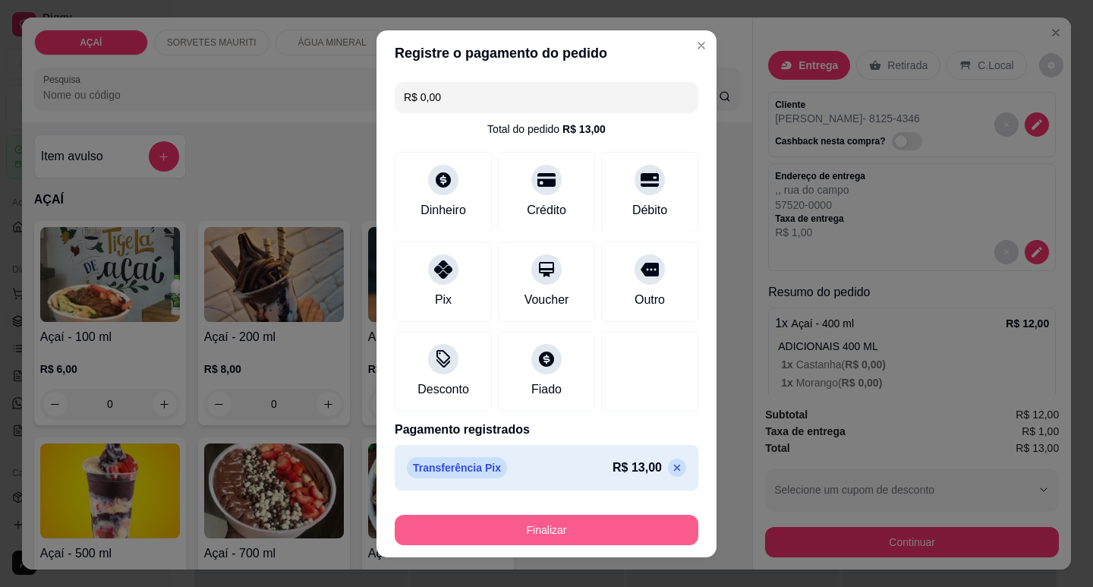
click at [590, 536] on button "Finalizar" at bounding box center [546, 529] width 303 height 30
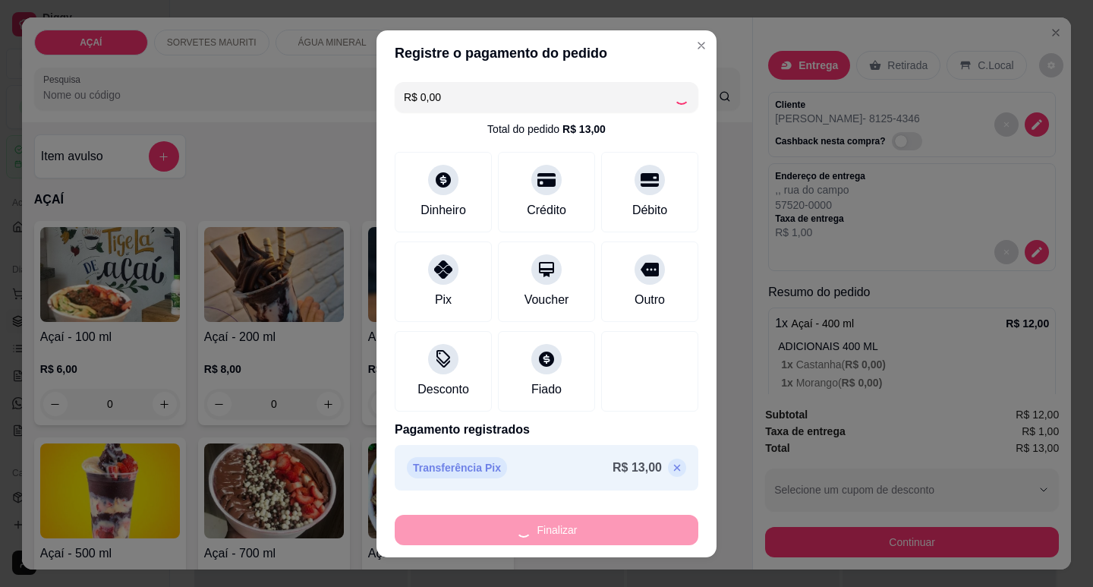
type input "-R$ 13,00"
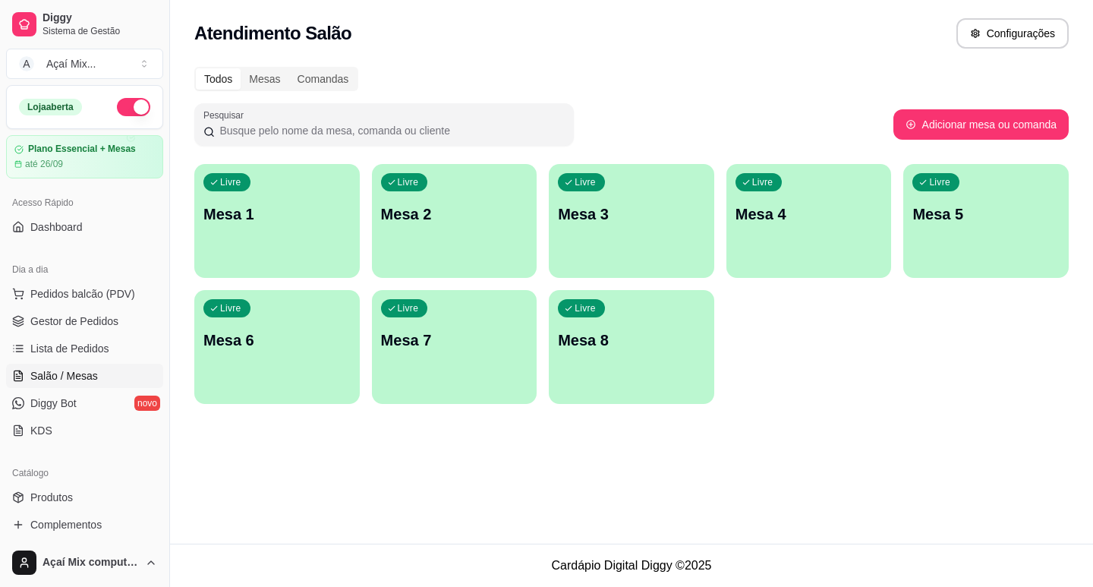
click at [281, 267] on div "button" at bounding box center [276, 268] width 165 height 18
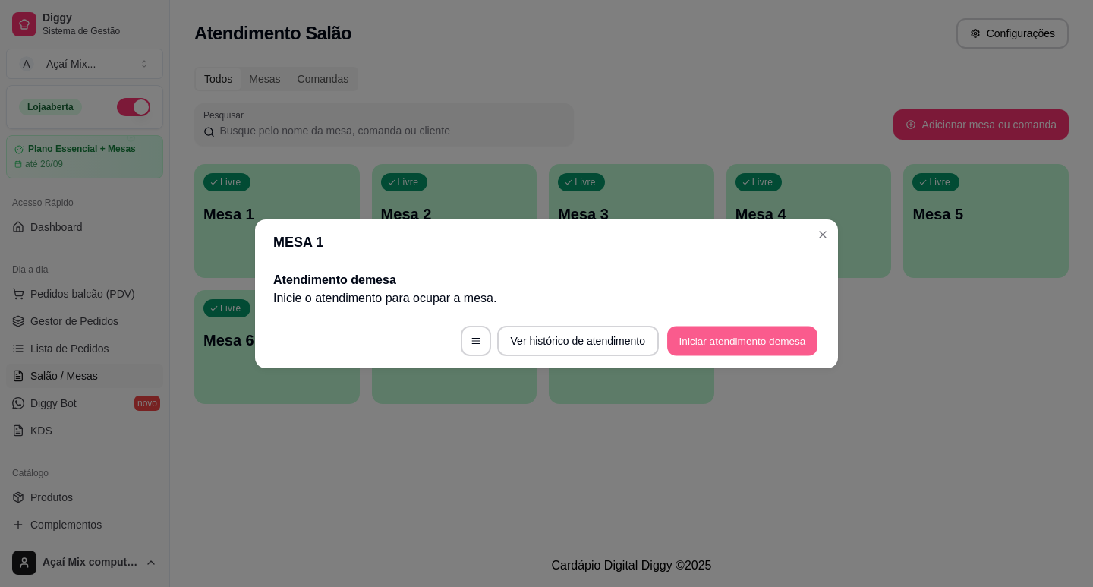
click at [729, 351] on button "Iniciar atendimento de mesa" at bounding box center [742, 340] width 150 height 30
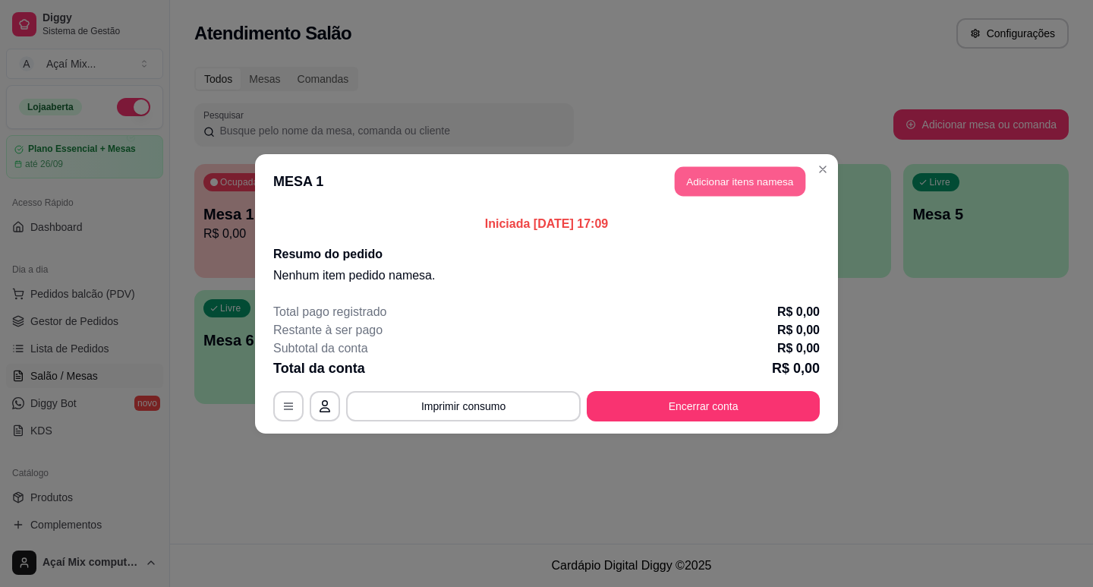
click at [735, 187] on button "Adicionar itens na mesa" at bounding box center [740, 181] width 131 height 30
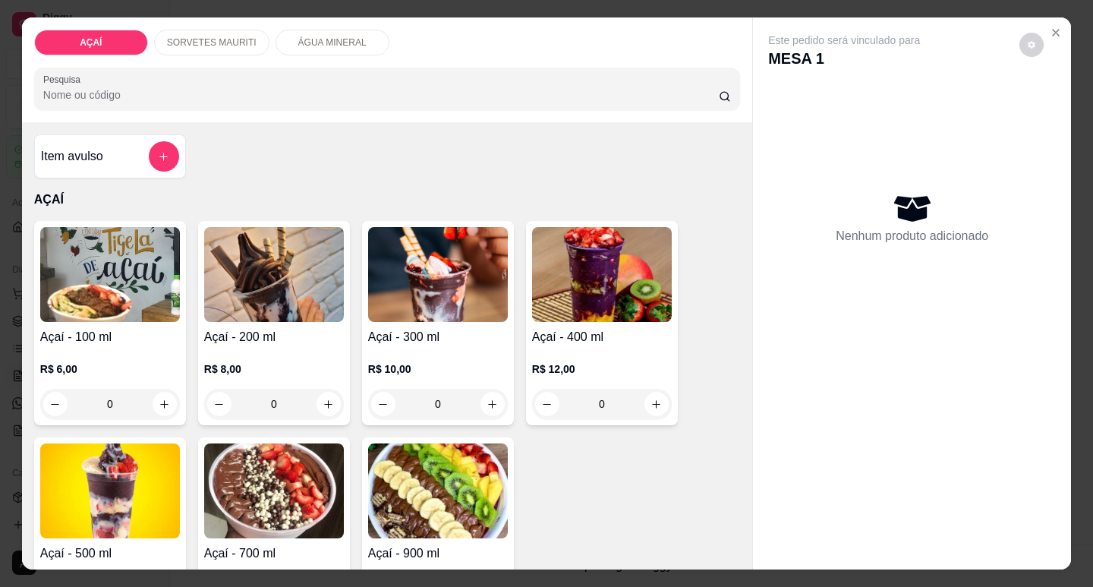
click at [419, 363] on p "R$ 10,00" at bounding box center [438, 368] width 140 height 15
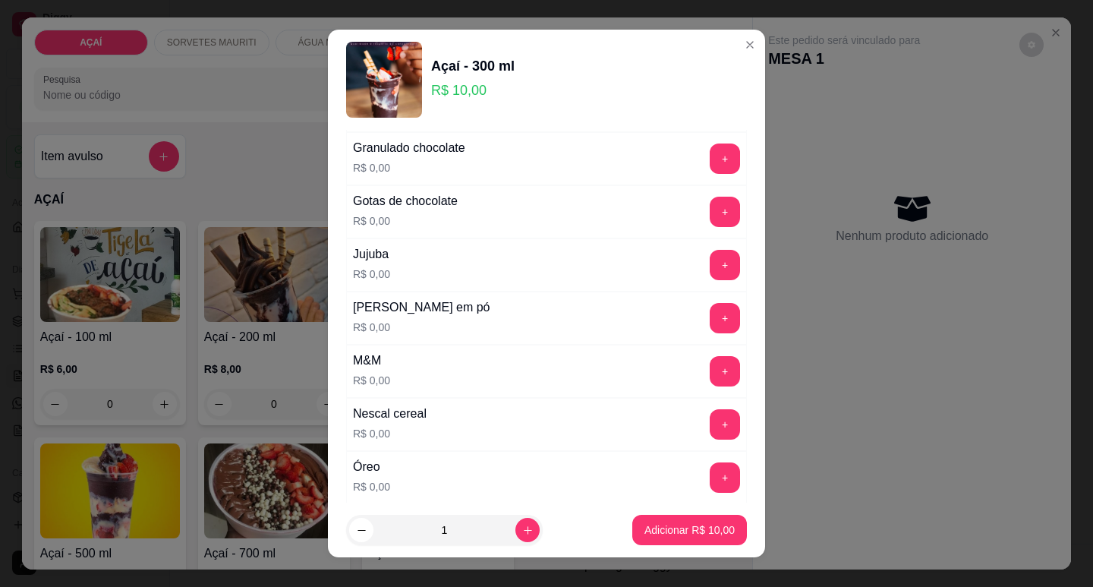
scroll to position [1366, 0]
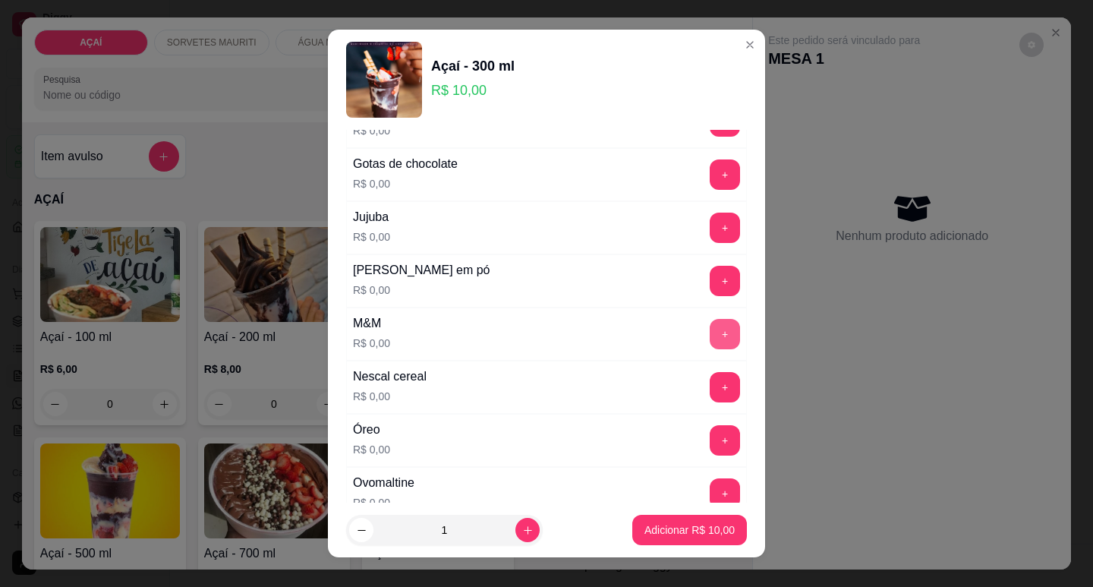
click at [709, 338] on button "+" at bounding box center [724, 334] width 30 height 30
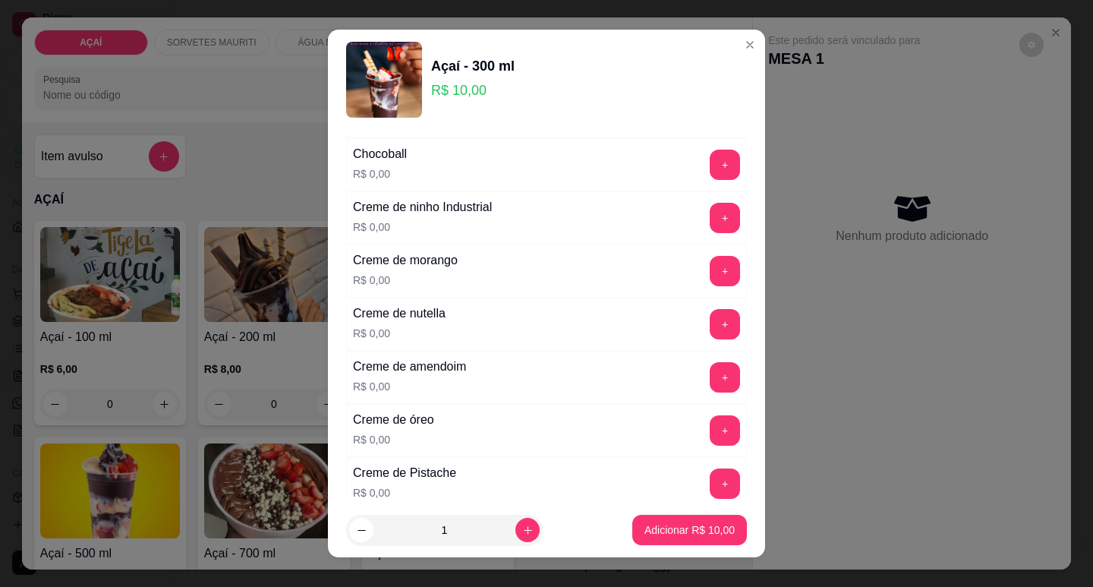
scroll to position [303, 0]
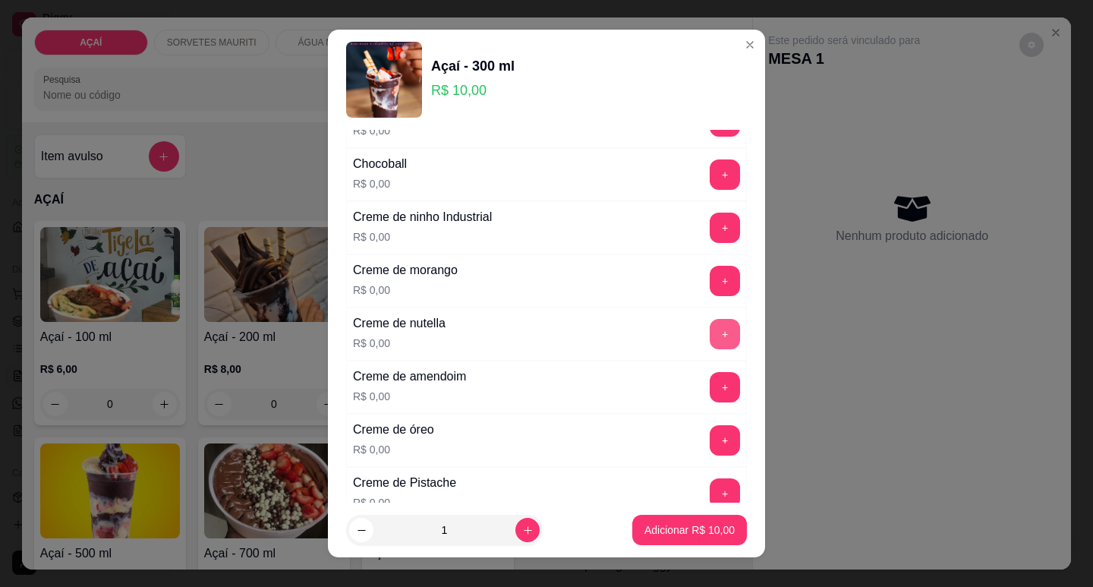
click at [709, 330] on button "+" at bounding box center [724, 334] width 30 height 30
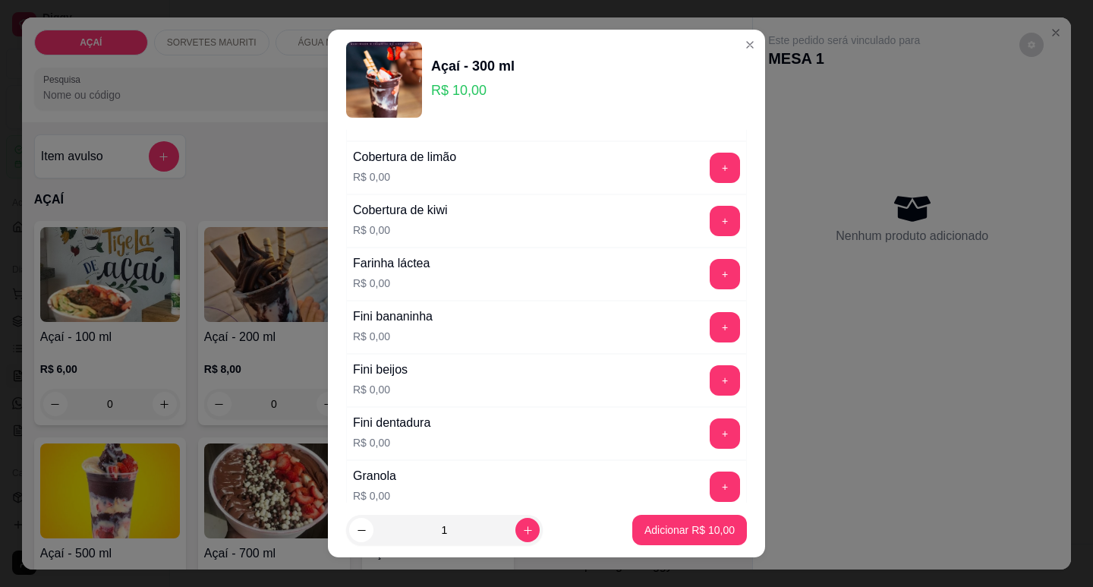
scroll to position [986, 0]
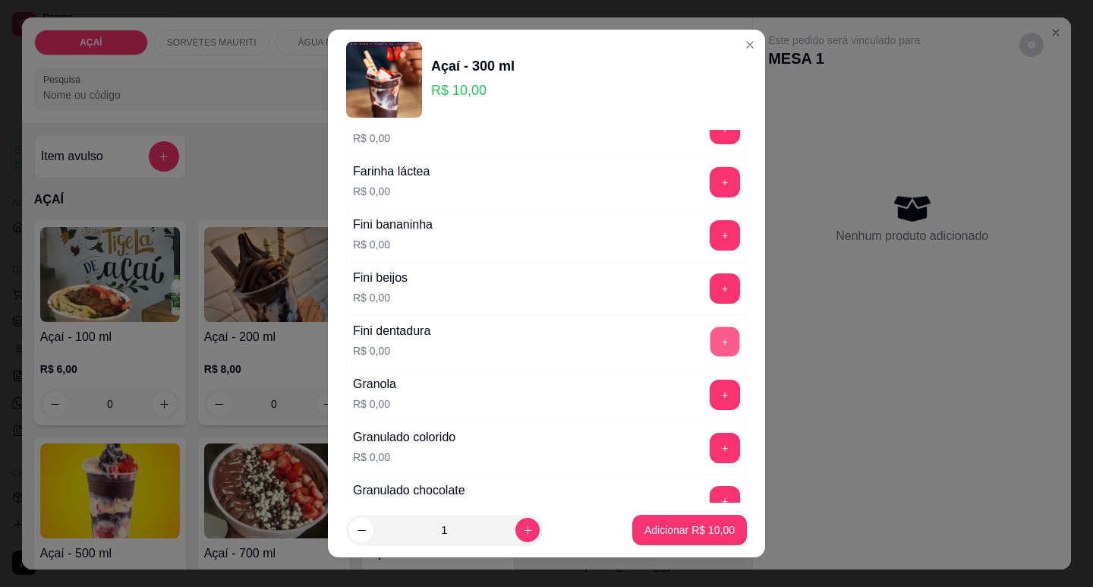
click at [710, 340] on button "+" at bounding box center [725, 341] width 30 height 30
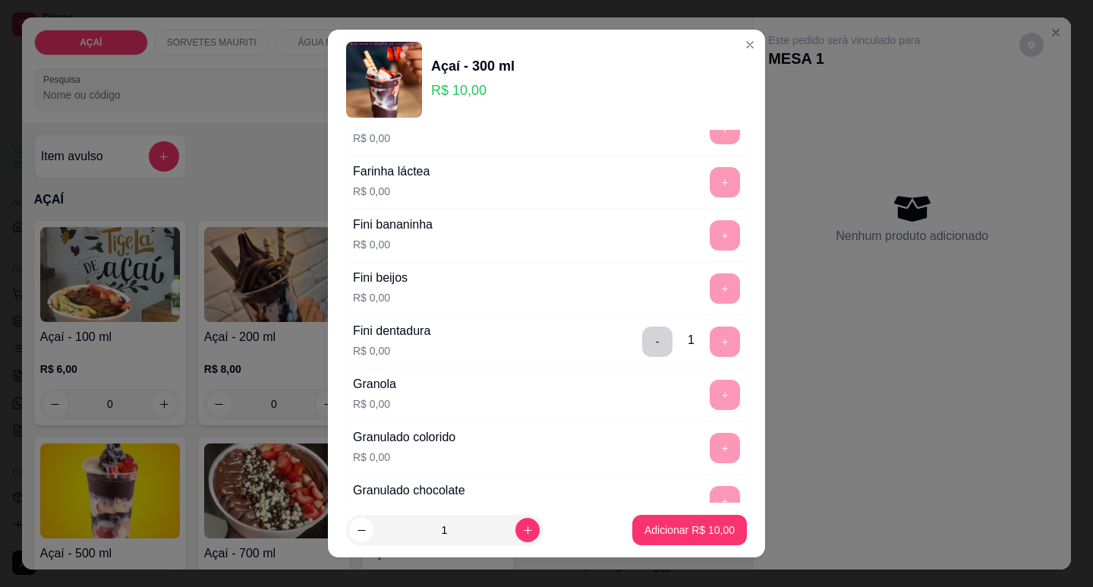
click at [668, 550] on footer "1 Adicionar R$ 10,00" at bounding box center [546, 529] width 437 height 55
click at [661, 533] on p "Adicionar R$ 10,00" at bounding box center [689, 529] width 90 height 15
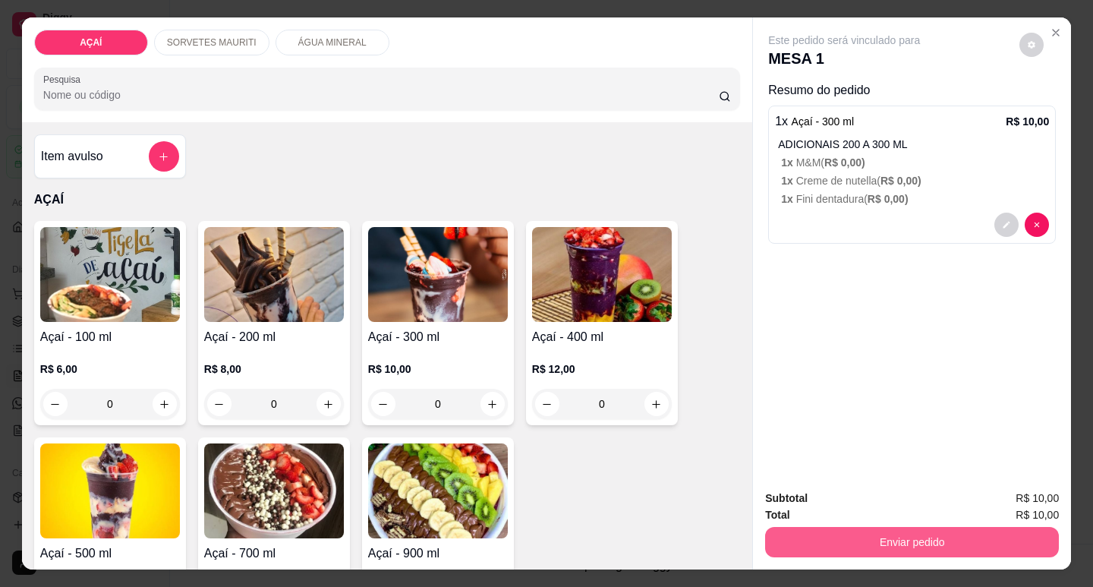
click at [822, 542] on button "Enviar pedido" at bounding box center [912, 542] width 294 height 30
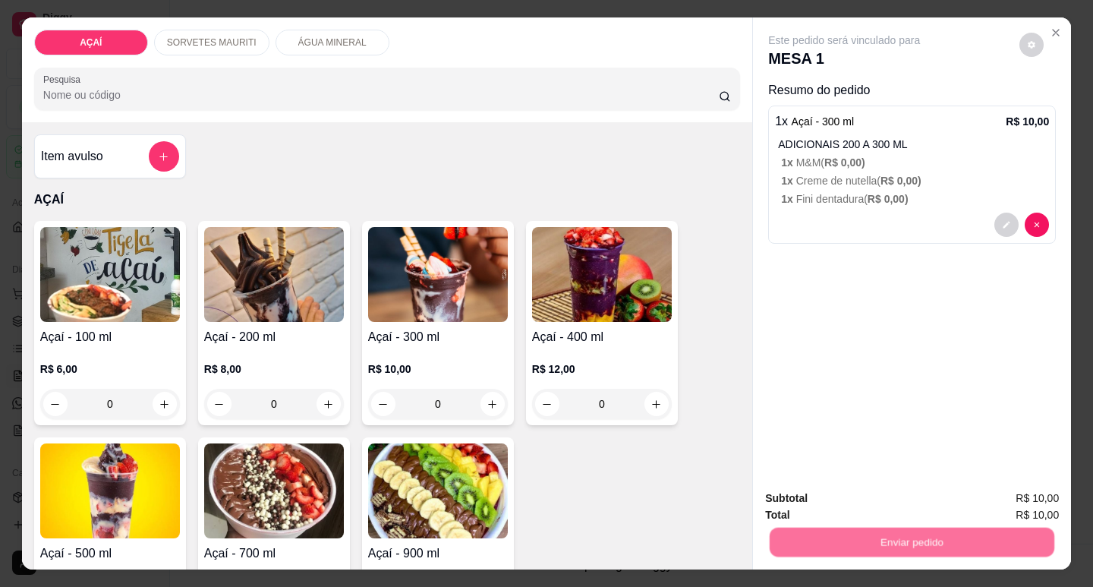
click at [845, 491] on button "Não registrar e enviar pedido" at bounding box center [861, 498] width 158 height 29
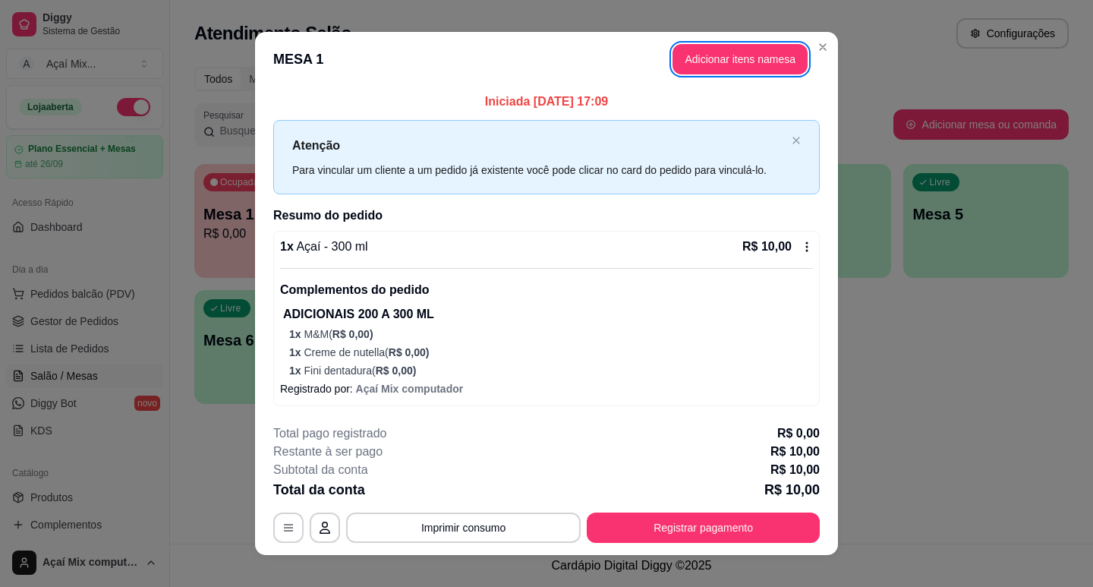
click at [709, 59] on button "Adicionar itens na mesa" at bounding box center [739, 59] width 135 height 30
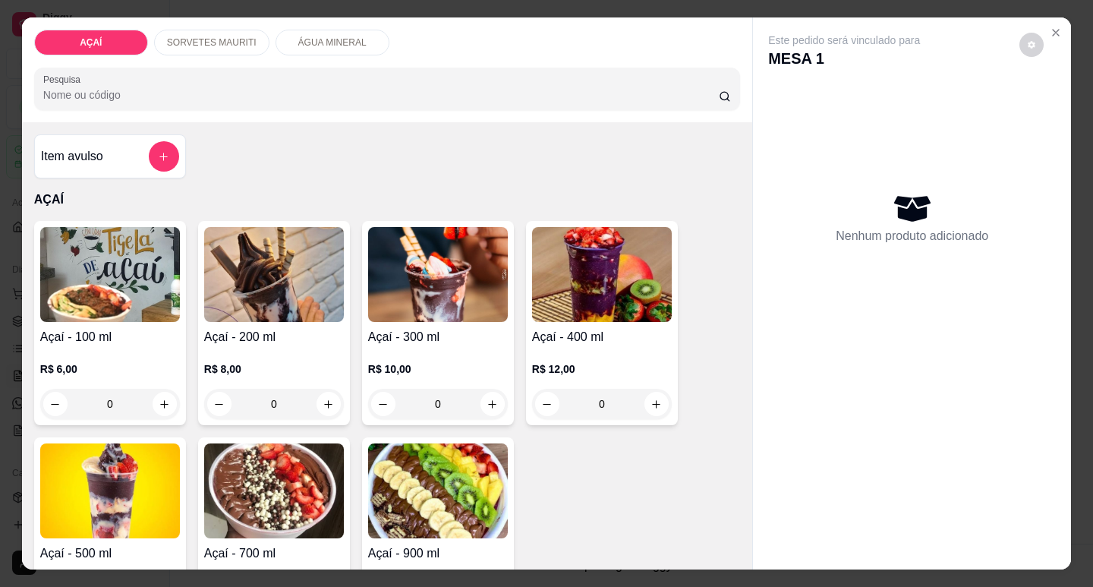
click at [388, 348] on div "R$ 10,00 0" at bounding box center [438, 382] width 140 height 73
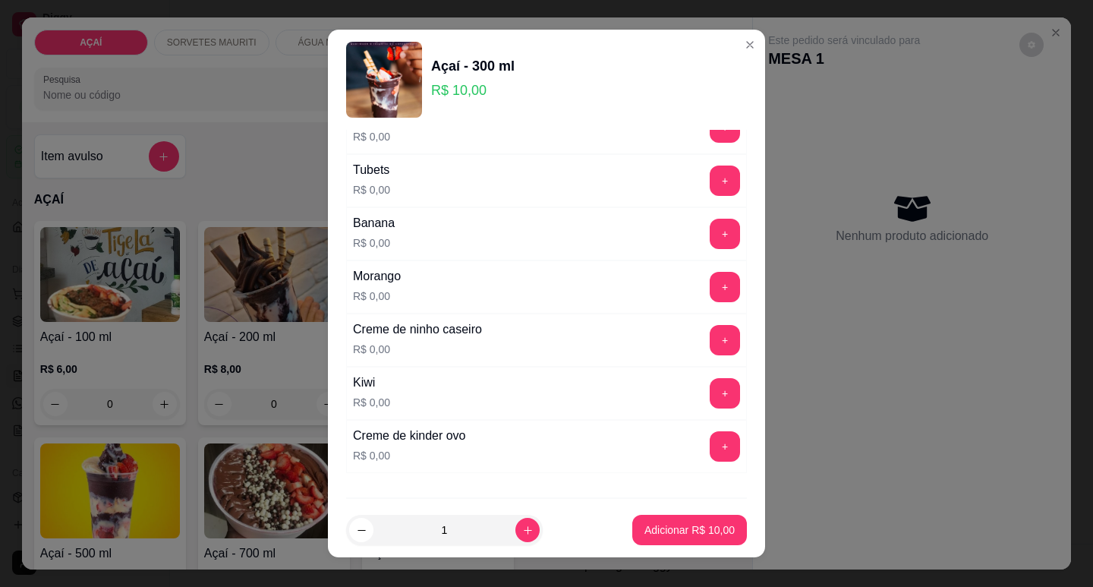
scroll to position [1974, 0]
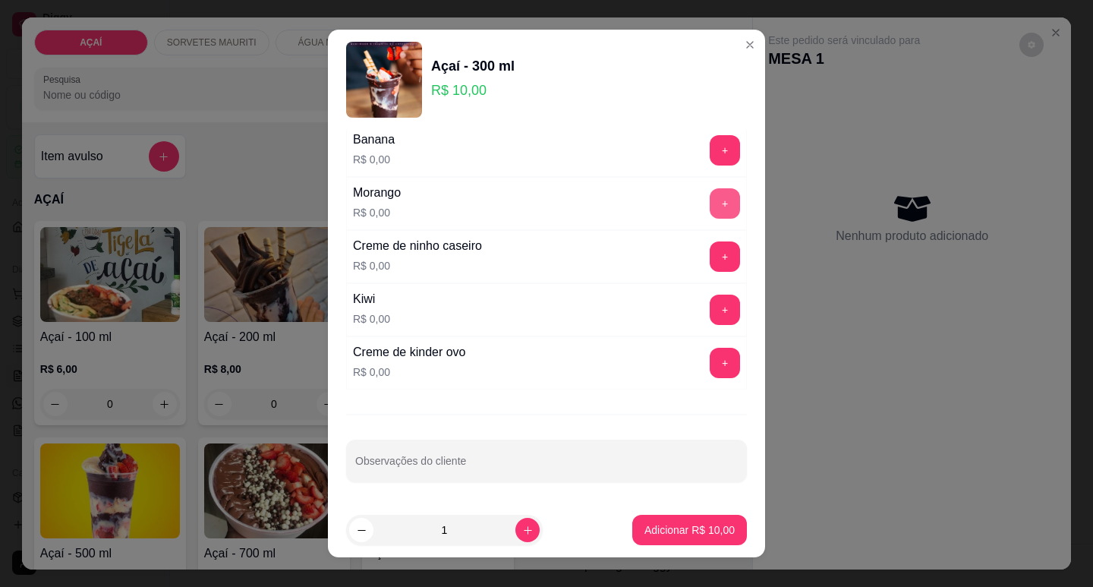
click at [709, 201] on button "+" at bounding box center [724, 203] width 30 height 30
click at [706, 271] on div "+" at bounding box center [724, 256] width 42 height 30
click at [710, 261] on button "+" at bounding box center [725, 256] width 30 height 30
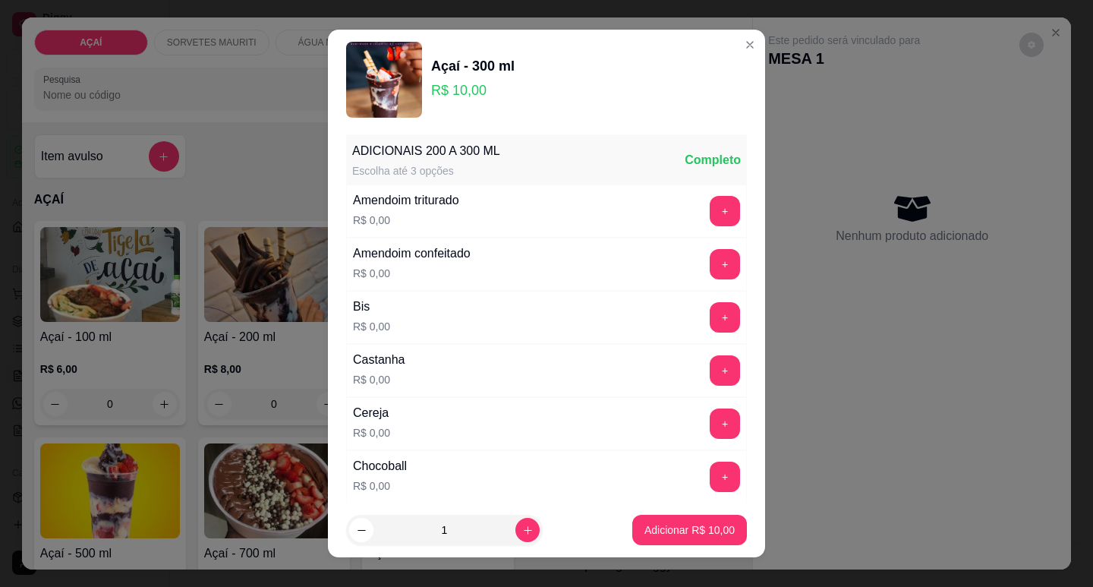
scroll to position [0, 0]
click at [710, 377] on button "+" at bounding box center [725, 372] width 30 height 30
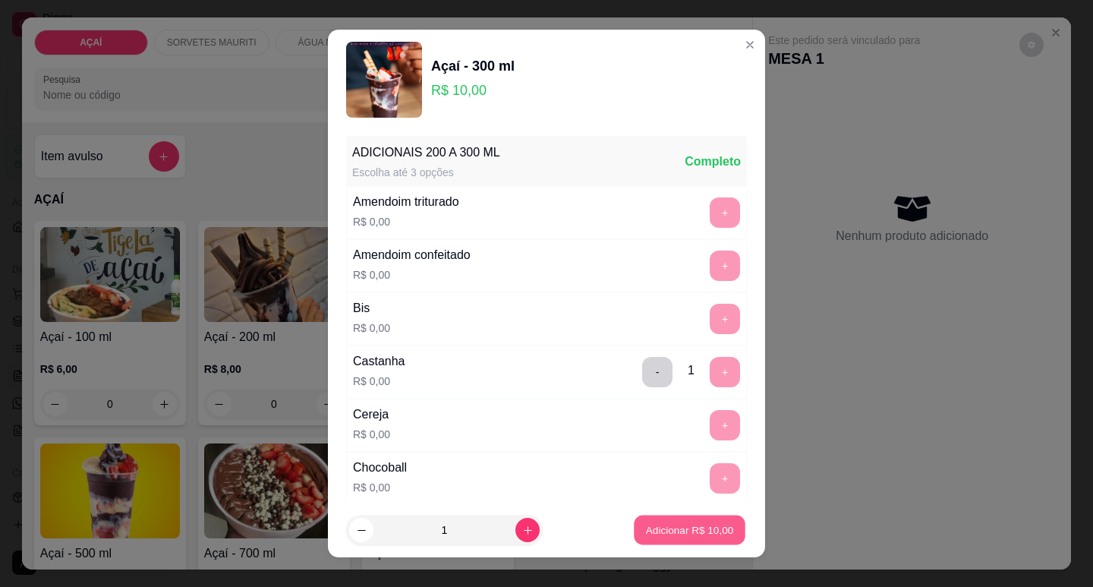
click at [678, 523] on p "Adicionar R$ 10,00" at bounding box center [690, 530] width 88 height 14
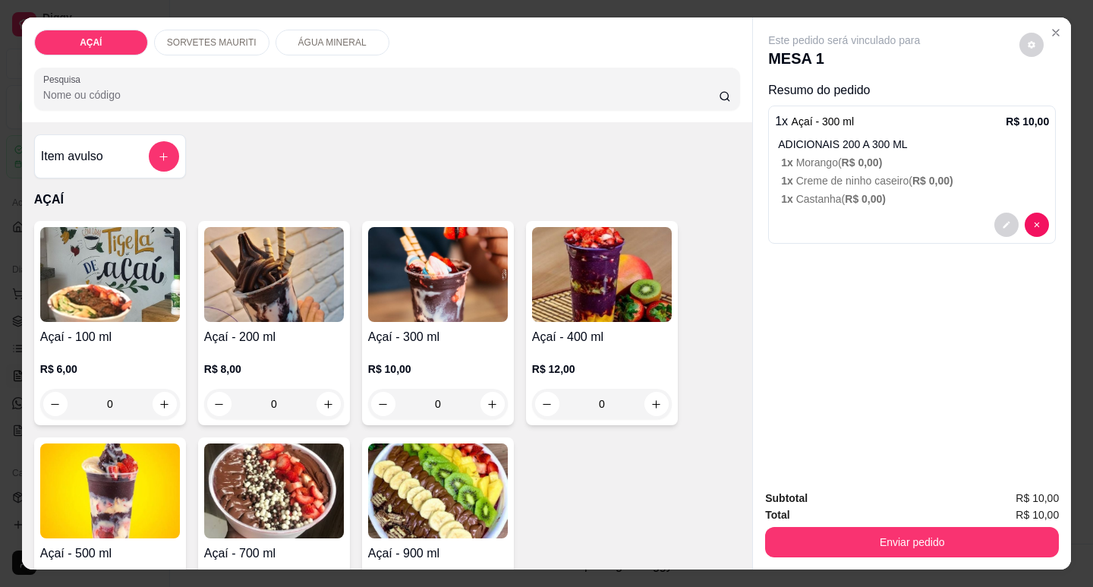
click at [486, 363] on p "R$ 10,00" at bounding box center [438, 368] width 140 height 15
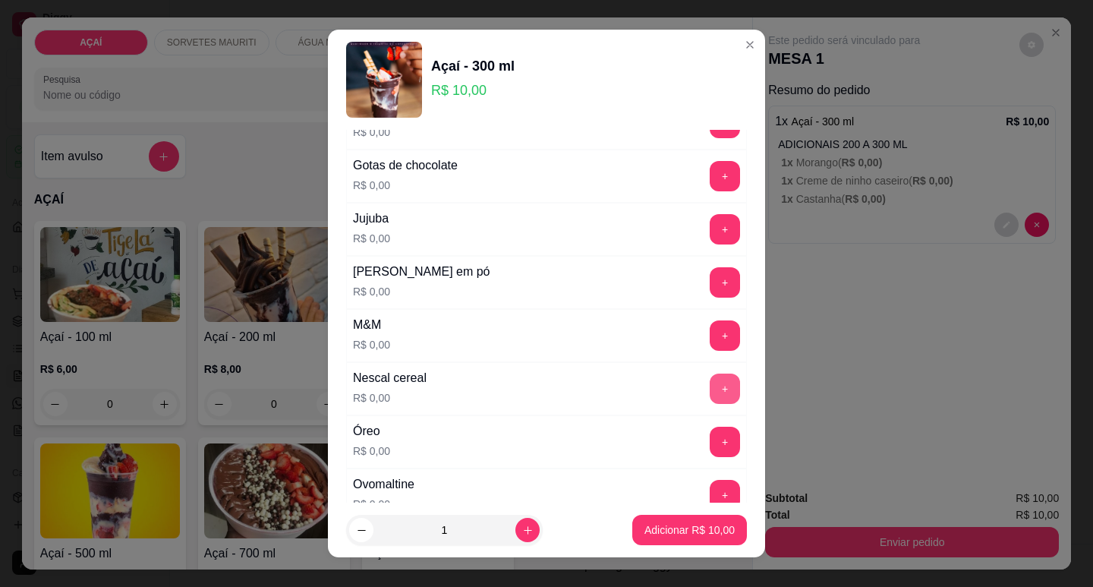
scroll to position [1366, 0]
click at [709, 288] on button "+" at bounding box center [724, 281] width 30 height 30
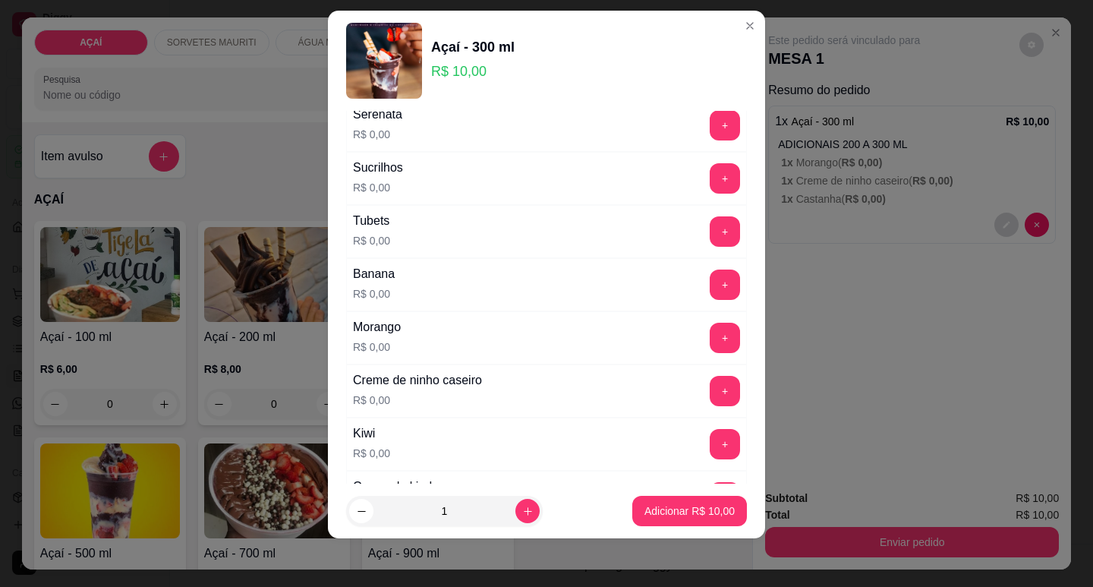
scroll to position [1973, 0]
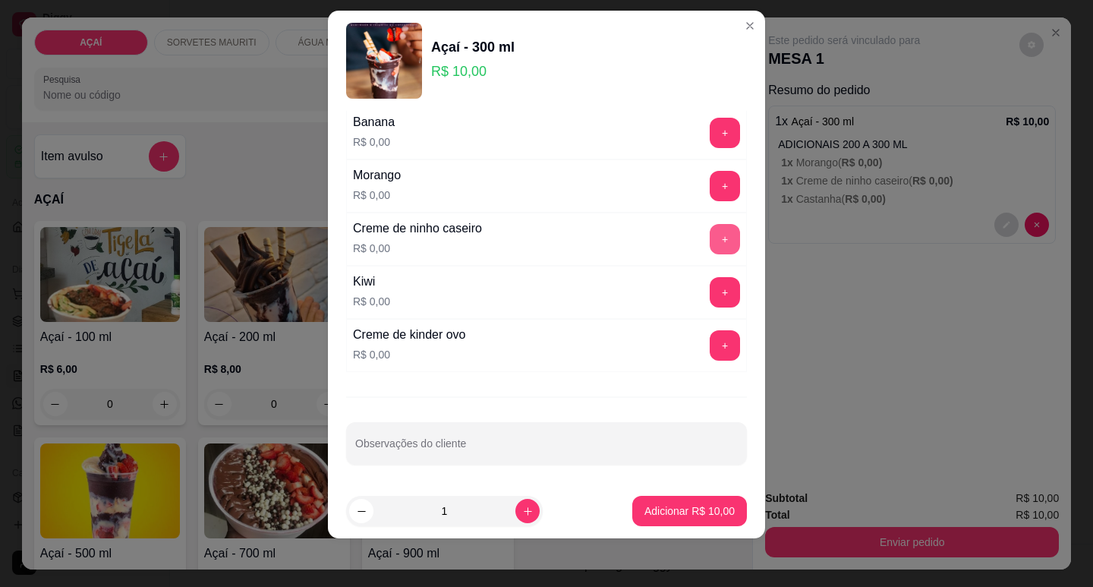
click at [709, 239] on button "+" at bounding box center [724, 239] width 30 height 30
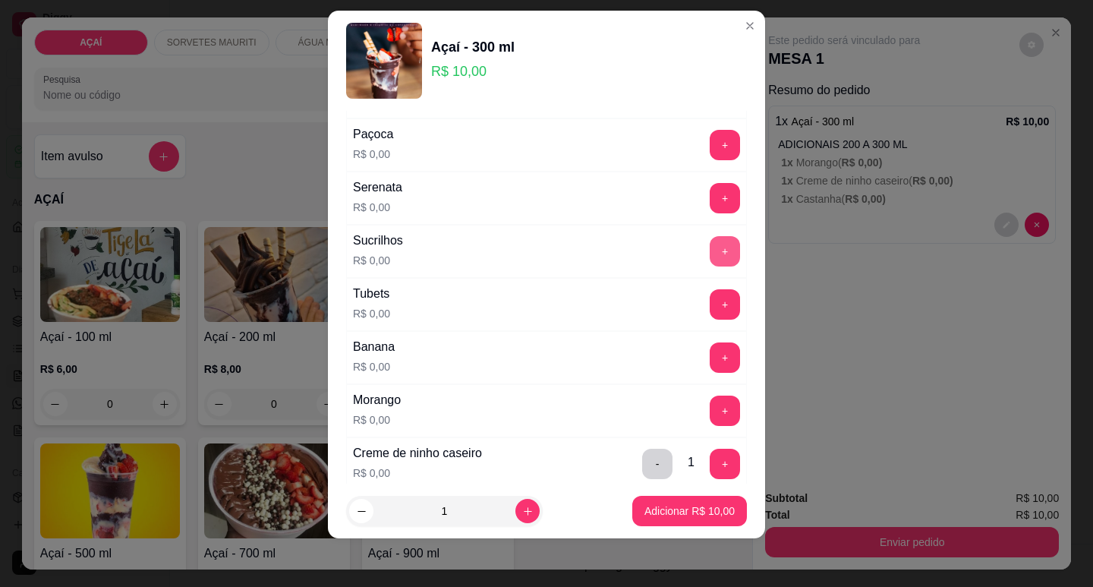
scroll to position [1745, 0]
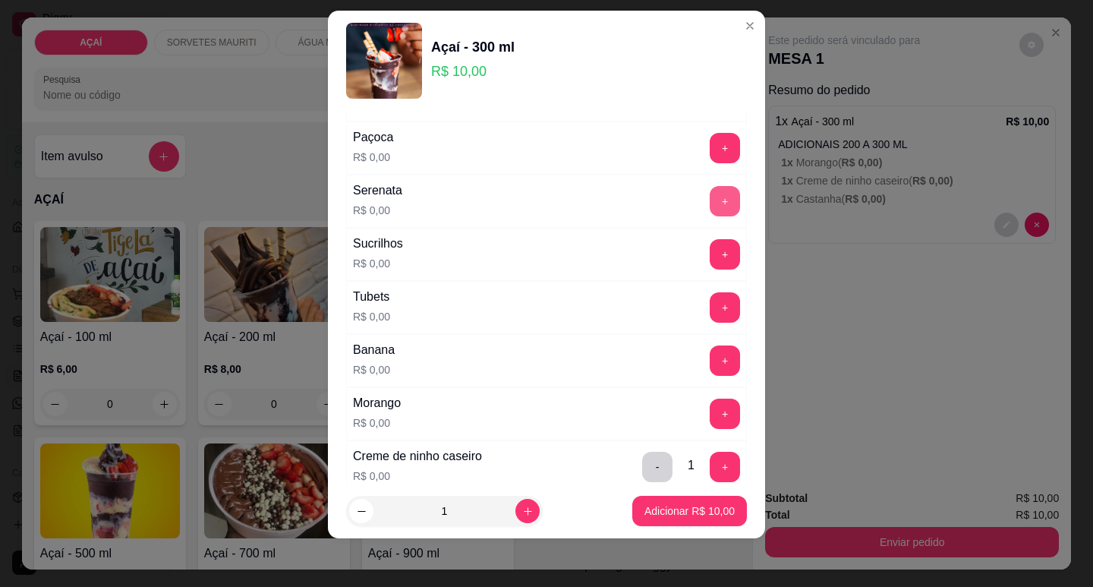
click at [709, 200] on button "+" at bounding box center [724, 201] width 30 height 30
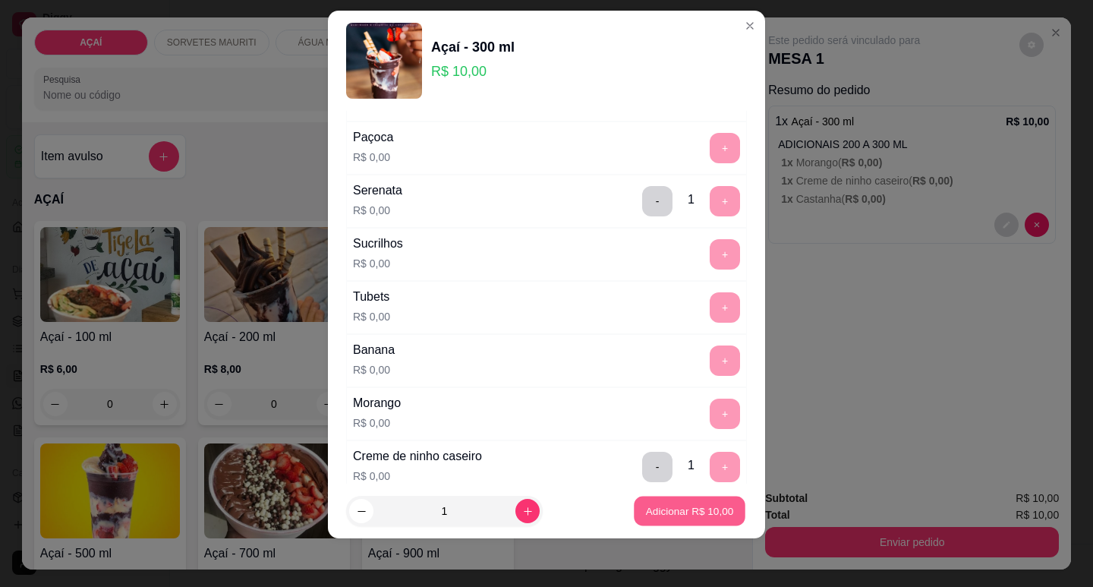
click at [696, 511] on p "Adicionar R$ 10,00" at bounding box center [690, 511] width 88 height 14
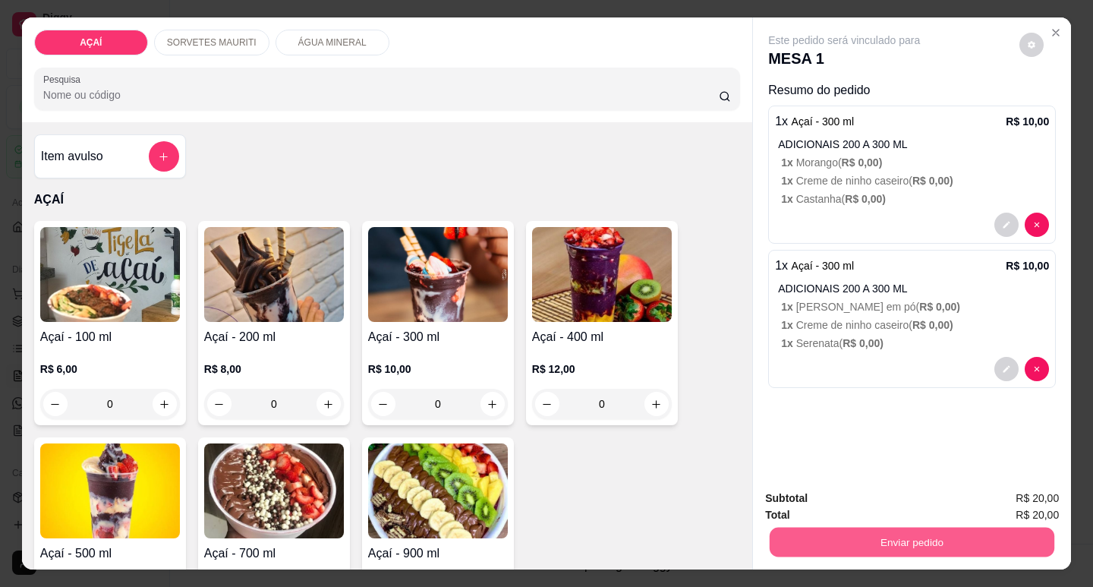
click at [839, 527] on button "Enviar pedido" at bounding box center [911, 542] width 285 height 30
click at [847, 491] on button "Não registrar e enviar pedido" at bounding box center [861, 498] width 153 height 28
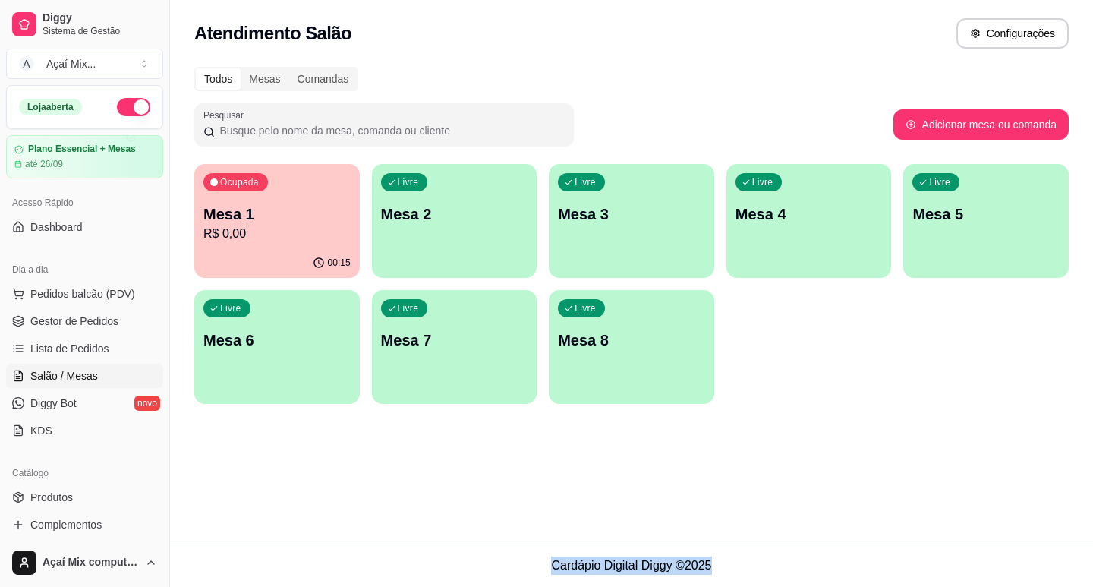
drag, startPoint x: 395, startPoint y: 616, endPoint x: 568, endPoint y: 539, distance: 190.2
click at [281, 586] on html "Diggy Sistema de Gestão A Açaí Mix ... Loja aberta Plano Essencial + Mesas até …" at bounding box center [546, 293] width 1093 height 587
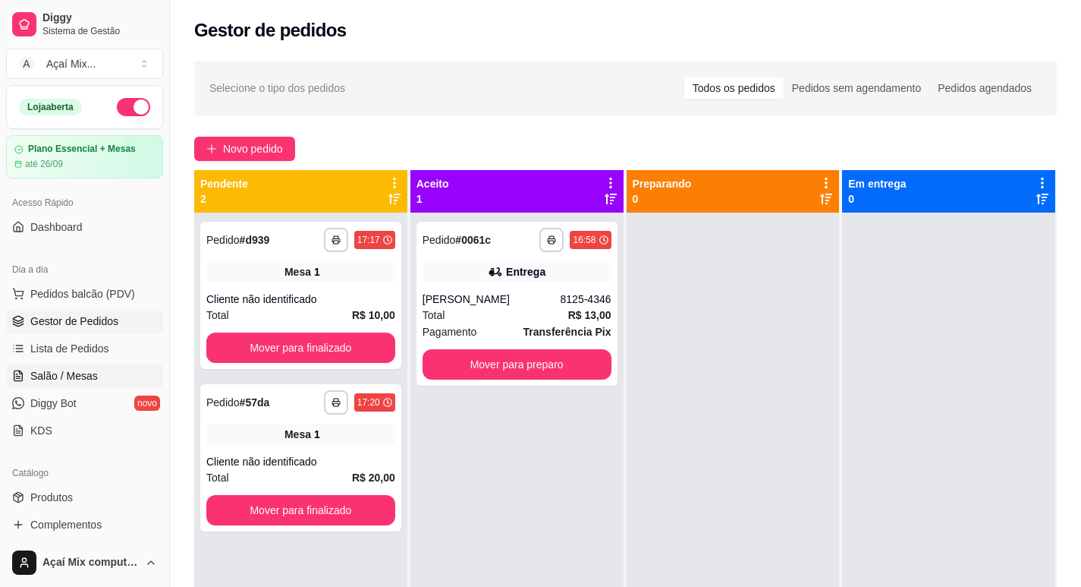
click at [90, 376] on span "Salão / Mesas" at bounding box center [64, 375] width 68 height 15
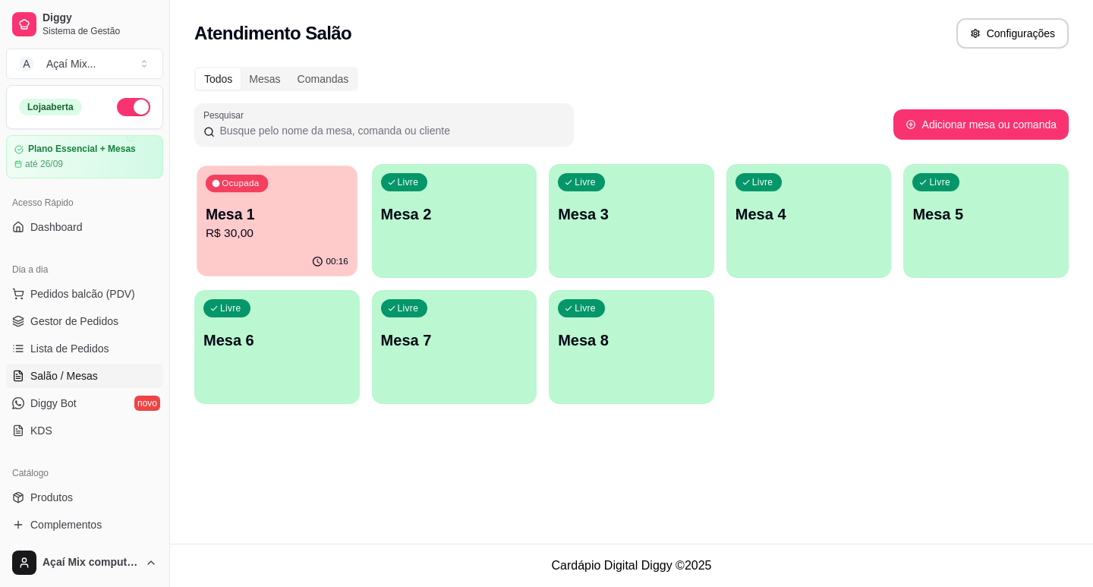
click at [253, 246] on div "Ocupada Mesa 1 R$ 30,00" at bounding box center [277, 206] width 160 height 82
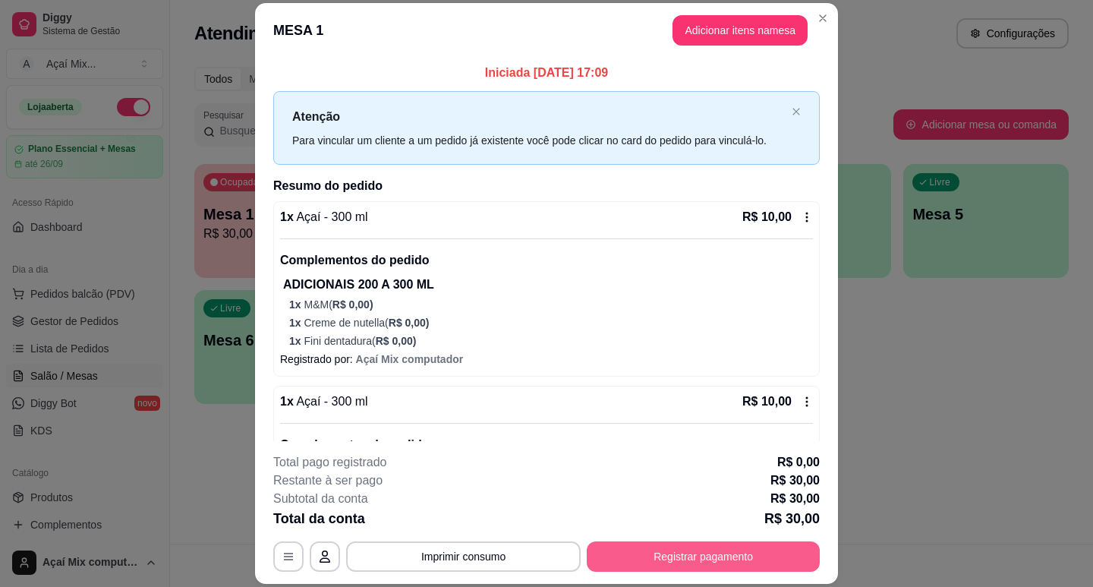
click at [662, 568] on button "Registrar pagamento" at bounding box center [703, 556] width 233 height 30
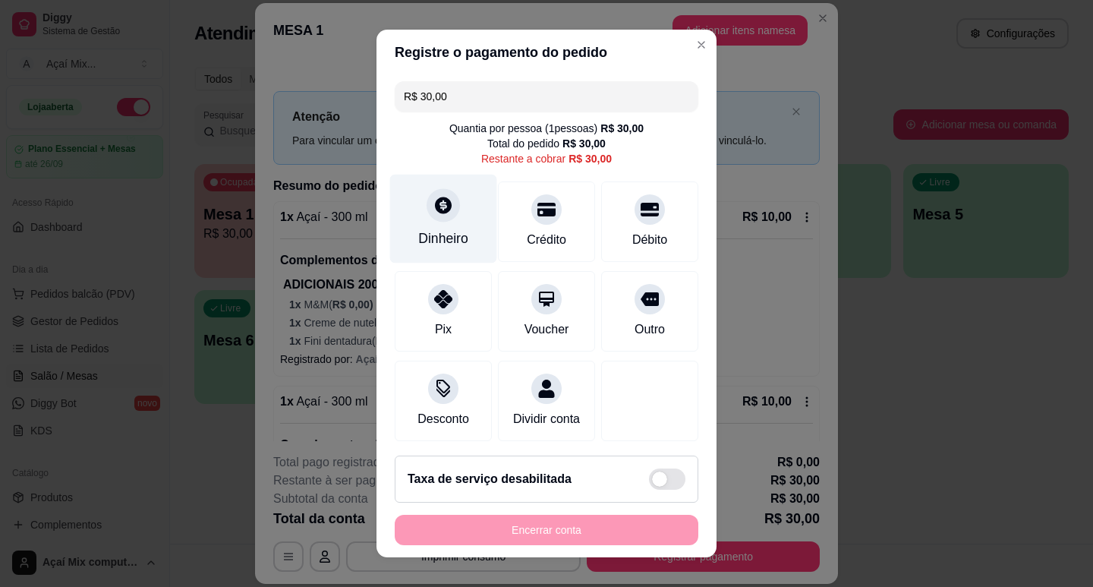
click at [432, 218] on div at bounding box center [442, 204] width 33 height 33
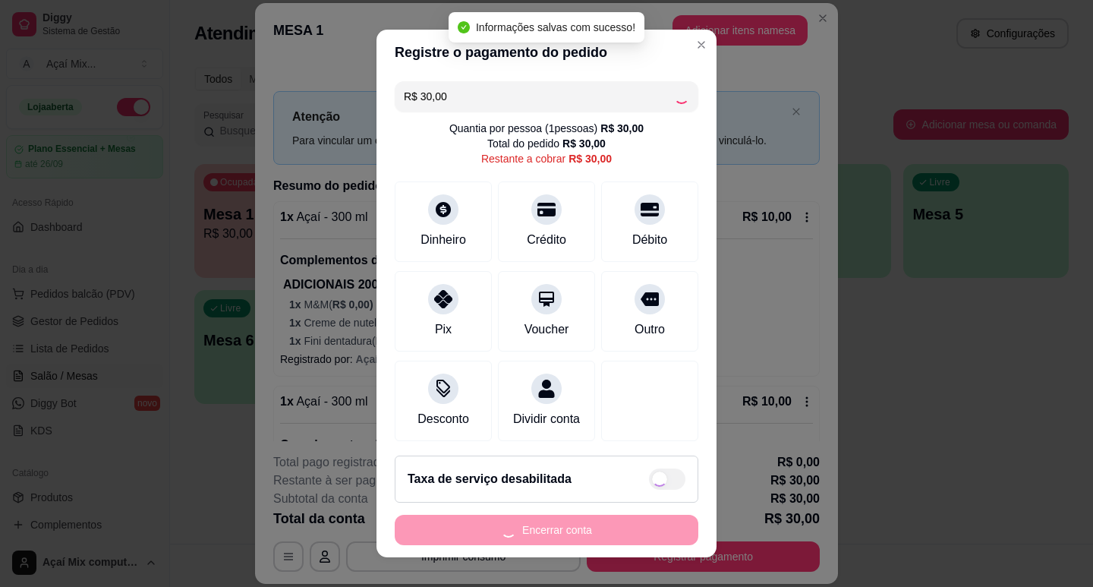
type input "R$ 0,00"
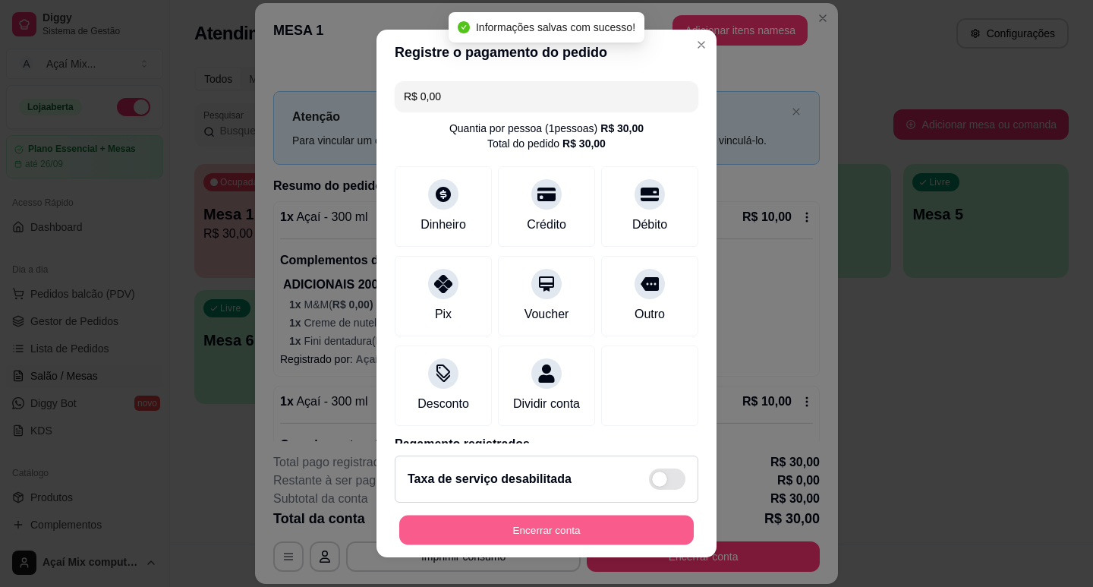
click at [606, 538] on button "Encerrar conta" at bounding box center [546, 530] width 294 height 30
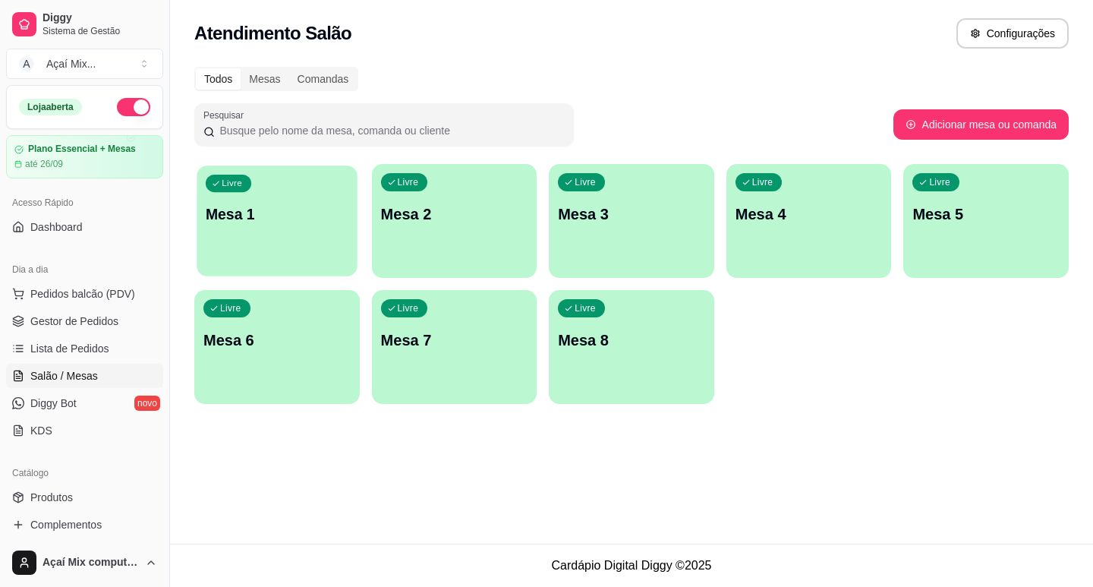
click at [296, 227] on div "Livre Mesa 1" at bounding box center [277, 211] width 160 height 93
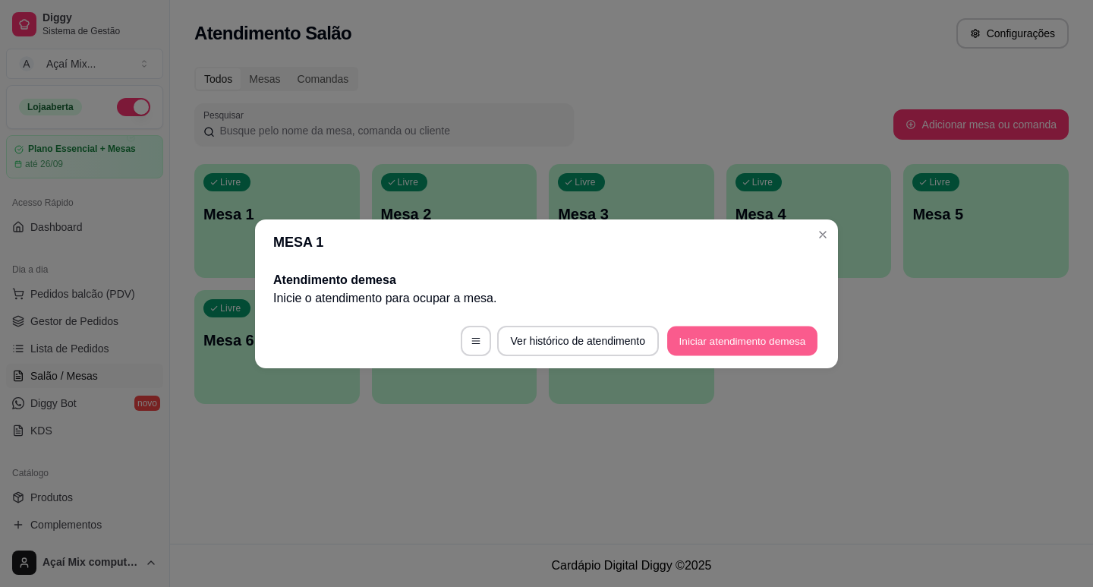
click at [728, 343] on button "Iniciar atendimento de mesa" at bounding box center [742, 340] width 150 height 30
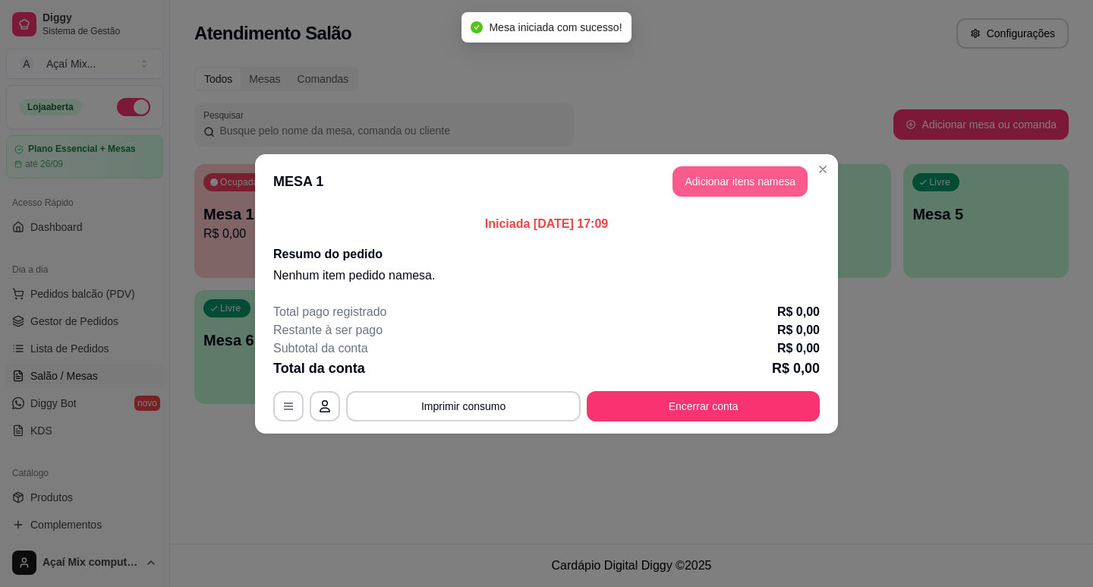
click at [723, 173] on button "Adicionar itens na mesa" at bounding box center [739, 181] width 135 height 30
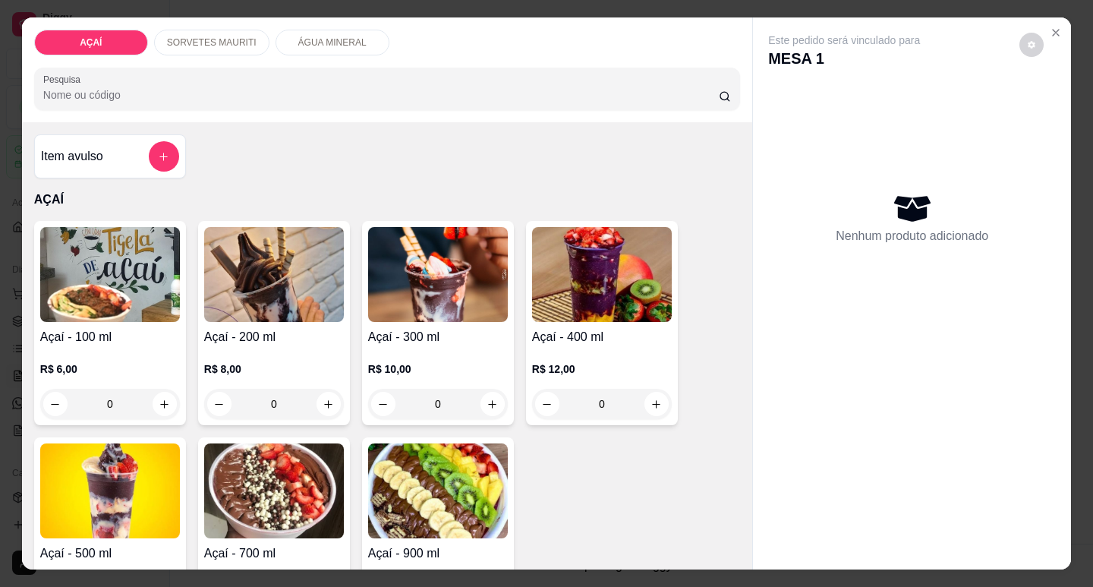
click at [429, 338] on h4 "Açaí - 300 ml" at bounding box center [438, 337] width 140 height 18
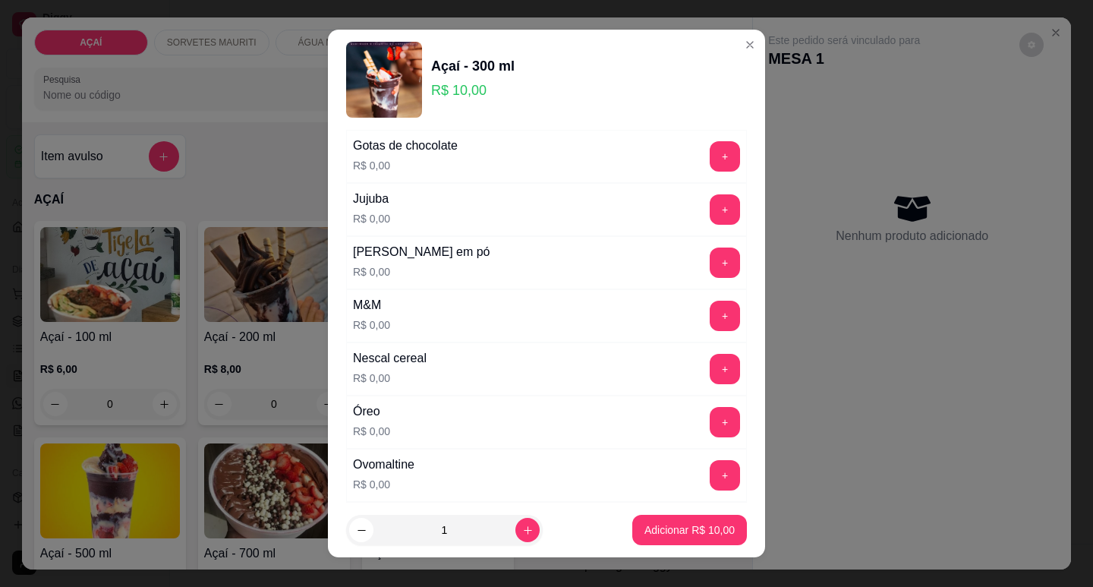
scroll to position [1368, 0]
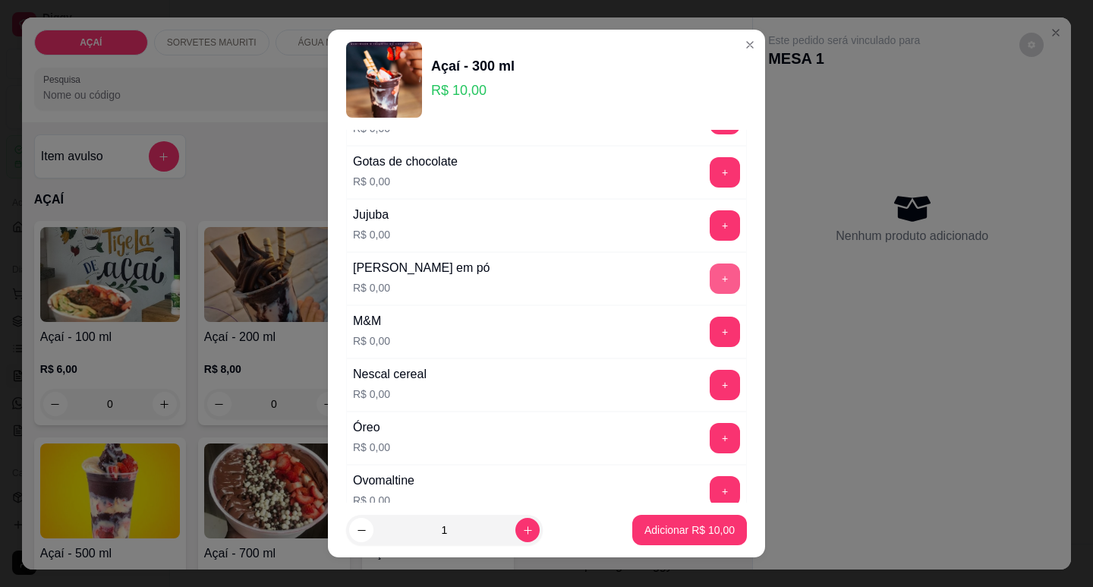
click at [709, 278] on button "+" at bounding box center [724, 278] width 30 height 30
click at [709, 281] on button "+" at bounding box center [724, 278] width 30 height 30
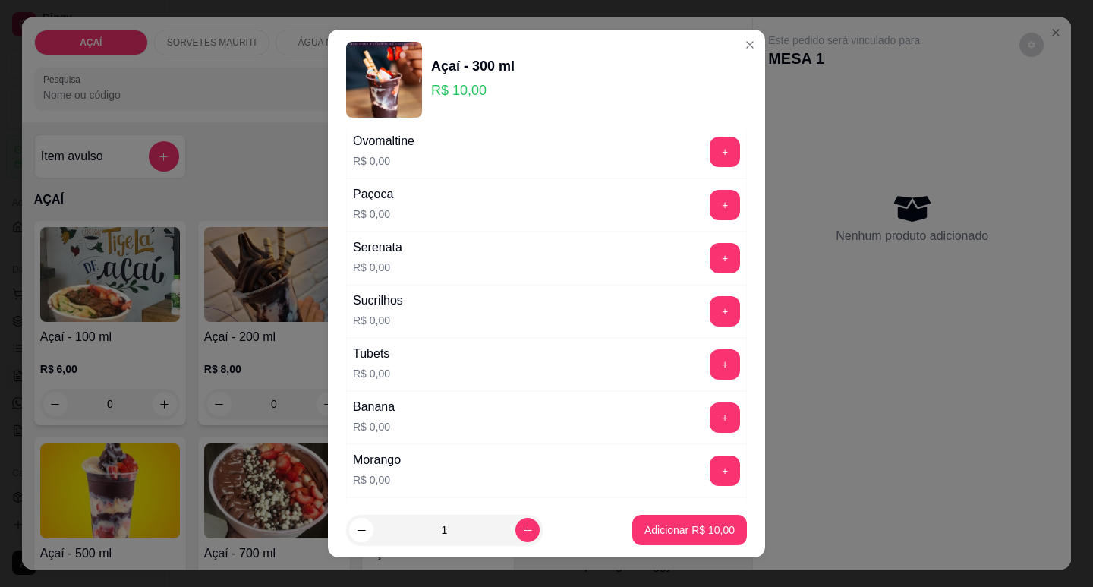
scroll to position [1671, 0]
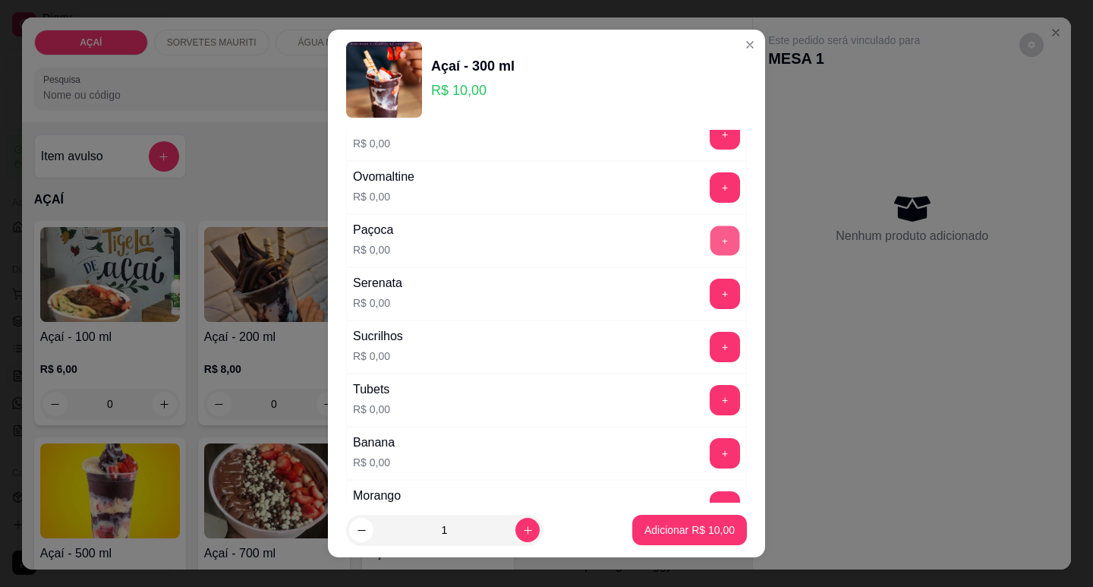
click at [710, 246] on button "+" at bounding box center [725, 240] width 30 height 30
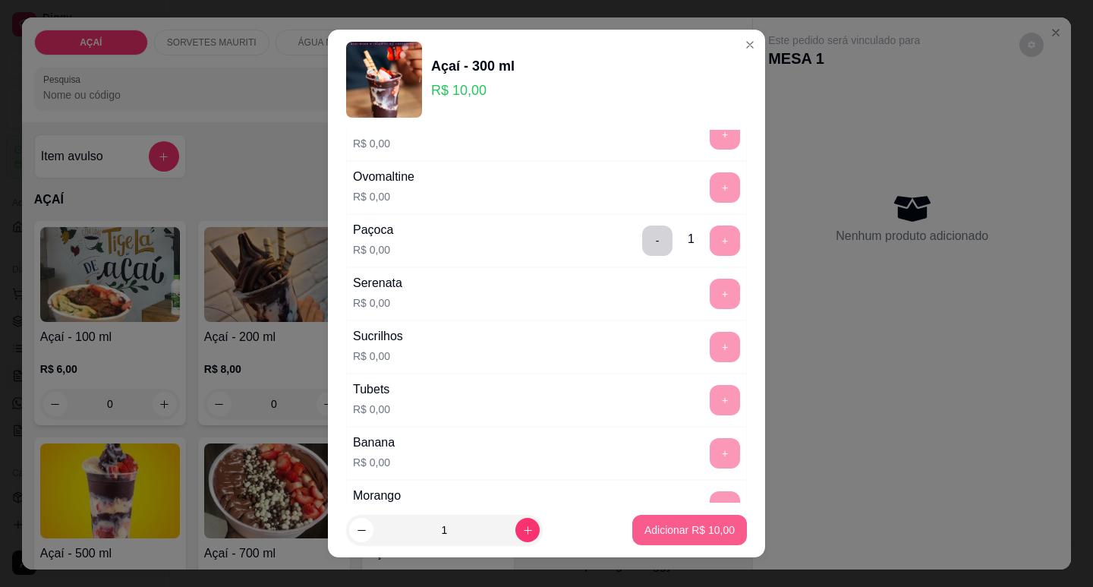
click at [676, 517] on button "Adicionar R$ 10,00" at bounding box center [689, 529] width 115 height 30
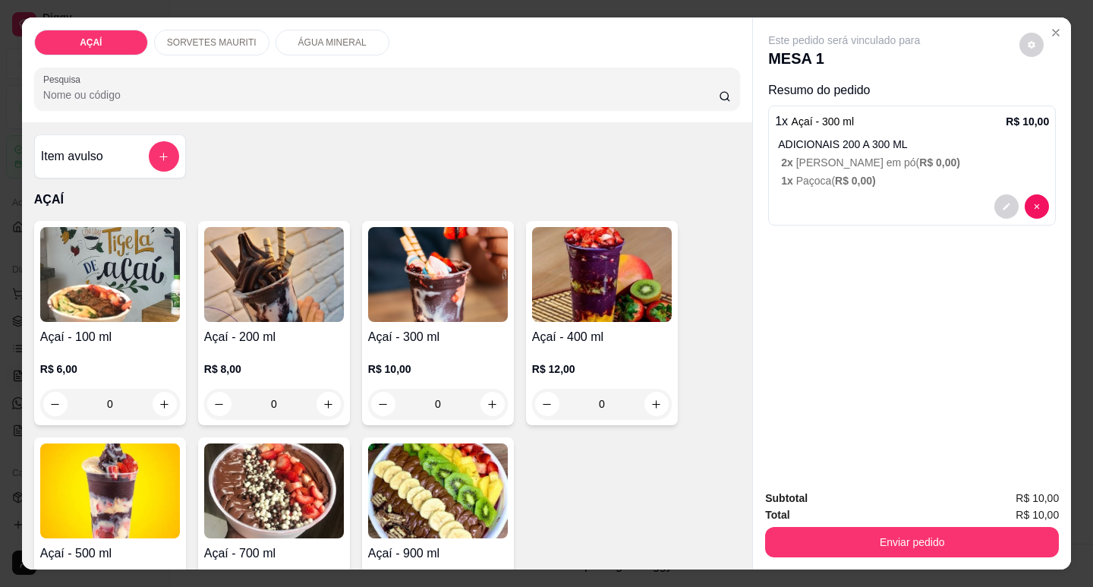
click at [253, 320] on div "Açaí - 200 ml R$ 8,00 0" at bounding box center [274, 323] width 152 height 204
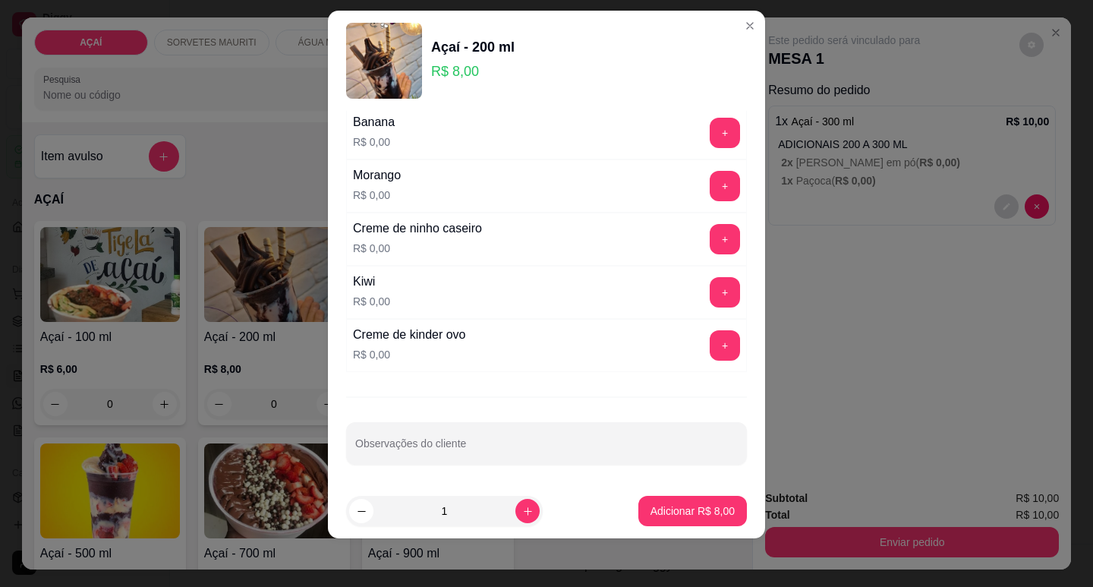
scroll to position [1974, 0]
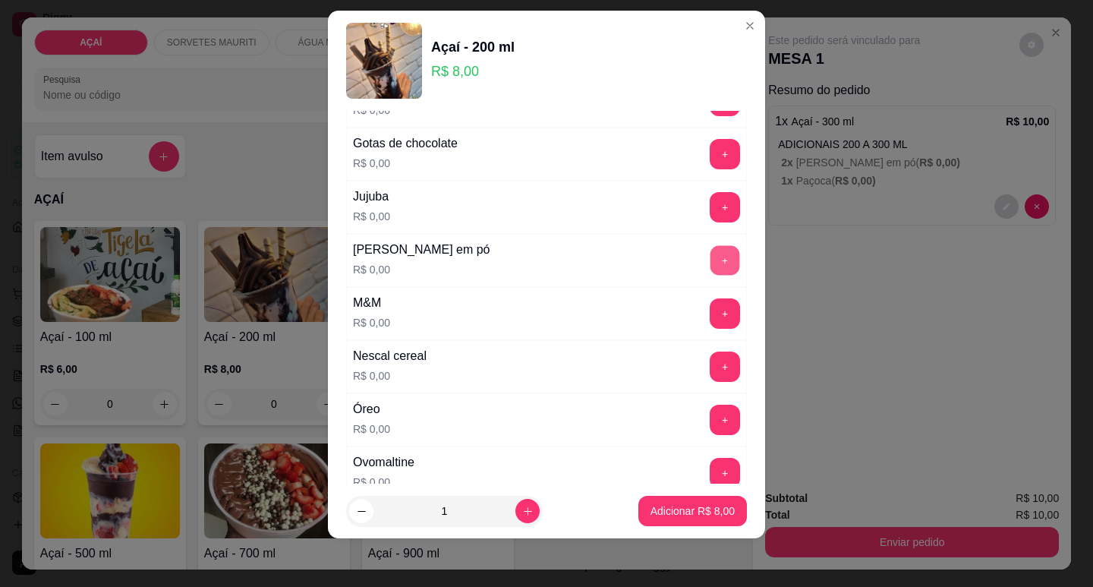
click at [710, 256] on button "+" at bounding box center [725, 260] width 30 height 30
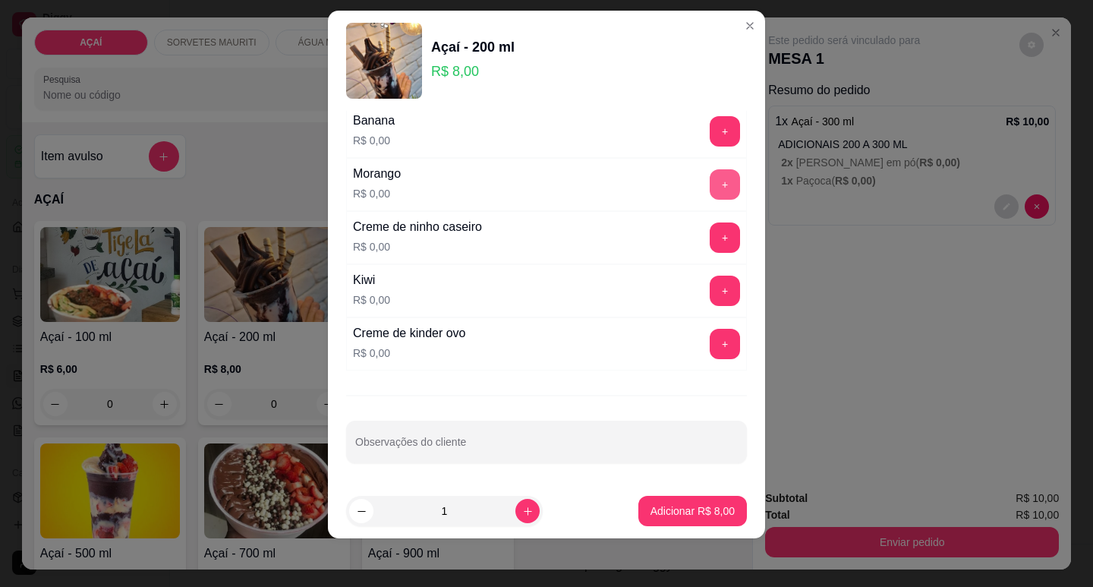
click at [709, 196] on button "+" at bounding box center [724, 184] width 30 height 30
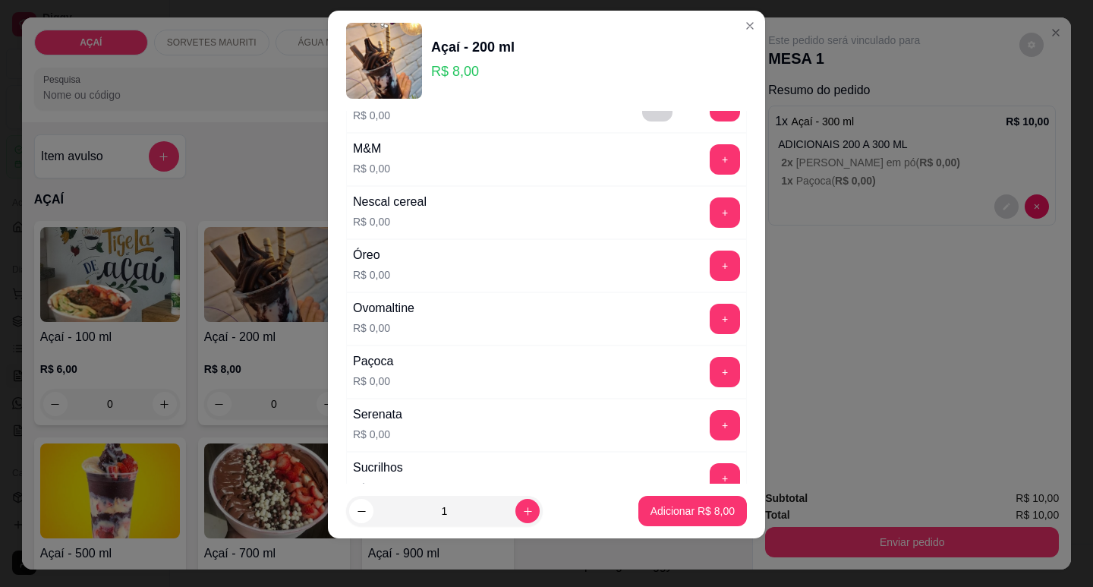
scroll to position [1519, 0]
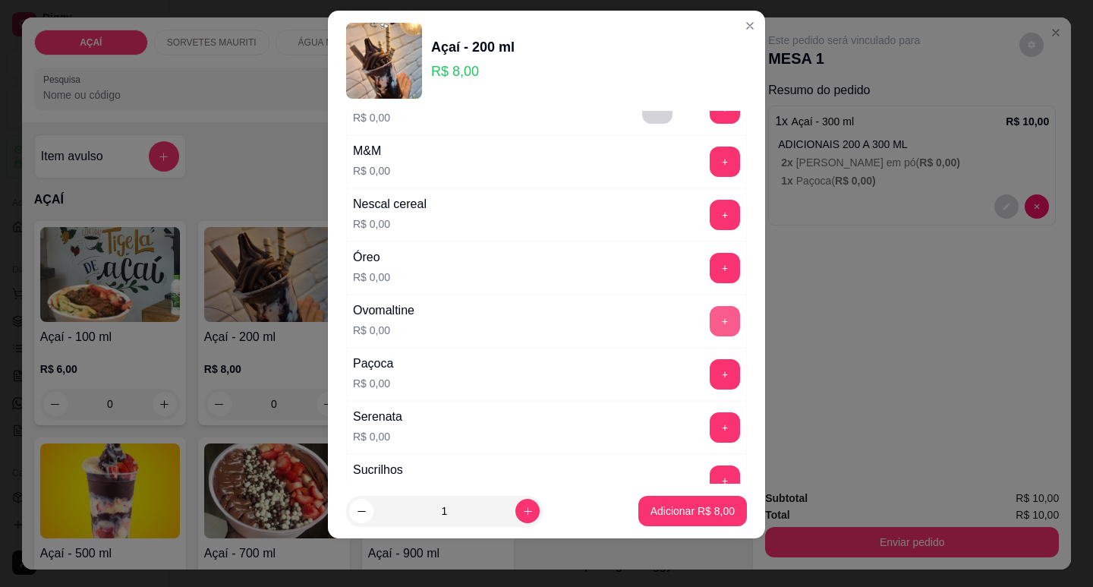
click at [709, 328] on button "+" at bounding box center [724, 321] width 30 height 30
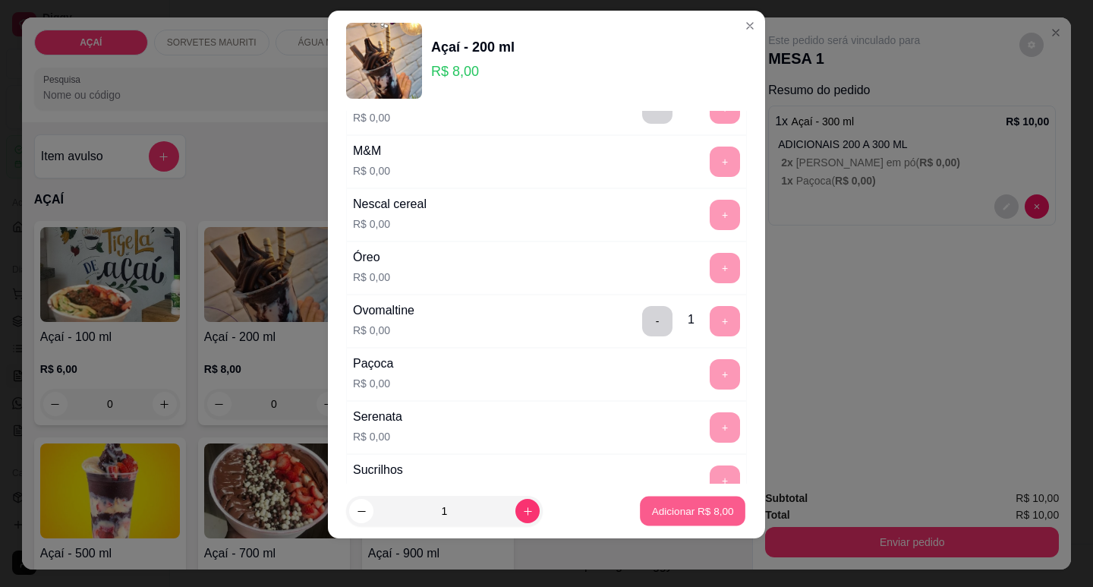
click at [703, 522] on button "Adicionar R$ 8,00" at bounding box center [692, 511] width 105 height 30
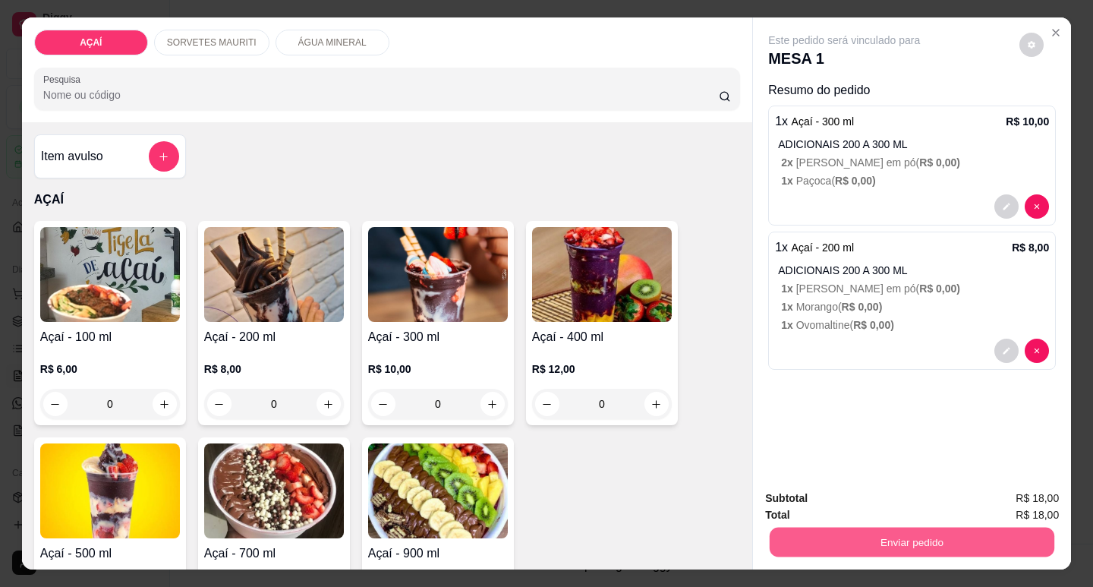
click at [859, 537] on button "Enviar pedido" at bounding box center [911, 542] width 285 height 30
click at [848, 495] on button "Não registrar e enviar pedido" at bounding box center [861, 498] width 158 height 29
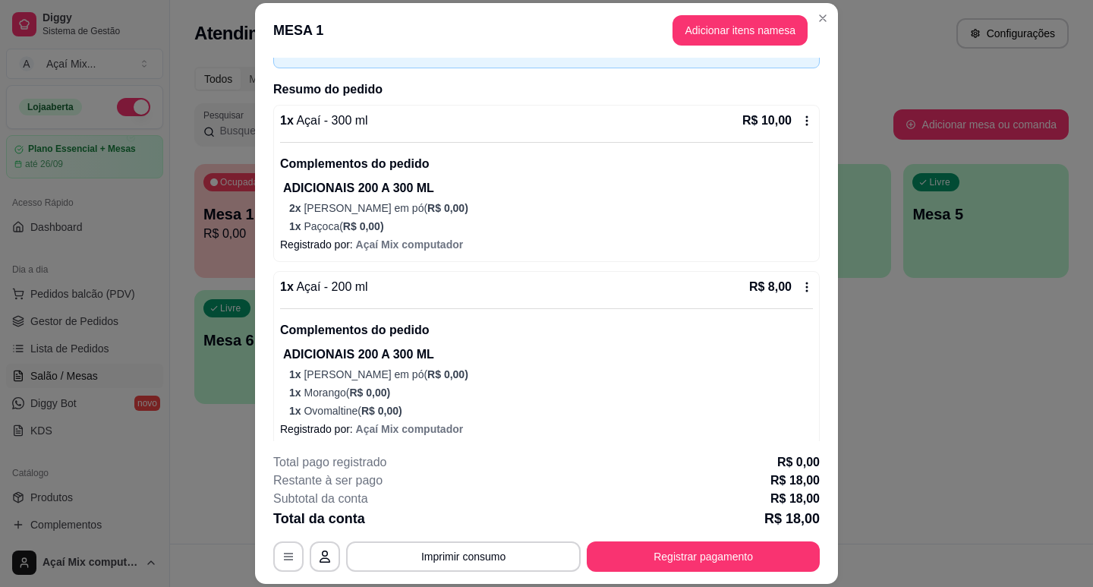
scroll to position [108, 0]
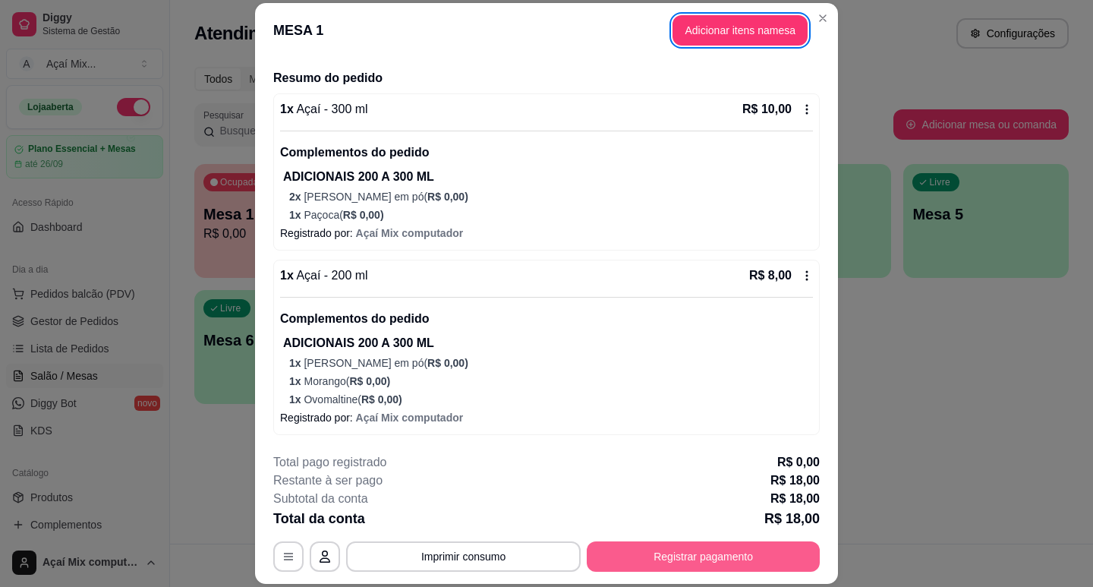
click at [791, 569] on button "Registrar pagamento" at bounding box center [703, 556] width 233 height 30
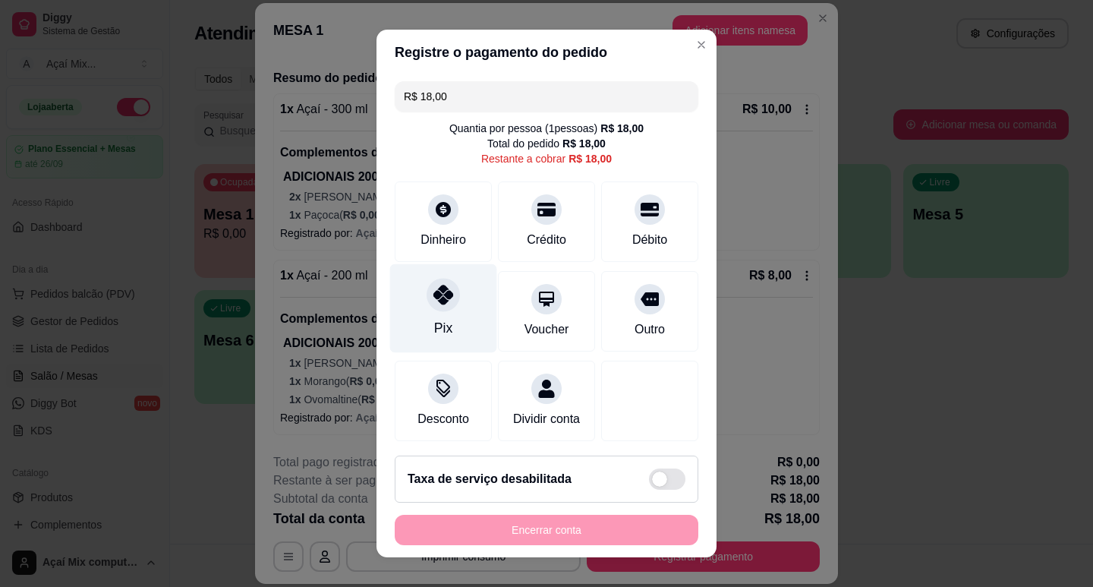
click at [437, 332] on div "Pix" at bounding box center [443, 328] width 18 height 20
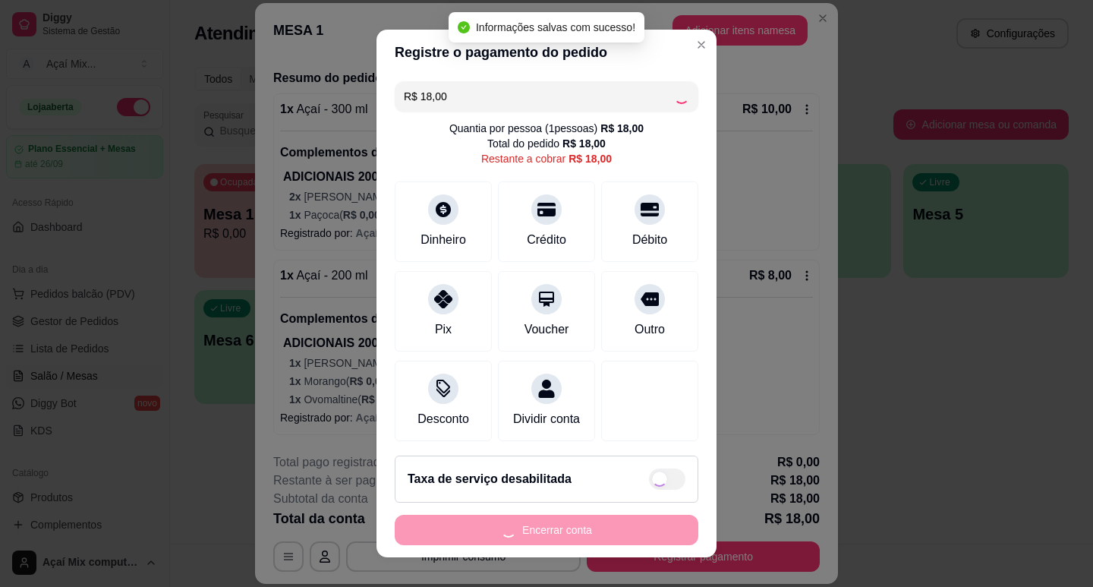
type input "R$ 0,00"
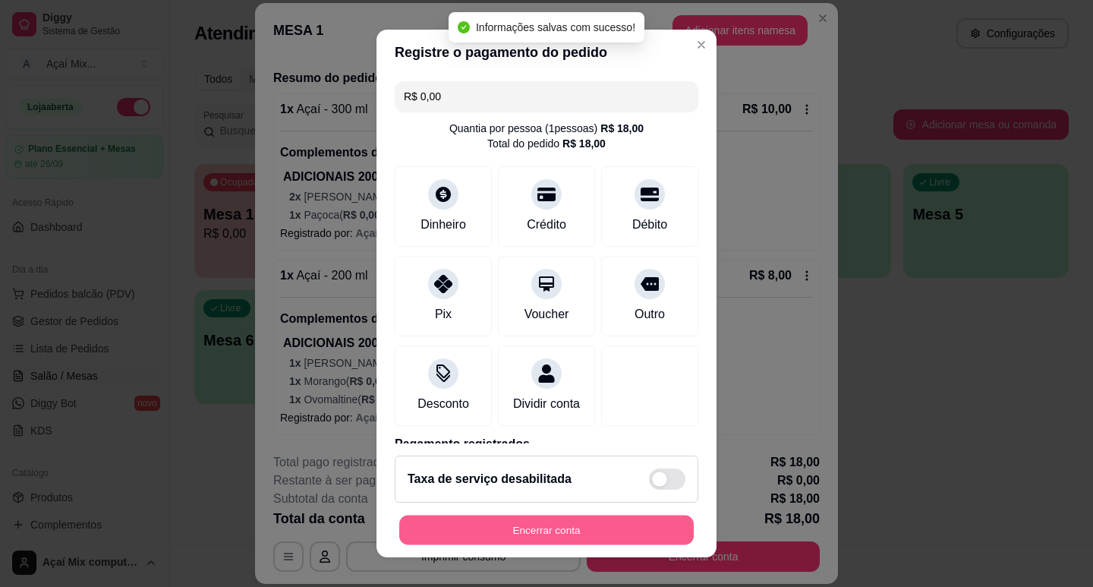
click at [618, 520] on button "Encerrar conta" at bounding box center [546, 530] width 294 height 30
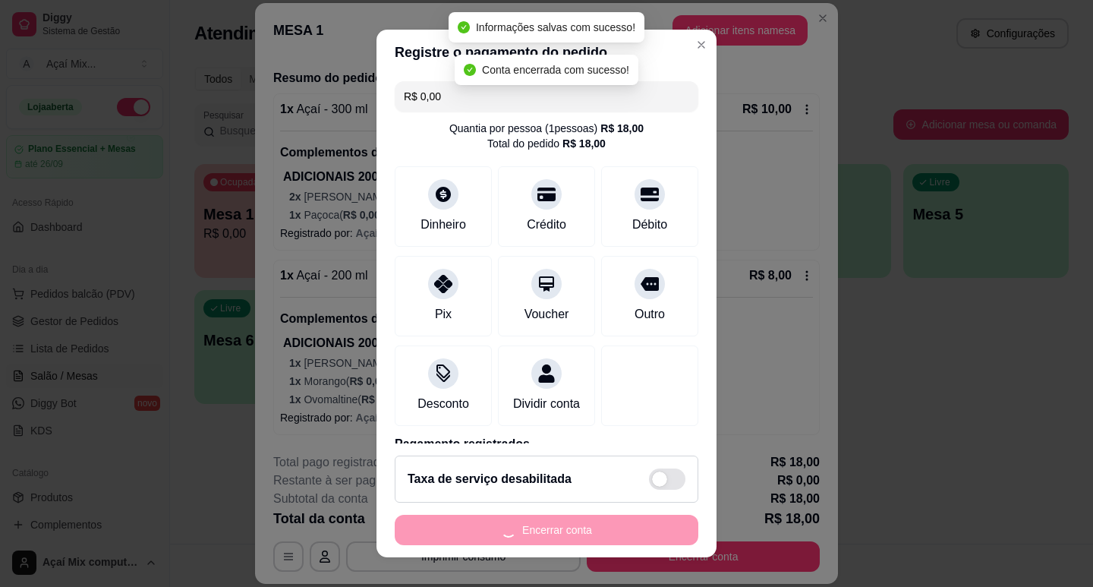
scroll to position [0, 0]
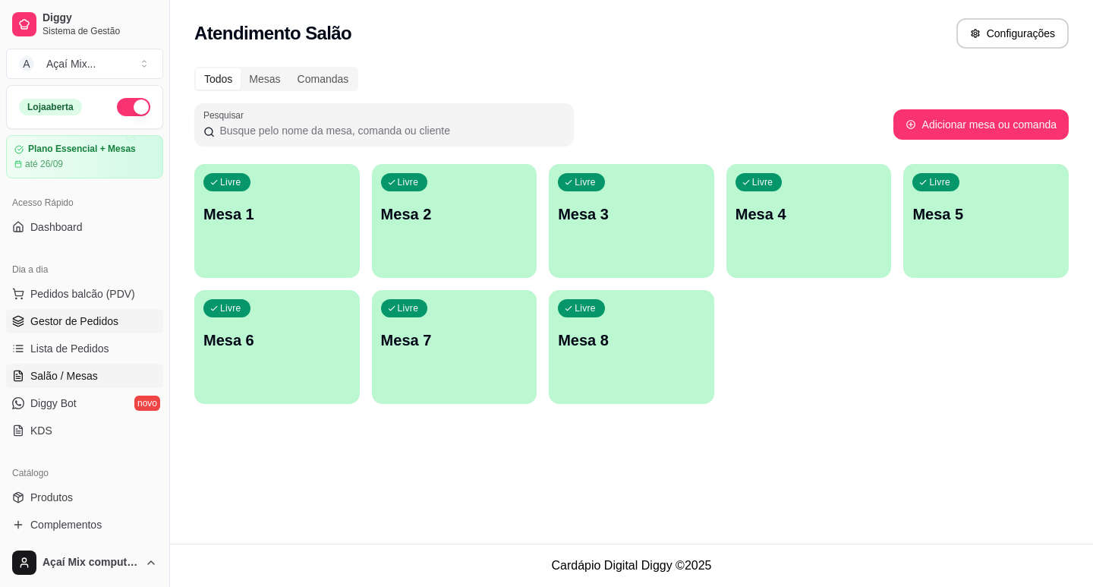
click at [52, 327] on span "Gestor de Pedidos" at bounding box center [74, 320] width 88 height 15
click at [76, 318] on span "Gestor de Pedidos" at bounding box center [74, 320] width 88 height 15
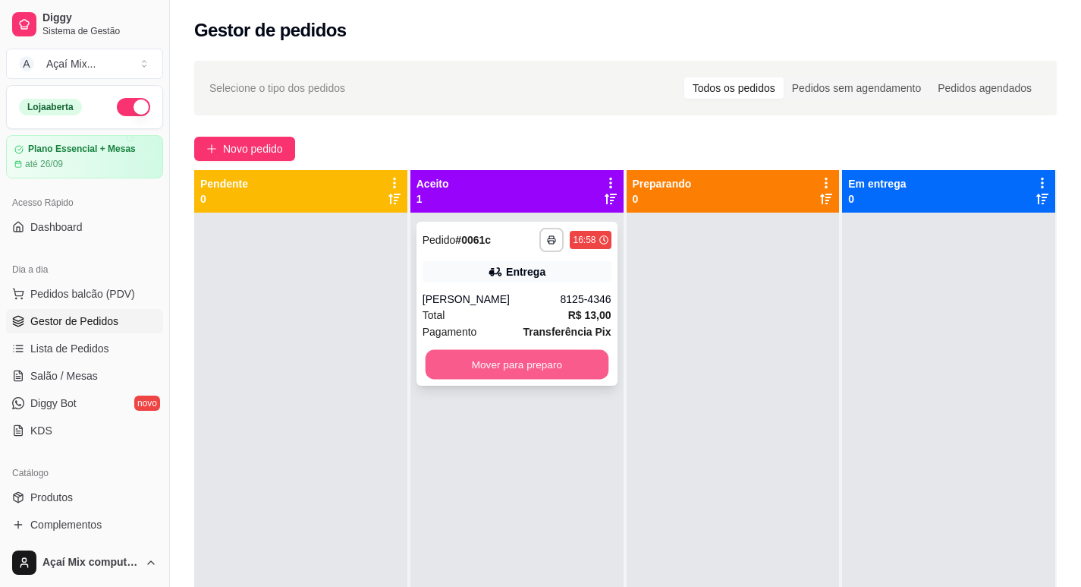
click at [542, 360] on button "Mover para preparo" at bounding box center [516, 365] width 183 height 30
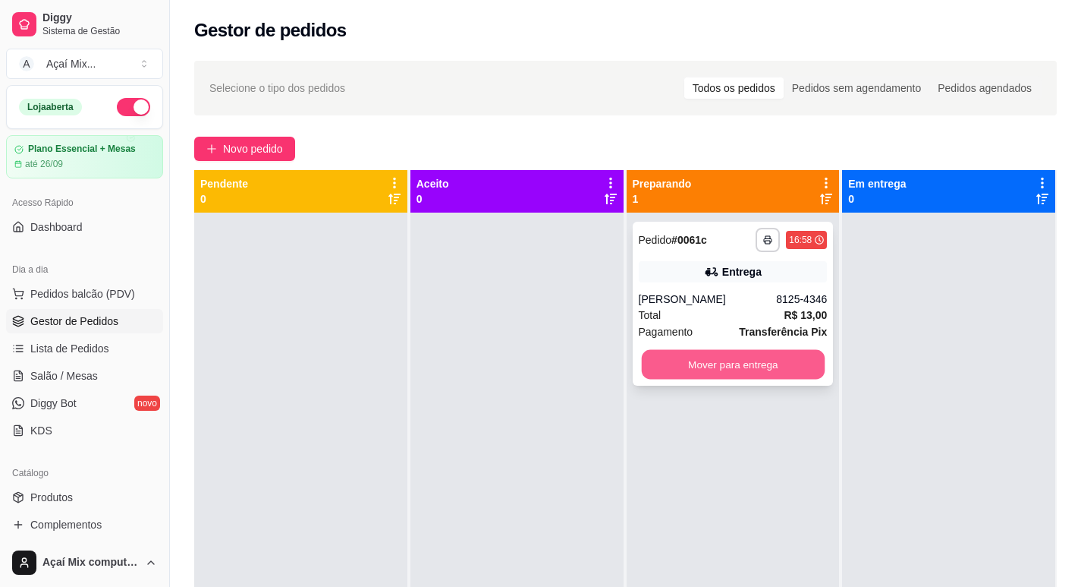
click at [716, 357] on button "Mover para entrega" at bounding box center [732, 365] width 183 height 30
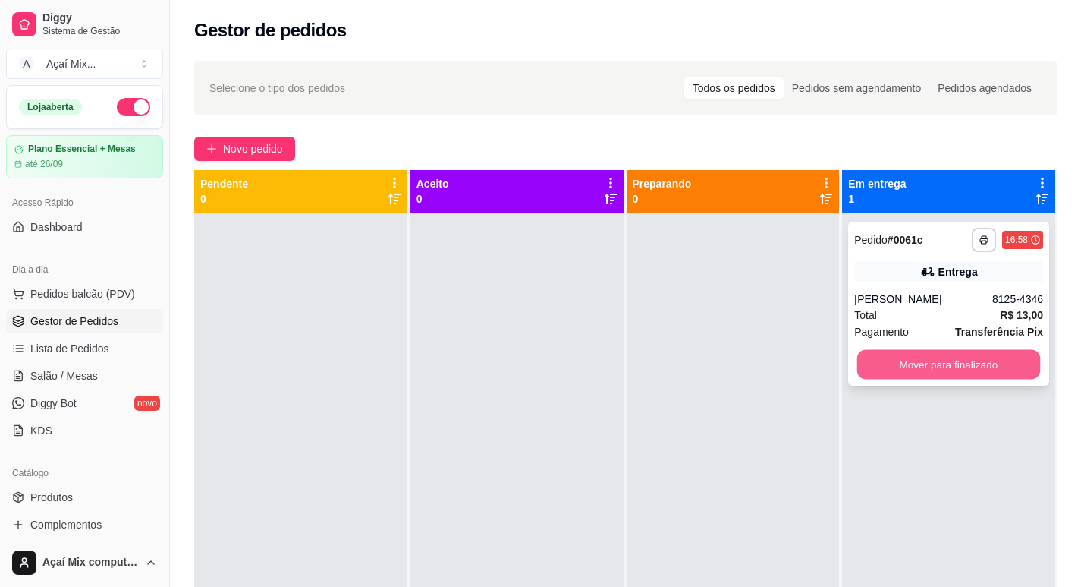
click at [936, 351] on button "Mover para finalizado" at bounding box center [948, 365] width 183 height 30
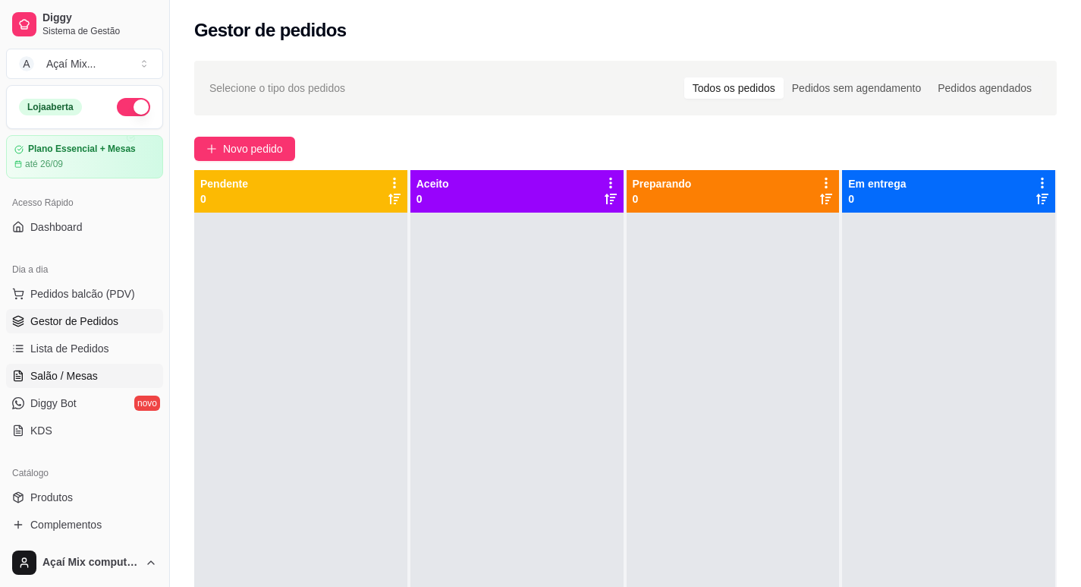
click at [66, 371] on span "Salão / Mesas" at bounding box center [64, 375] width 68 height 15
